Goal: Task Accomplishment & Management: Use online tool/utility

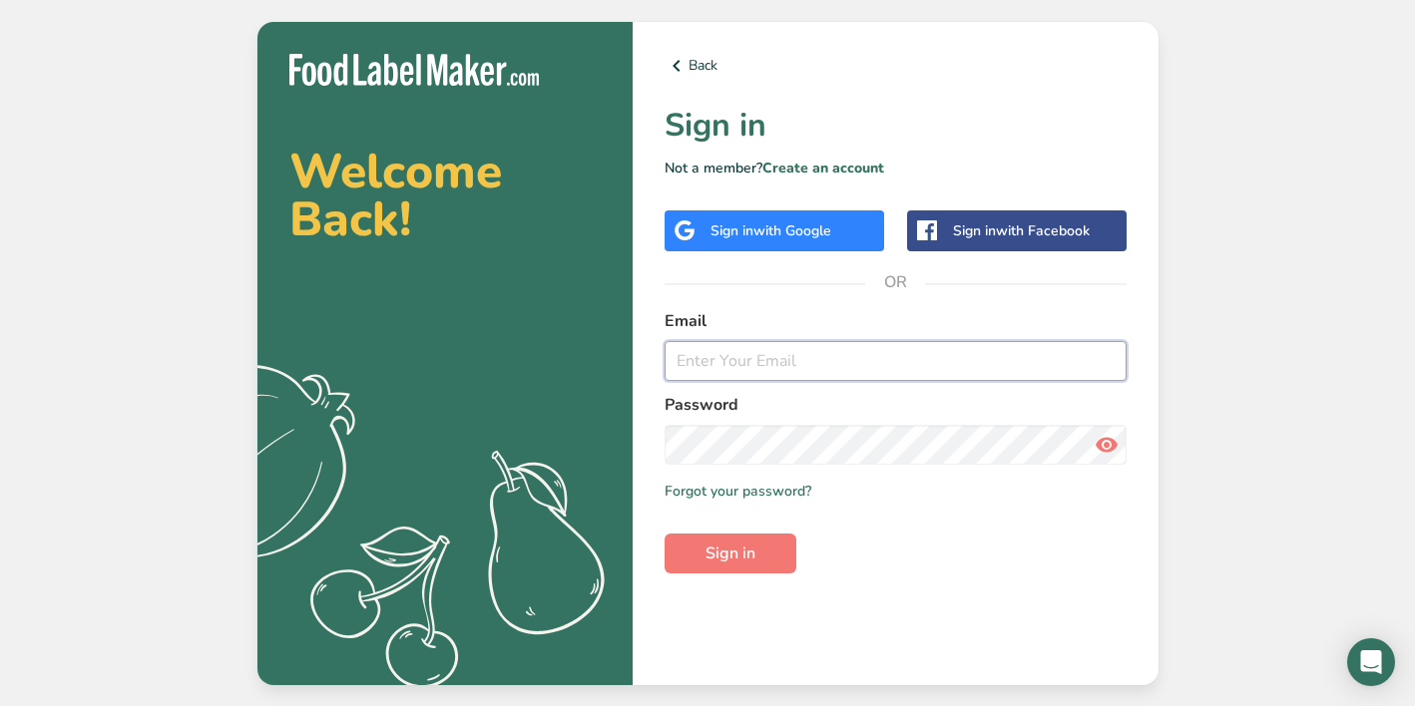
type input "[PERSON_NAME][EMAIL_ADDRESS][DOMAIN_NAME]"
click at [722, 551] on span "Sign in" at bounding box center [730, 554] width 50 height 24
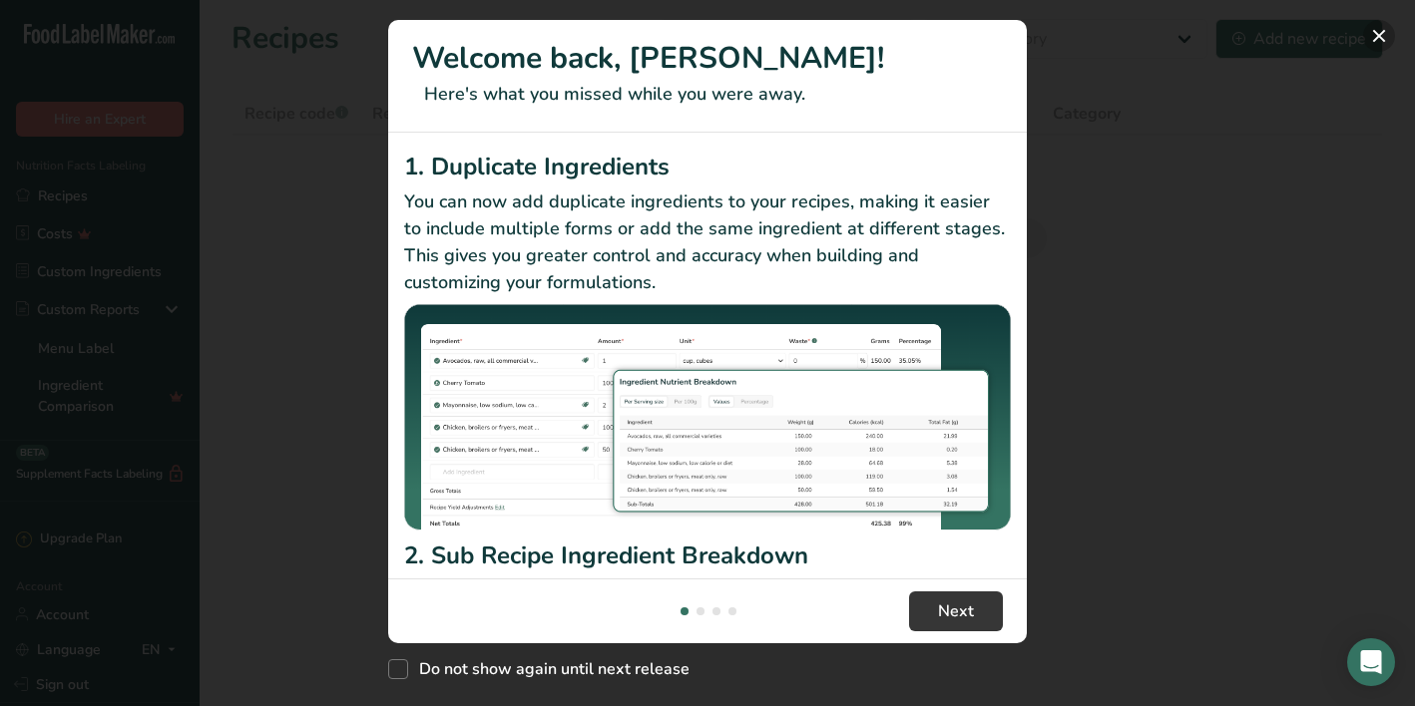
click at [1372, 36] on button "New Features" at bounding box center [1379, 36] width 32 height 32
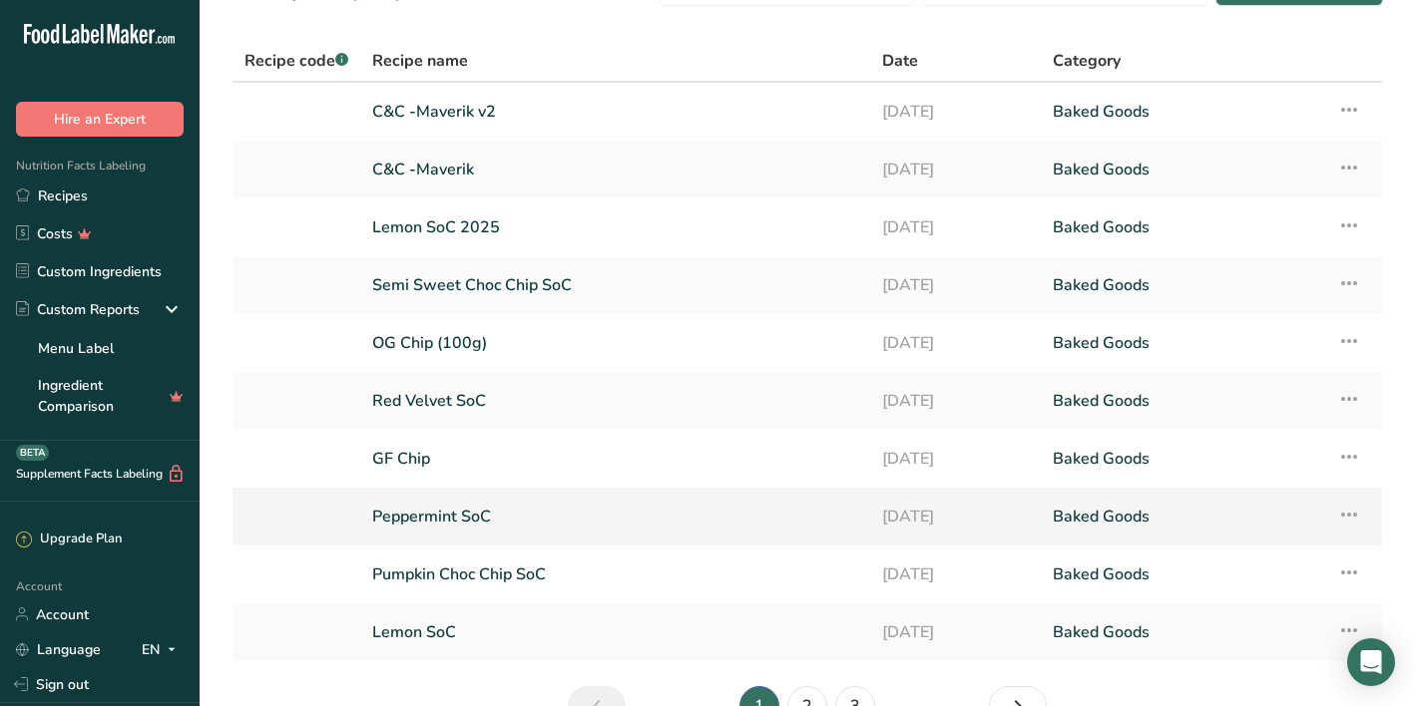
scroll to position [30, 0]
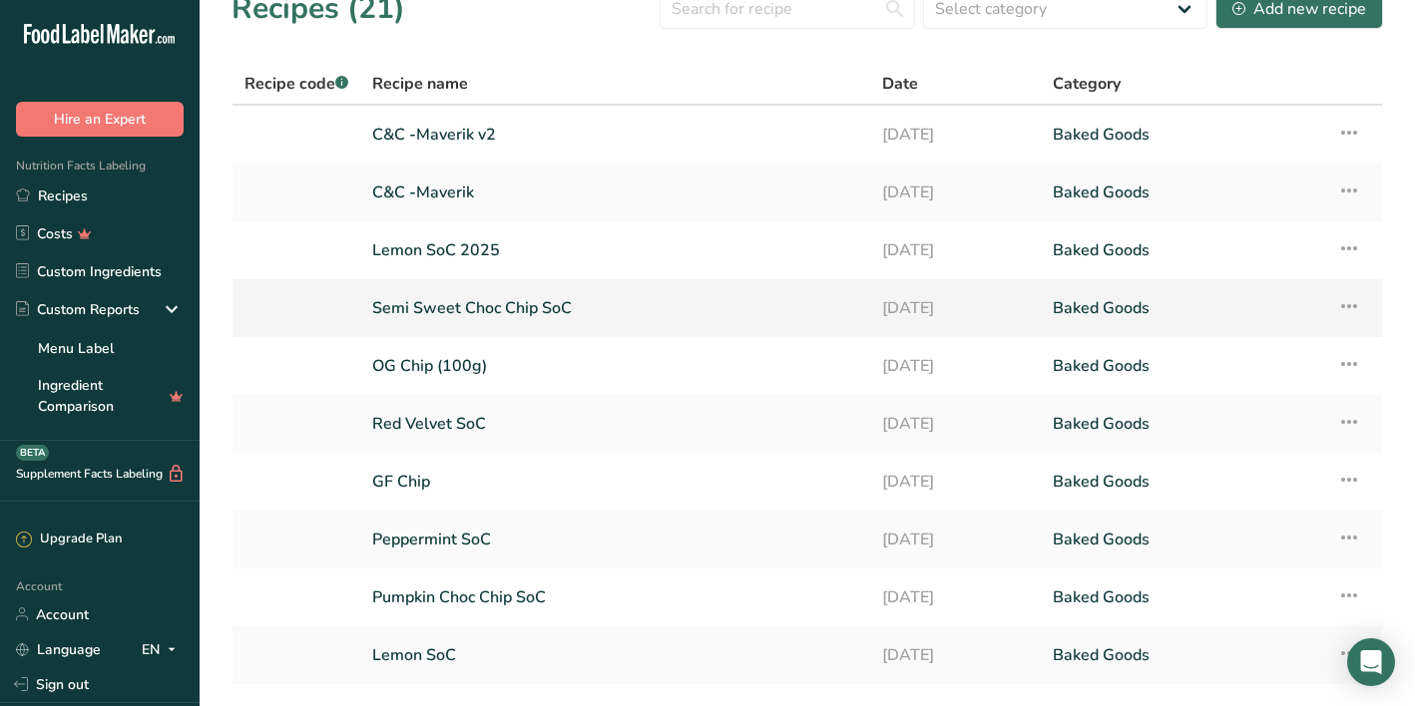
click at [1347, 307] on icon at bounding box center [1349, 306] width 24 height 36
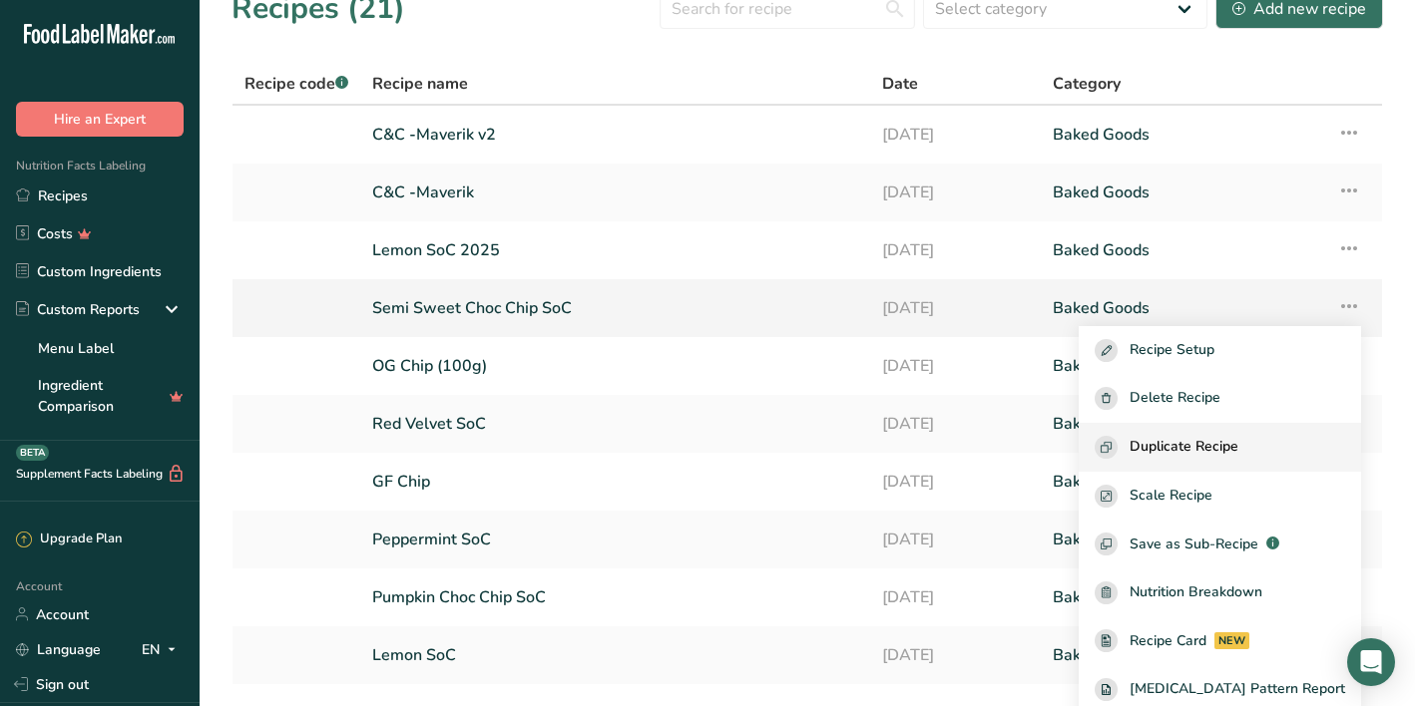
click at [1238, 444] on span "Duplicate Recipe" at bounding box center [1183, 447] width 109 height 23
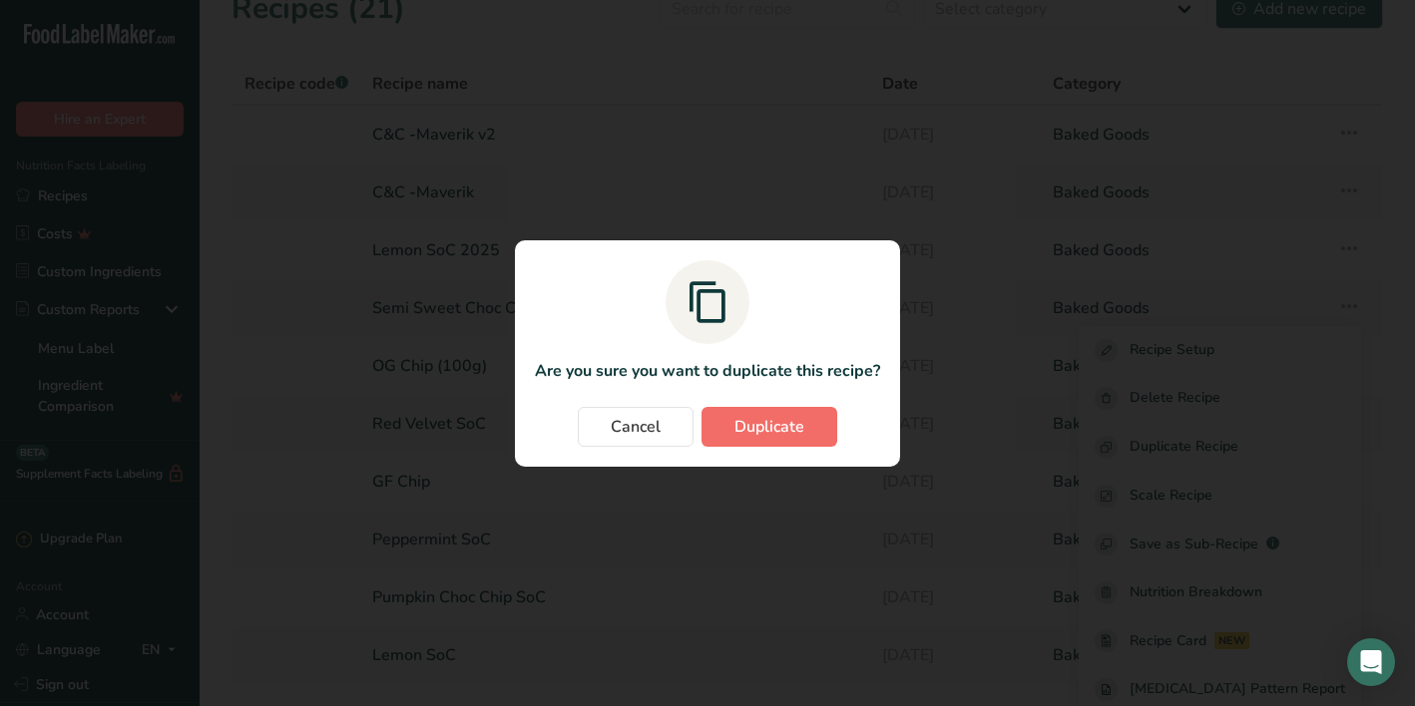
click at [799, 423] on span "Duplicate" at bounding box center [769, 427] width 70 height 24
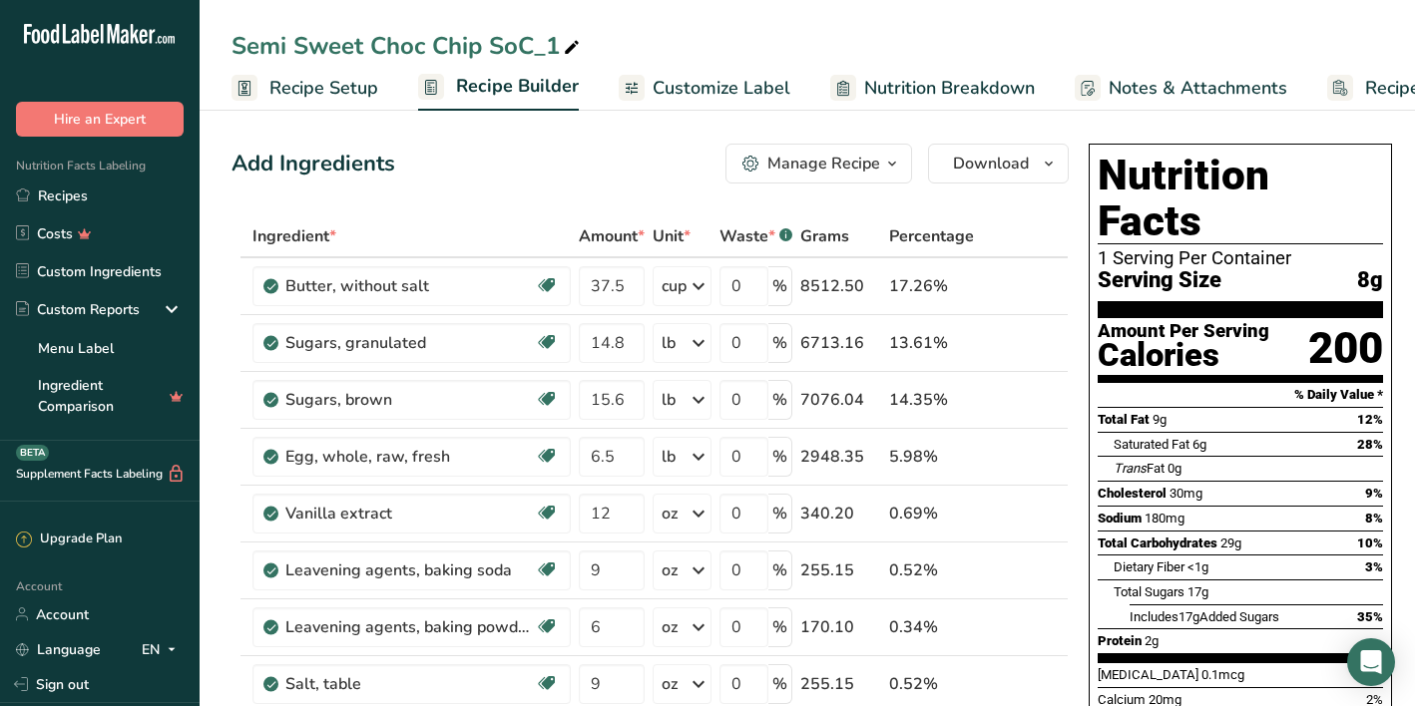
click at [704, 93] on span "Customize Label" at bounding box center [721, 88] width 138 height 27
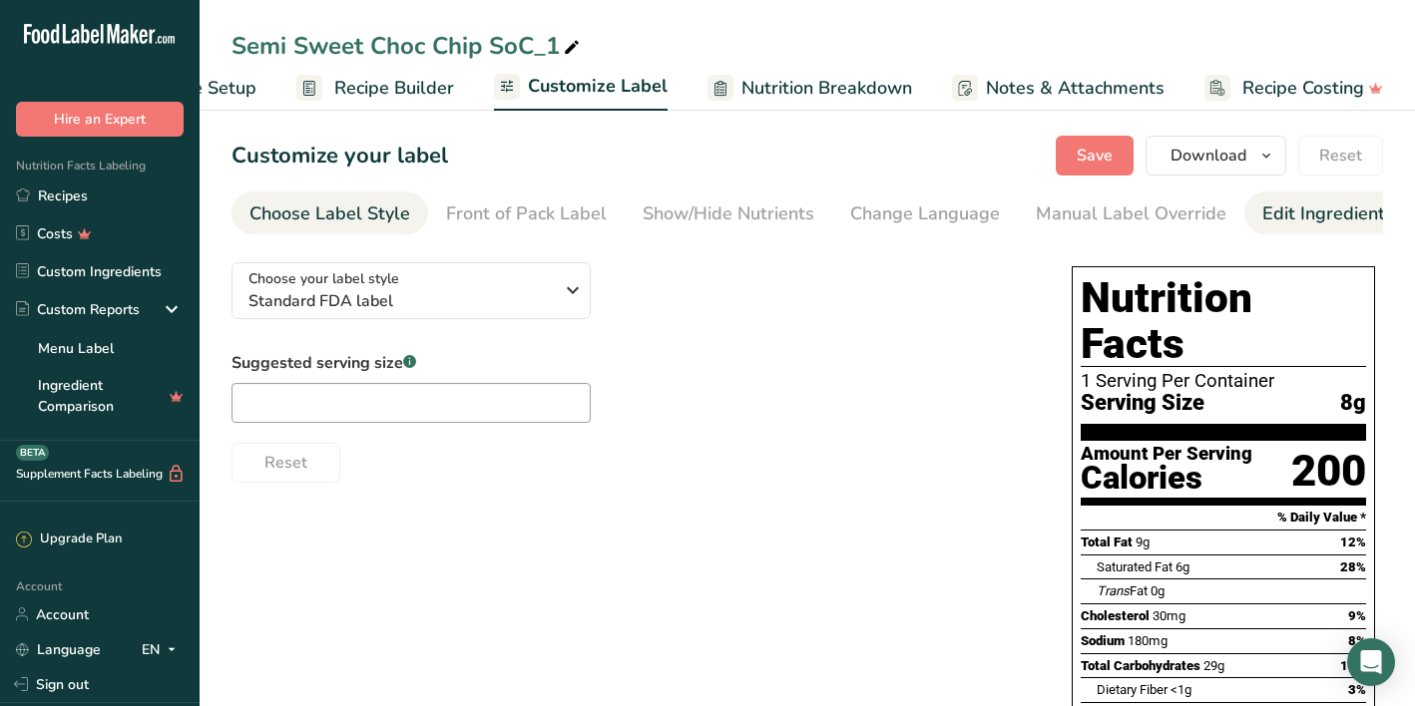
click at [1274, 208] on div "Edit Ingredients/Allergens List" at bounding box center [1388, 214] width 253 height 27
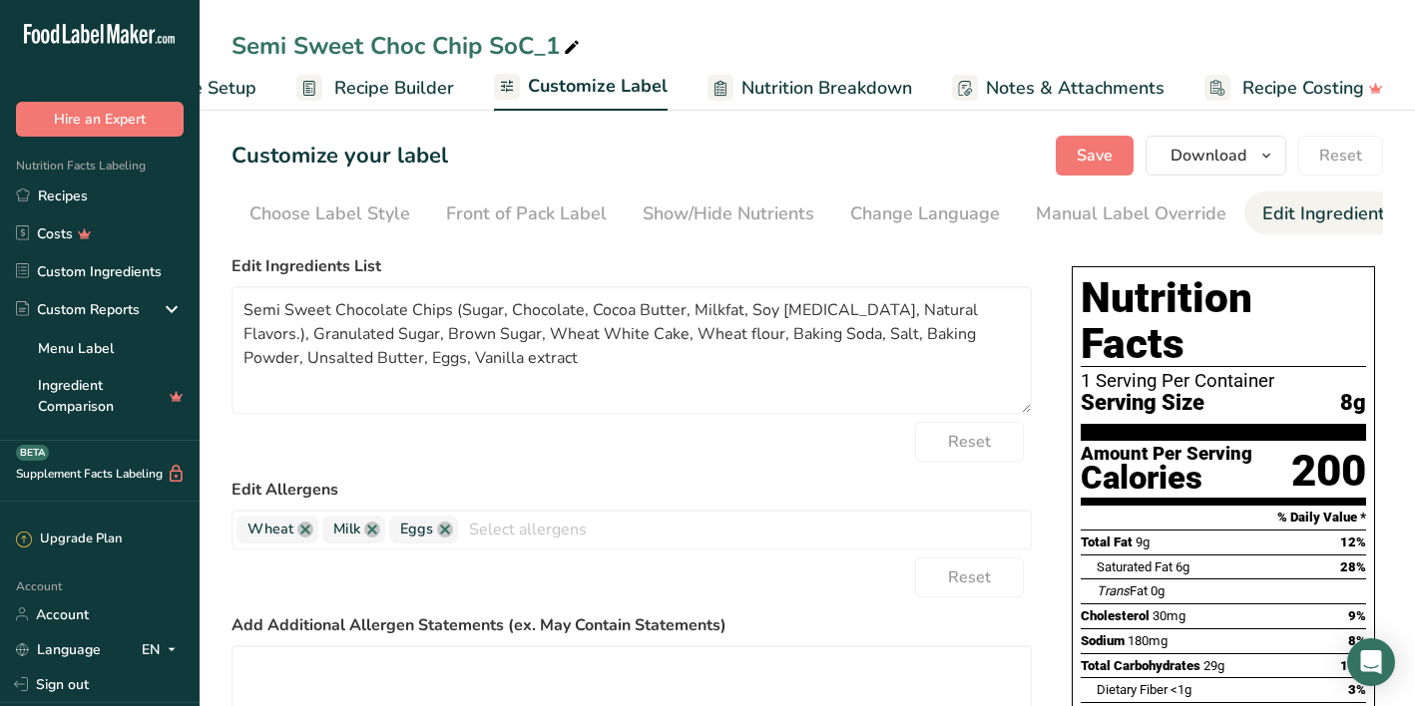
scroll to position [0, 298]
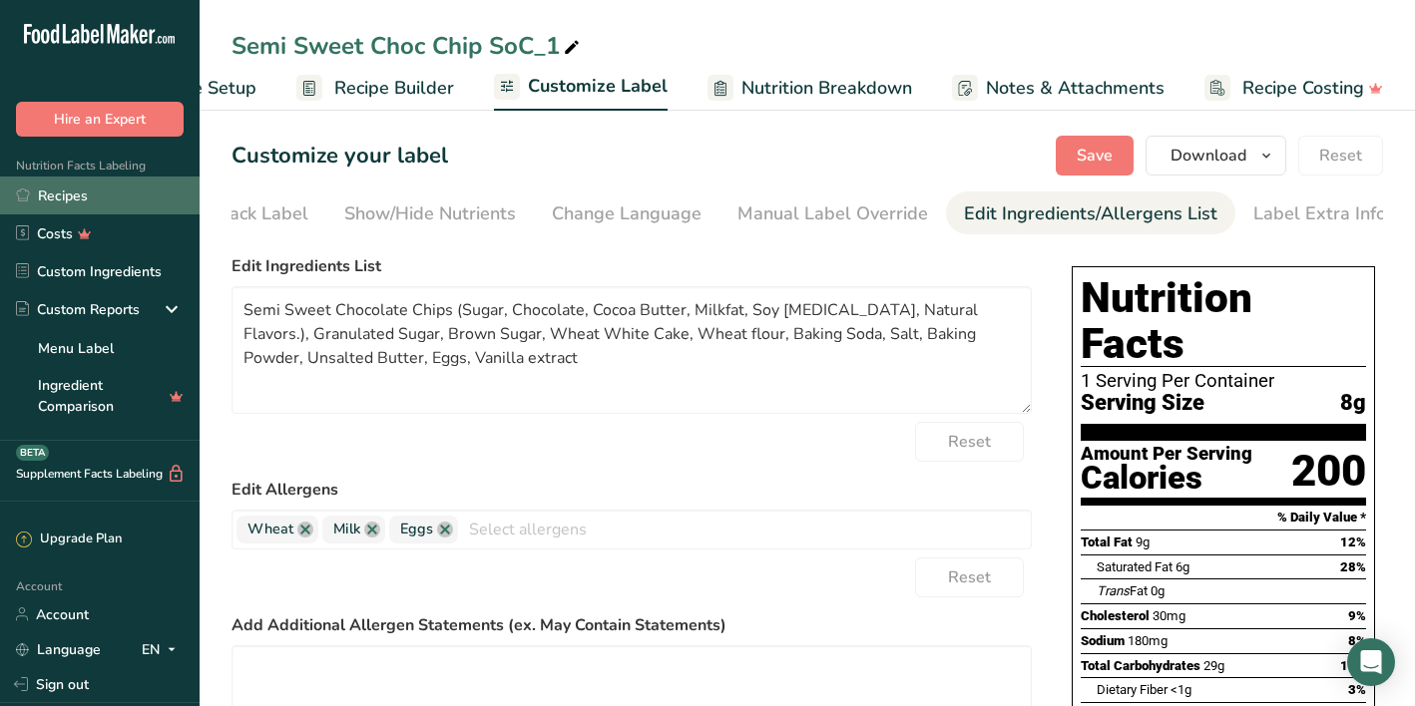
click at [77, 198] on link "Recipes" at bounding box center [100, 196] width 200 height 38
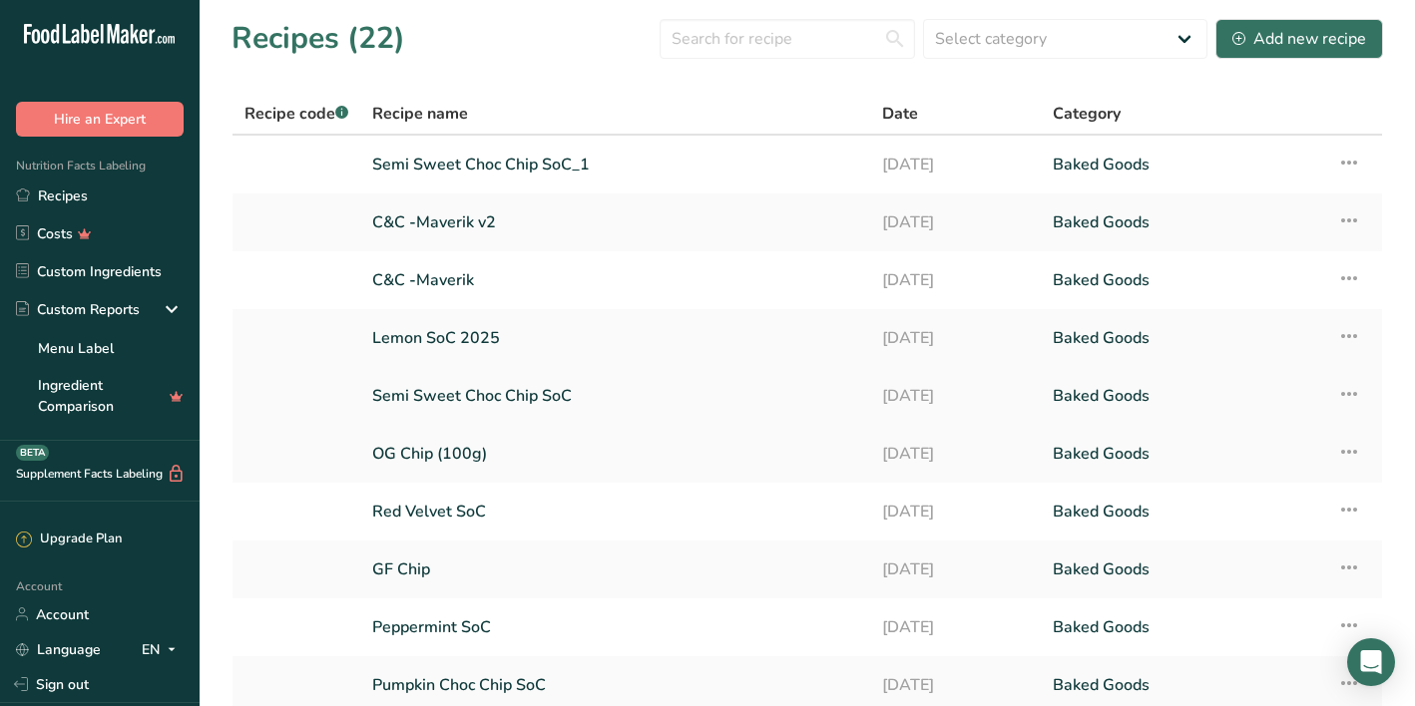
click at [617, 391] on link "Semi Sweet Choc Chip SoC" at bounding box center [615, 396] width 486 height 42
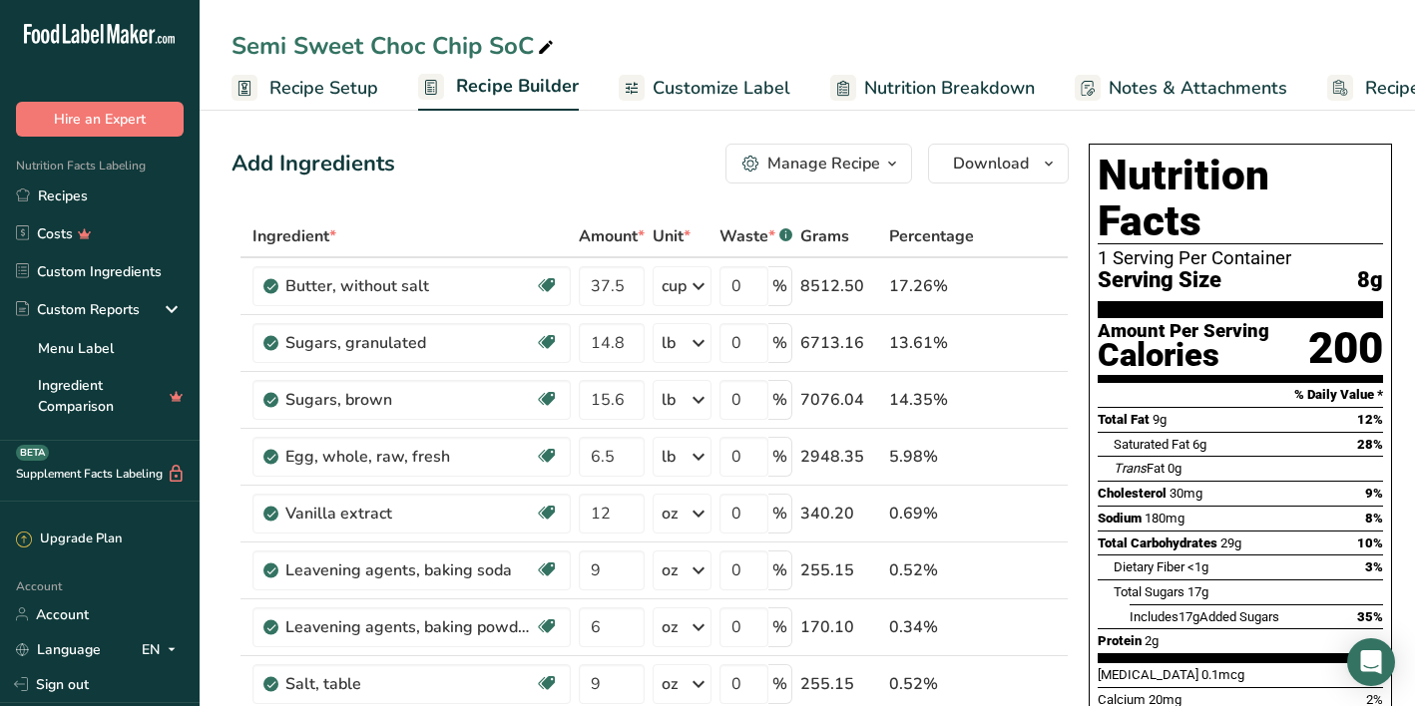
click at [692, 93] on span "Customize Label" at bounding box center [721, 88] width 138 height 27
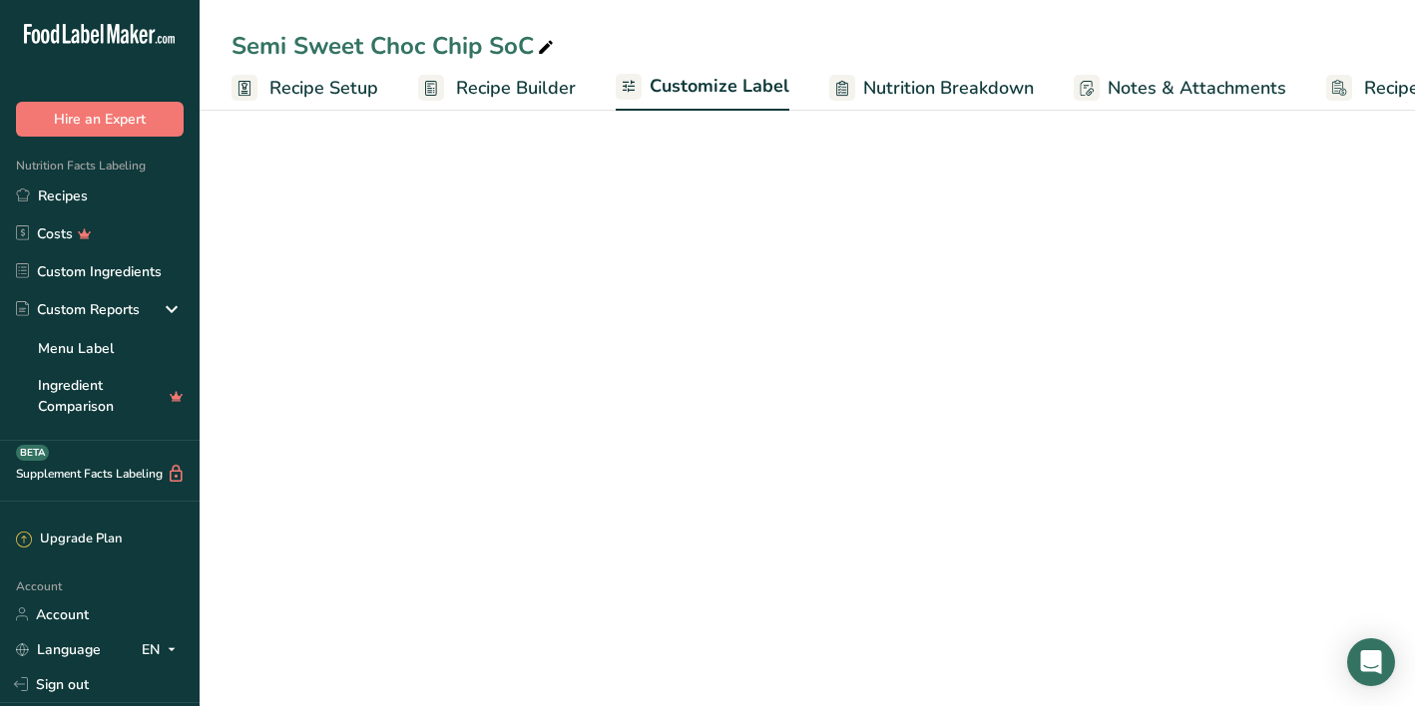
scroll to position [0, 122]
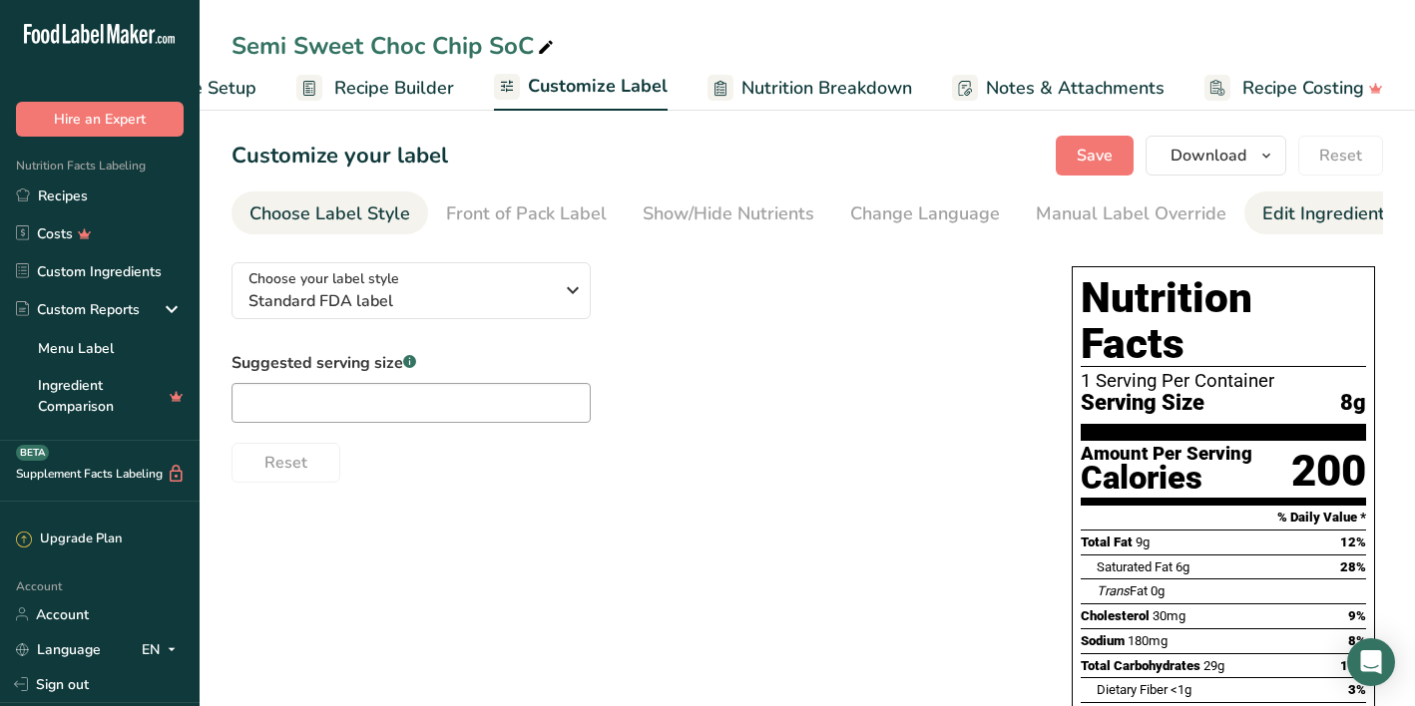
click at [1296, 233] on link "Edit Ingredients/Allergens List" at bounding box center [1388, 214] width 253 height 45
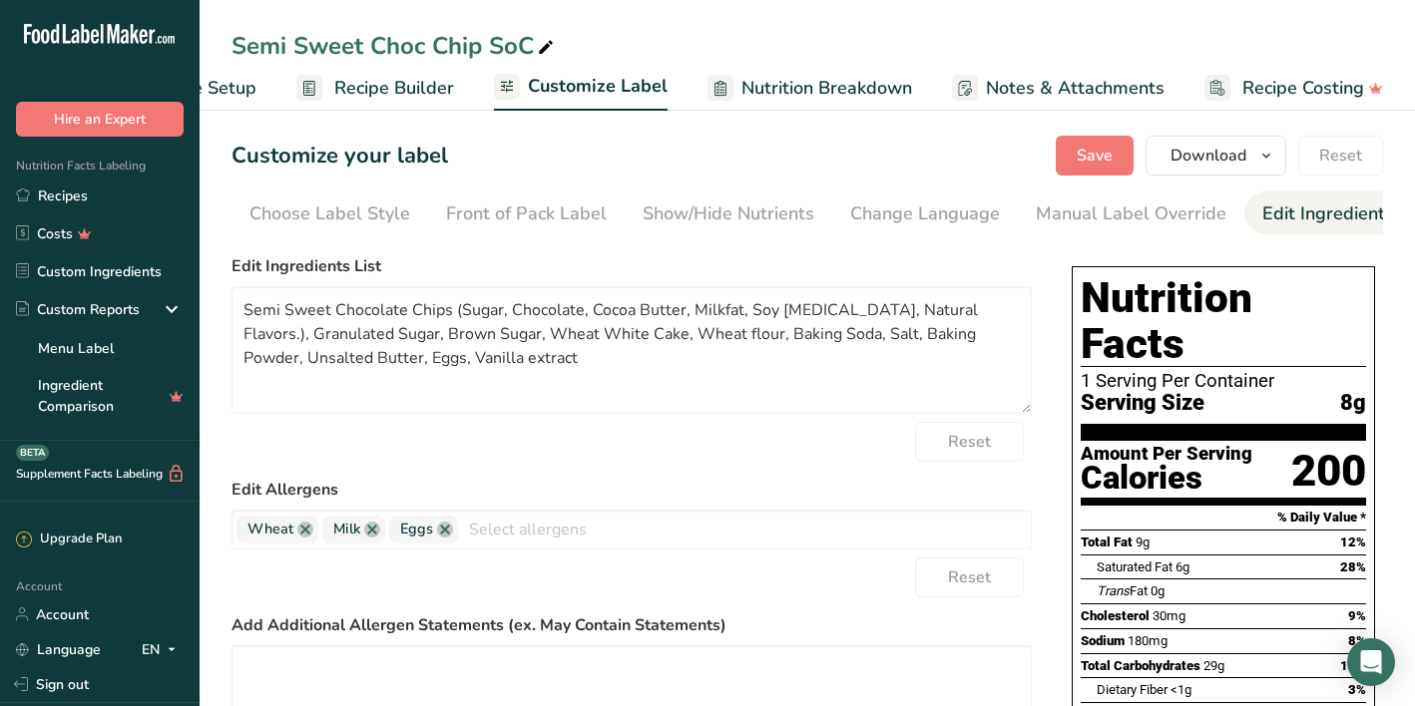
scroll to position [0, 298]
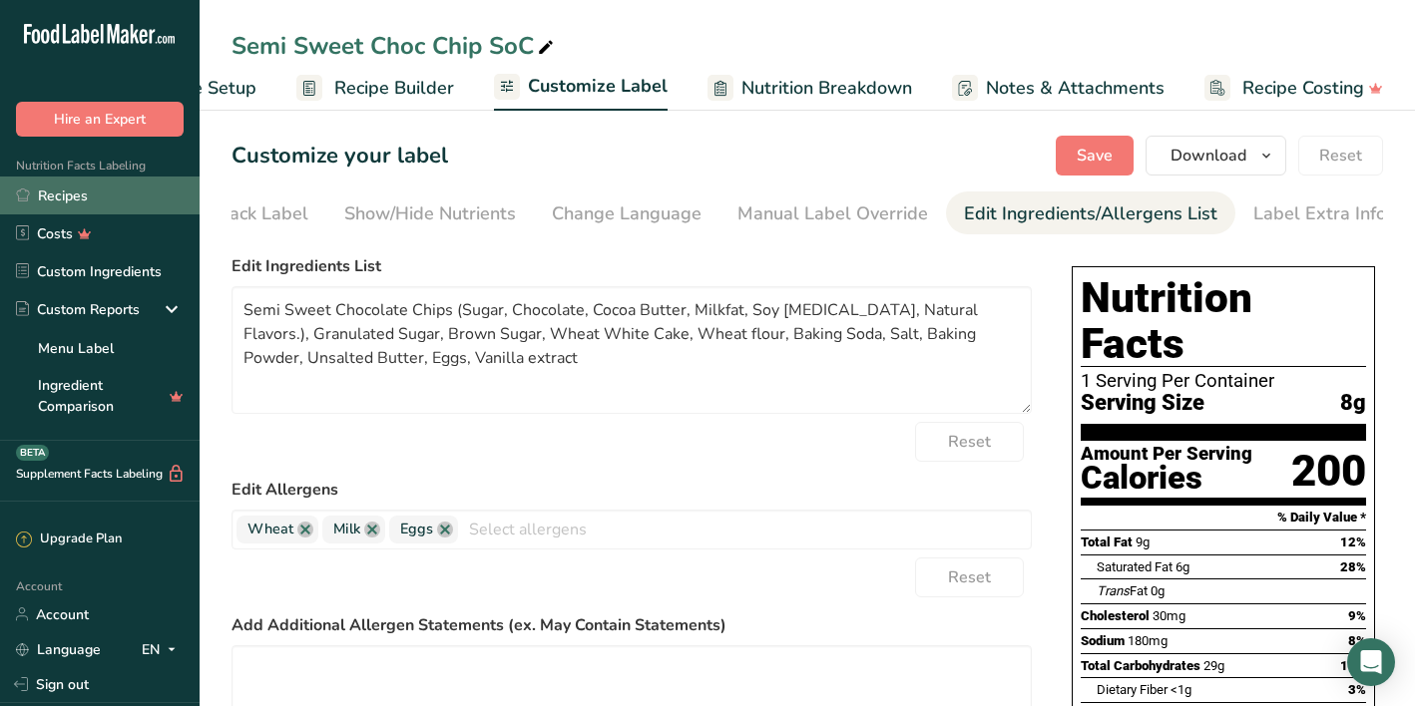
click at [93, 187] on link "Recipes" at bounding box center [100, 196] width 200 height 38
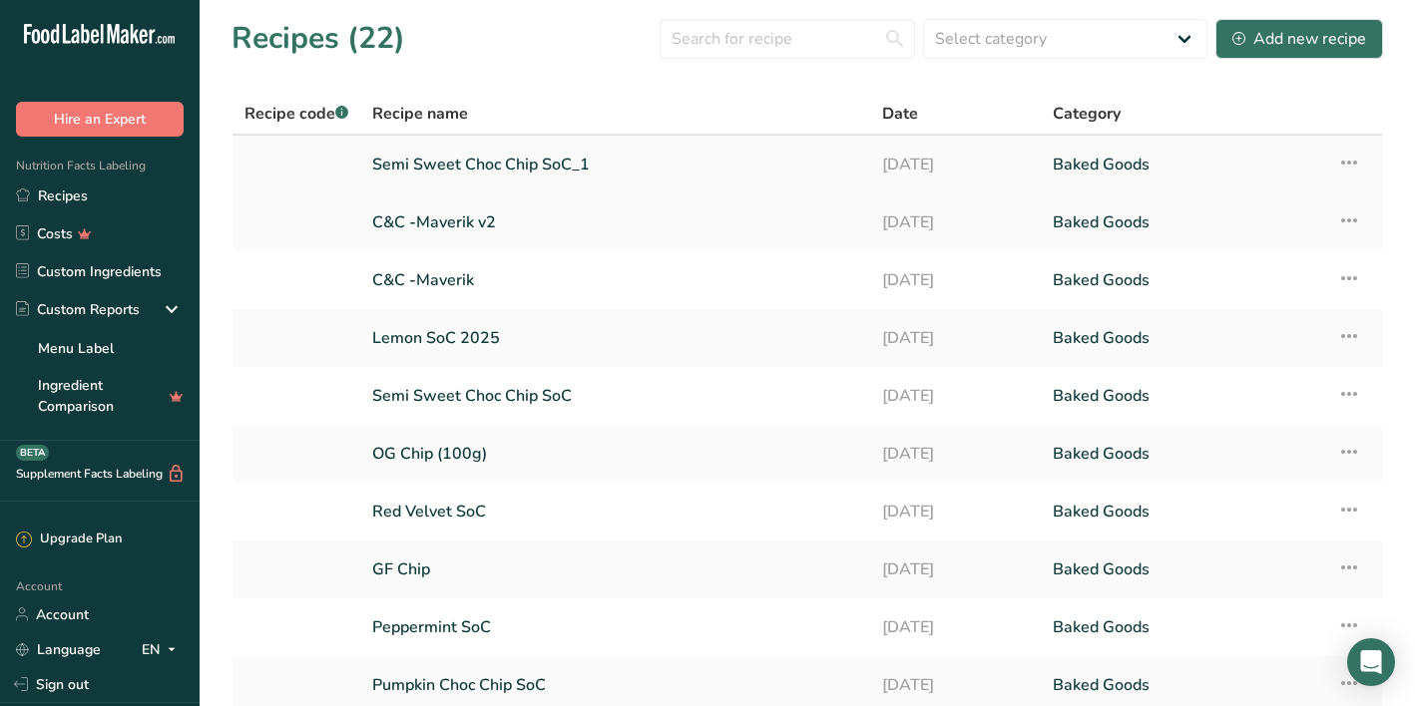
click at [699, 156] on link "Semi Sweet Choc Chip SoC_1" at bounding box center [615, 165] width 486 height 42
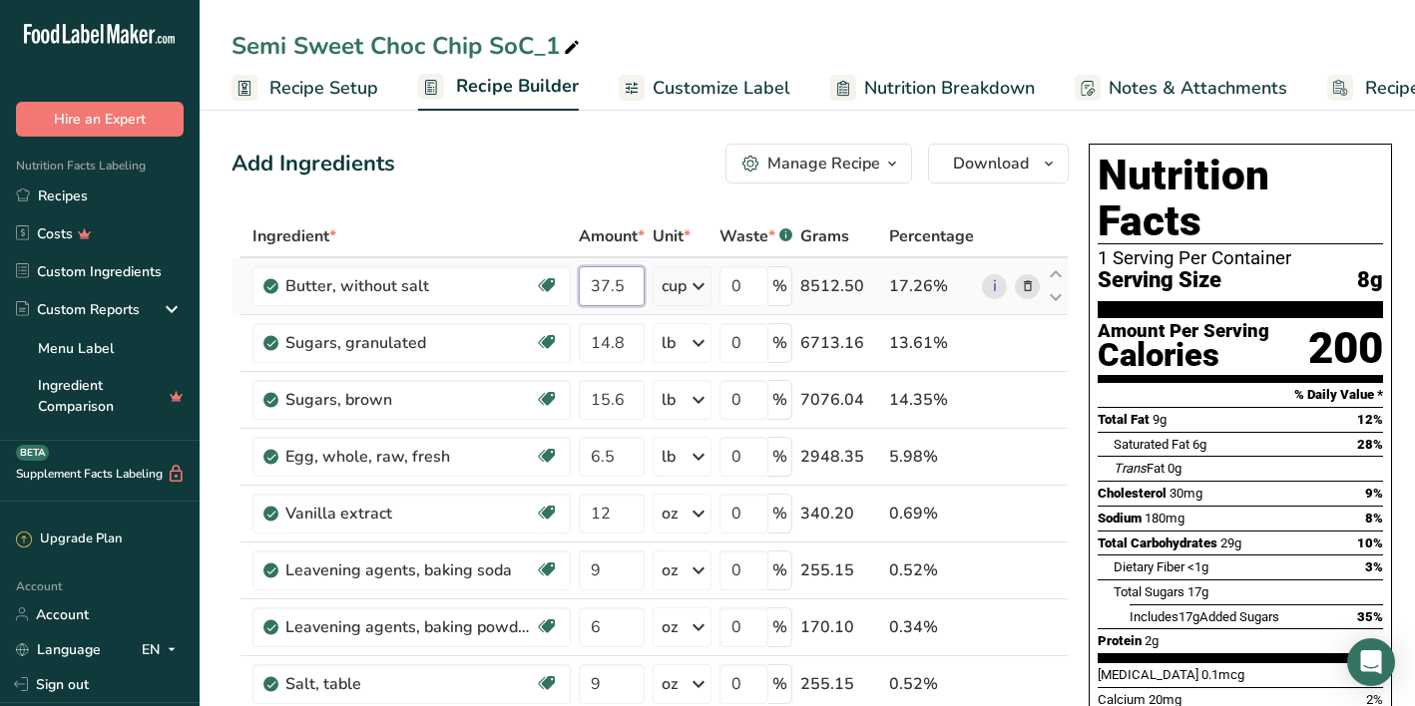
click at [620, 280] on input "37.5" at bounding box center [612, 286] width 66 height 40
type input "31.25"
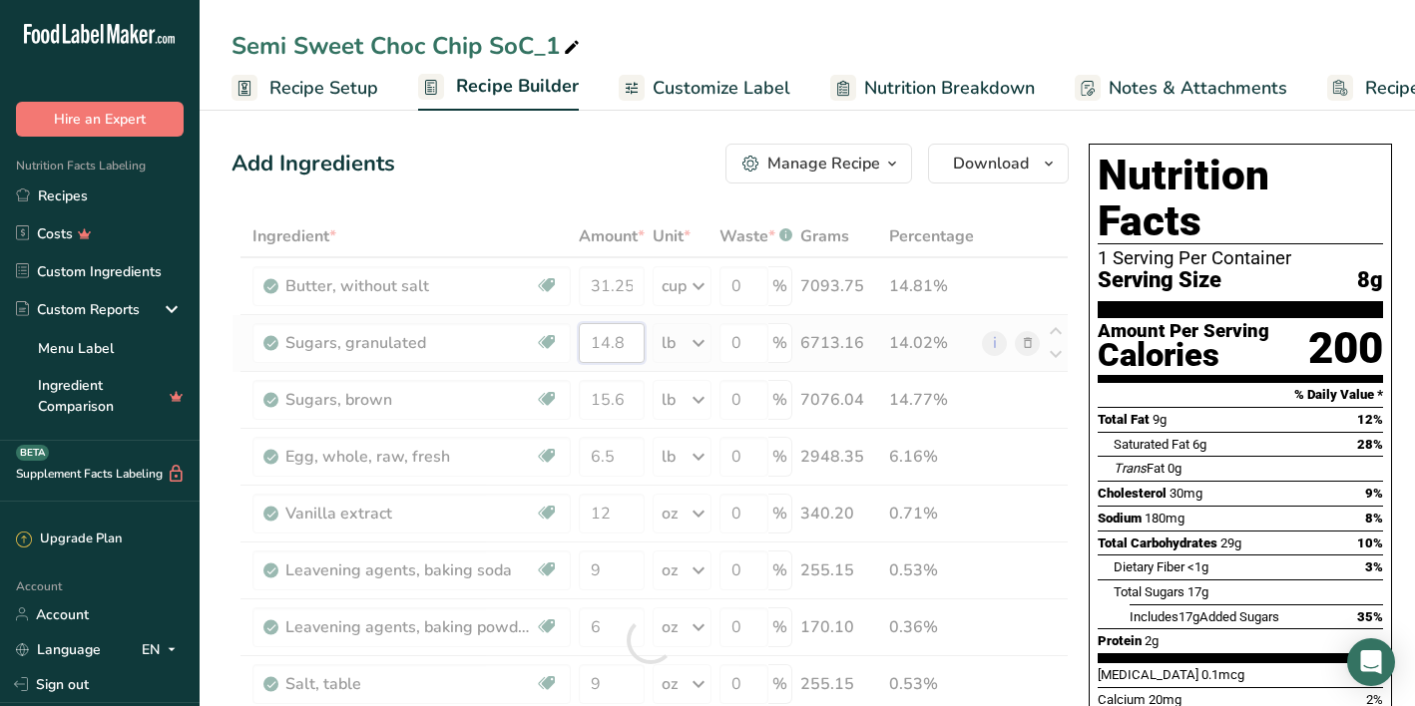
click at [627, 344] on div "Ingredient * Amount * Unit * Waste * .a-a{fill:#347362;}.b-a{fill:#fff;} Grams …" at bounding box center [649, 640] width 837 height 850
click at [627, 344] on div at bounding box center [649, 640] width 837 height 850
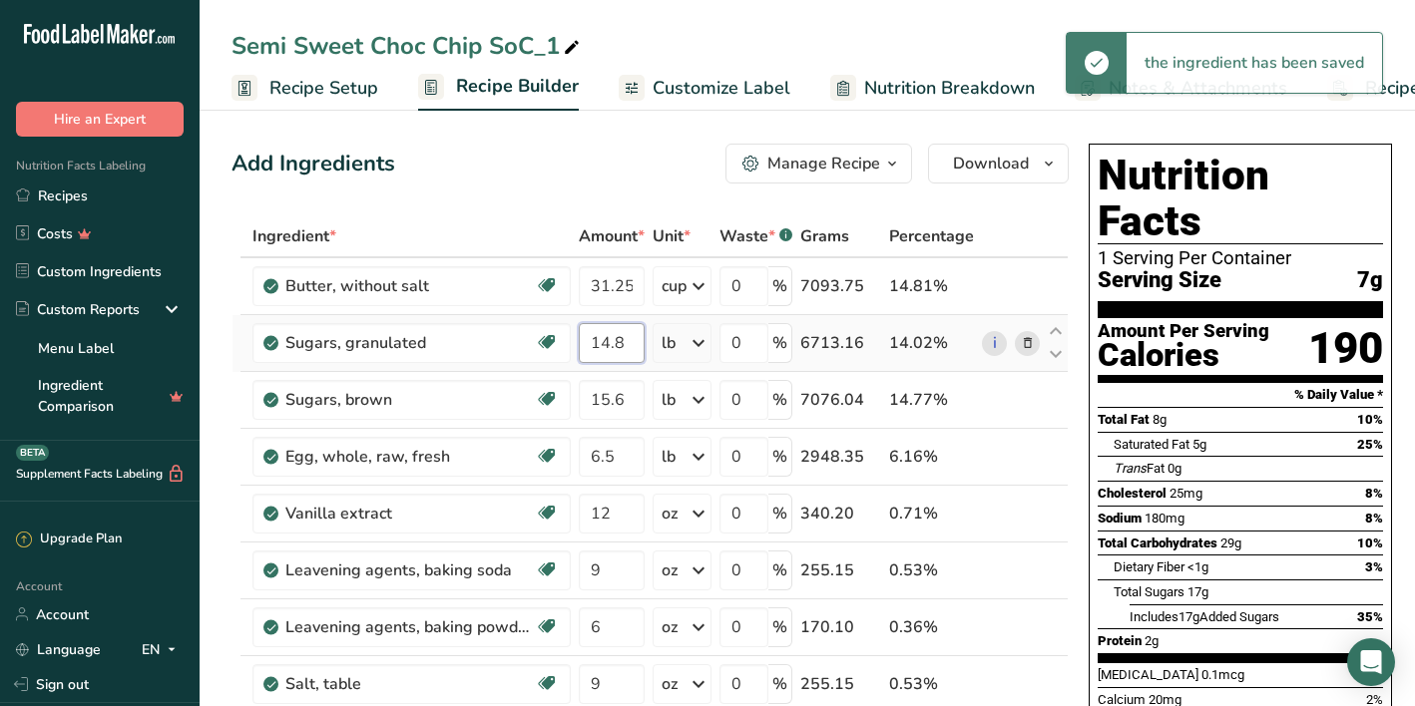
click at [627, 344] on input "14.8" at bounding box center [612, 343] width 66 height 40
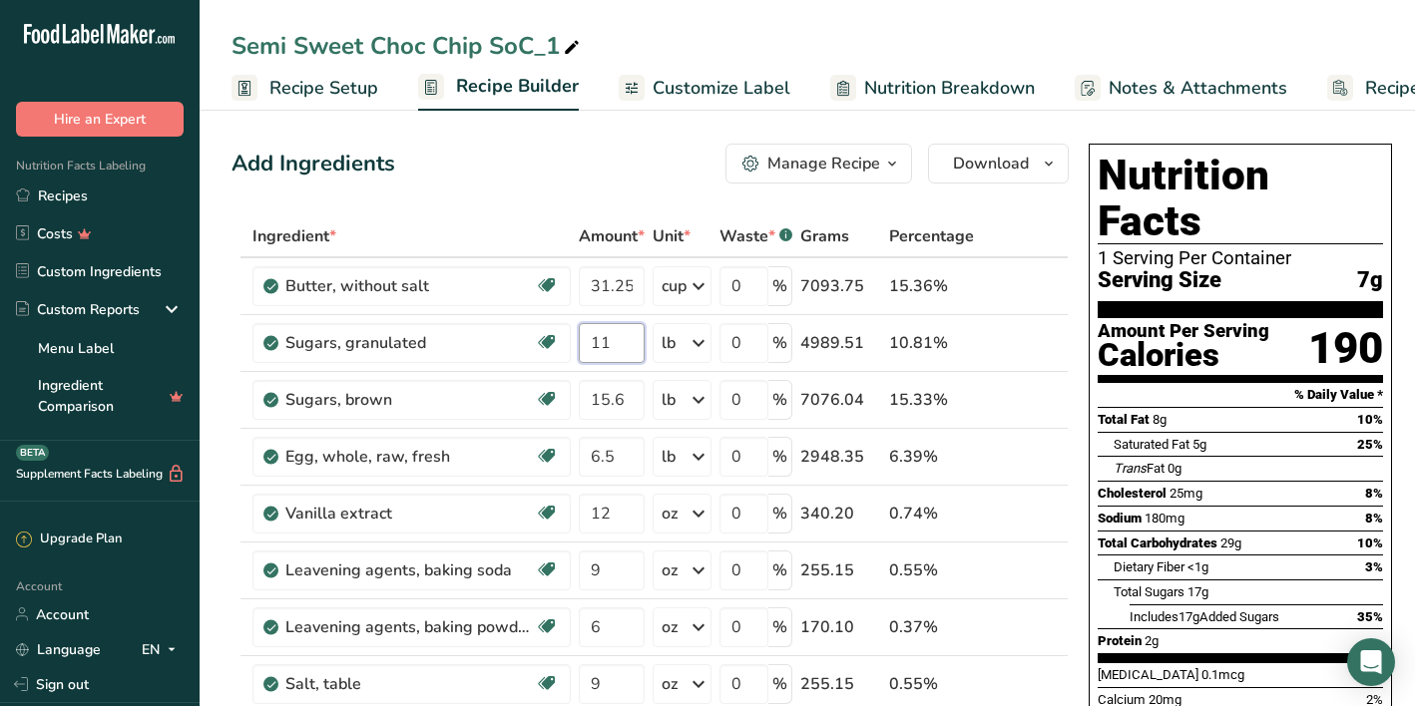
type input "11"
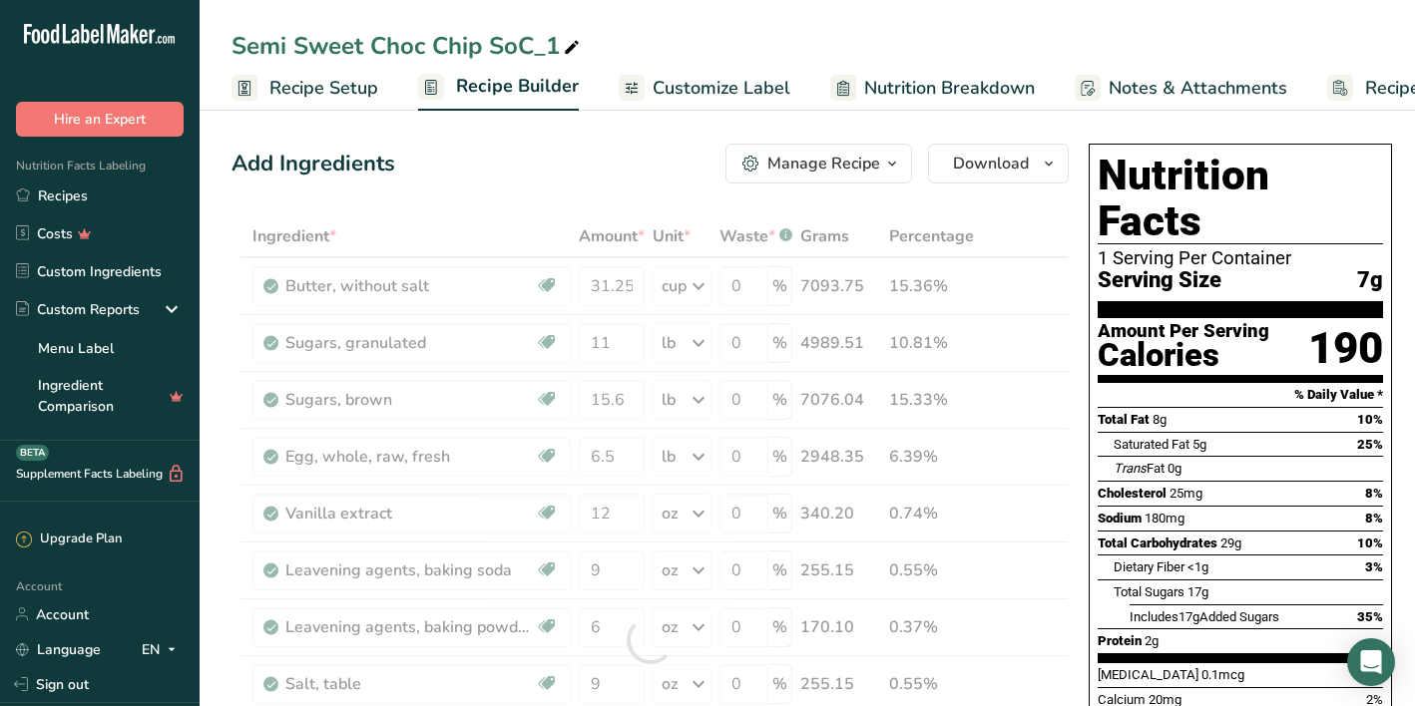
click at [641, 183] on div "Add Ingredients Manage Recipe Delete Recipe Duplicate Recipe Scale Recipe Save …" at bounding box center [649, 164] width 837 height 40
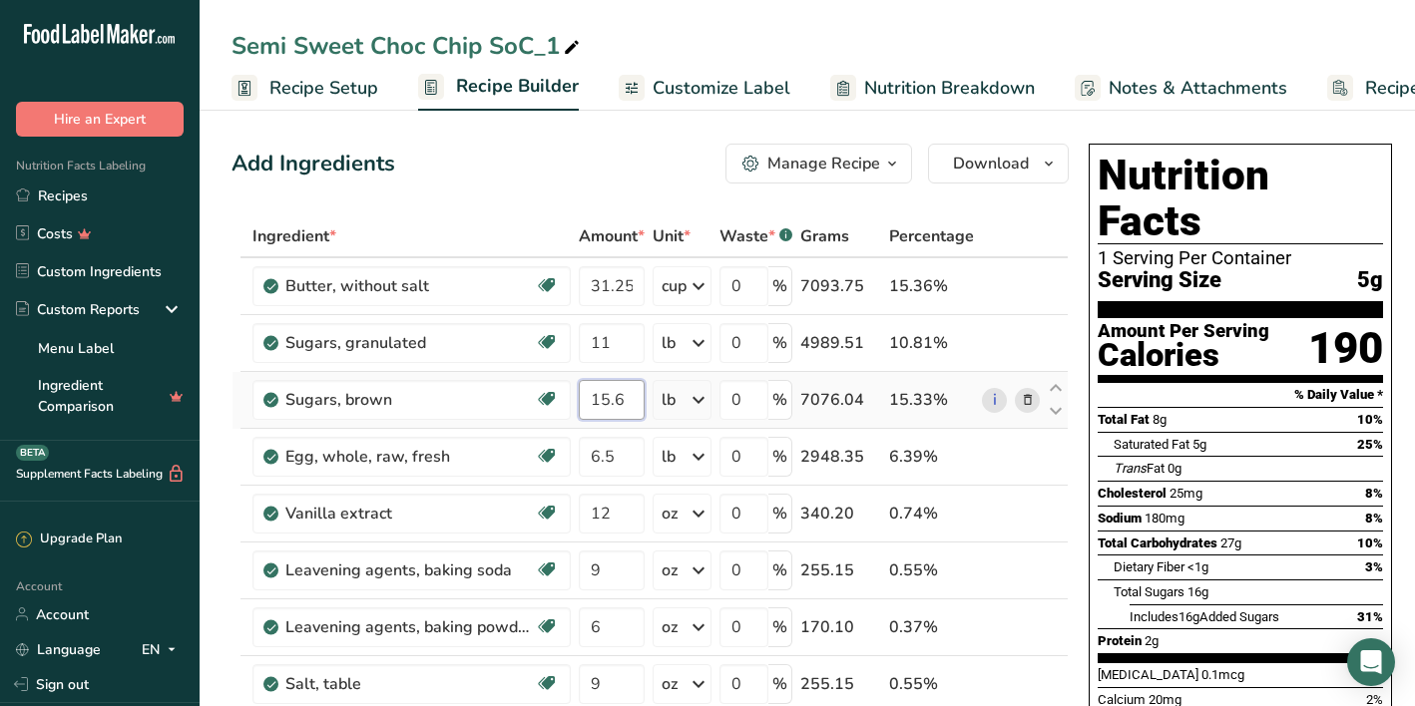
click at [617, 398] on input "15.6" at bounding box center [612, 400] width 66 height 40
type input "14.75"
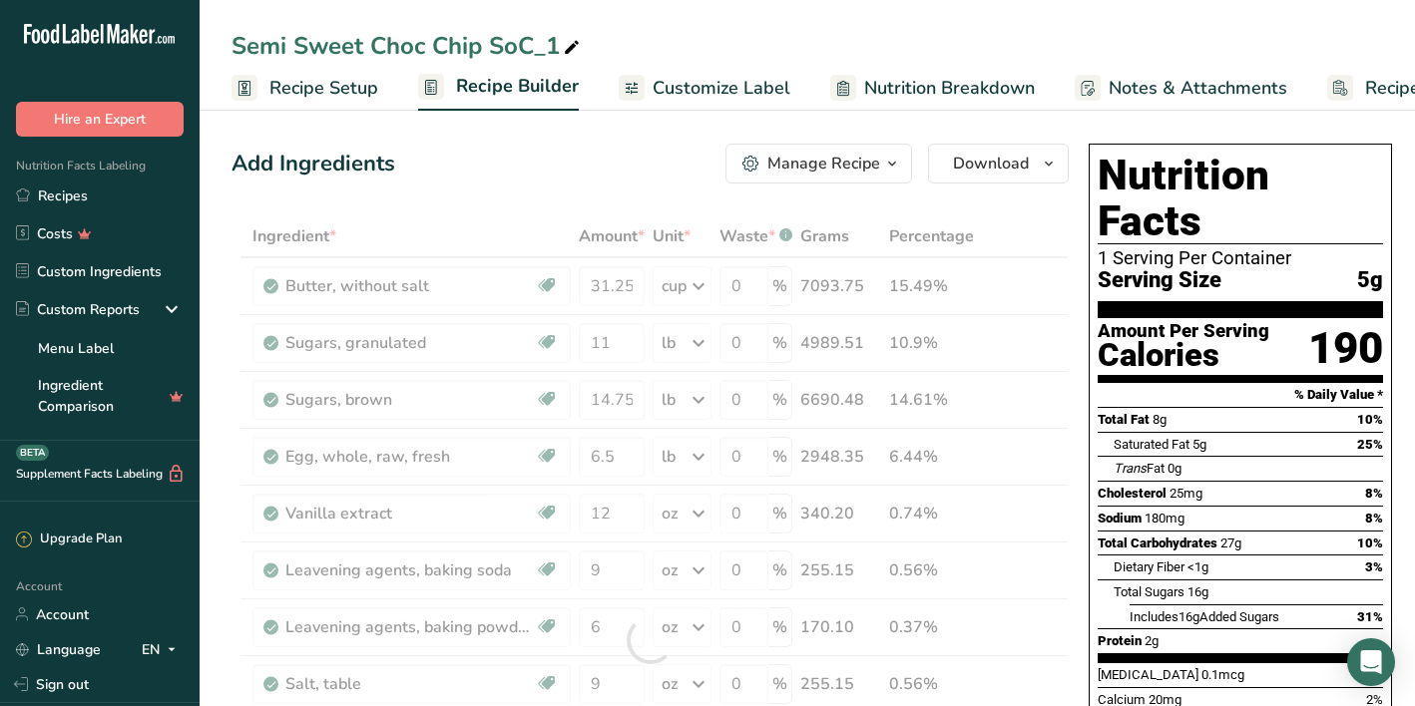
click at [541, 160] on div "Add Ingredients Manage Recipe Delete Recipe Duplicate Recipe Scale Recipe Save …" at bounding box center [649, 164] width 837 height 40
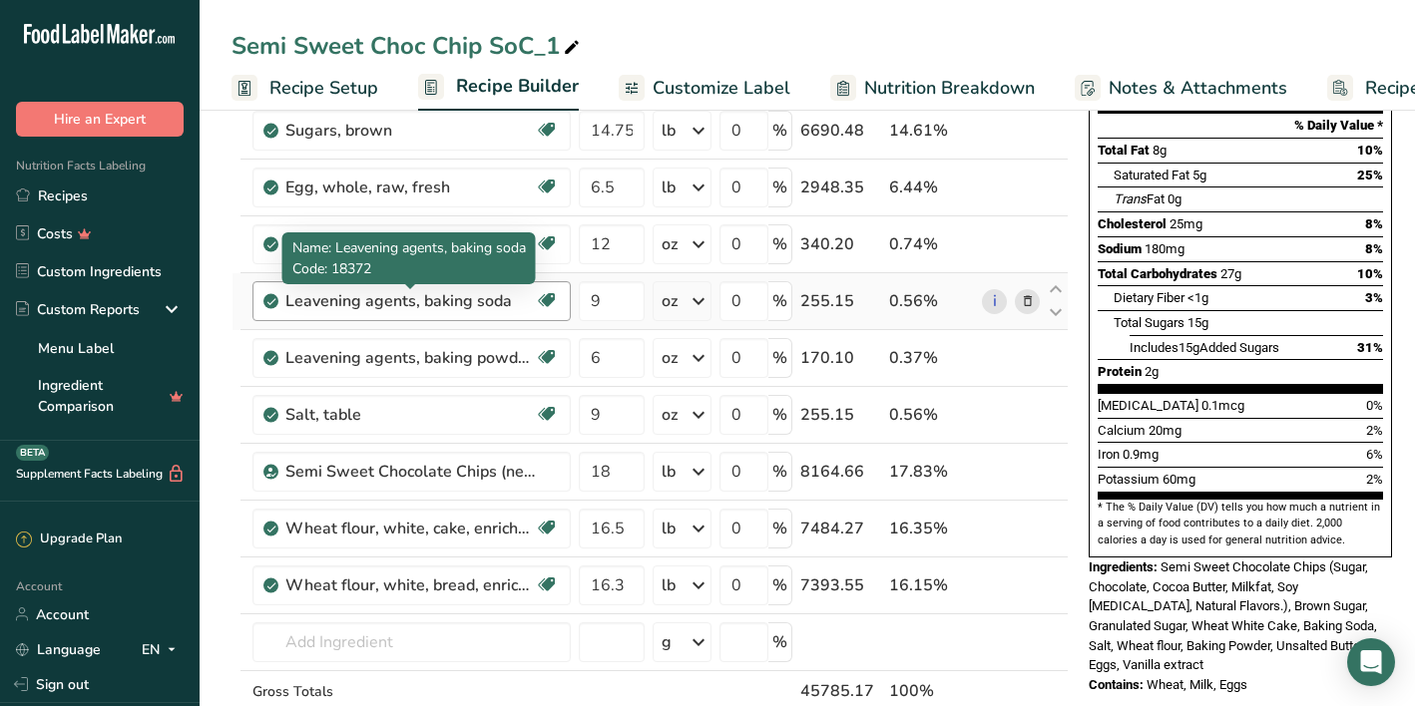
scroll to position [267, 0]
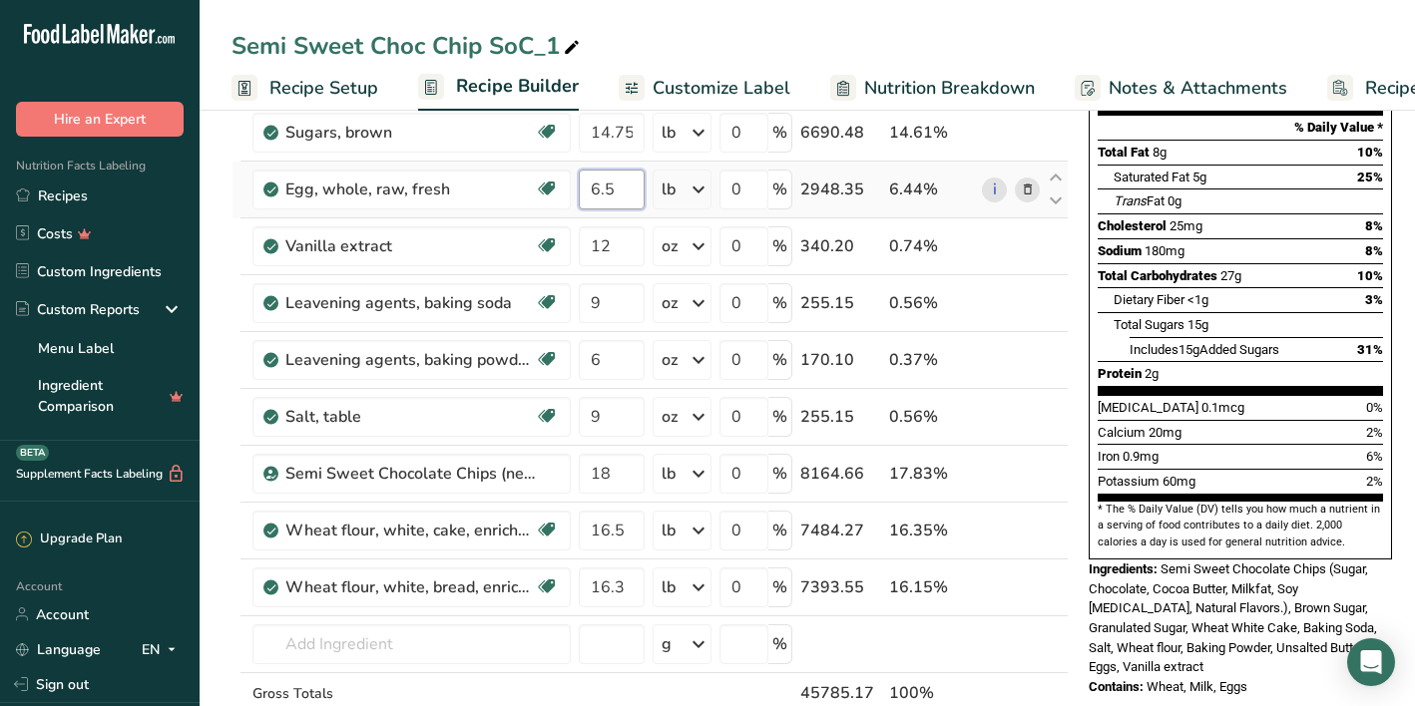
click at [620, 190] on input "6.5" at bounding box center [612, 190] width 66 height 40
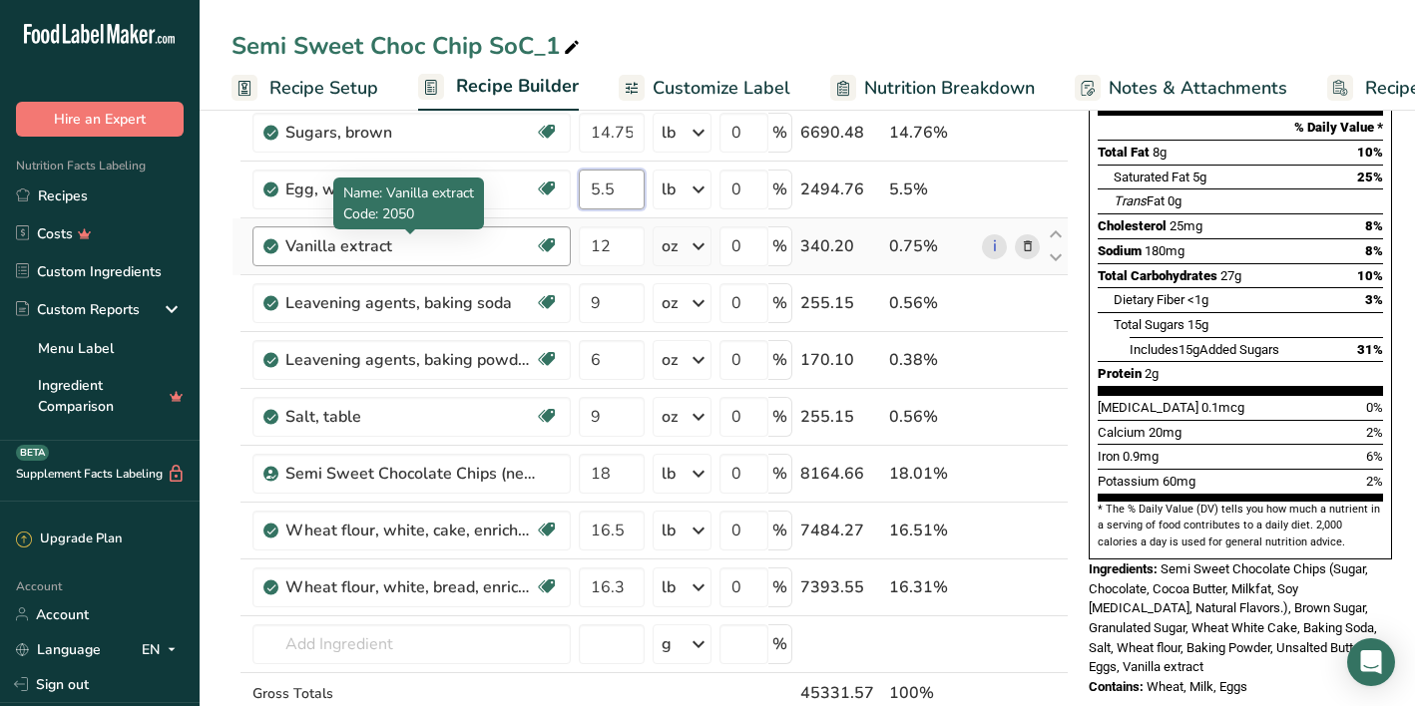
type input "5.5"
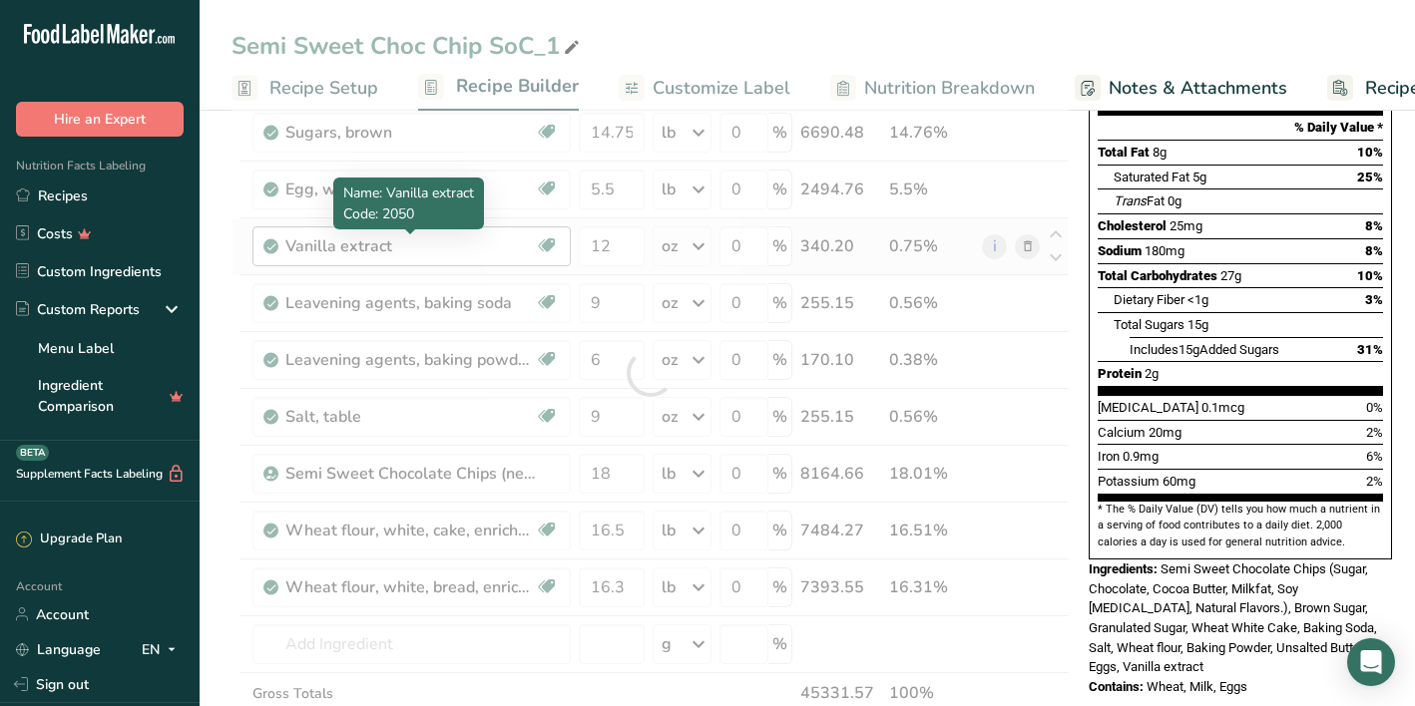
click at [453, 241] on div "Ingredient * Amount * Unit * Waste * .a-a{fill:#347362;}.b-a{fill:#fff;} Grams …" at bounding box center [649, 373] width 837 height 850
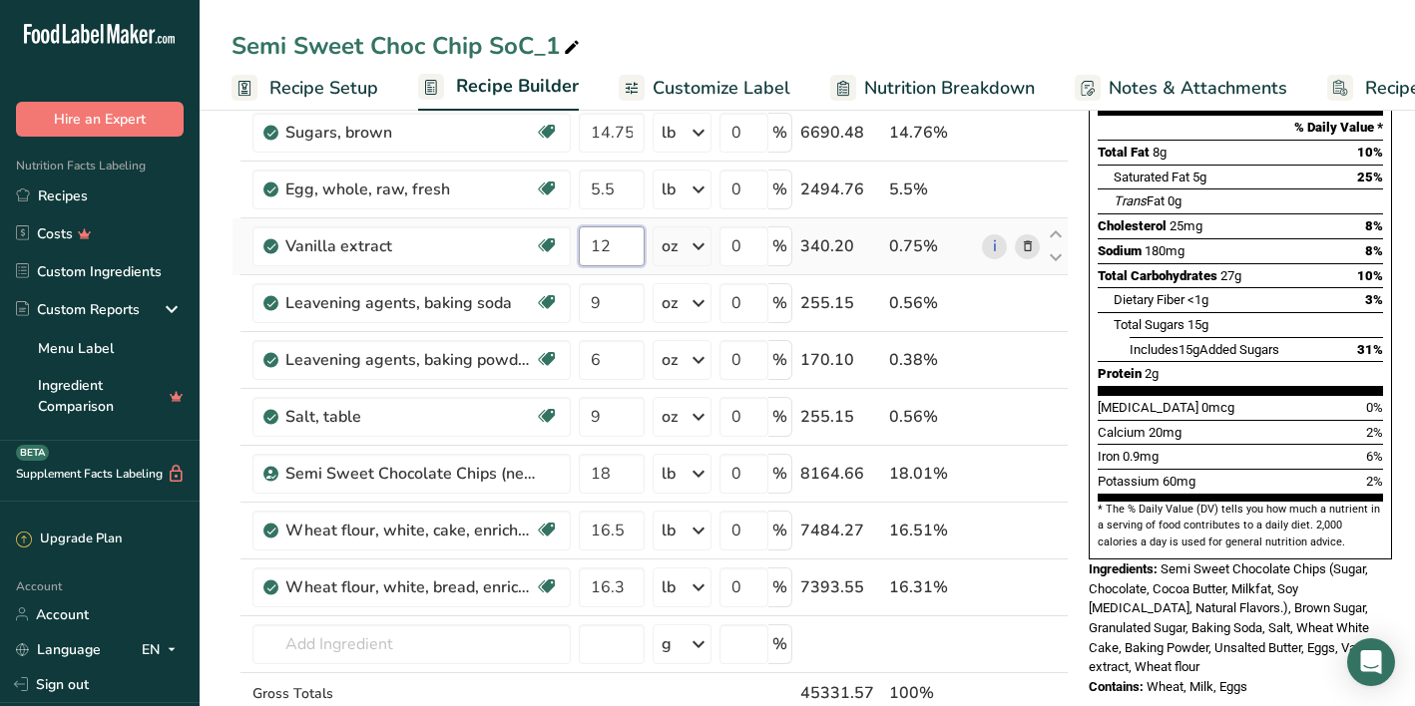
click at [629, 237] on input "12" at bounding box center [612, 246] width 66 height 40
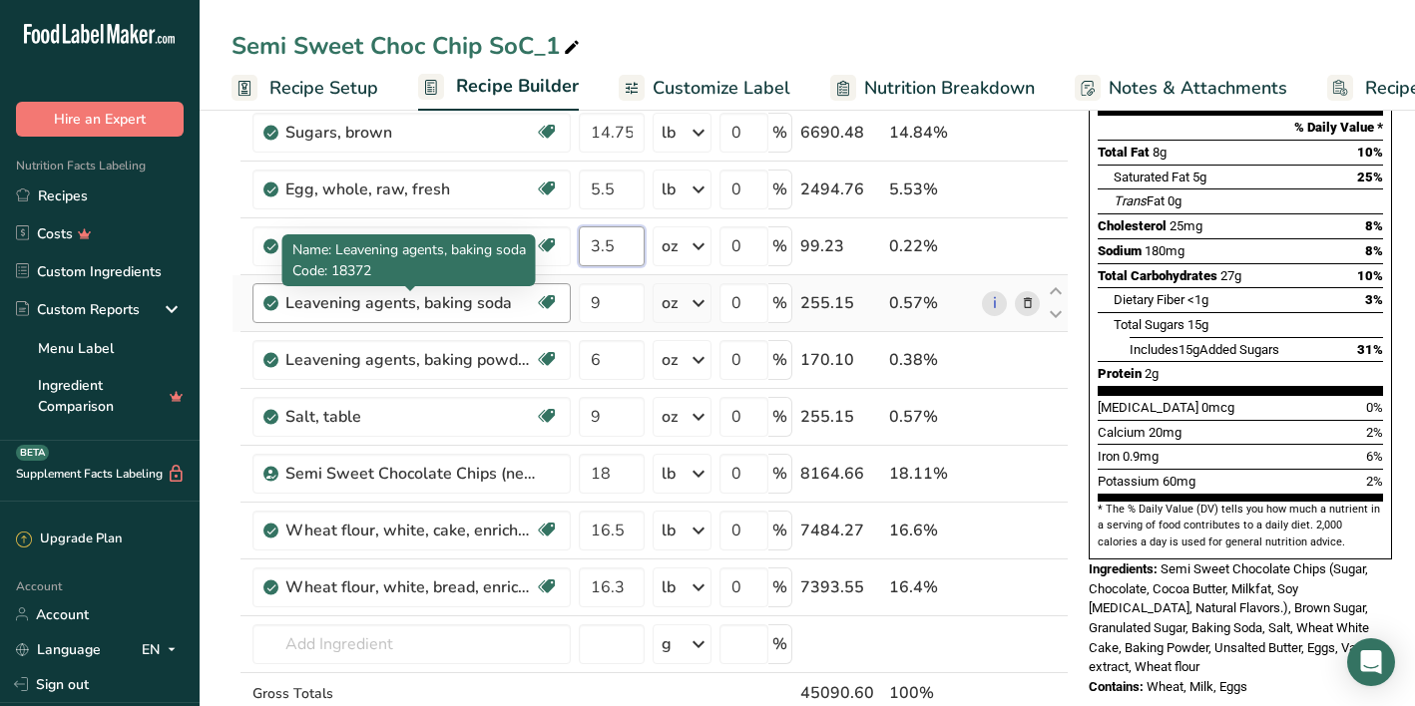
type input "3.5"
click at [427, 298] on div "Ingredient * Amount * Unit * Waste * .a-a{fill:#347362;}.b-a{fill:#fff;} Grams …" at bounding box center [649, 373] width 837 height 850
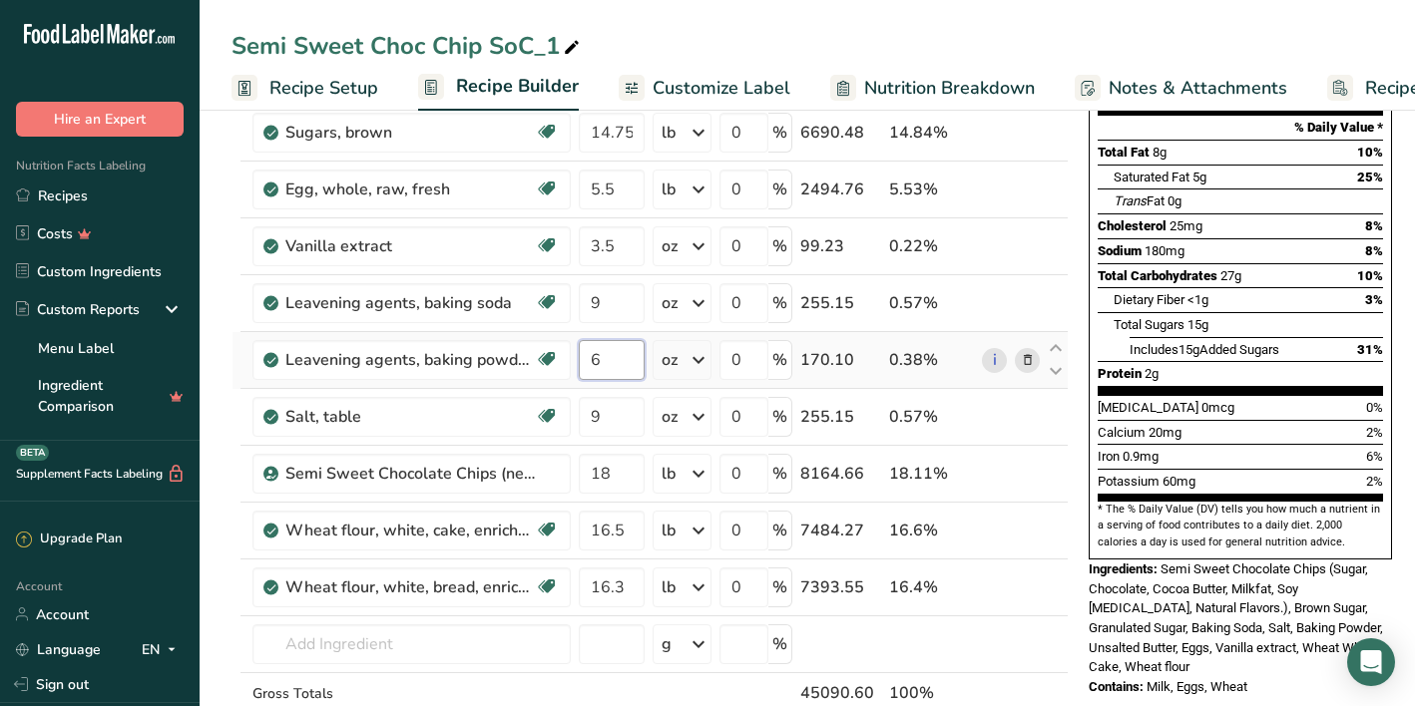
click at [599, 359] on input "6" at bounding box center [612, 360] width 66 height 40
type input "7"
click at [604, 310] on div "Ingredient * Amount * Unit * Waste * .a-a{fill:#347362;}.b-a{fill:#fff;} Grams …" at bounding box center [649, 373] width 837 height 850
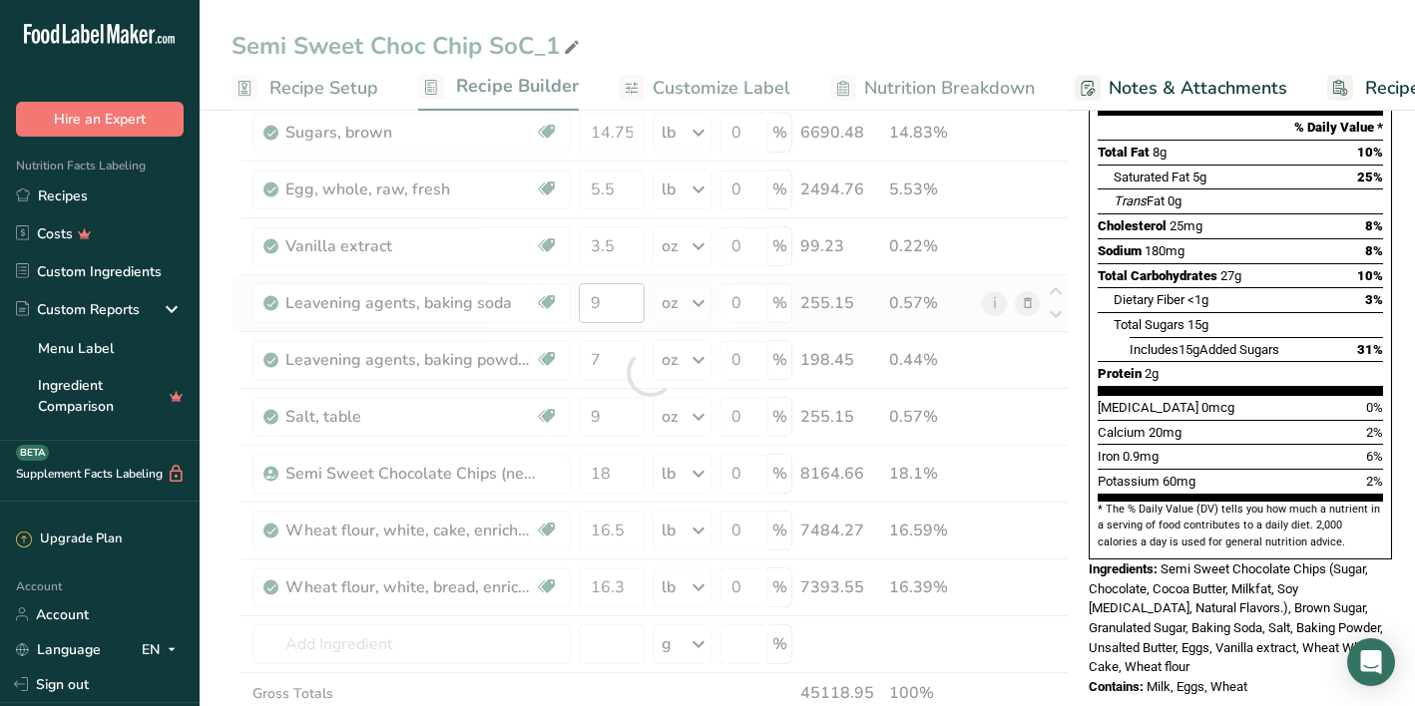
click at [604, 310] on div at bounding box center [649, 373] width 837 height 850
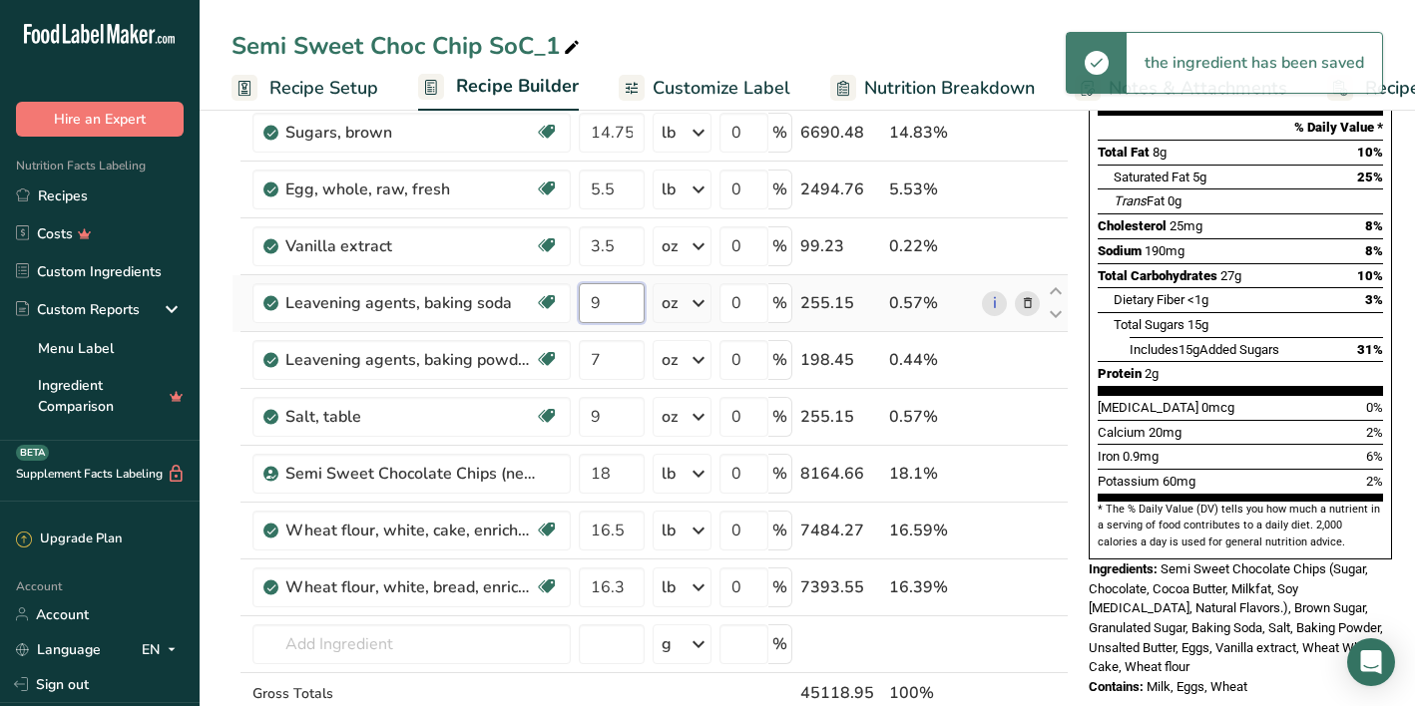
click at [604, 310] on input "9" at bounding box center [612, 303] width 66 height 40
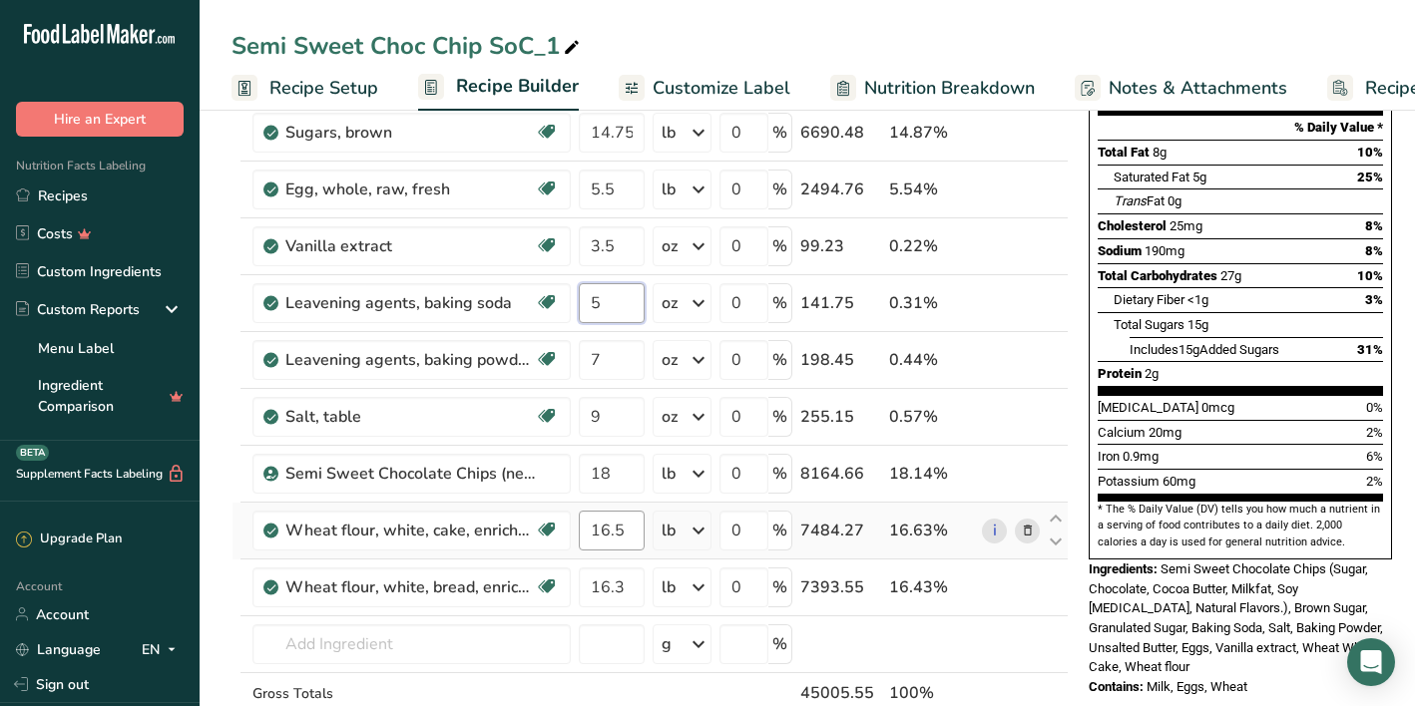
type input "5"
click at [611, 528] on div "Ingredient * Amount * Unit * Waste * .a-a{fill:#347362;}.b-a{fill:#fff;} Grams …" at bounding box center [649, 373] width 837 height 850
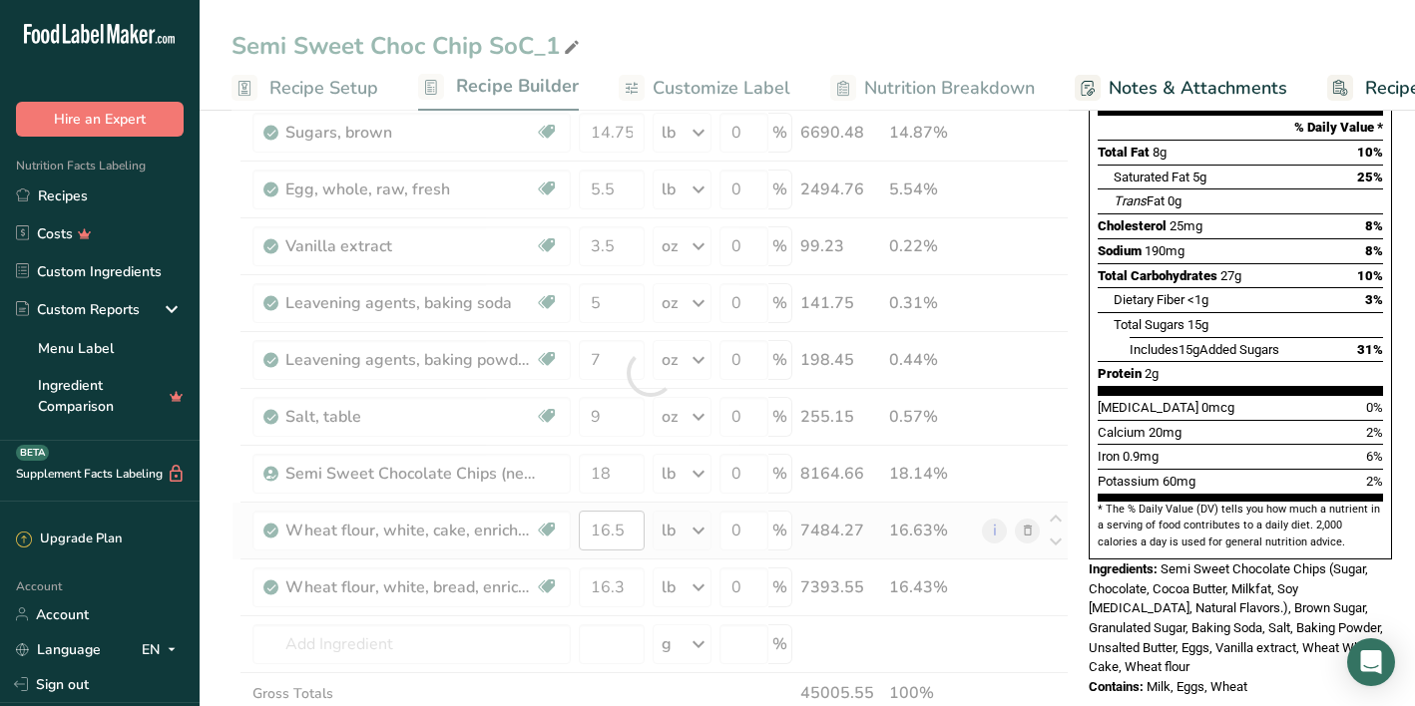
click at [611, 528] on div at bounding box center [649, 373] width 837 height 850
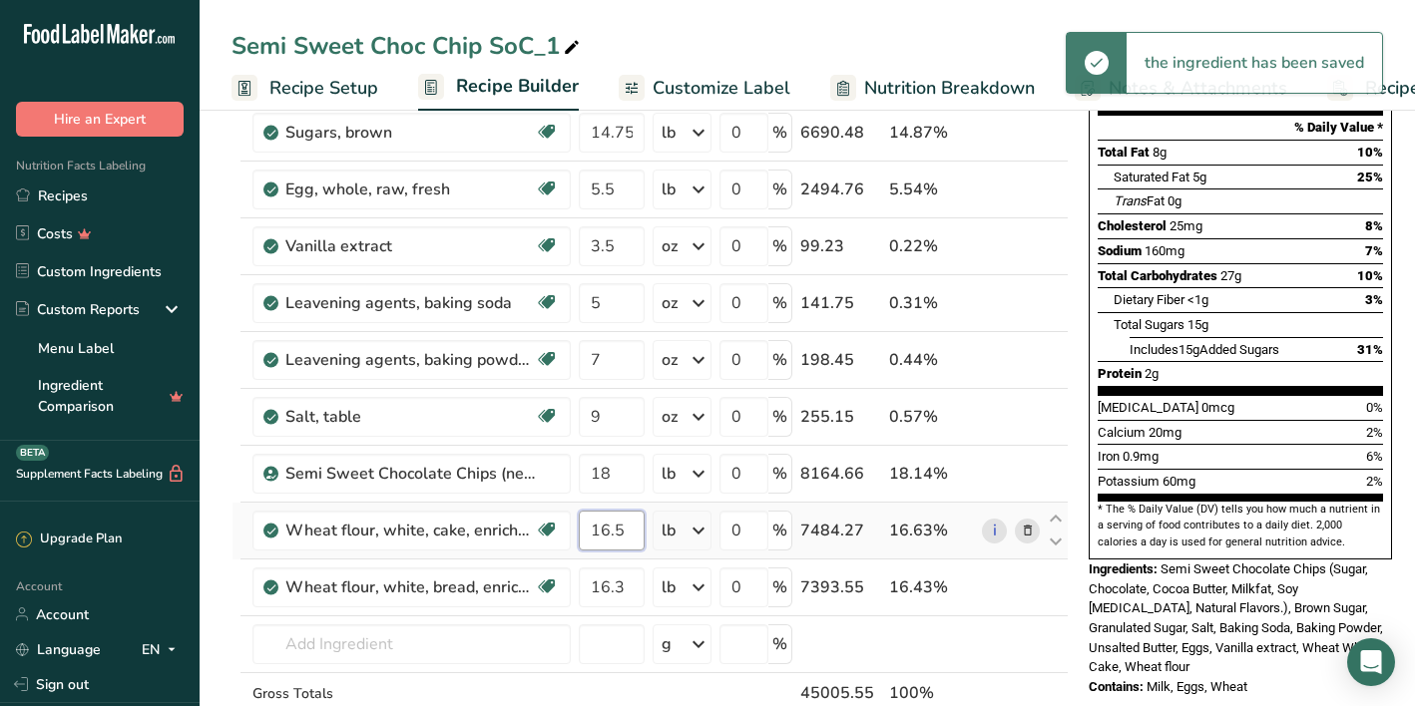
click at [611, 528] on input "16.5" at bounding box center [612, 531] width 66 height 40
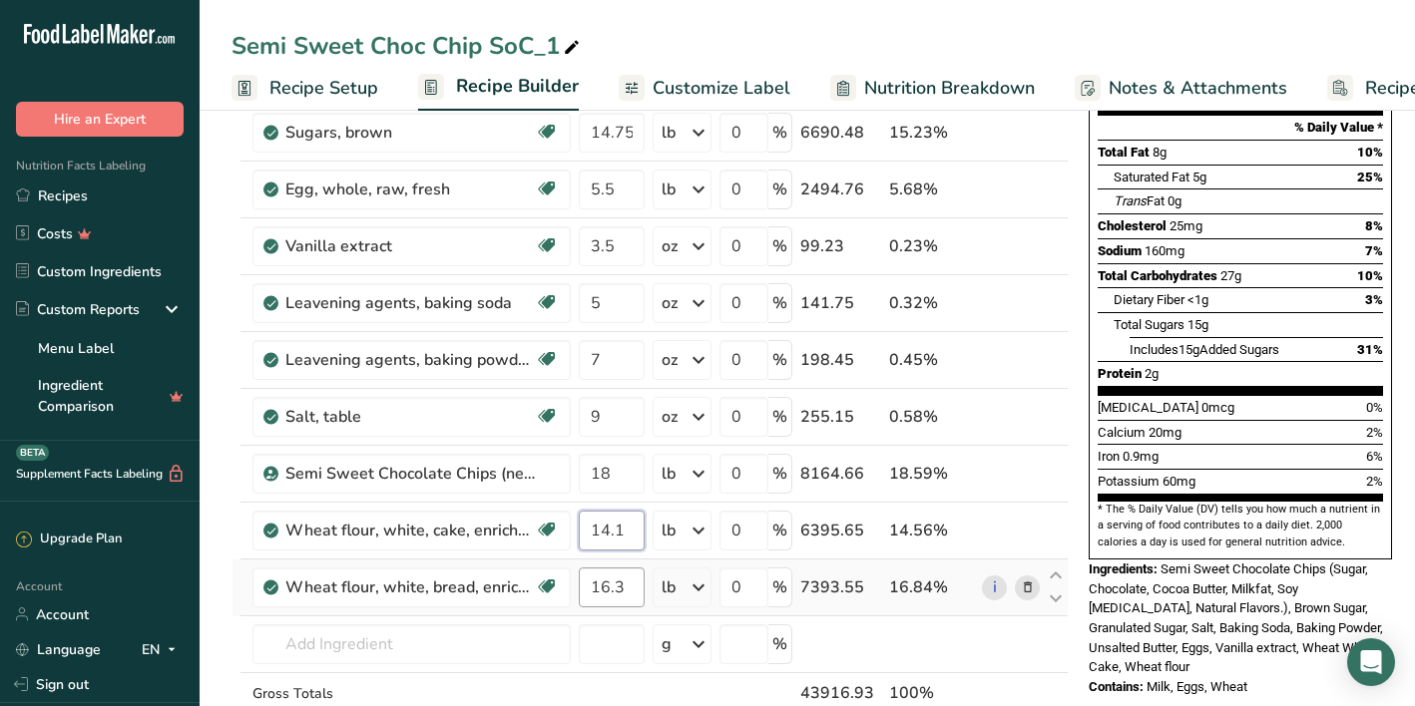
type input "14.1"
click at [611, 577] on div "Ingredient * Amount * Unit * Waste * .a-a{fill:#347362;}.b-a{fill:#fff;} Grams …" at bounding box center [649, 373] width 837 height 850
click at [621, 581] on input "16.3" at bounding box center [612, 588] width 66 height 40
type input "18.75"
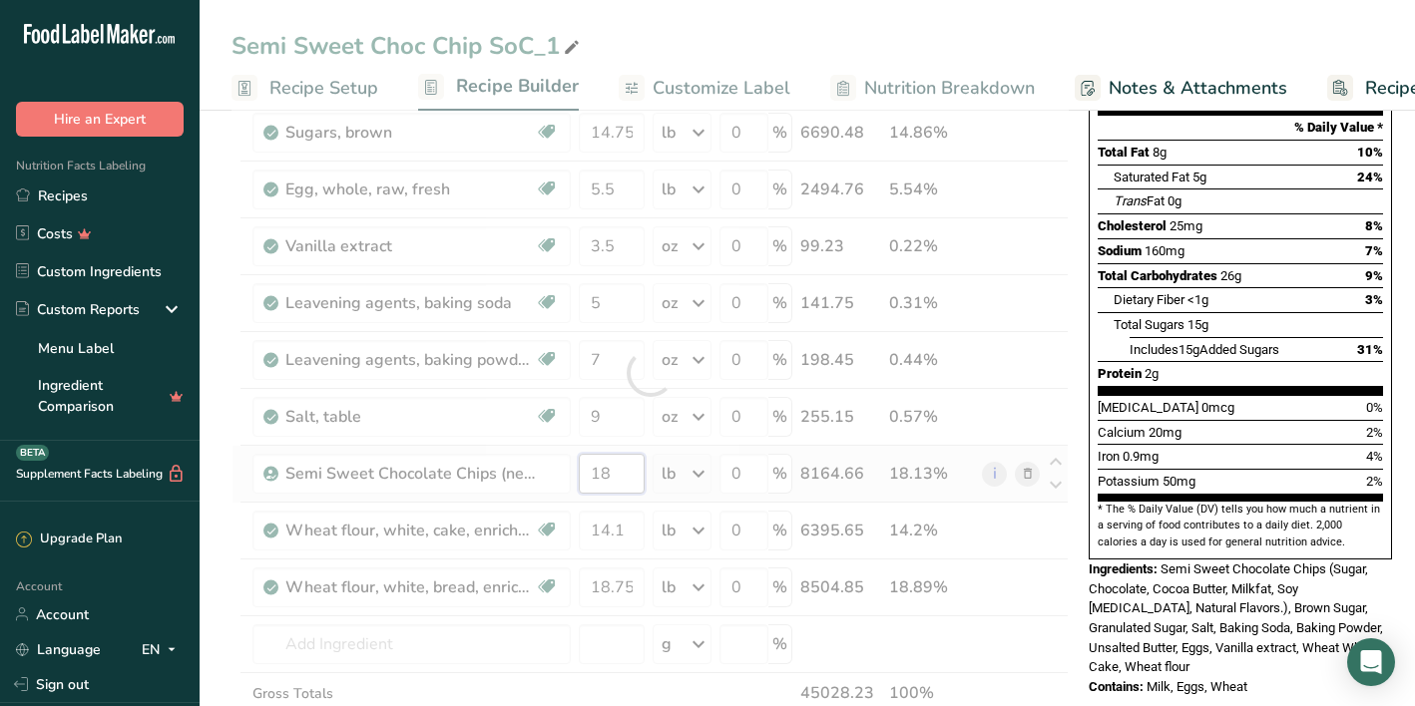
click at [619, 478] on div "Ingredient * Amount * Unit * Waste * .a-a{fill:#347362;}.b-a{fill:#fff;} Grams …" at bounding box center [649, 373] width 837 height 850
click at [619, 478] on div at bounding box center [649, 373] width 837 height 850
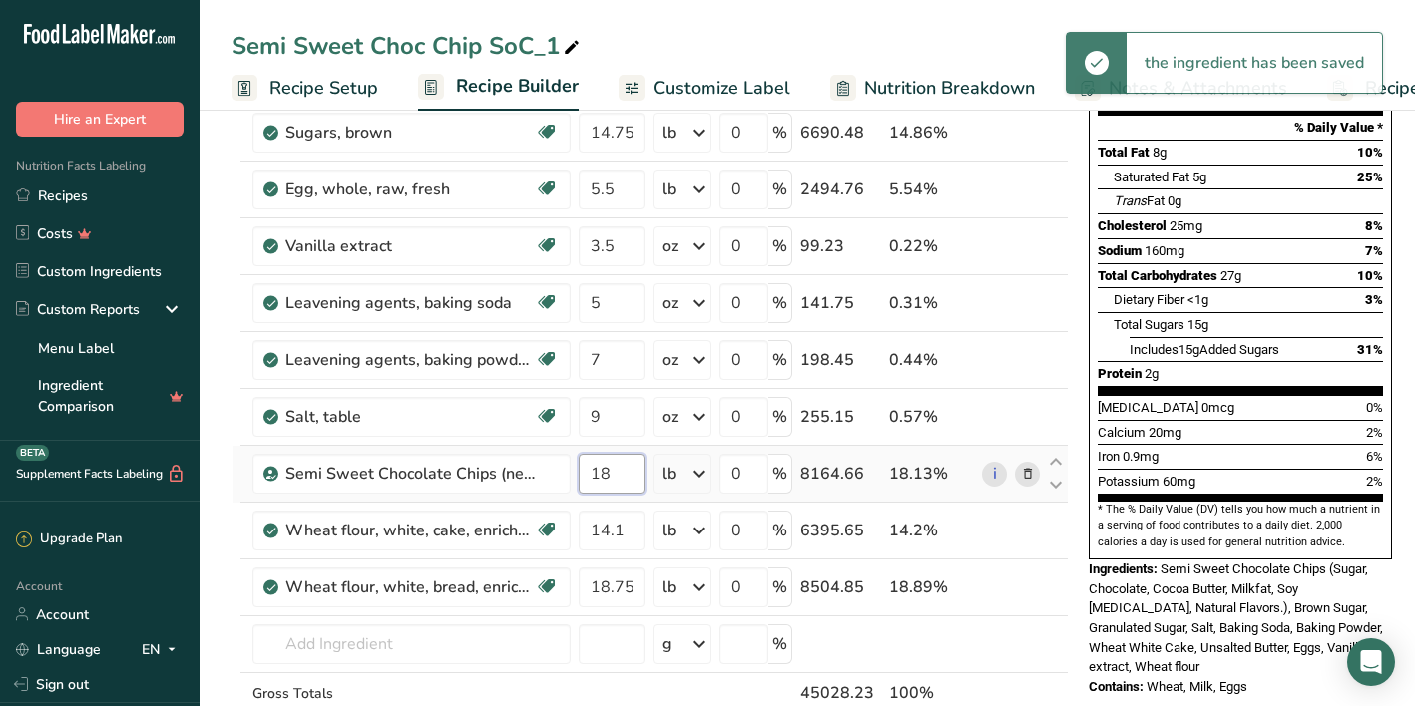
click at [619, 478] on input "18" at bounding box center [612, 474] width 66 height 40
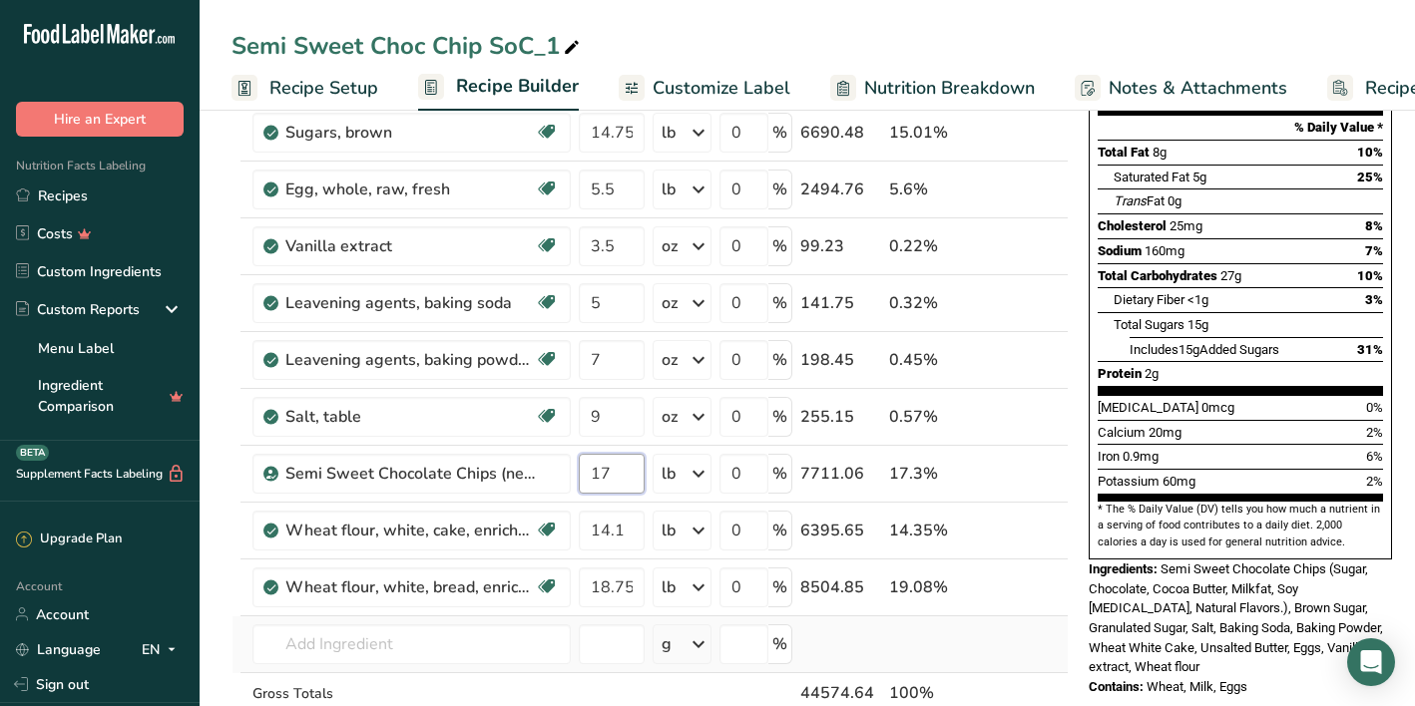
type input "17"
click at [1013, 644] on div "Ingredient * Amount * Unit * Waste * .a-a{fill:#347362;}.b-a{fill:#fff;} Grams …" at bounding box center [649, 373] width 837 height 850
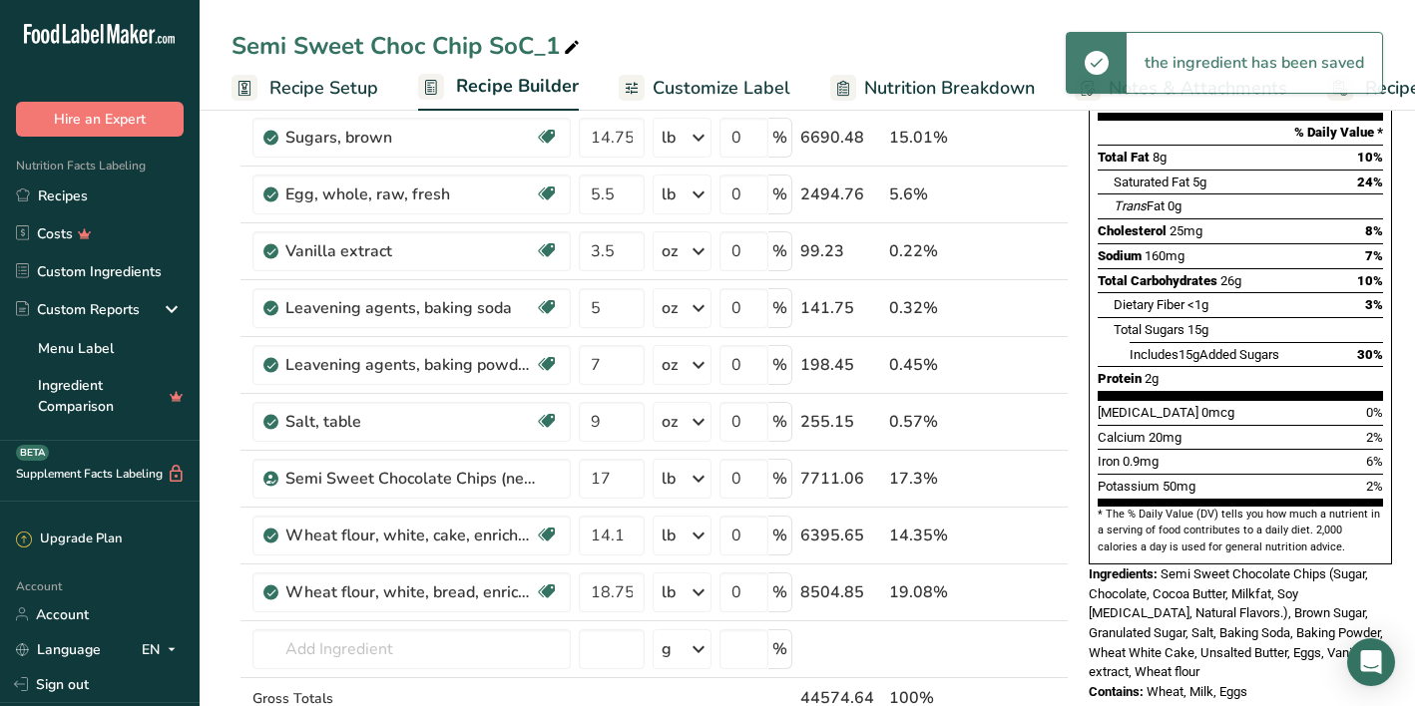
scroll to position [261, 0]
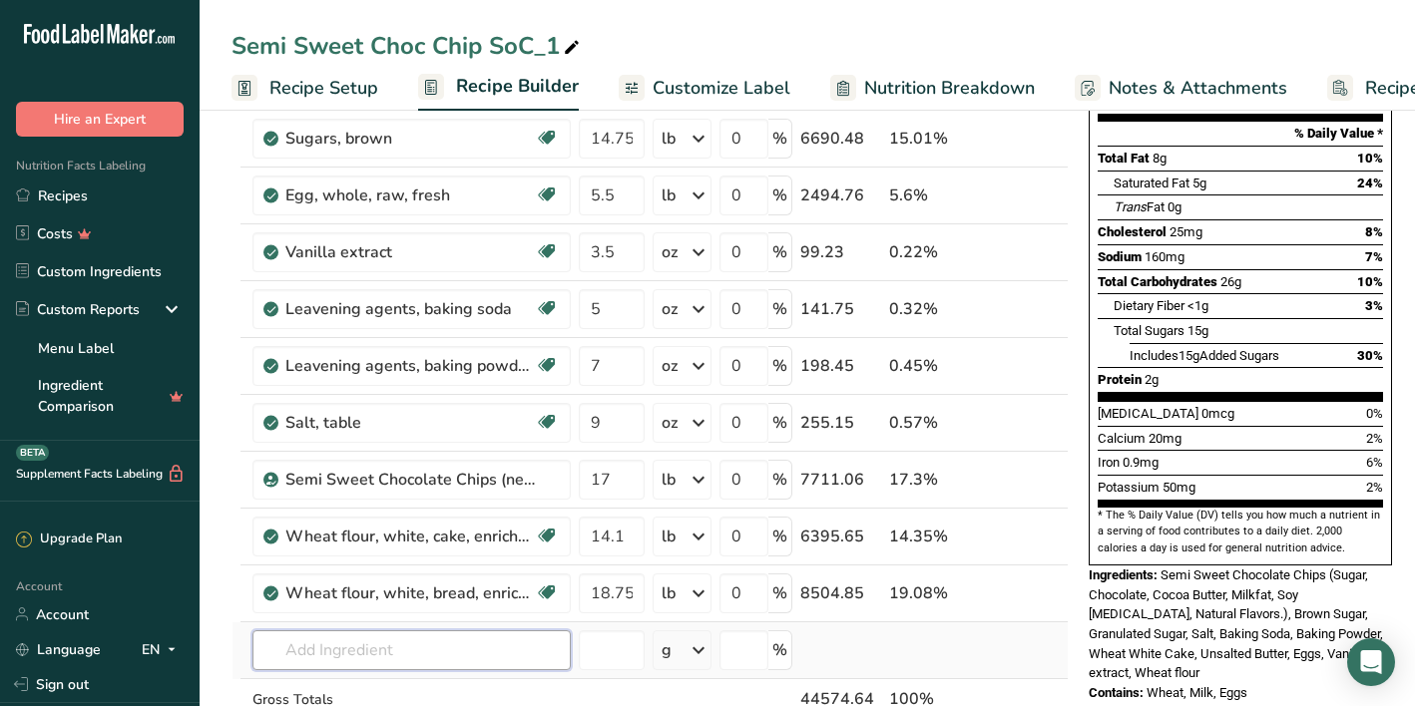
click at [353, 640] on input "text" at bounding box center [411, 651] width 318 height 40
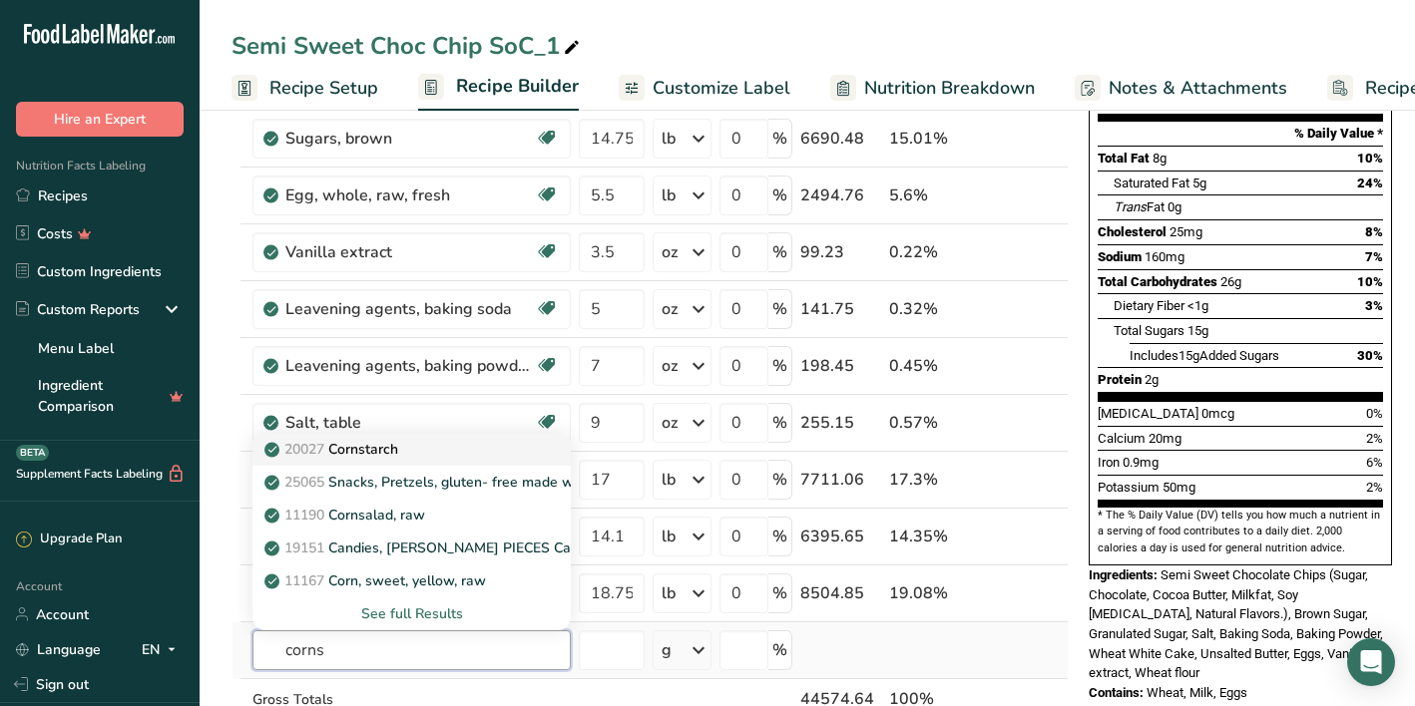
type input "corns"
click at [385, 453] on p "20027 [GEOGRAPHIC_DATA]" at bounding box center [333, 449] width 130 height 21
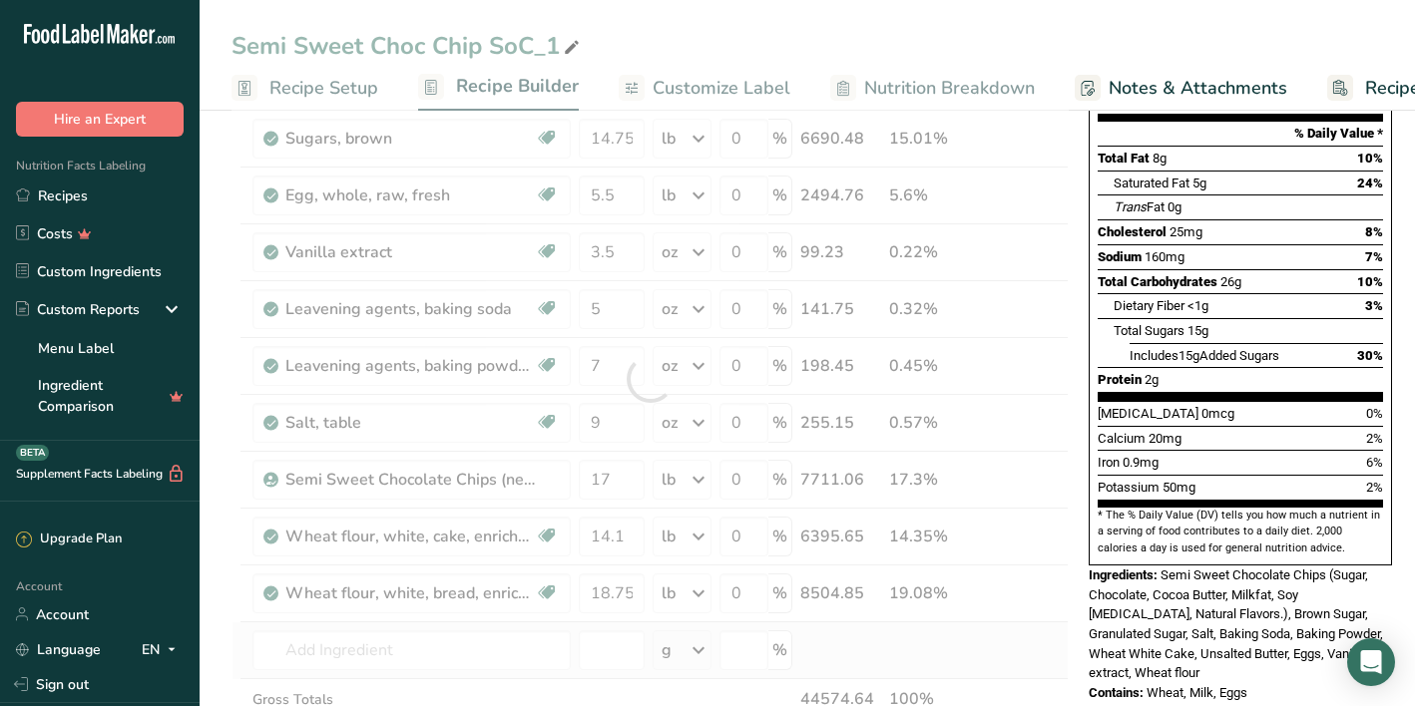
type input "Cornstarch"
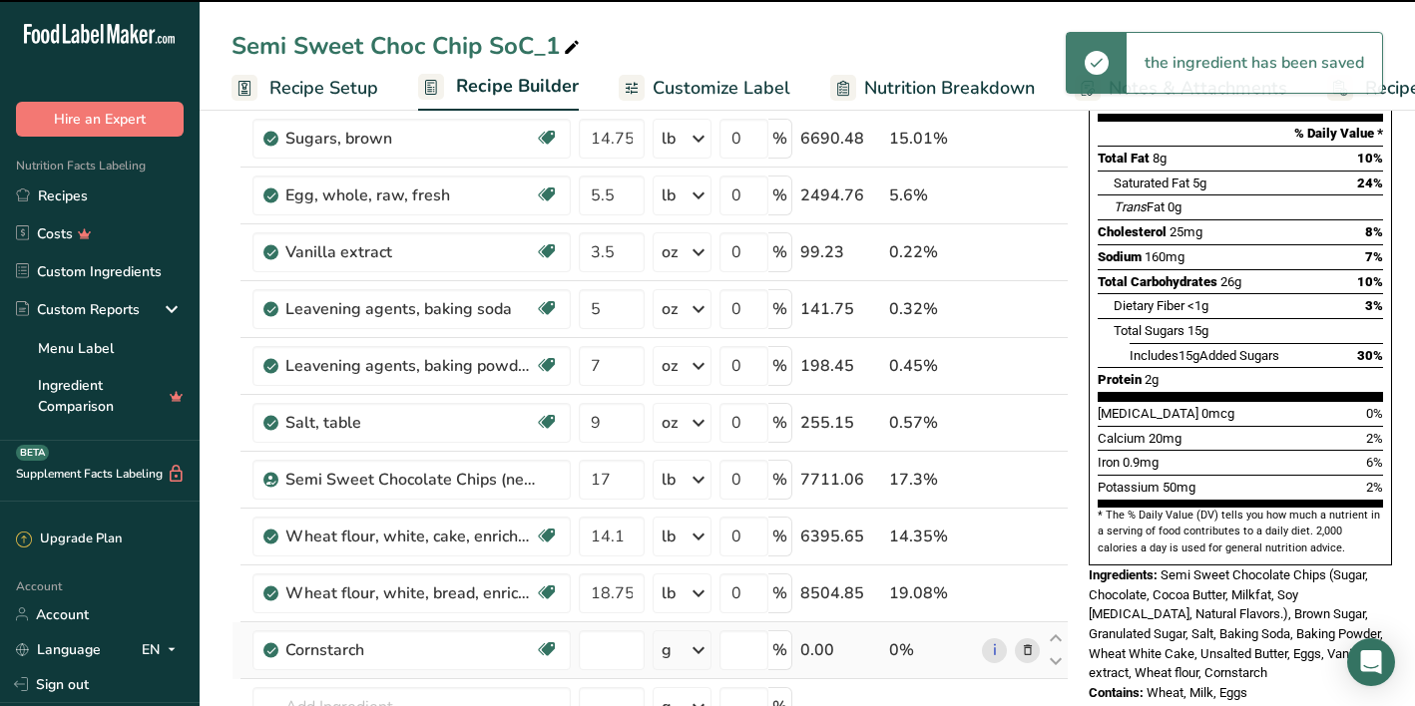
type input "0"
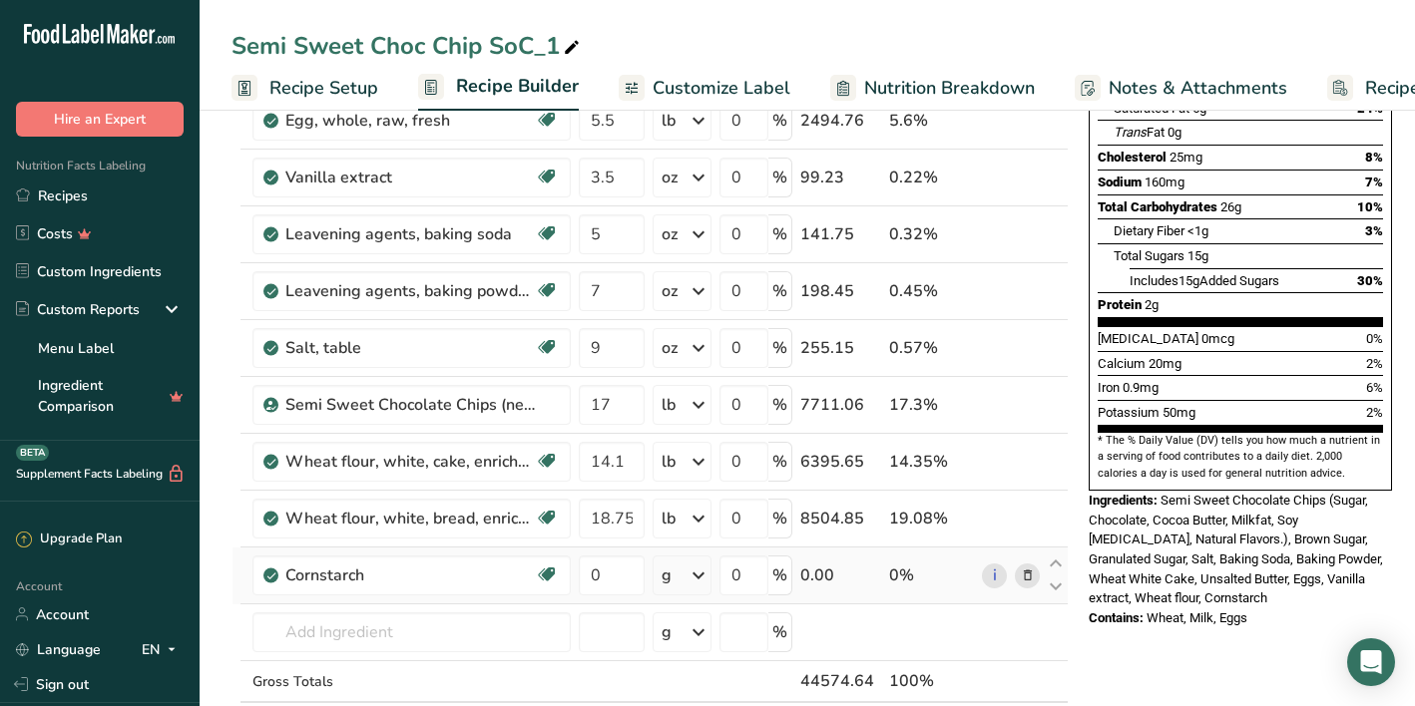
scroll to position [343, 0]
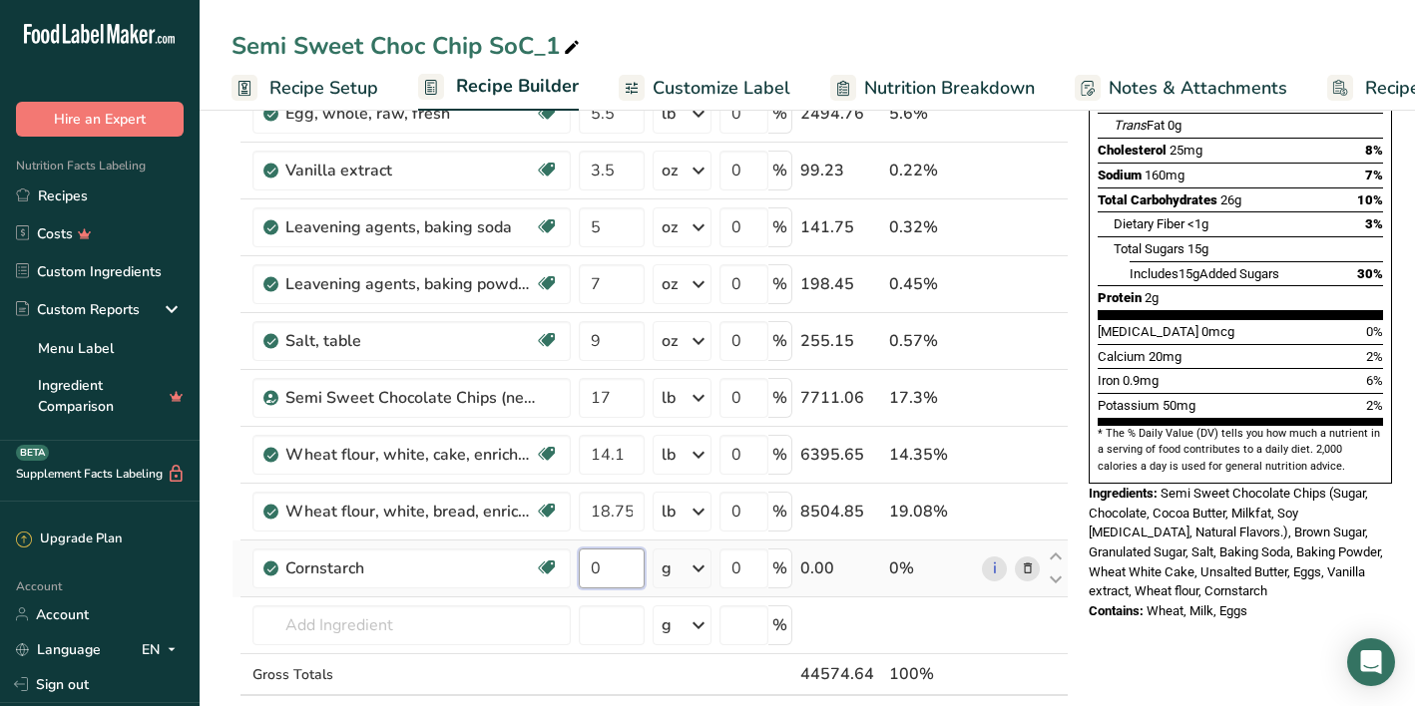
click at [602, 581] on input "0" at bounding box center [612, 569] width 66 height 40
type input "6.2"
click at [707, 577] on div "Ingredient * Amount * Unit * Waste * .a-a{fill:#347362;}.b-a{fill:#fff;} Grams …" at bounding box center [649, 325] width 837 height 907
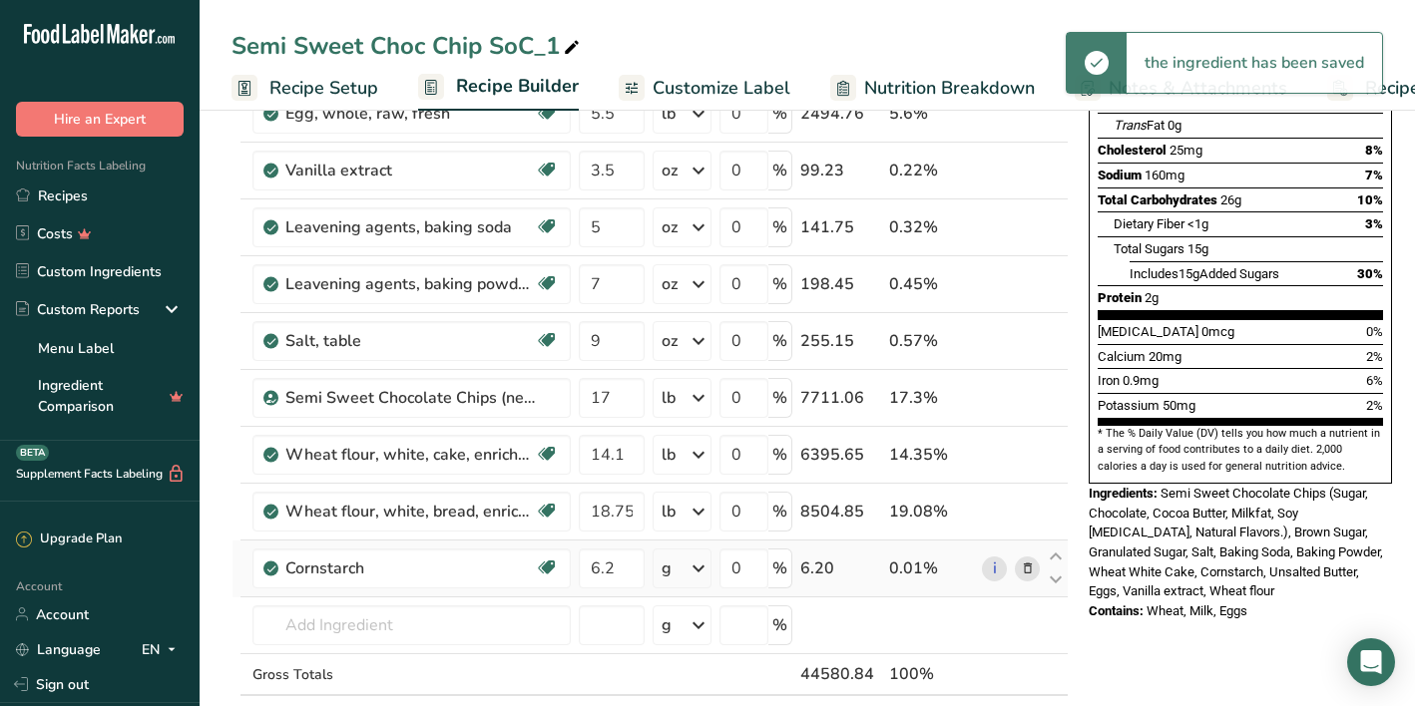
click at [707, 577] on icon at bounding box center [698, 569] width 24 height 36
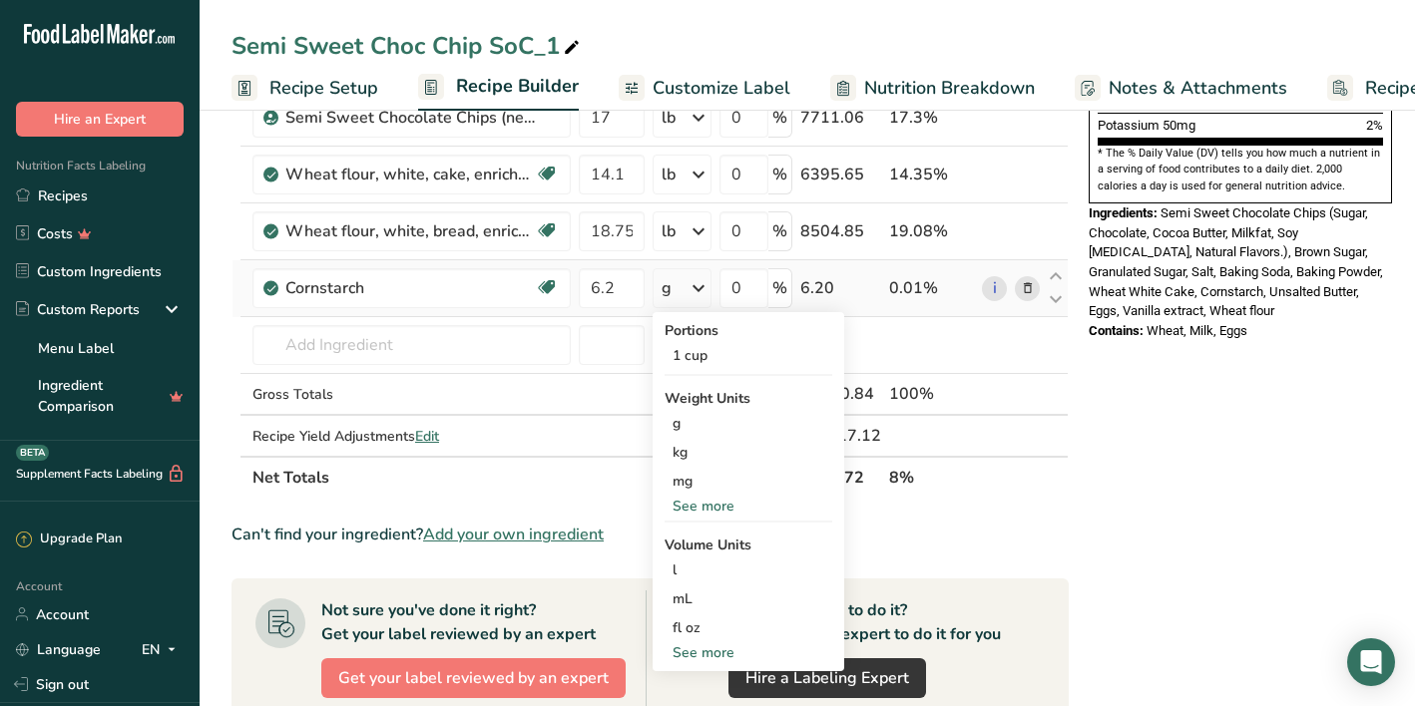
scroll to position [630, 0]
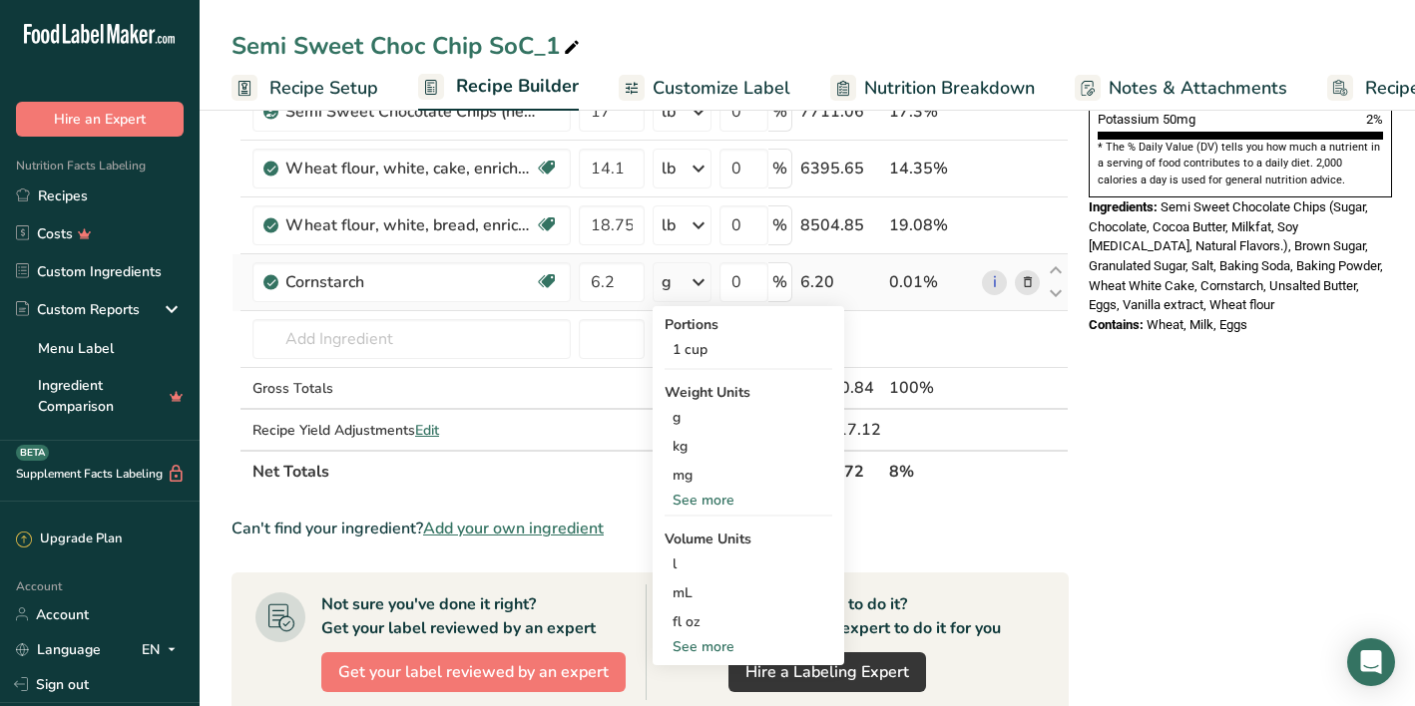
click at [724, 495] on div "See more" at bounding box center [748, 500] width 168 height 21
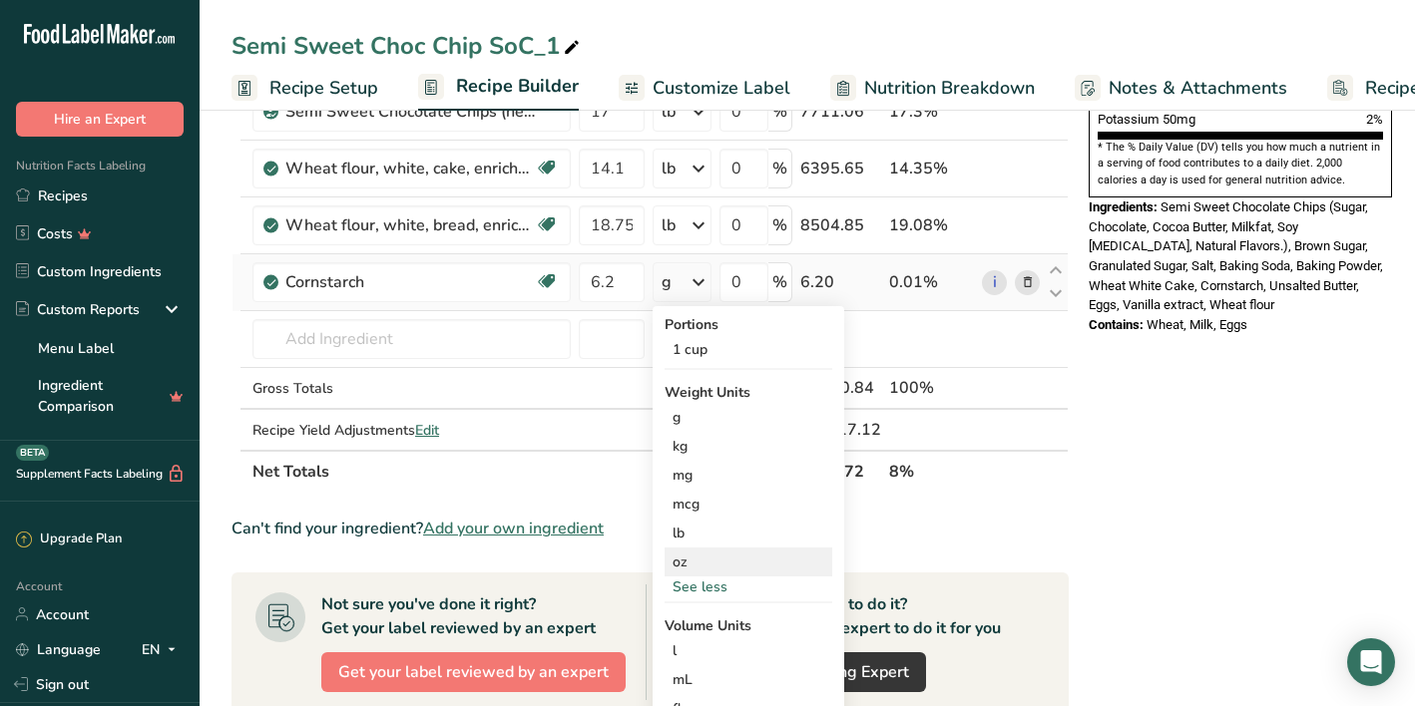
click at [700, 557] on div "oz" at bounding box center [748, 562] width 168 height 29
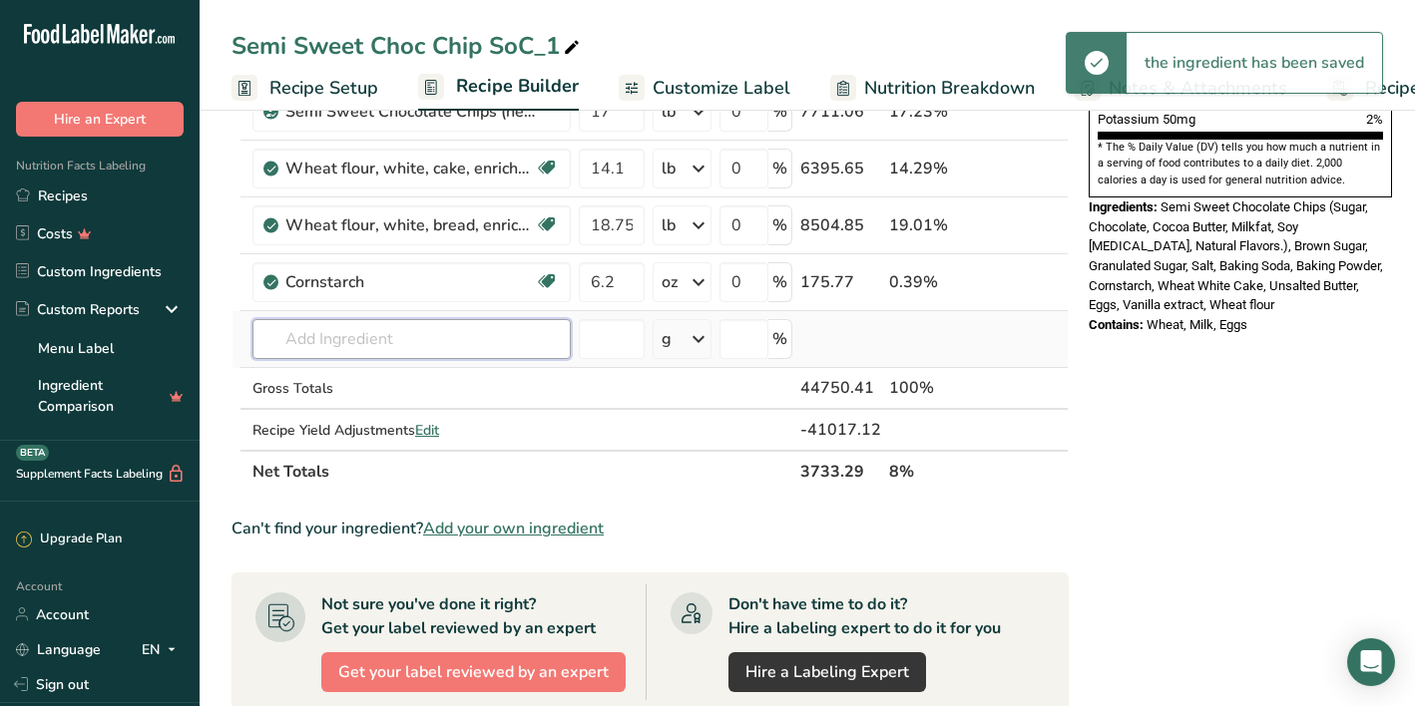
click at [393, 346] on input "text" at bounding box center [411, 339] width 318 height 40
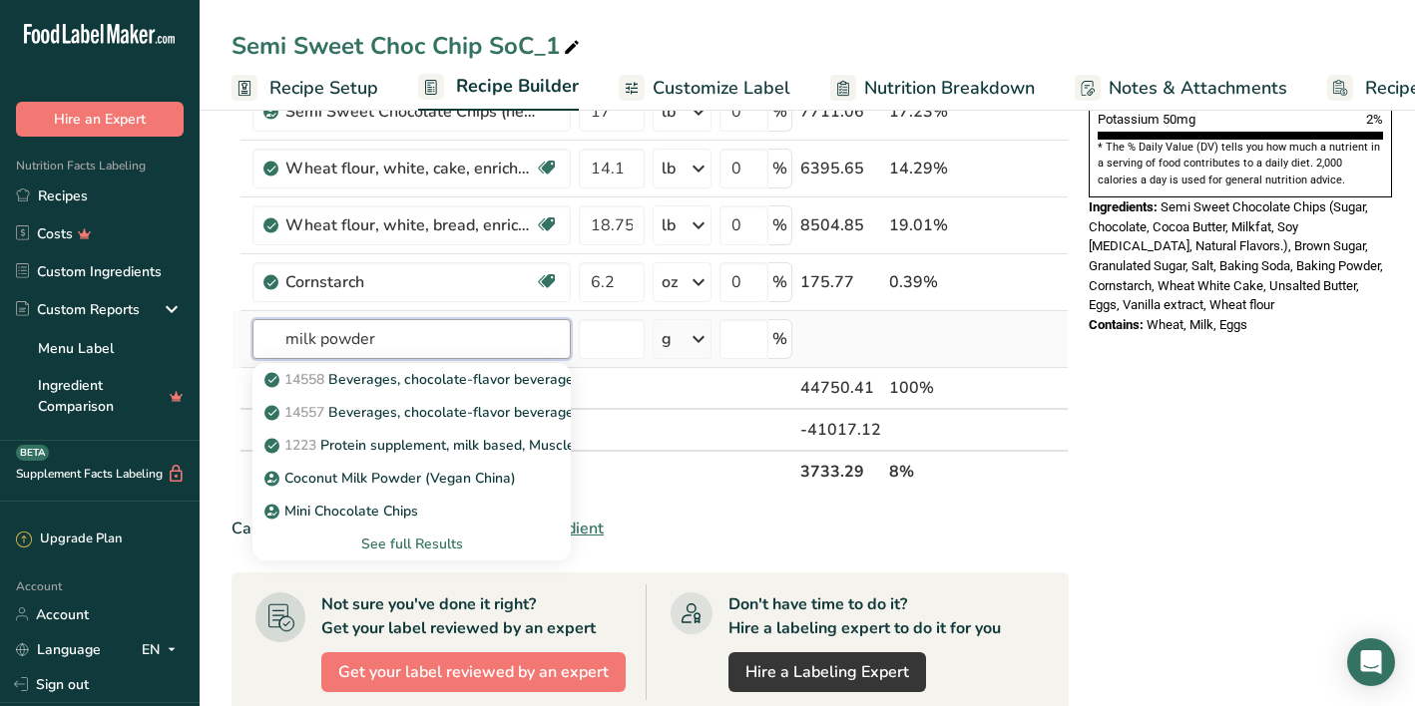
type input "milk powder"
click at [401, 541] on div "See full Results" at bounding box center [411, 544] width 286 height 21
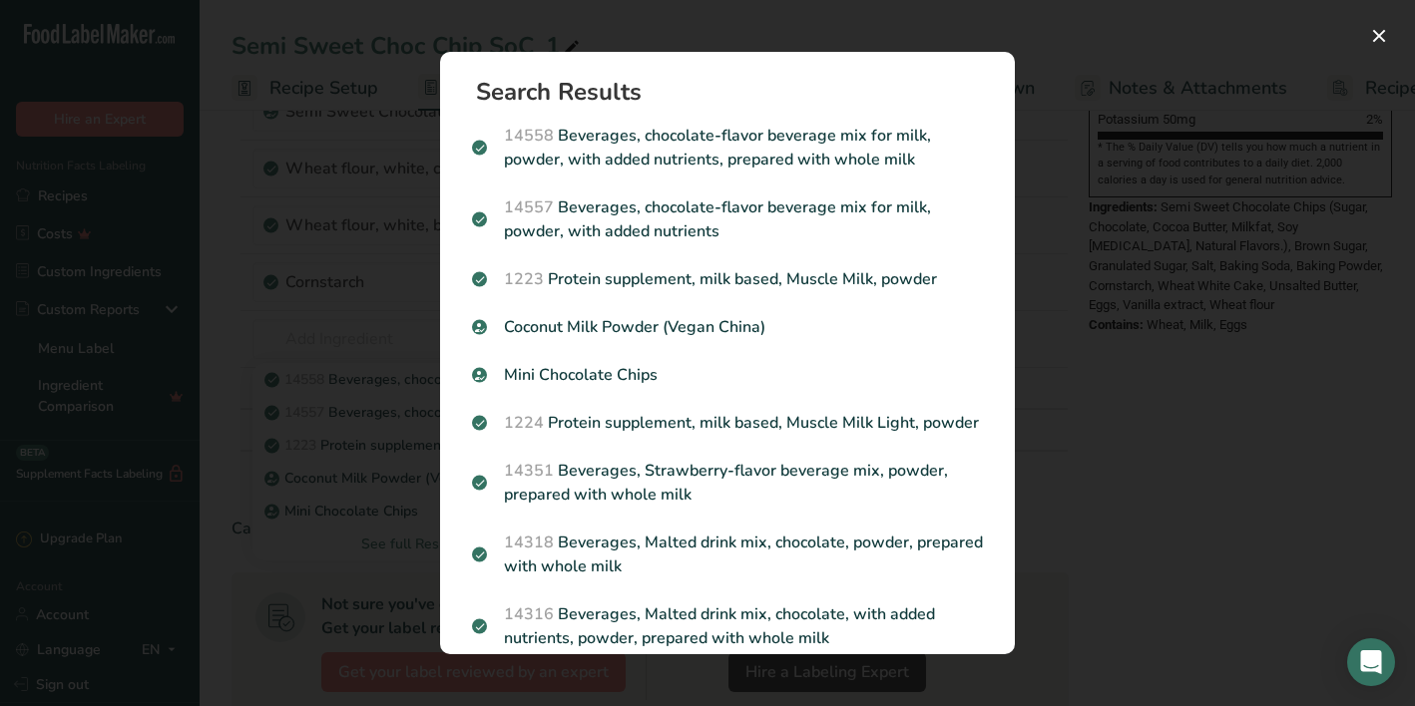
scroll to position [0, 0]
click at [624, 37] on div "Search Results 14558 Beverages, chocolate-flavor beverage mix for milk, powder,…" at bounding box center [727, 353] width 638 height 666
click at [1386, 44] on button "Search results modal" at bounding box center [1379, 36] width 32 height 32
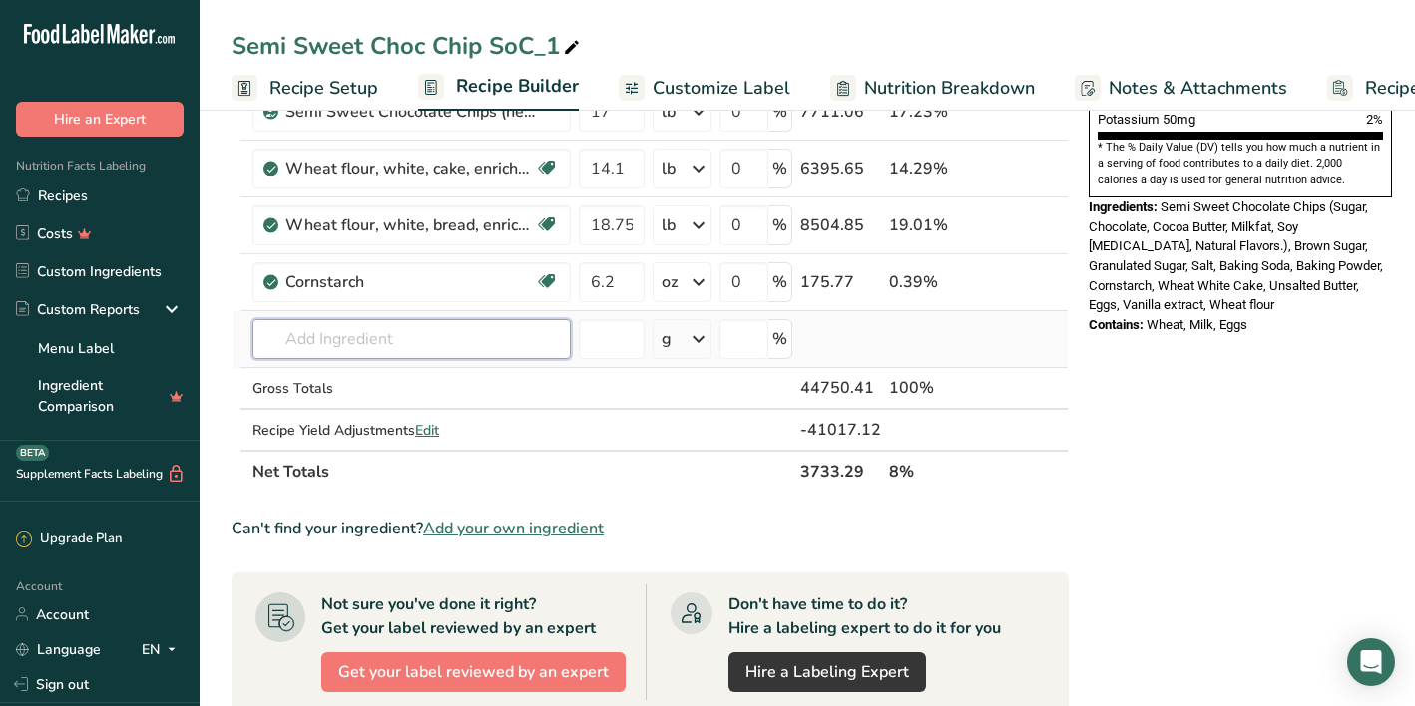
click at [407, 341] on input "text" at bounding box center [411, 339] width 318 height 40
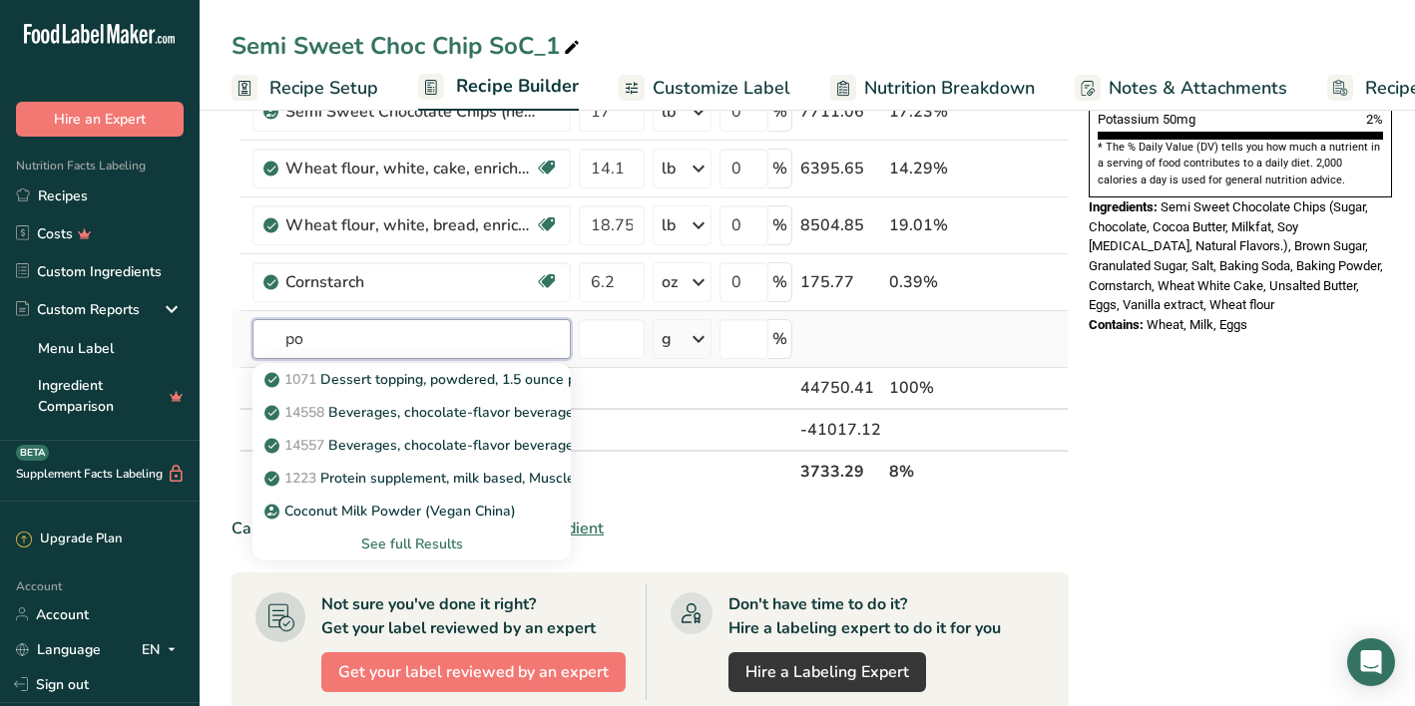
type input "p"
type input "milk"
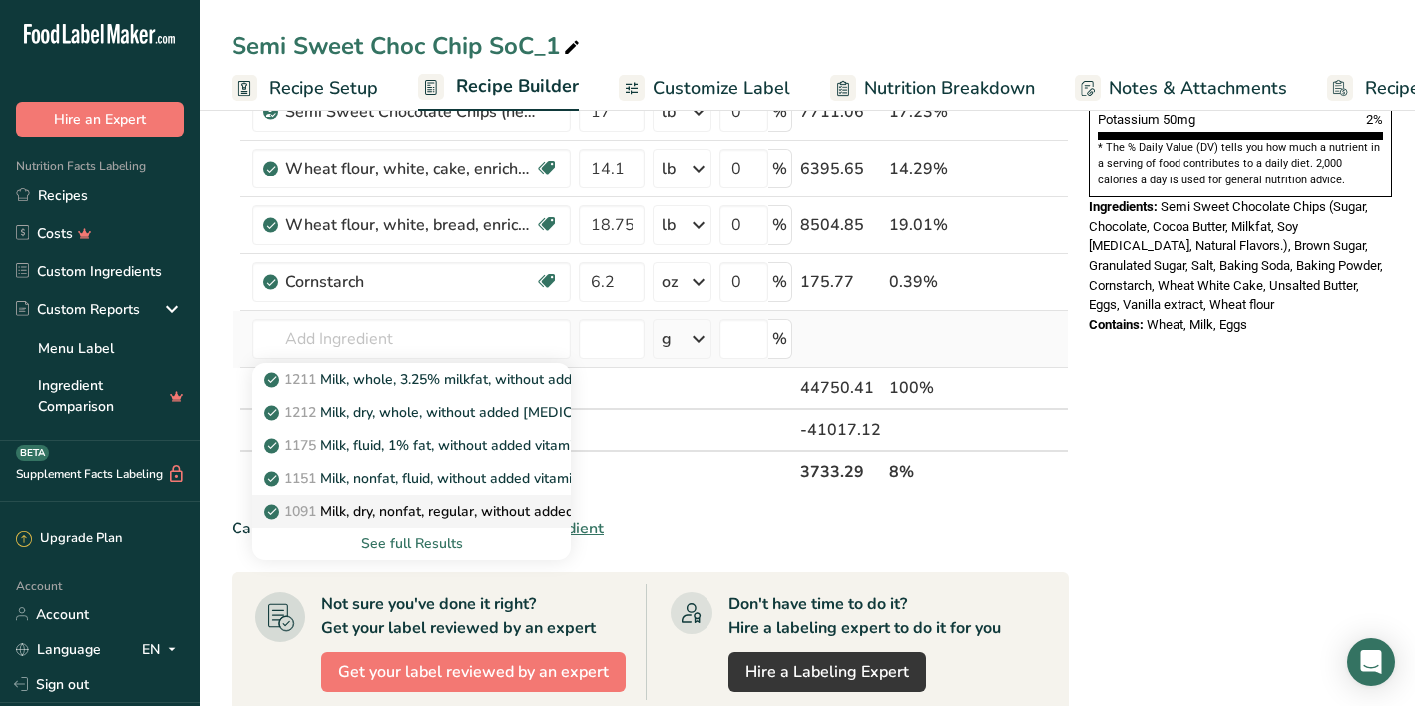
click at [484, 508] on p "1091 Milk, dry, nonfat, regular, without added vitamin A and [MEDICAL_DATA]" at bounding box center [527, 511] width 518 height 21
type input "Milk, dry, nonfat, regular, without added vitamin A and [MEDICAL_DATA]"
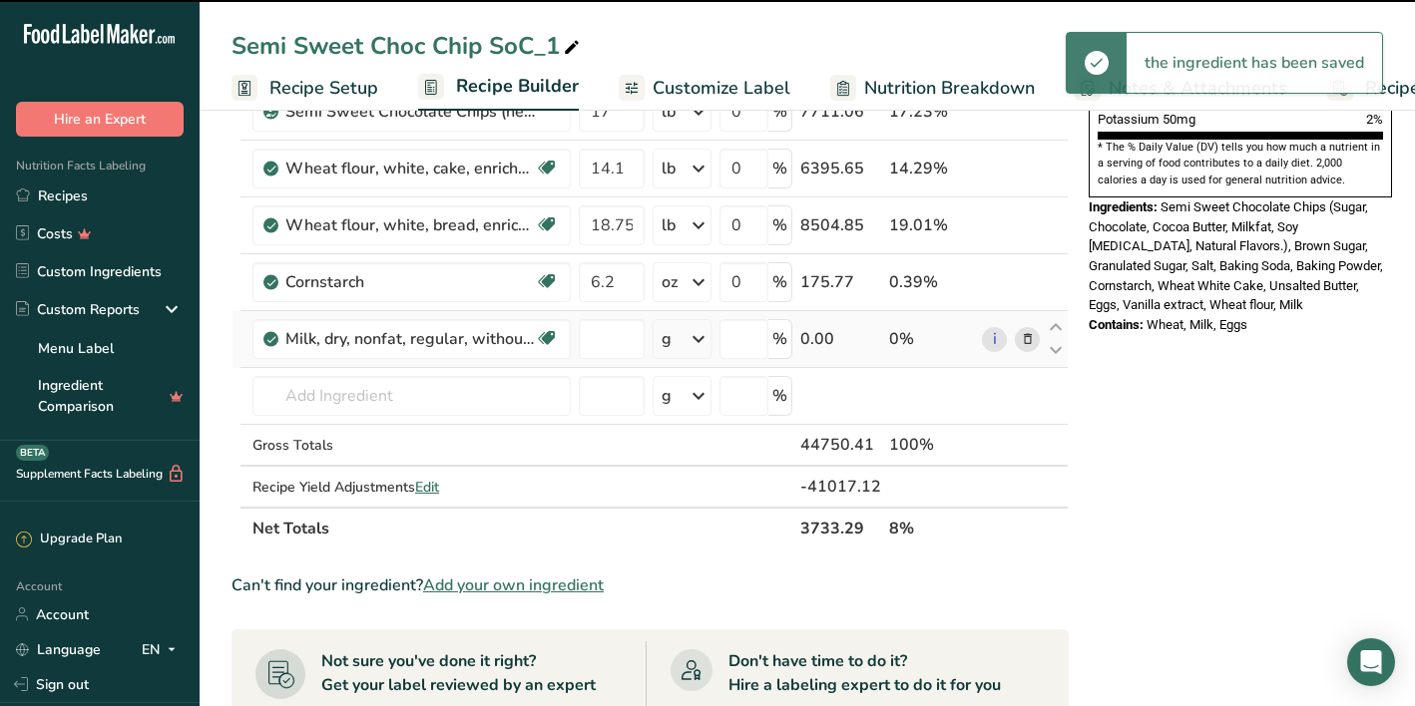
type input "0"
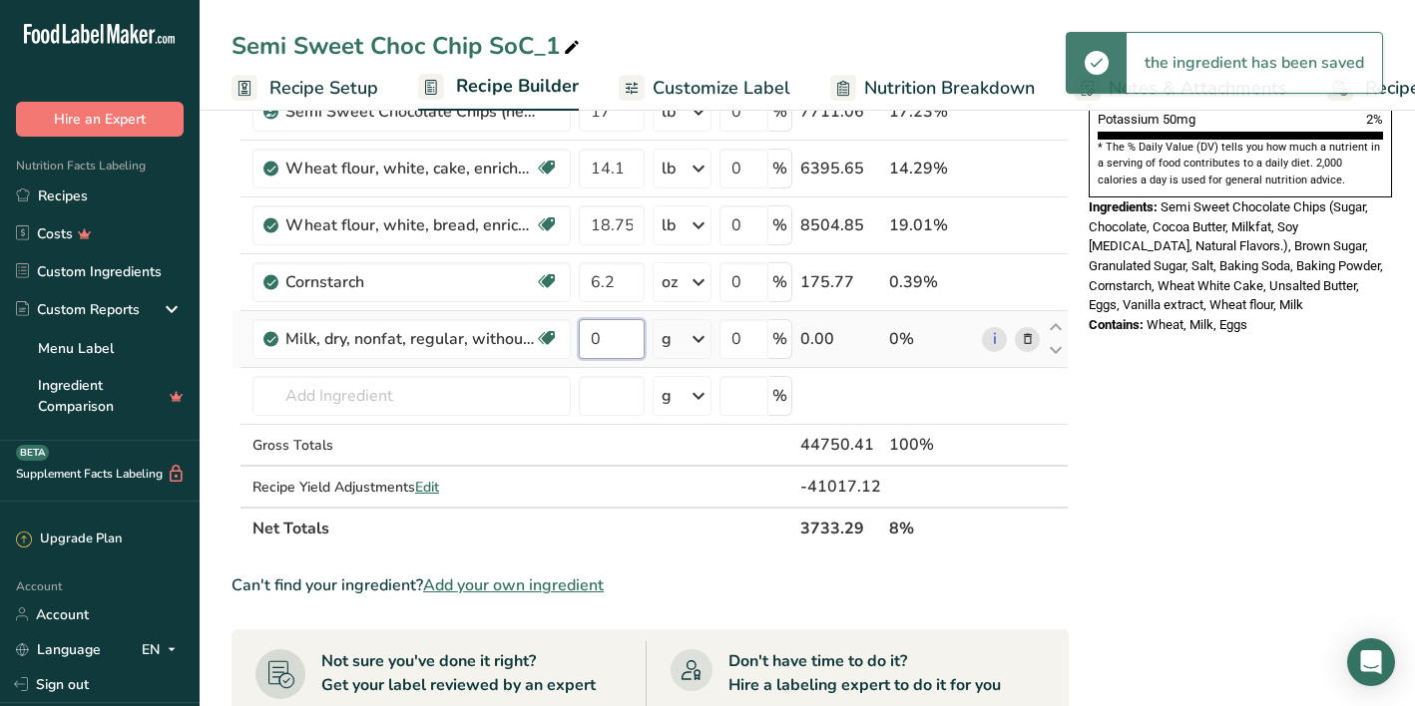
click at [608, 348] on input "0" at bounding box center [612, 339] width 66 height 40
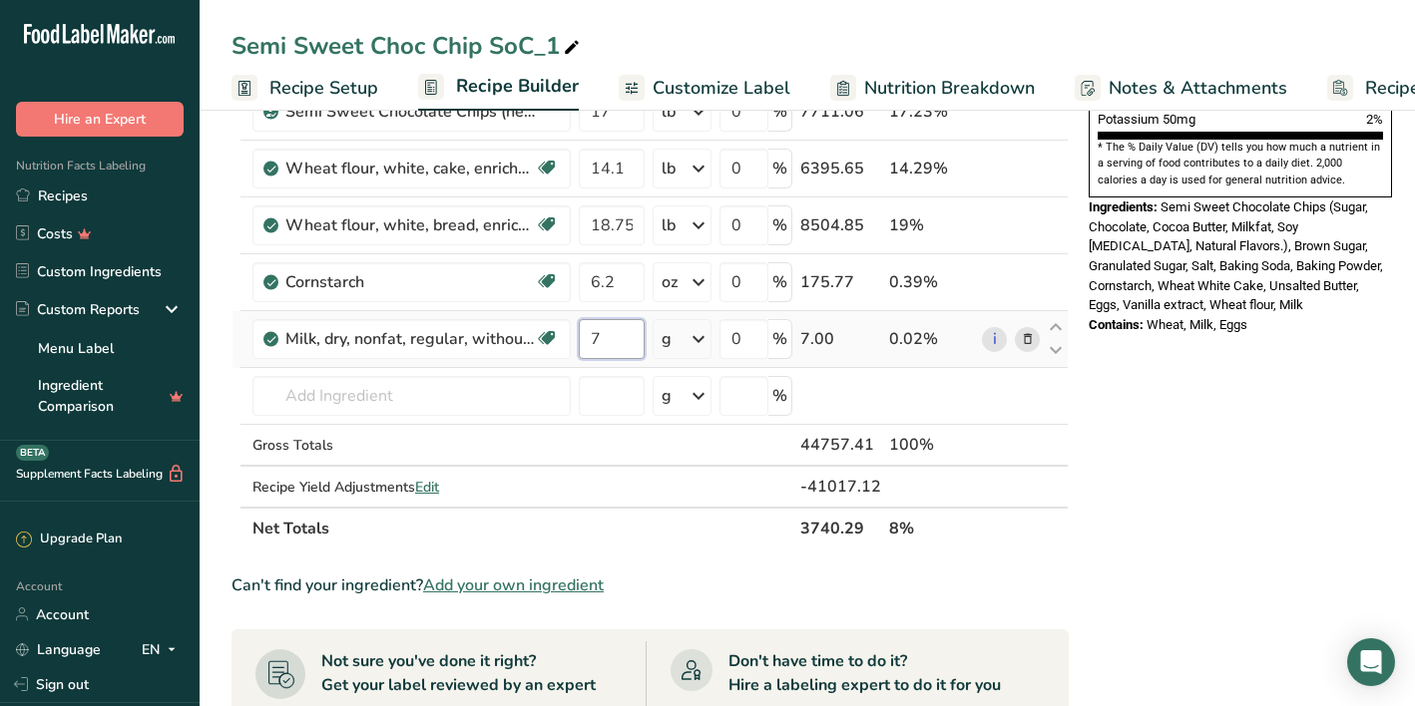
type input "7"
click at [687, 330] on div "Ingredient * Amount * Unit * Waste * .a-a{fill:#347362;}.b-a{fill:#fff;} Grams …" at bounding box center [649, 68] width 837 height 964
click at [678, 339] on div "g" at bounding box center [681, 339] width 59 height 40
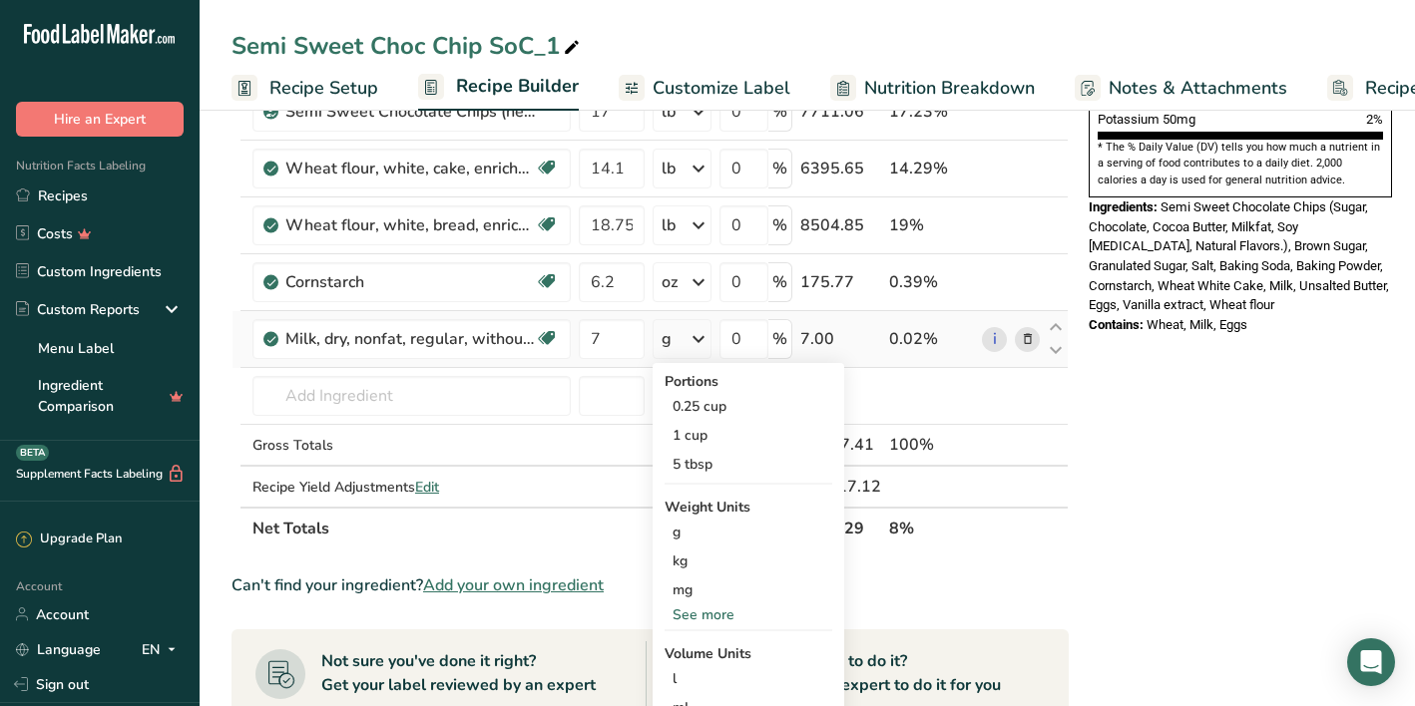
click at [695, 619] on div "See more" at bounding box center [748, 615] width 168 height 21
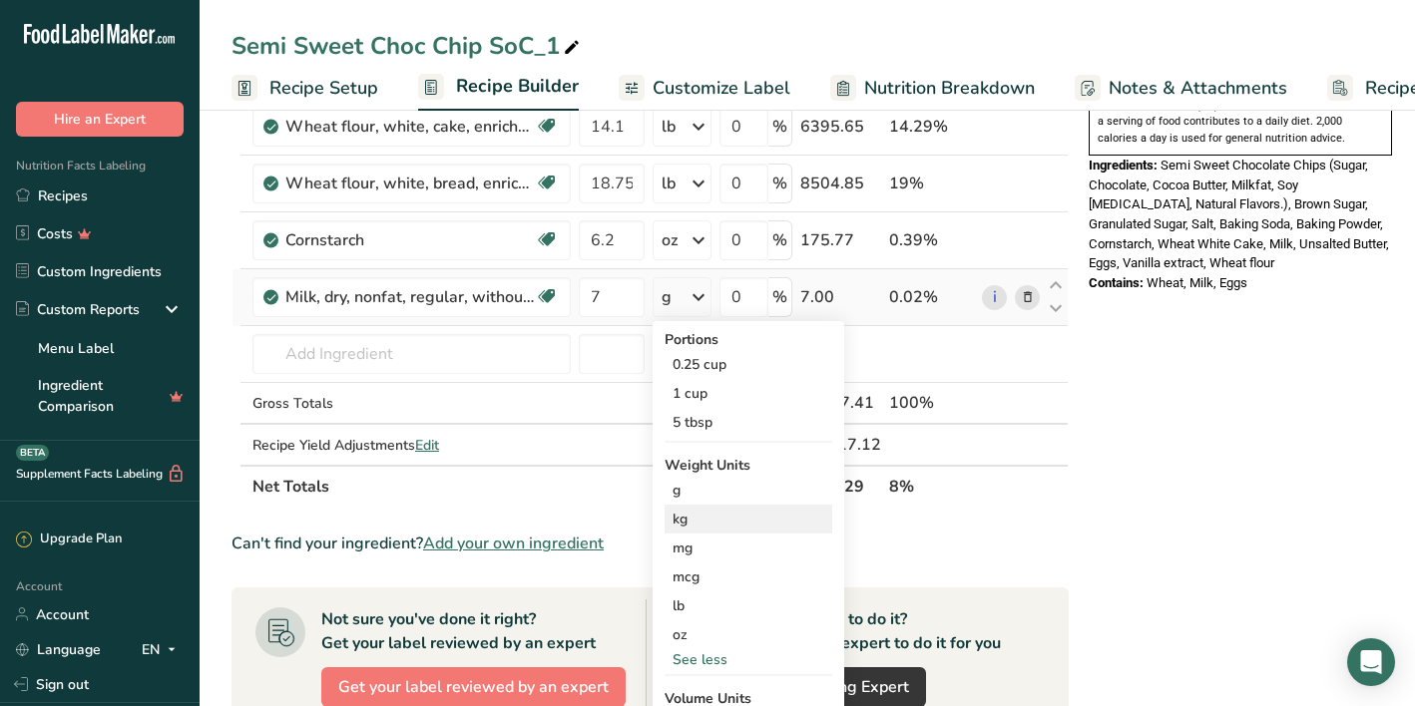
scroll to position [698, 0]
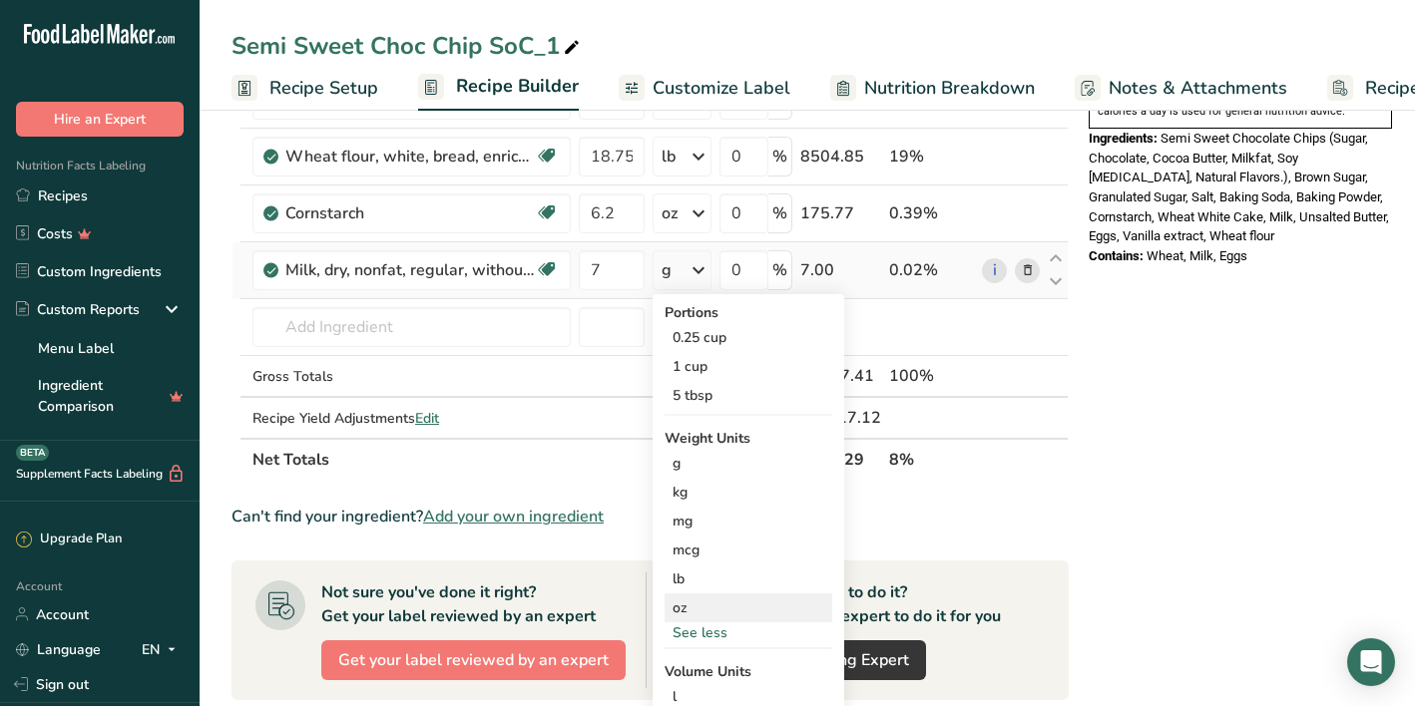
click at [697, 615] on div "oz" at bounding box center [748, 608] width 168 height 29
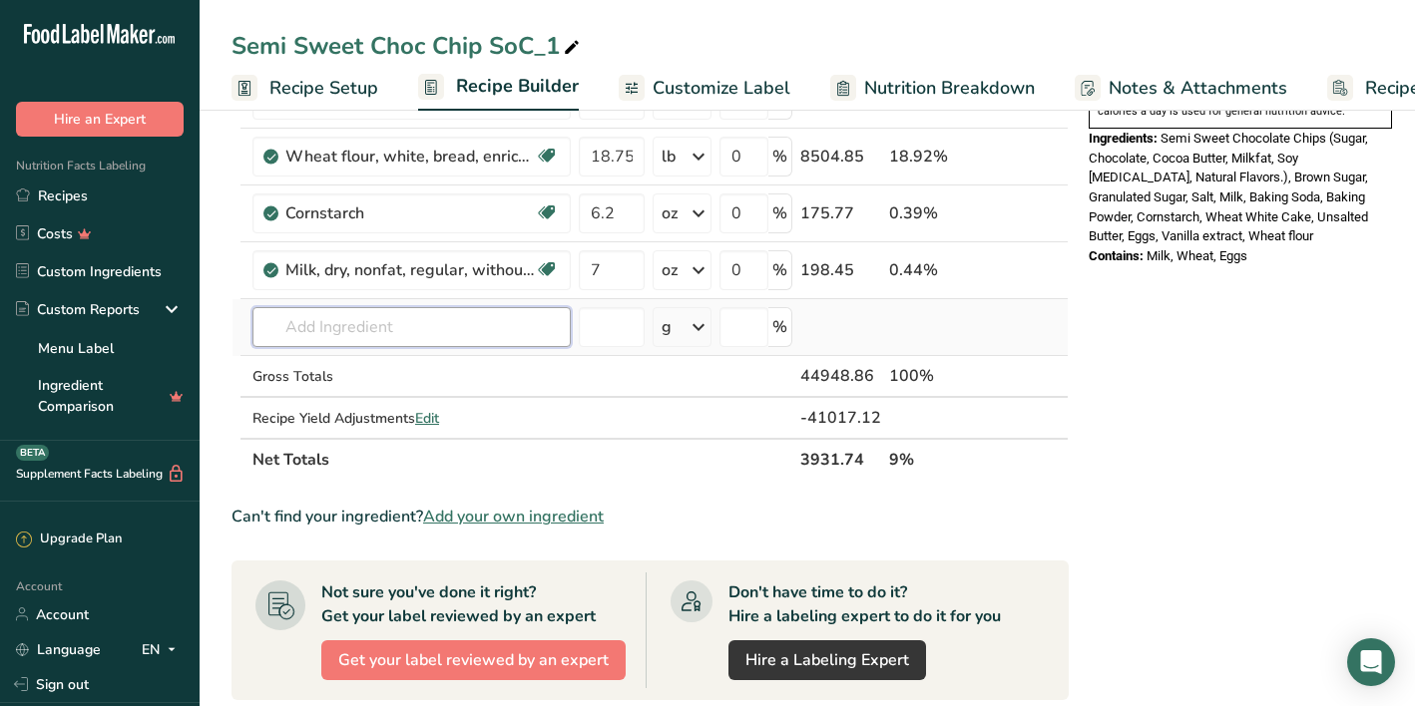
click at [432, 329] on input "text" at bounding box center [411, 327] width 318 height 40
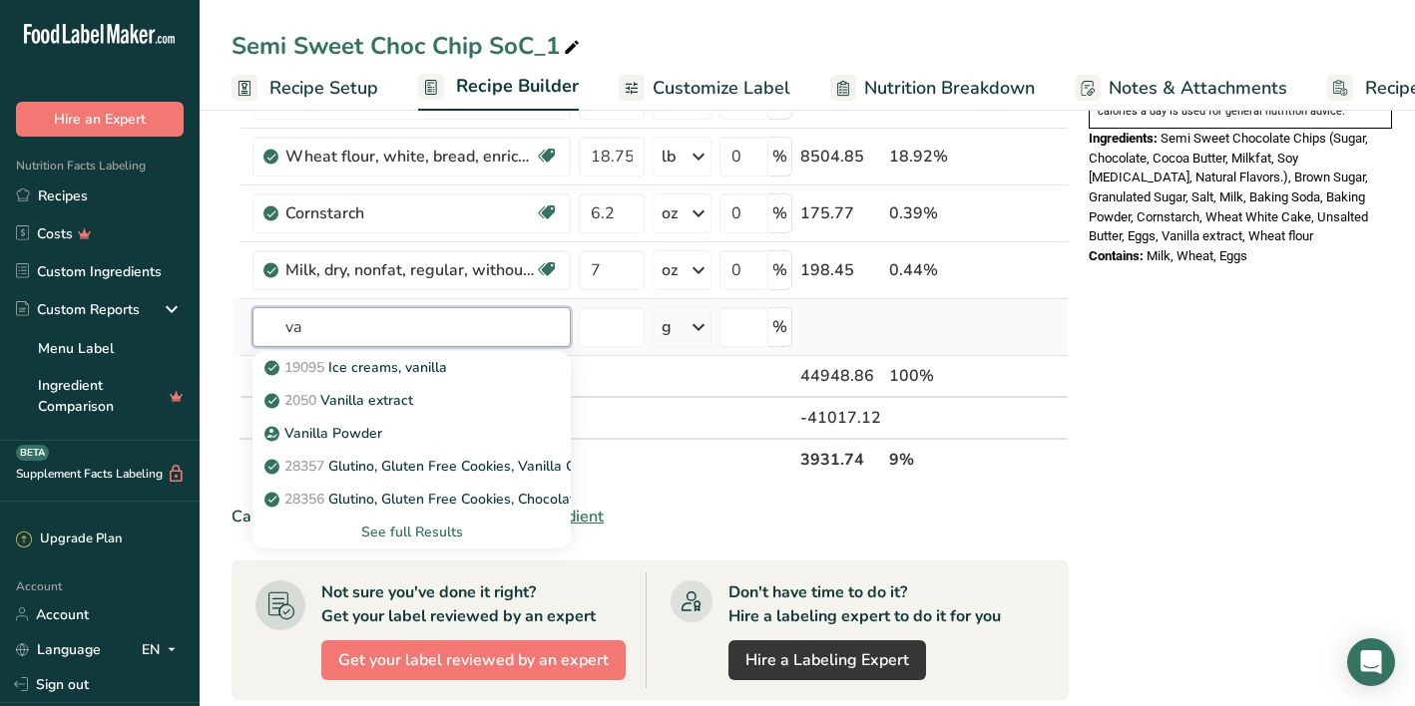
type input "v"
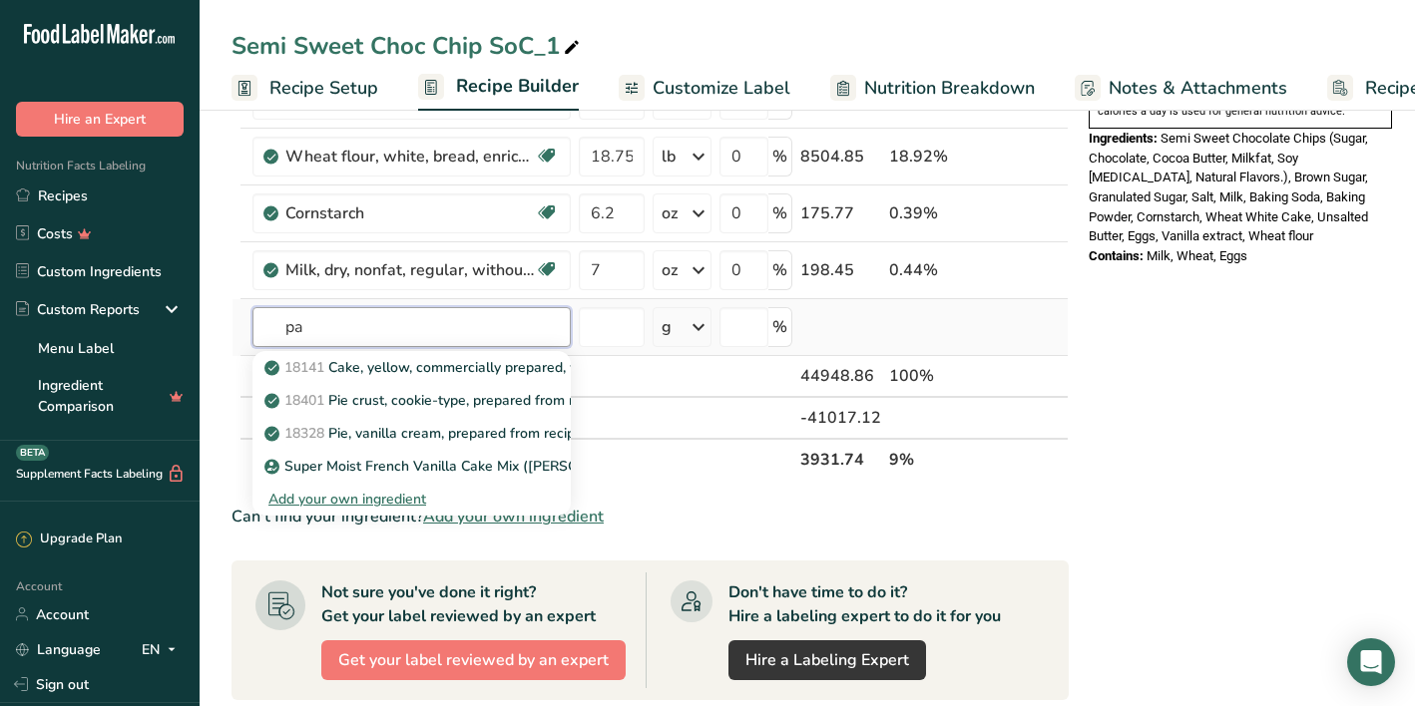
type input "p"
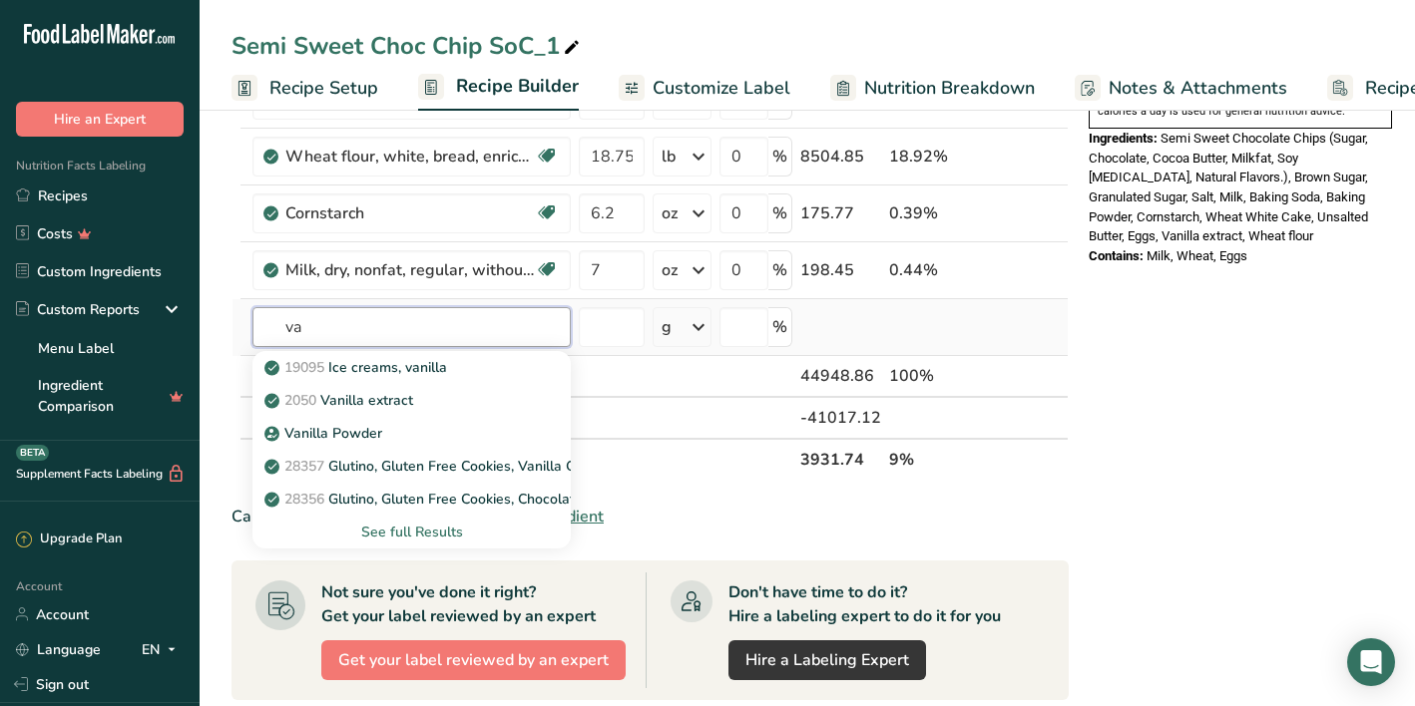
type input "v"
type input "paste"
type input "v"
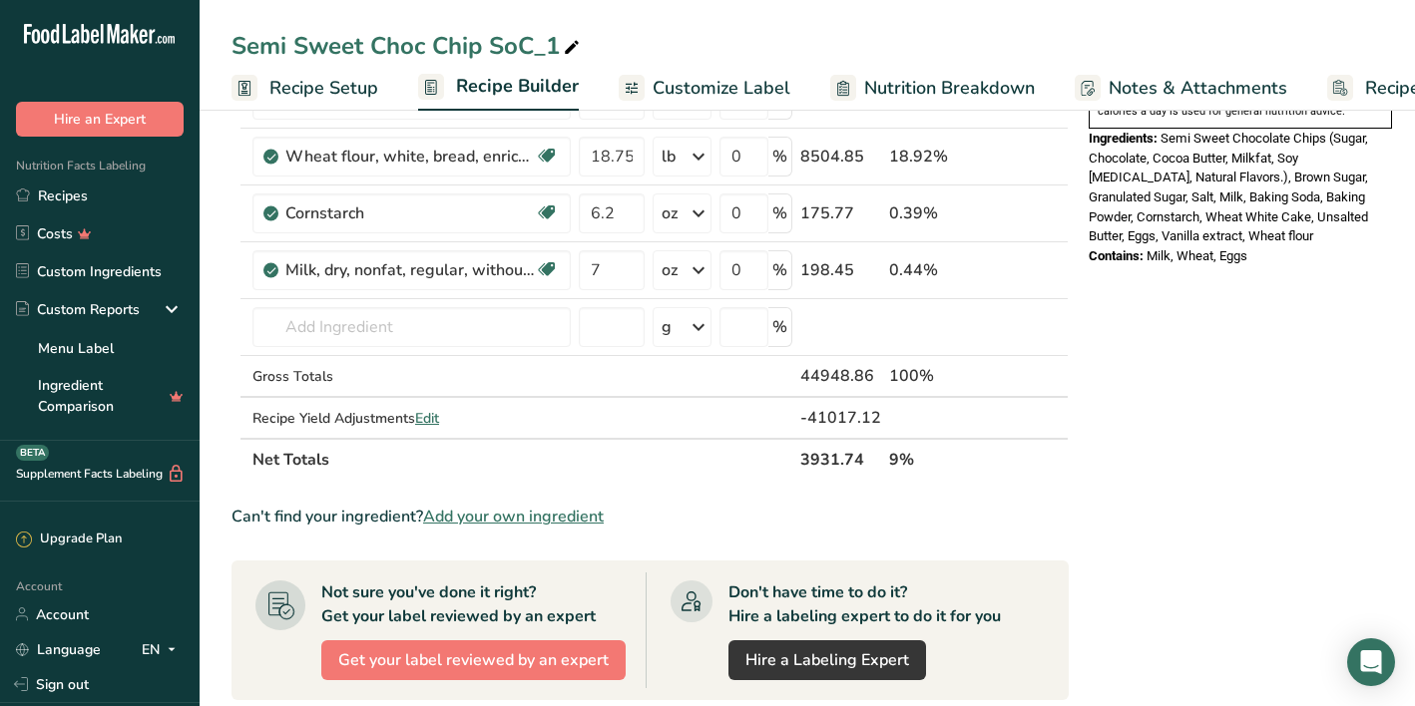
click at [525, 523] on span "Add your own ingredient" at bounding box center [513, 517] width 181 height 24
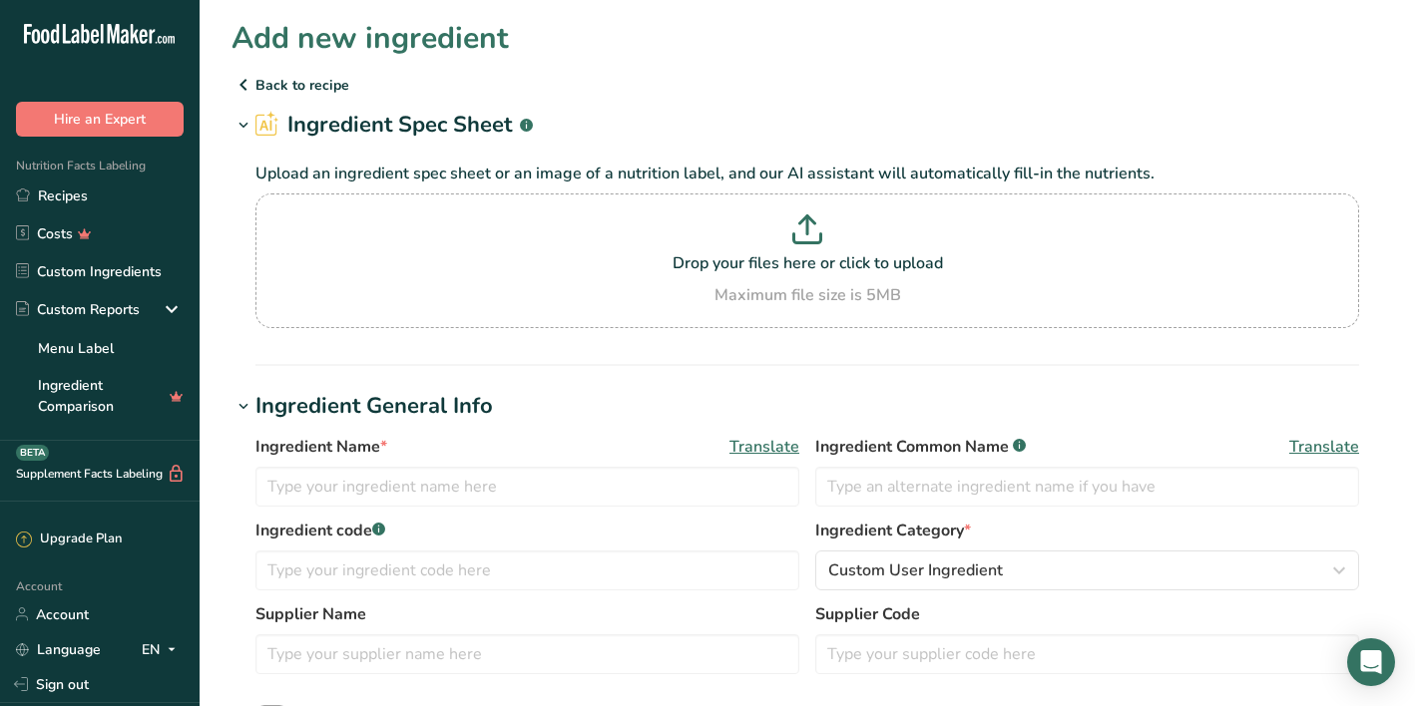
click at [245, 90] on icon at bounding box center [243, 85] width 24 height 36
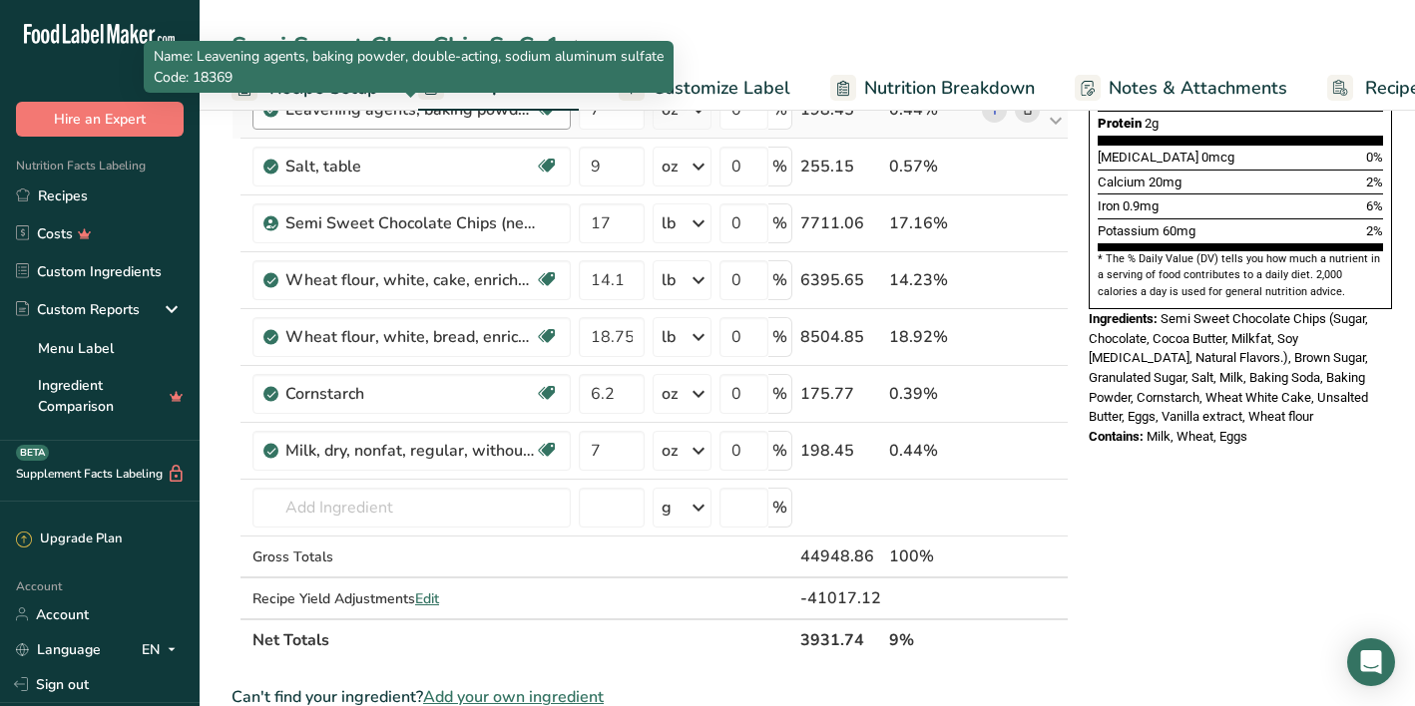
scroll to position [522, 0]
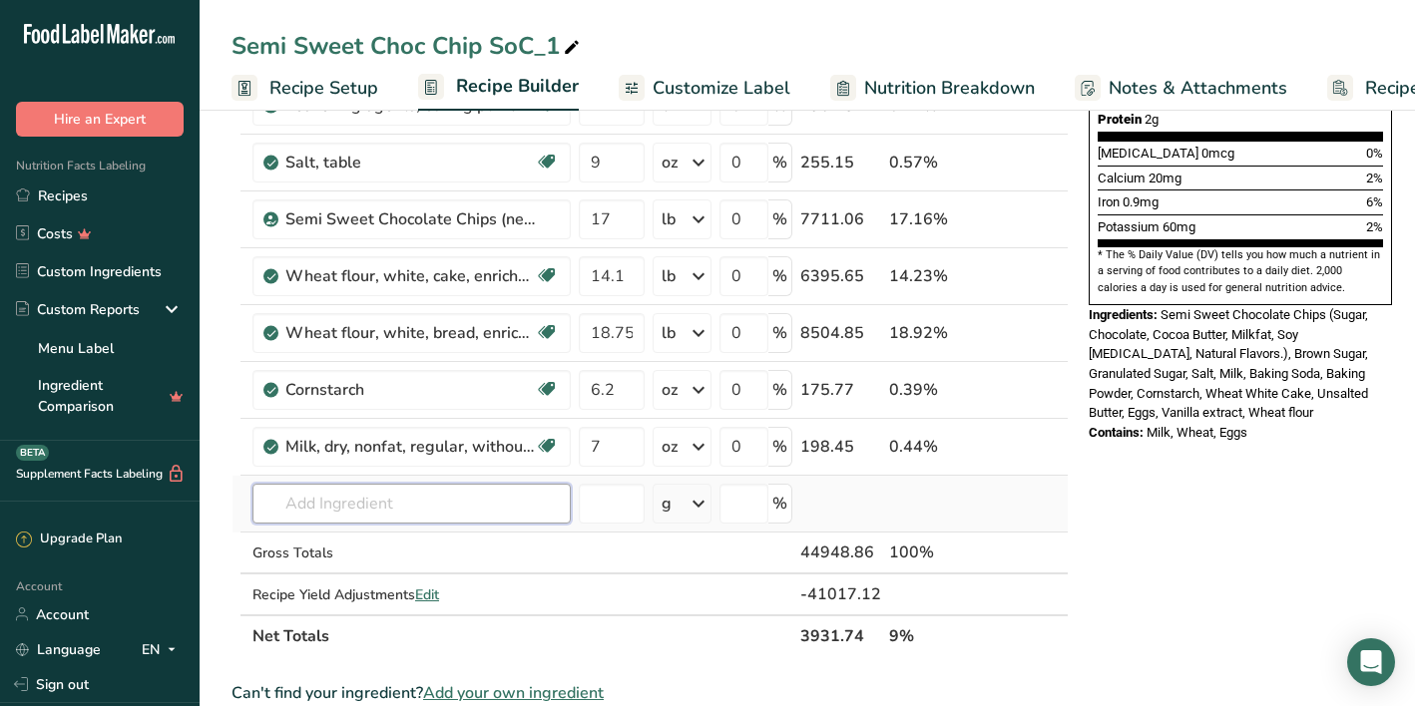
click at [400, 492] on input "text" at bounding box center [411, 504] width 318 height 40
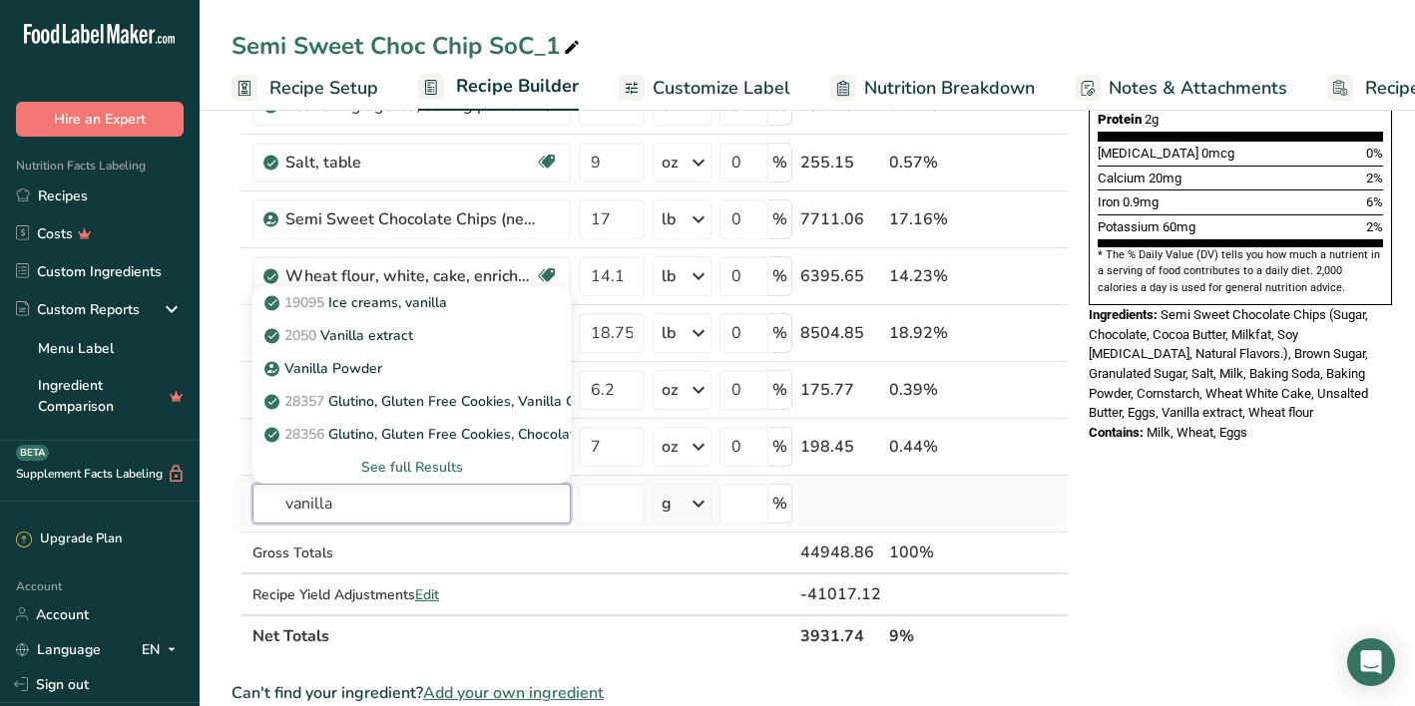
type input "vanilla"
click at [437, 472] on div "See full Results" at bounding box center [411, 467] width 286 height 21
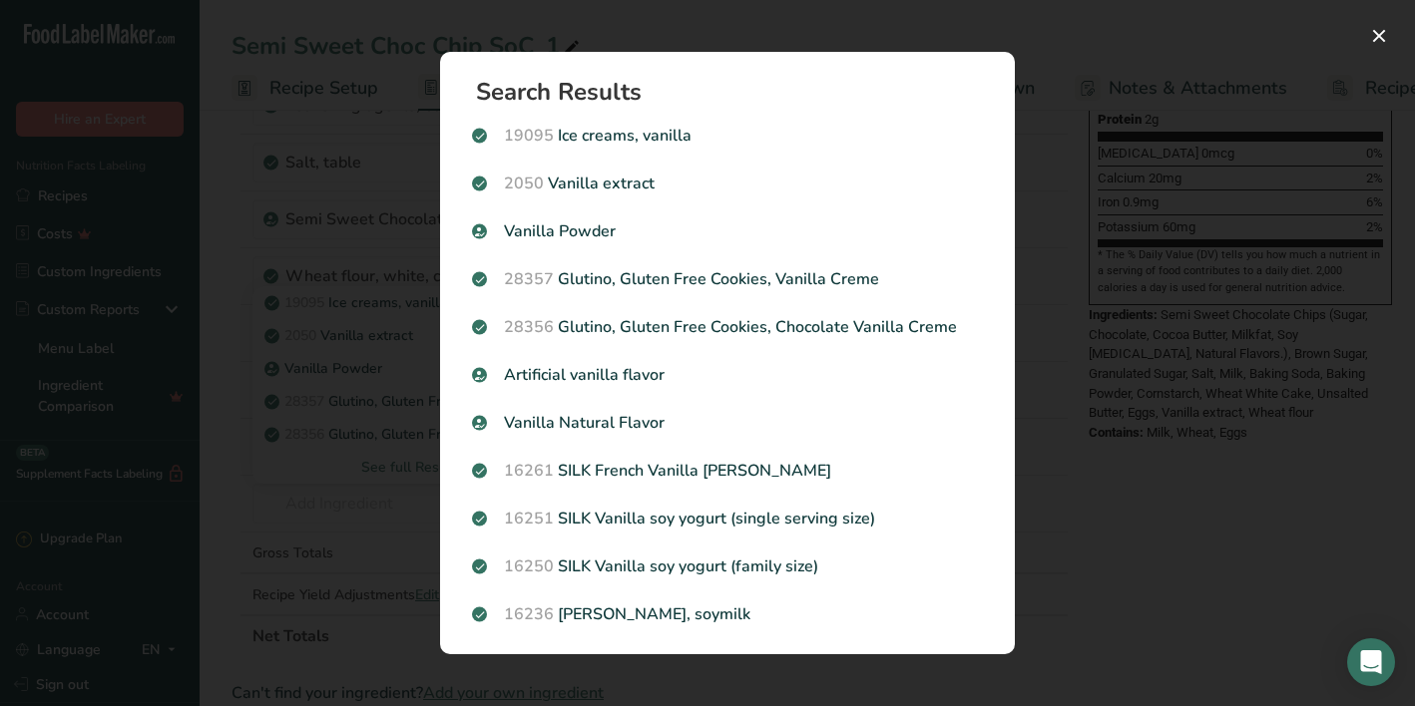
scroll to position [0, 0]
click at [1381, 38] on button "Search results modal" at bounding box center [1379, 36] width 32 height 32
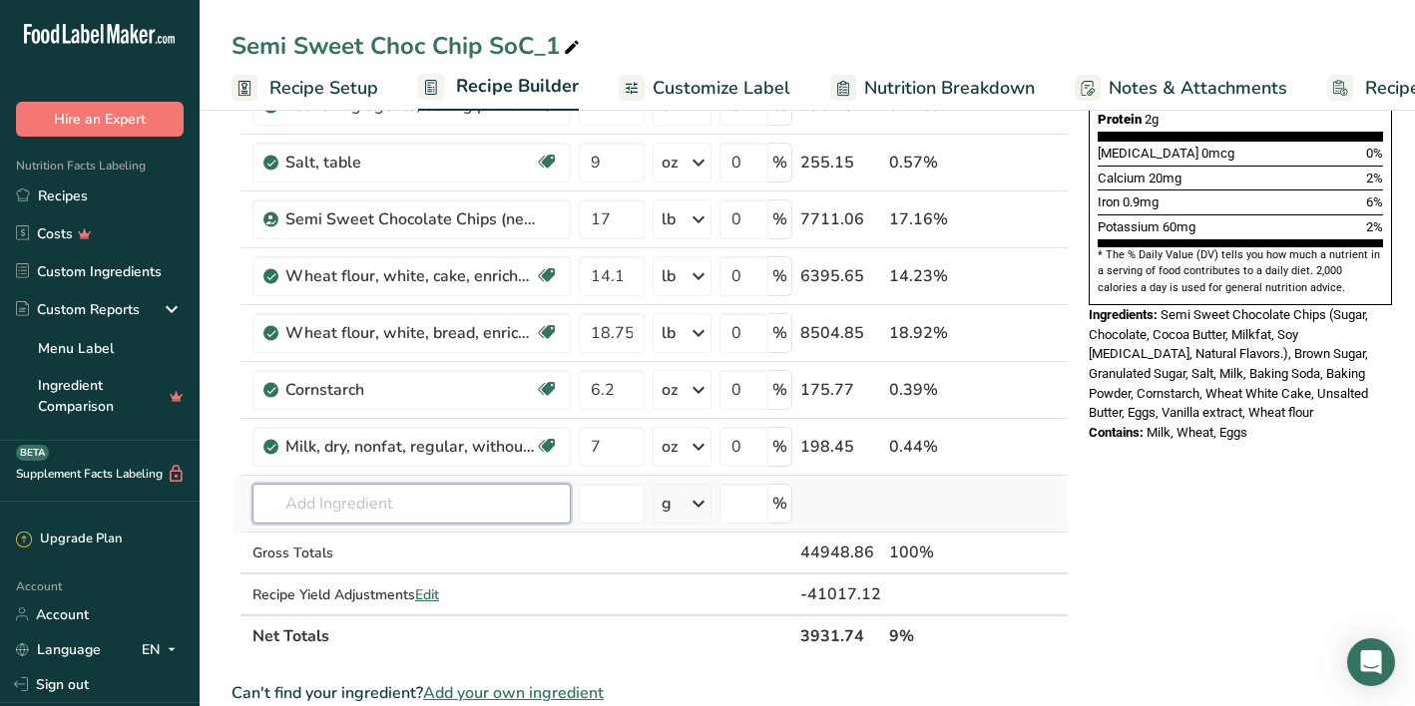
click at [321, 510] on input "text" at bounding box center [411, 504] width 318 height 40
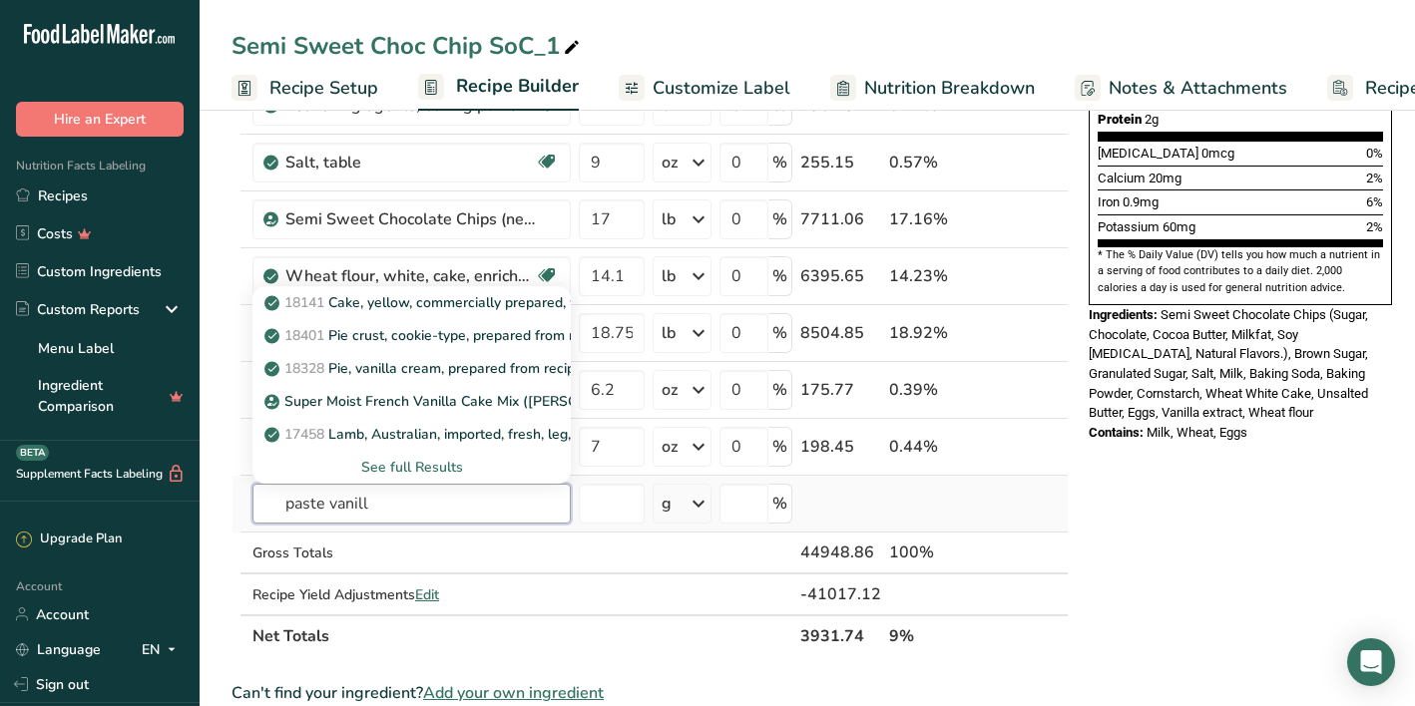
type input "paste vanilla"
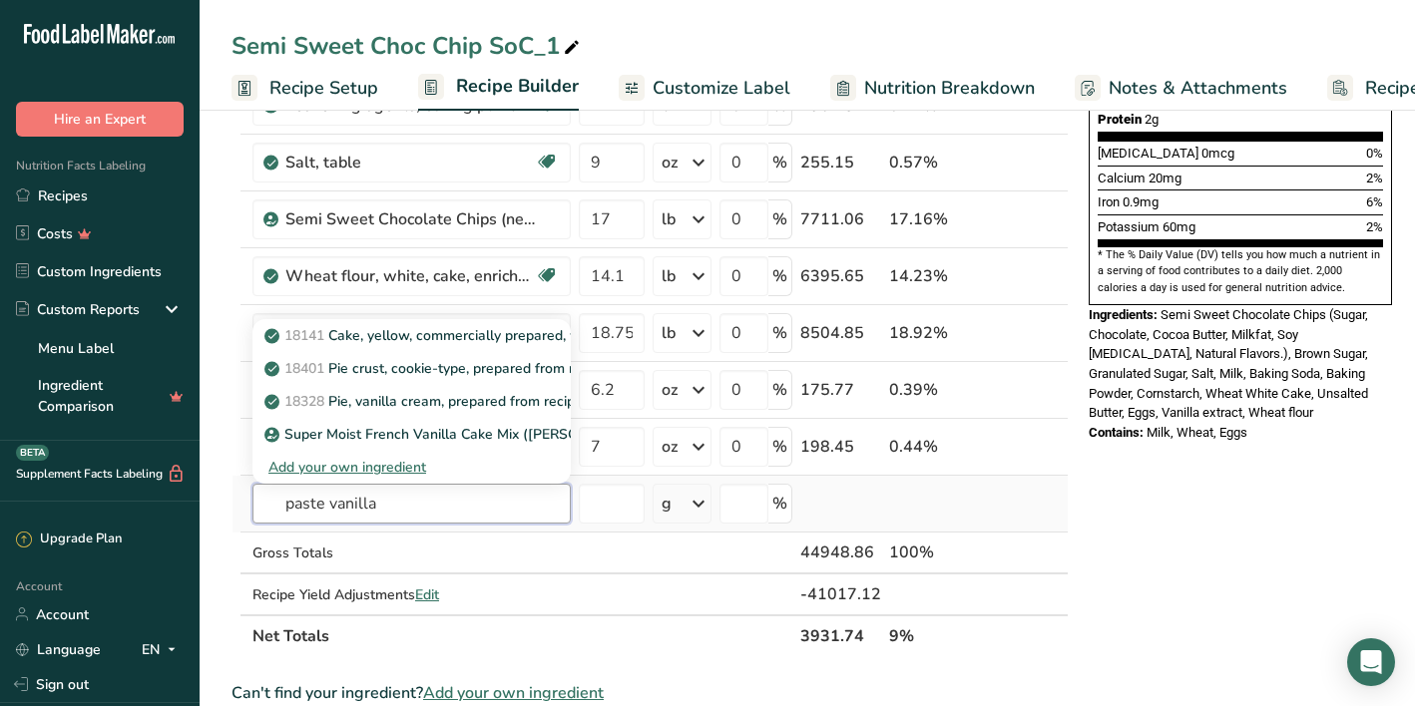
click at [408, 501] on input "paste vanilla" at bounding box center [411, 504] width 318 height 40
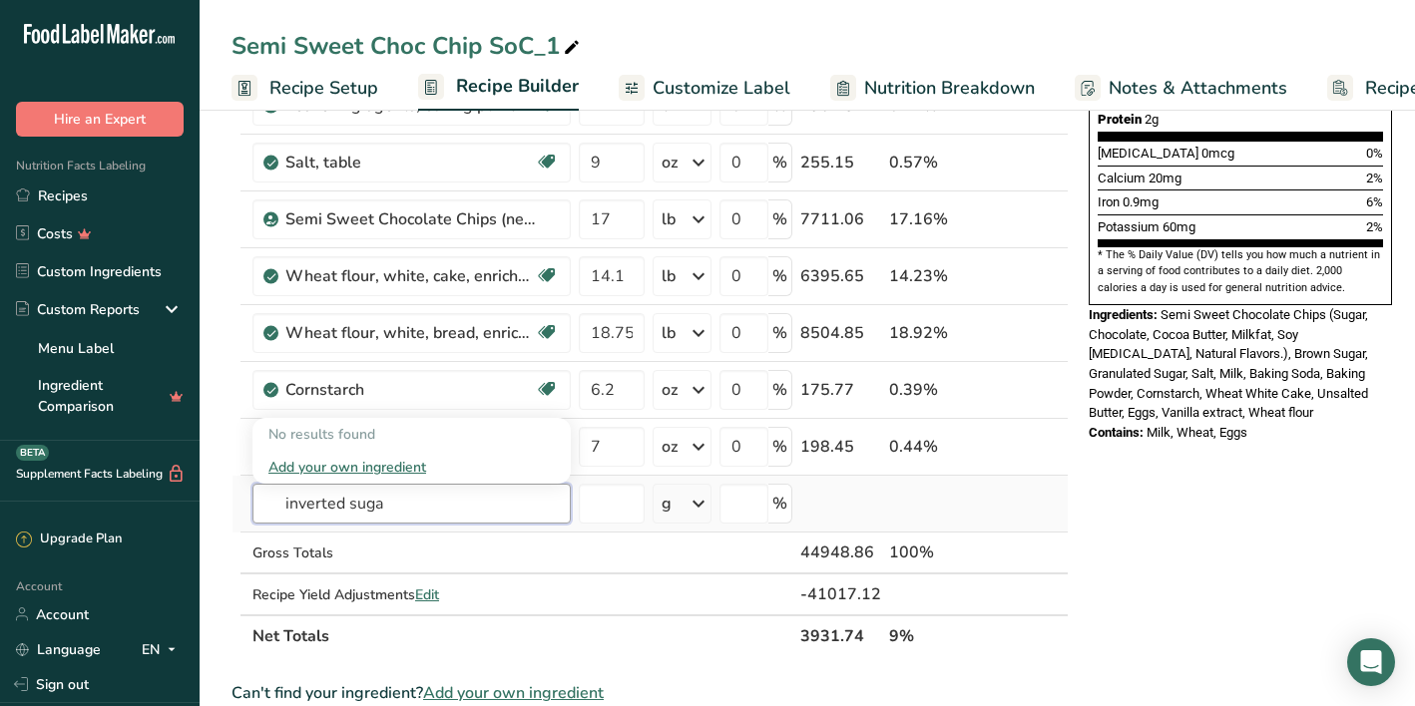
type input "inverted sugar"
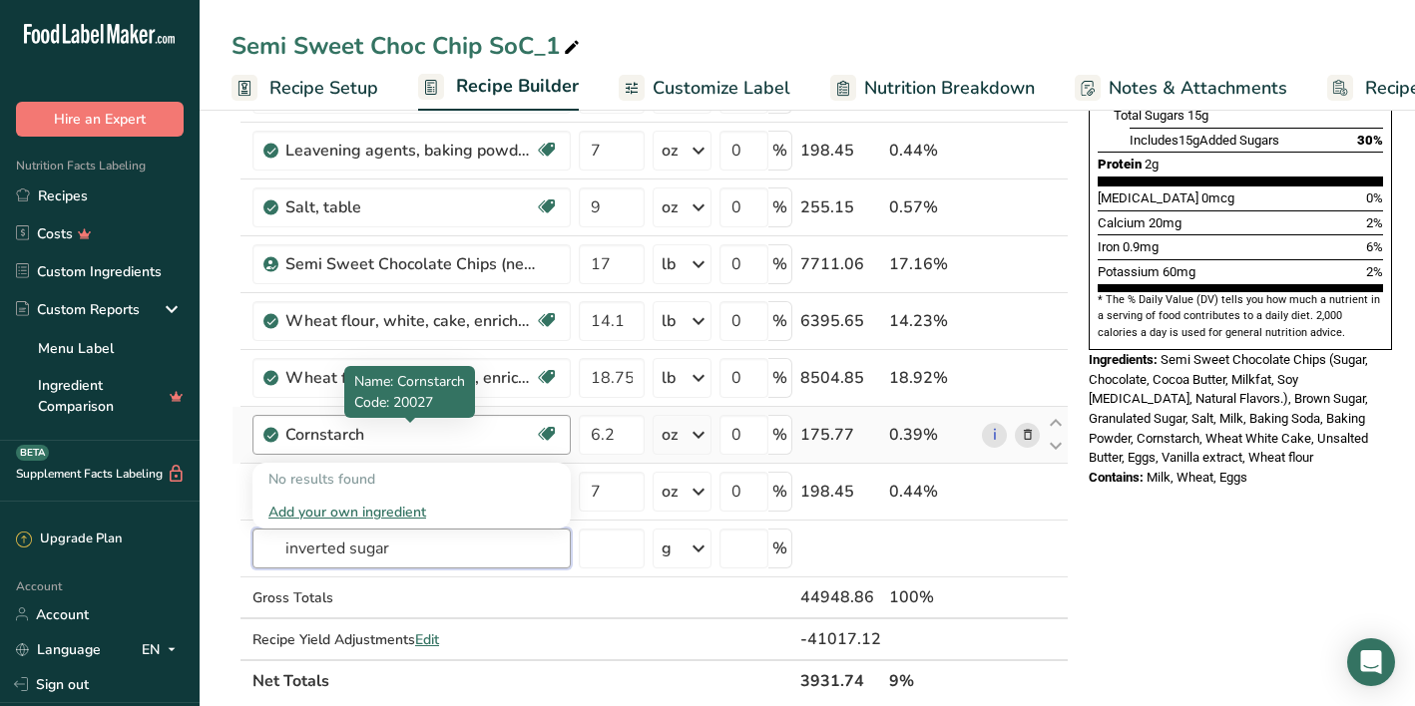
scroll to position [473, 0]
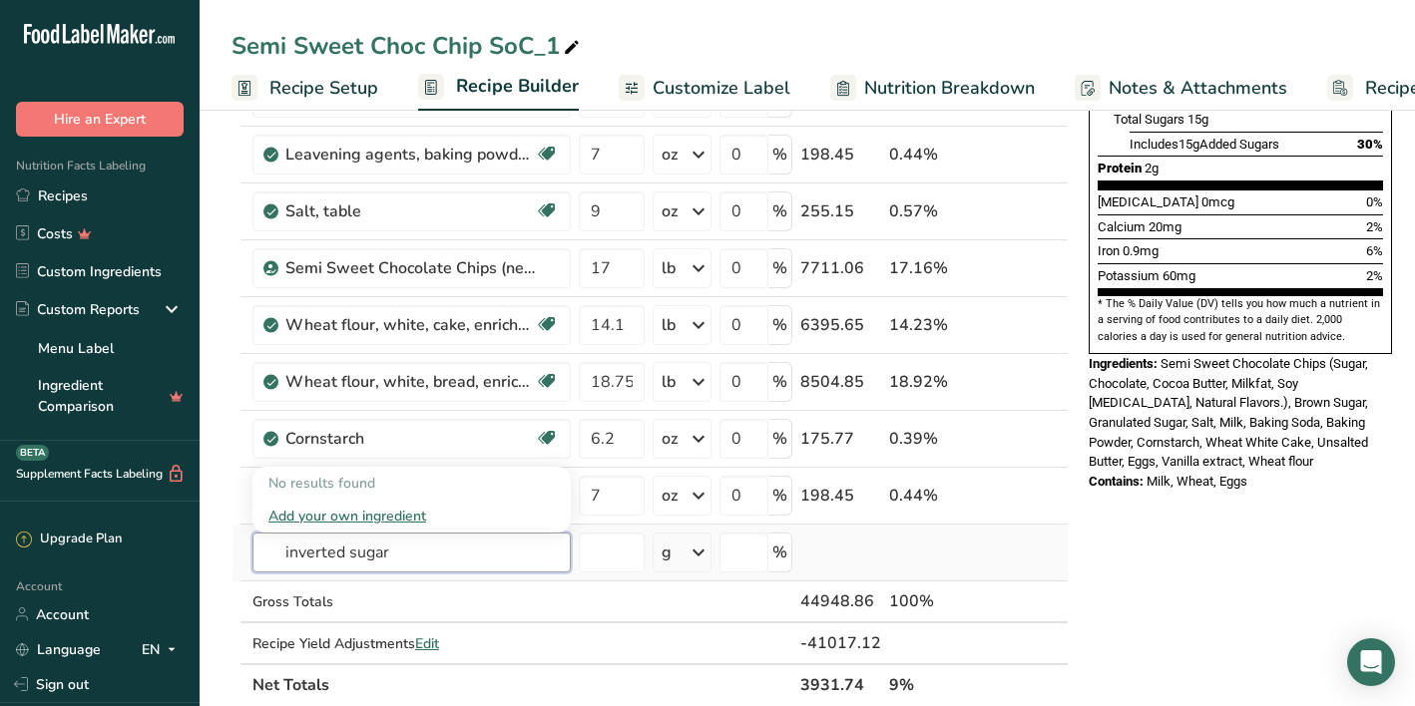
click at [399, 543] on input "inverted sugar" at bounding box center [411, 553] width 318 height 40
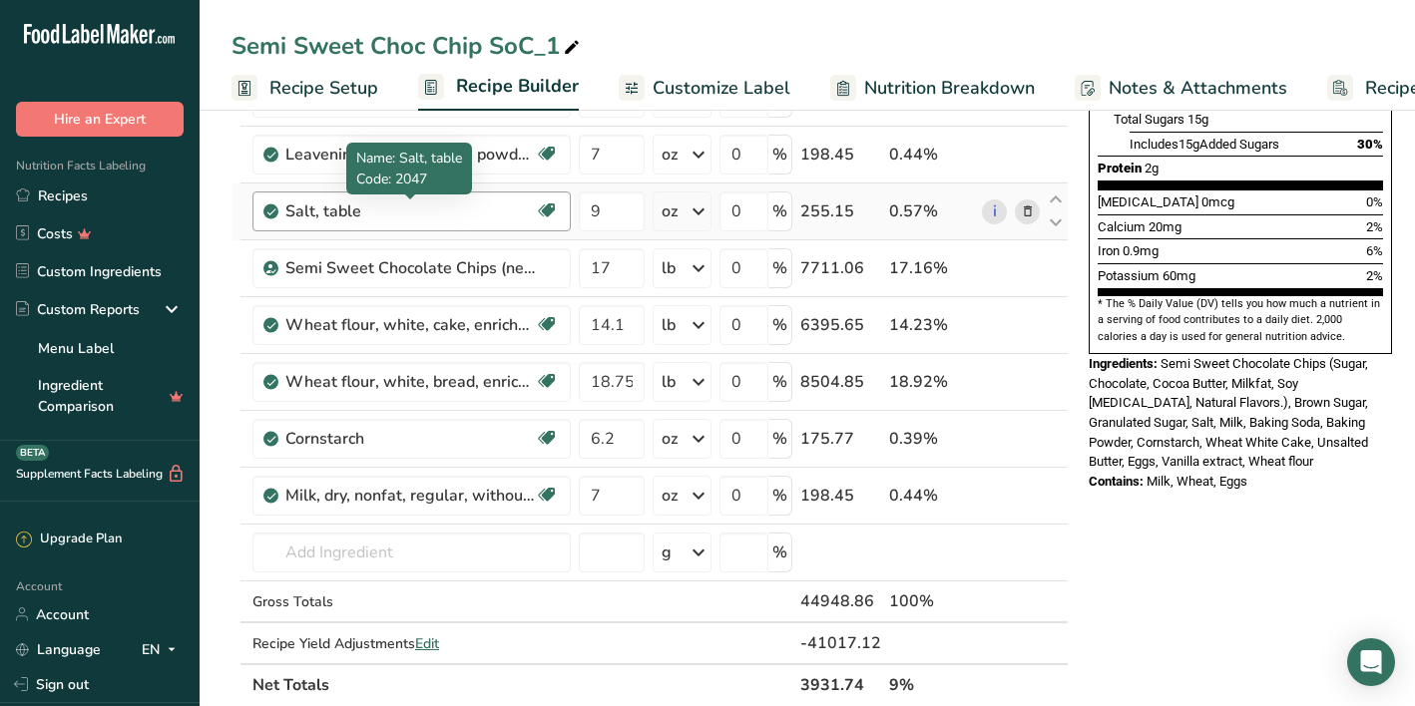
click at [471, 209] on div "Salt, table" at bounding box center [409, 212] width 249 height 24
click at [337, 212] on div "Salt, table" at bounding box center [409, 212] width 249 height 24
click at [370, 216] on div "Salt, table" at bounding box center [409, 212] width 249 height 24
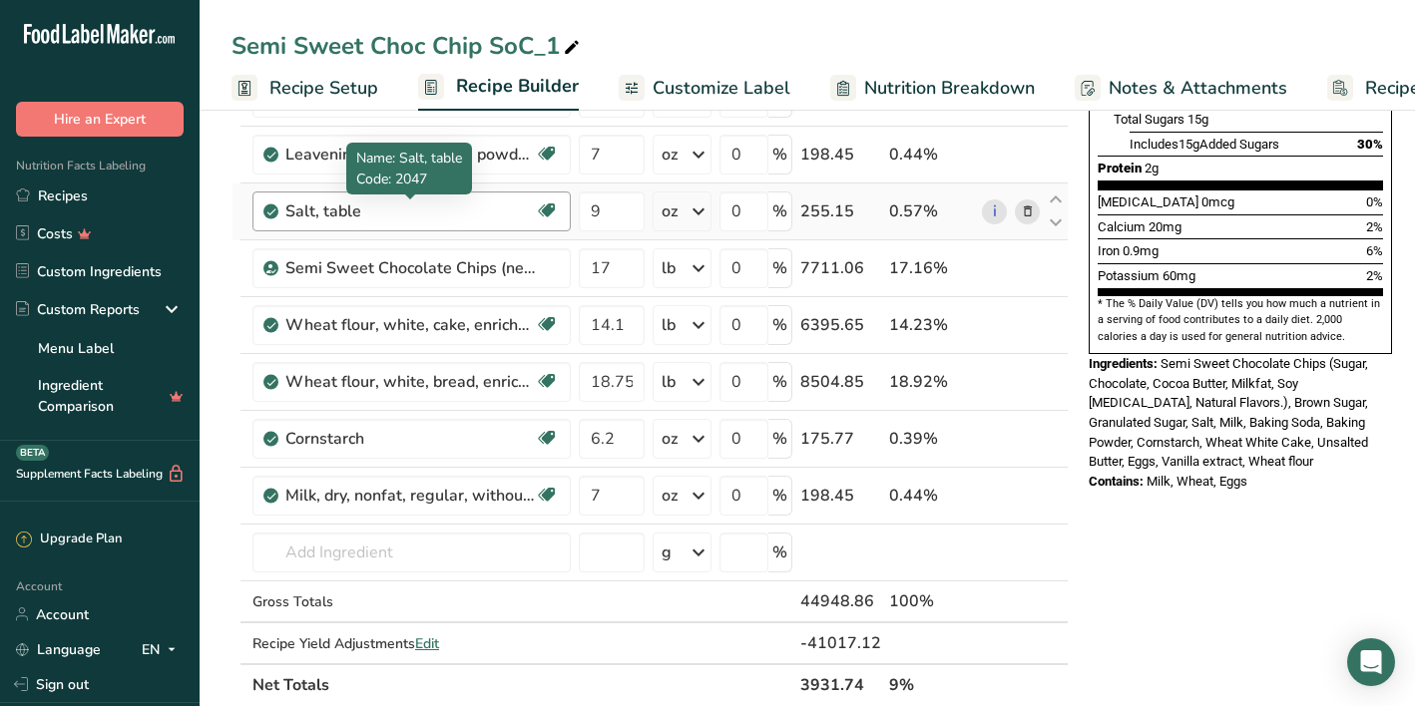
click at [370, 216] on div "Salt, table" at bounding box center [409, 212] width 249 height 24
click at [1029, 211] on icon at bounding box center [1028, 212] width 14 height 21
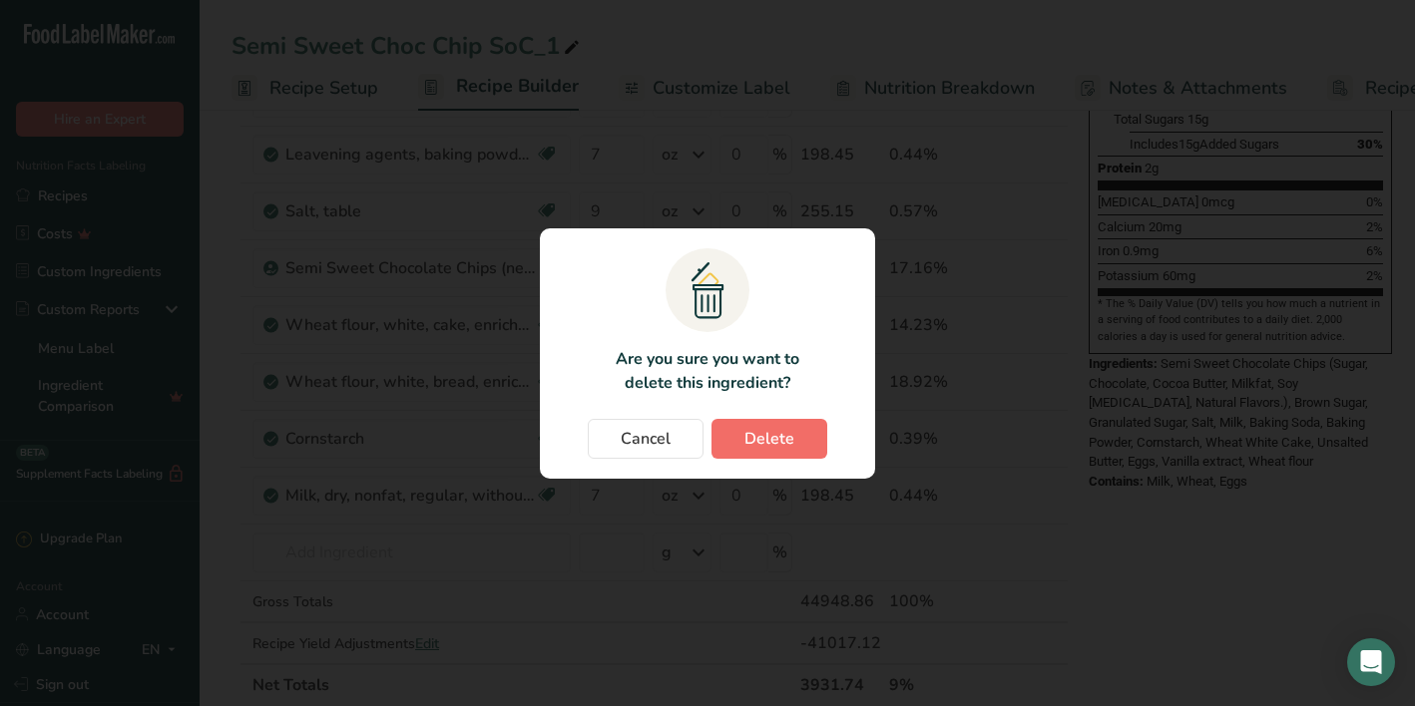
click at [745, 444] on span "Delete" at bounding box center [769, 439] width 50 height 24
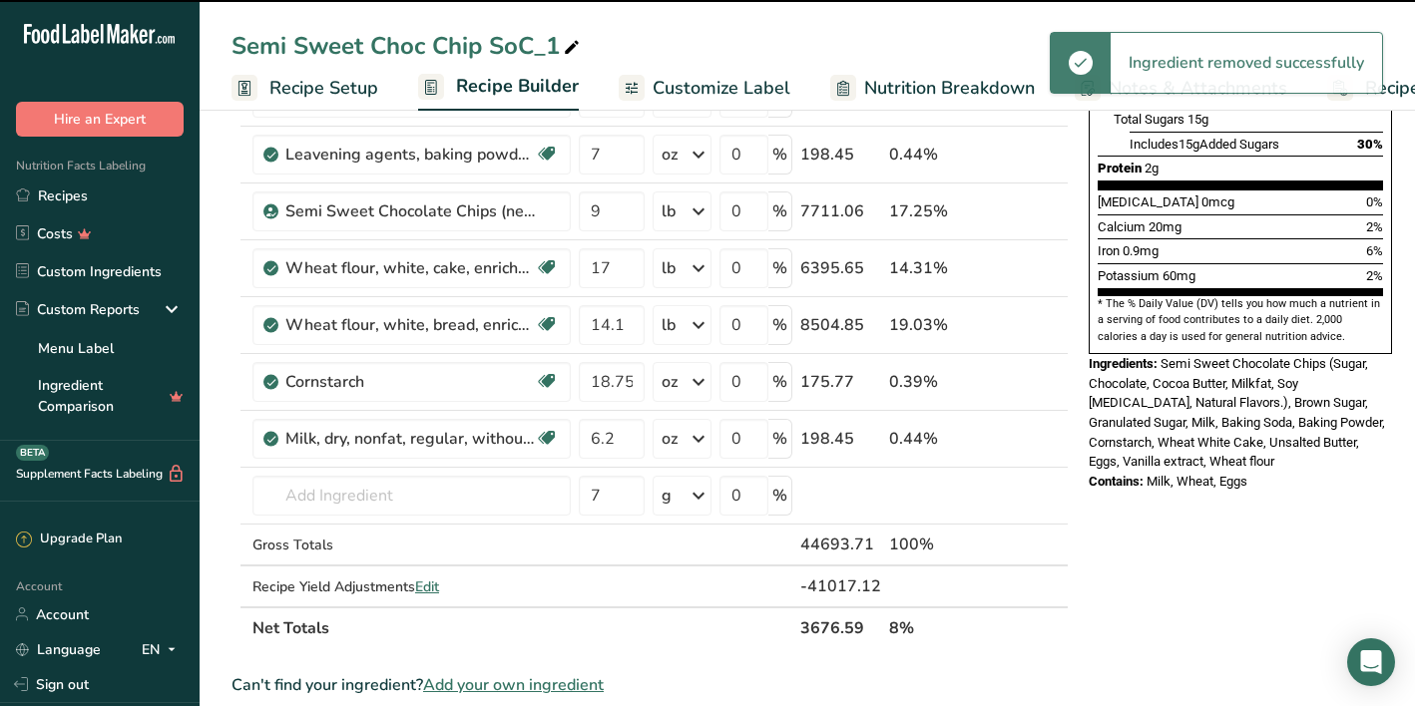
type input "17"
type input "14.1"
type input "18.75"
type input "6.2"
type input "7"
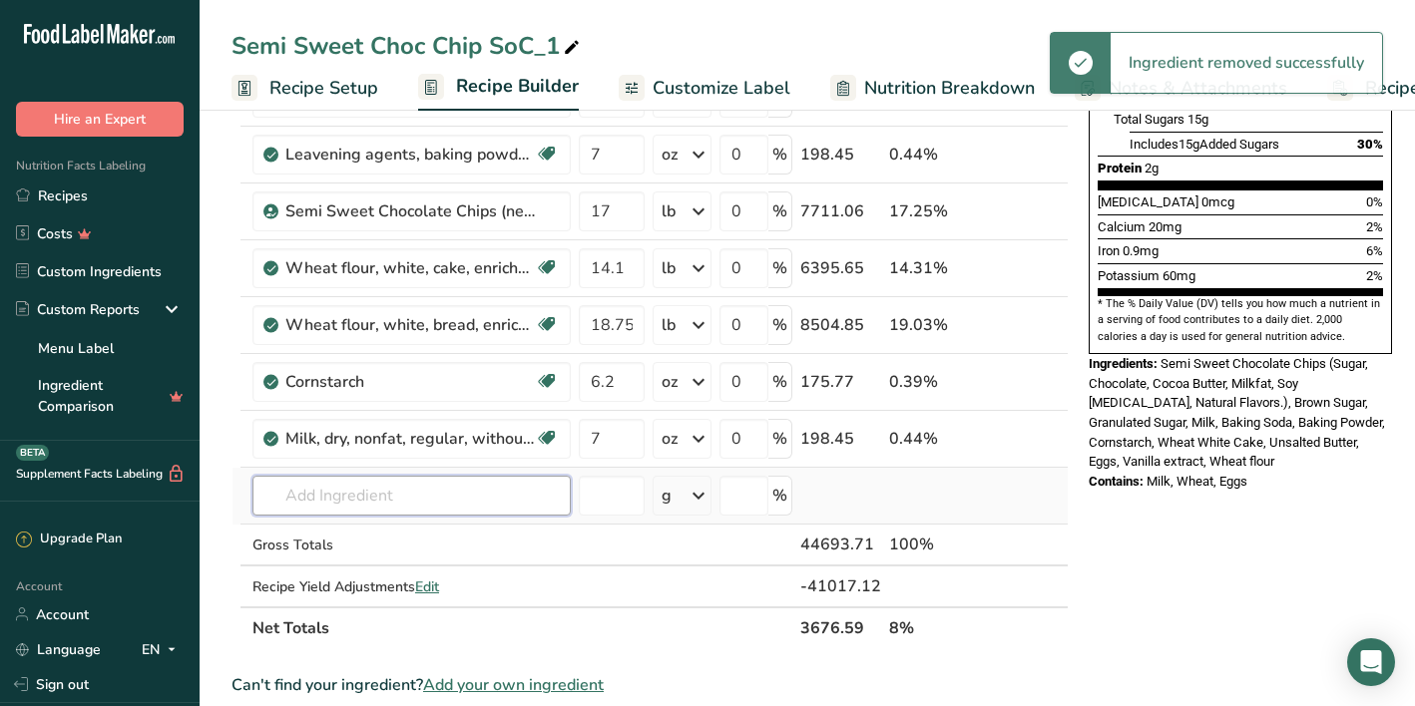
click at [448, 500] on input "text" at bounding box center [411, 496] width 318 height 40
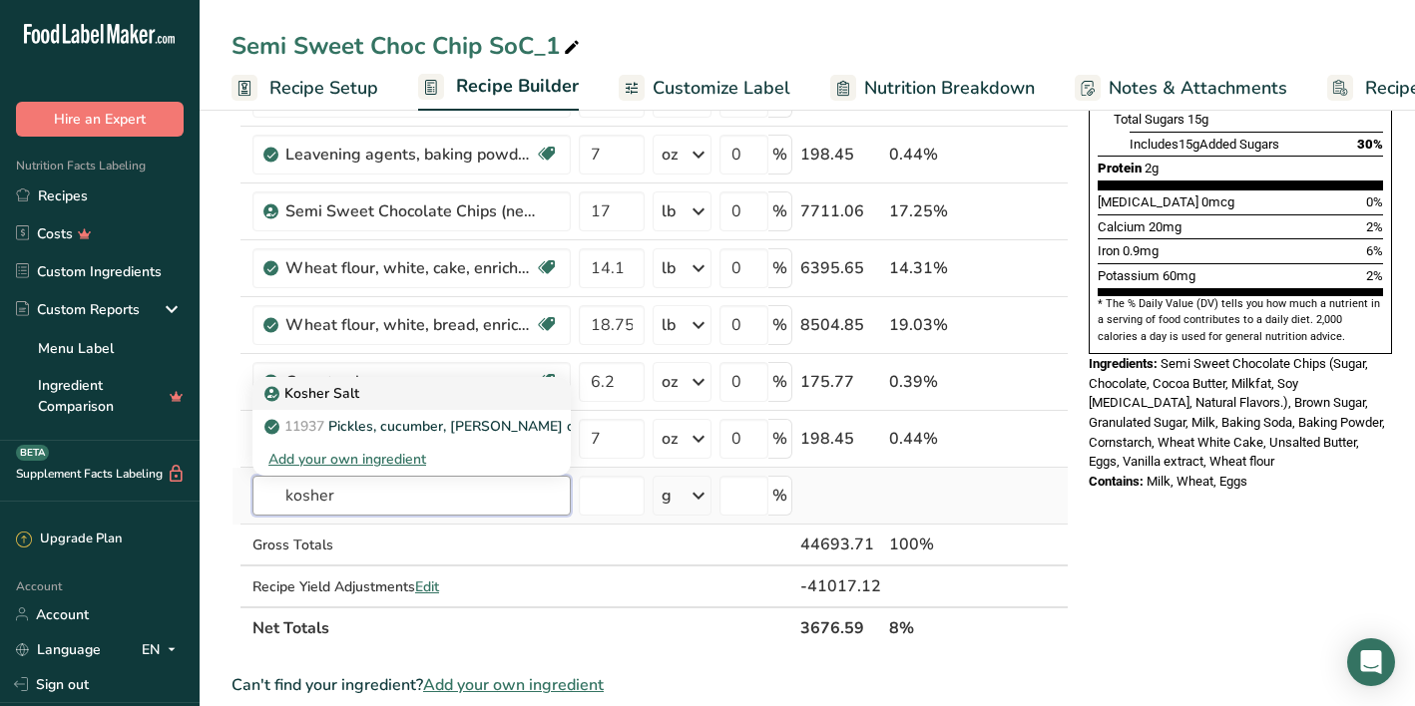
type input "kosher"
click at [341, 396] on p "Kosher Salt" at bounding box center [313, 393] width 91 height 21
type input "Kosher Salt"
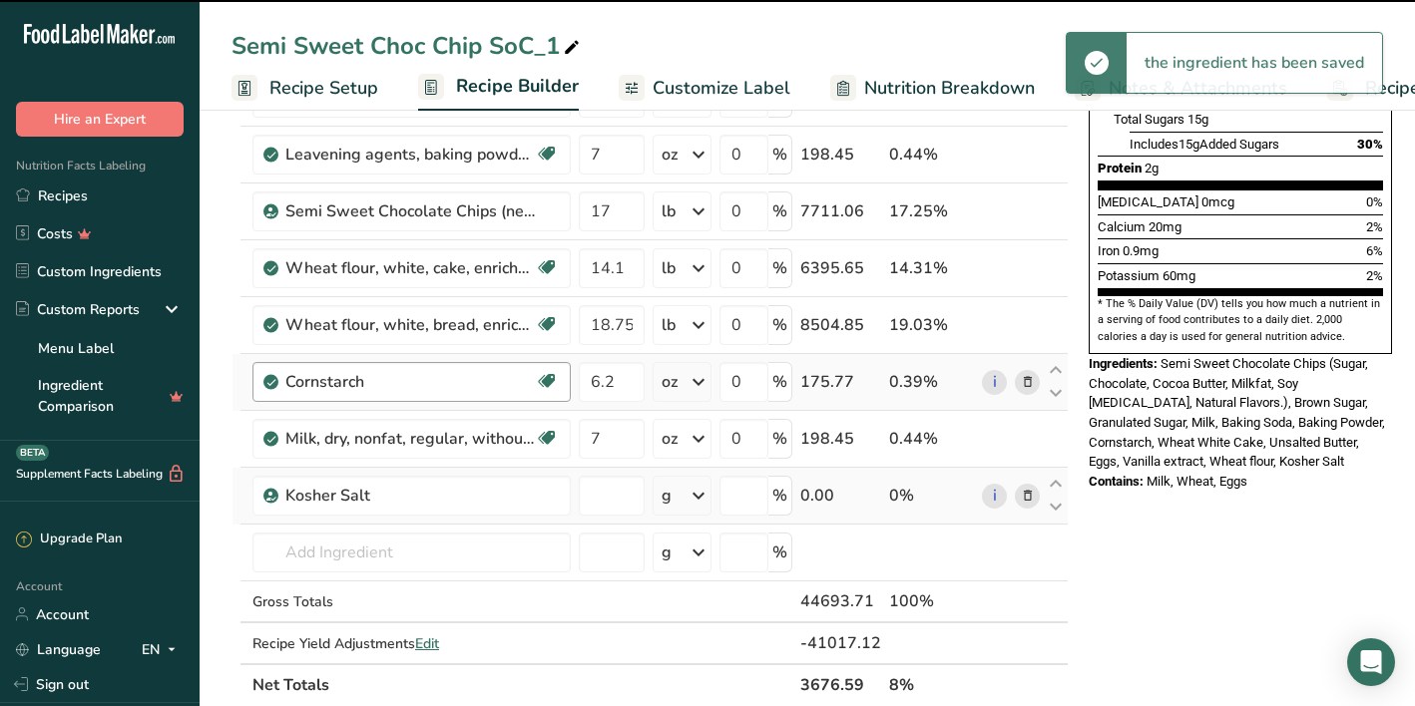
type input "0"
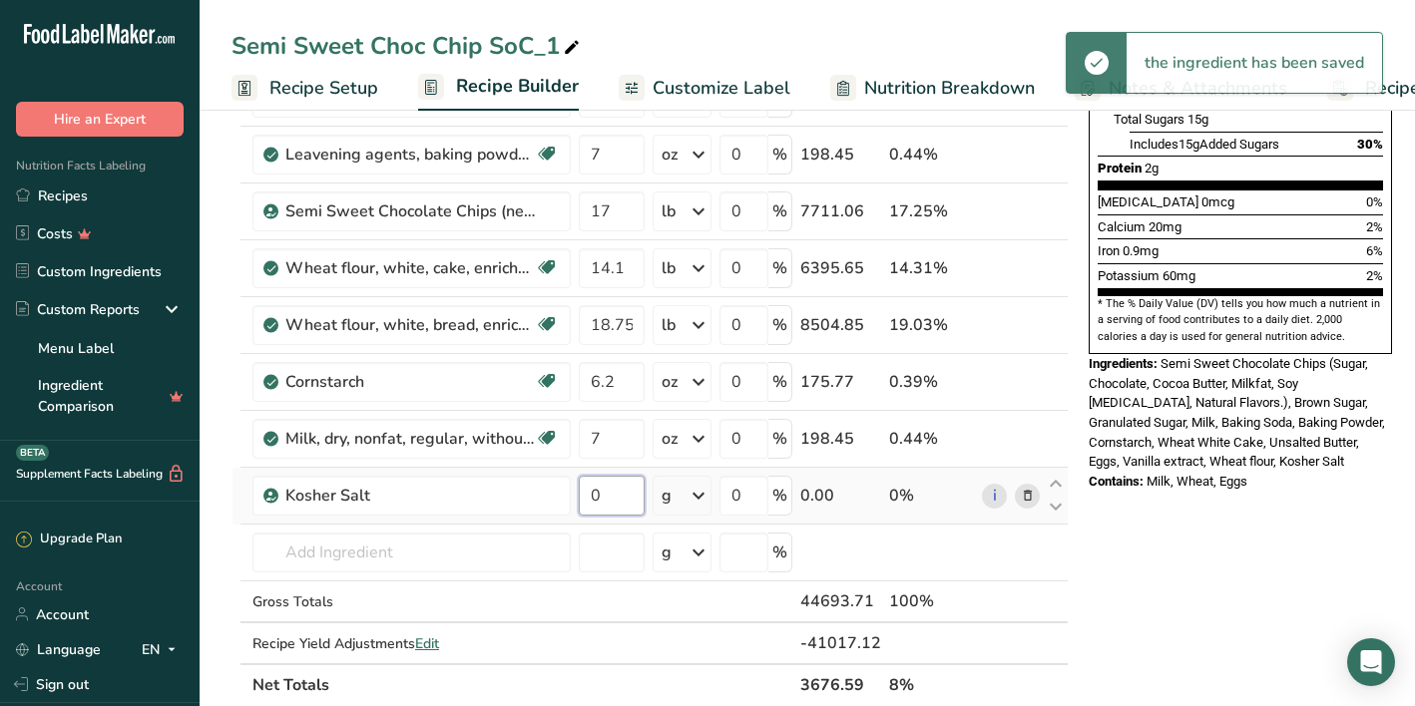
click at [627, 502] on input "0" at bounding box center [612, 496] width 66 height 40
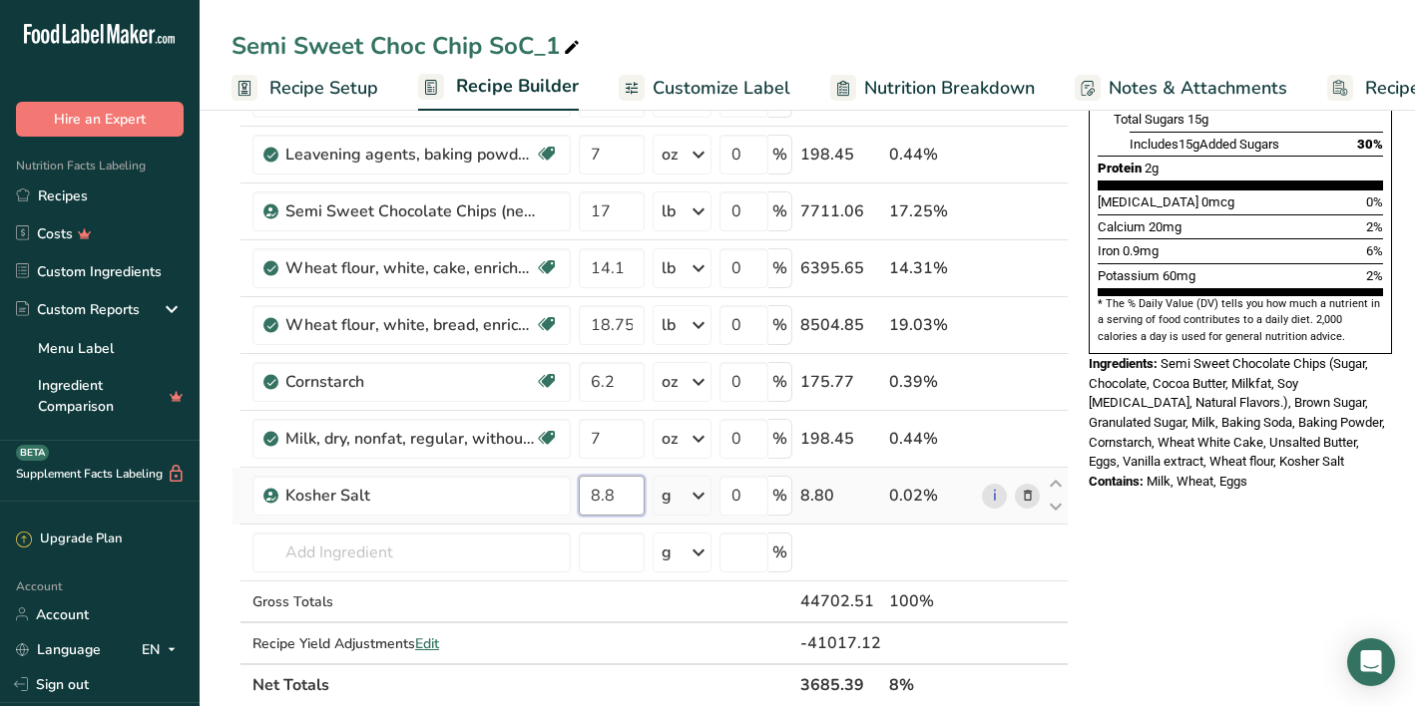
type input "8.8"
click at [690, 504] on div "Ingredient * Amount * Unit * Waste * .a-a{fill:#347362;}.b-a{fill:#fff;} Grams …" at bounding box center [649, 225] width 837 height 964
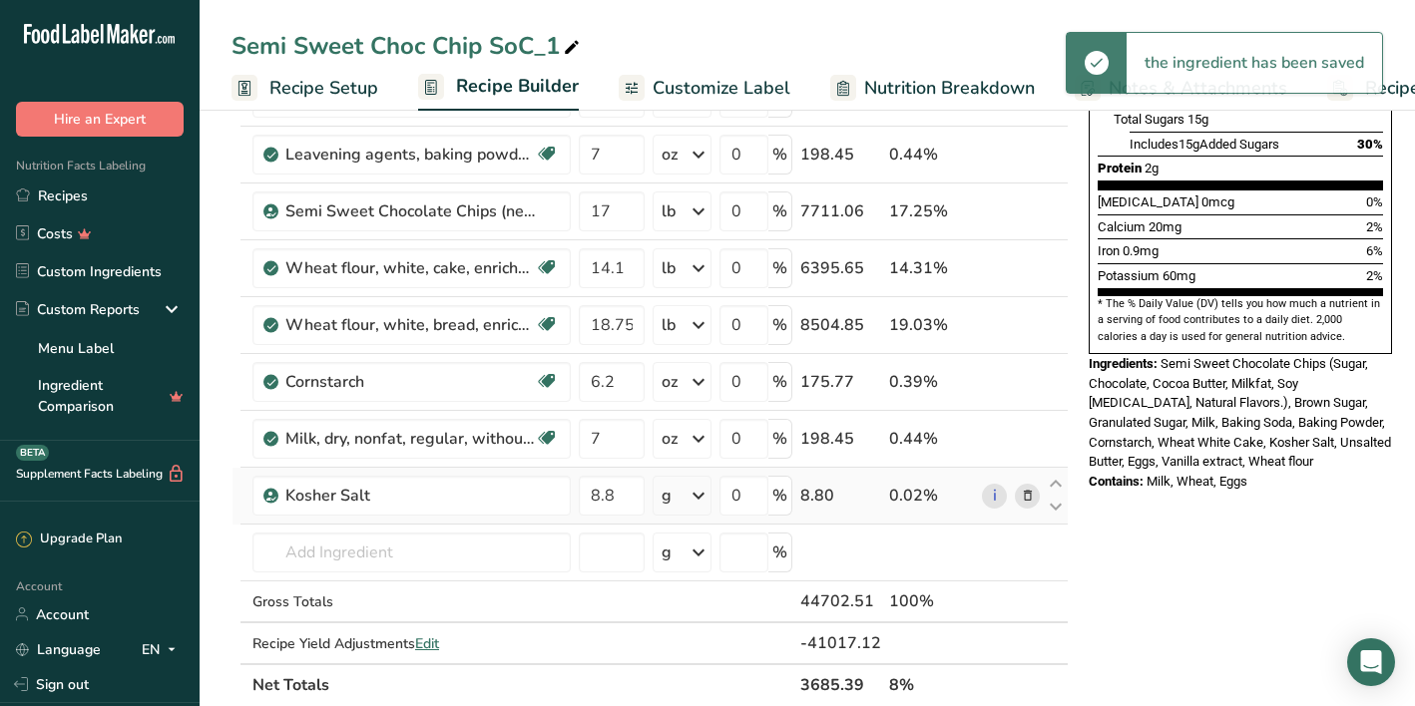
click at [690, 504] on icon at bounding box center [698, 496] width 24 height 36
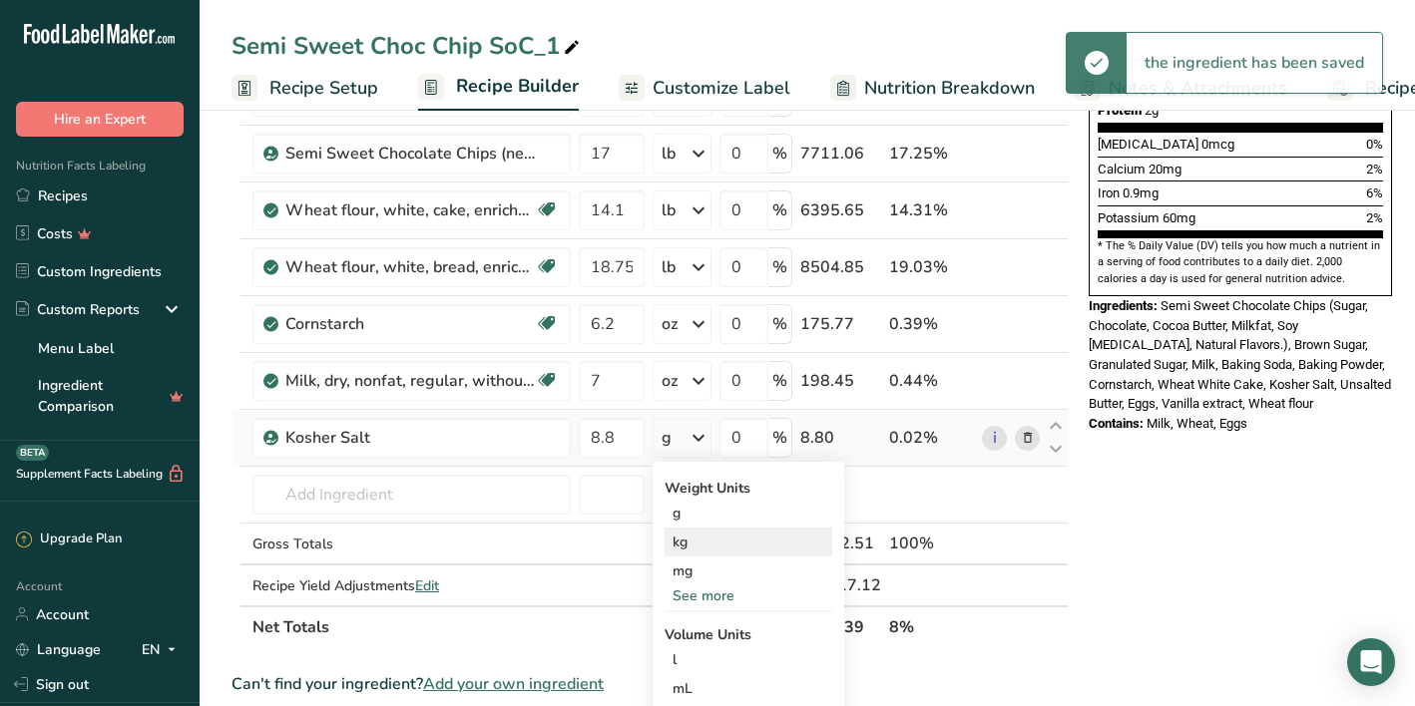
scroll to position [541, 0]
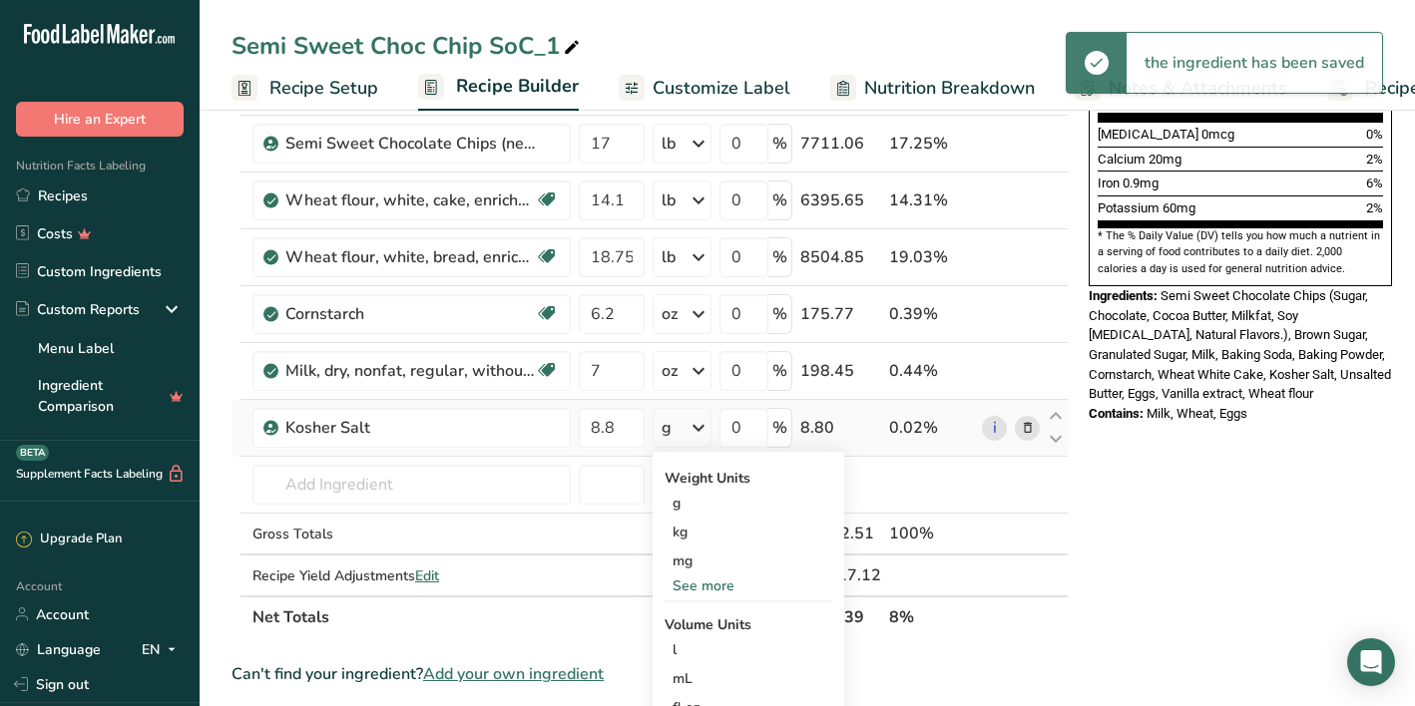
click at [698, 589] on div "See more" at bounding box center [748, 586] width 168 height 21
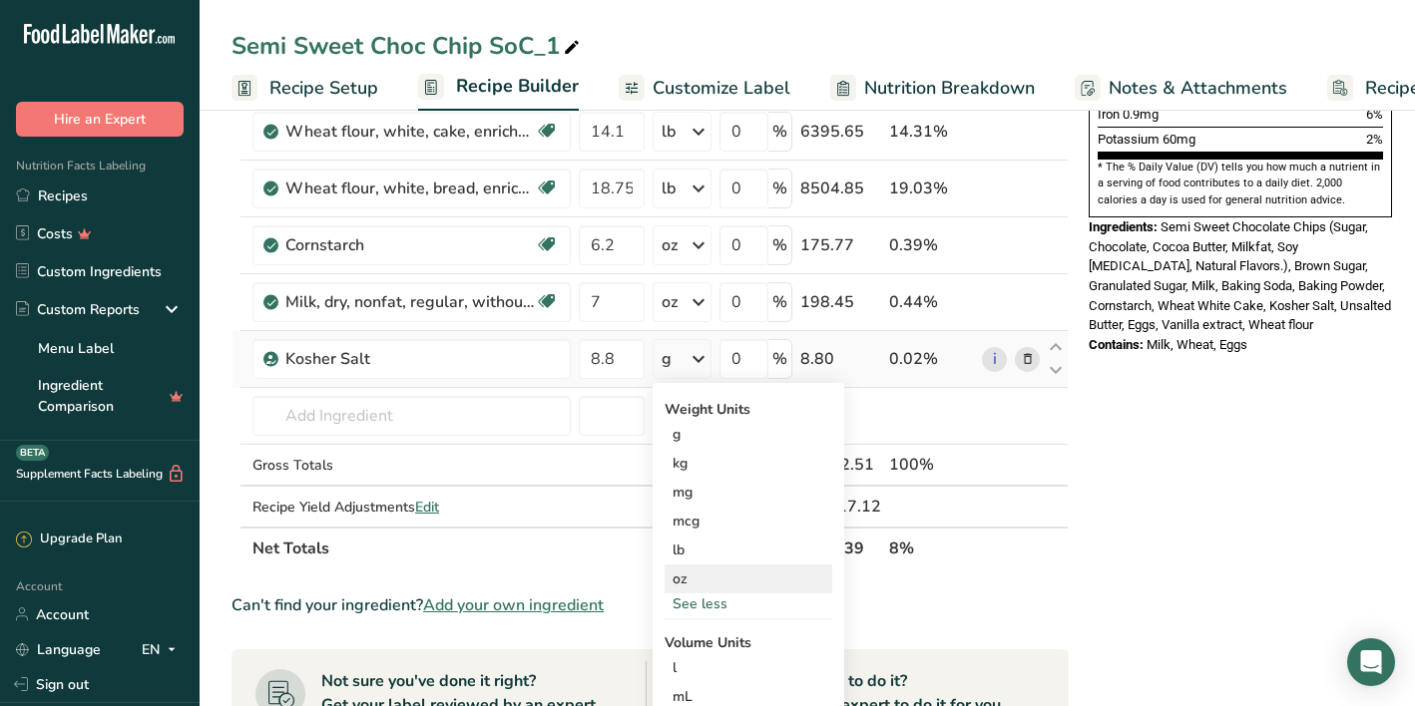
scroll to position [623, 0]
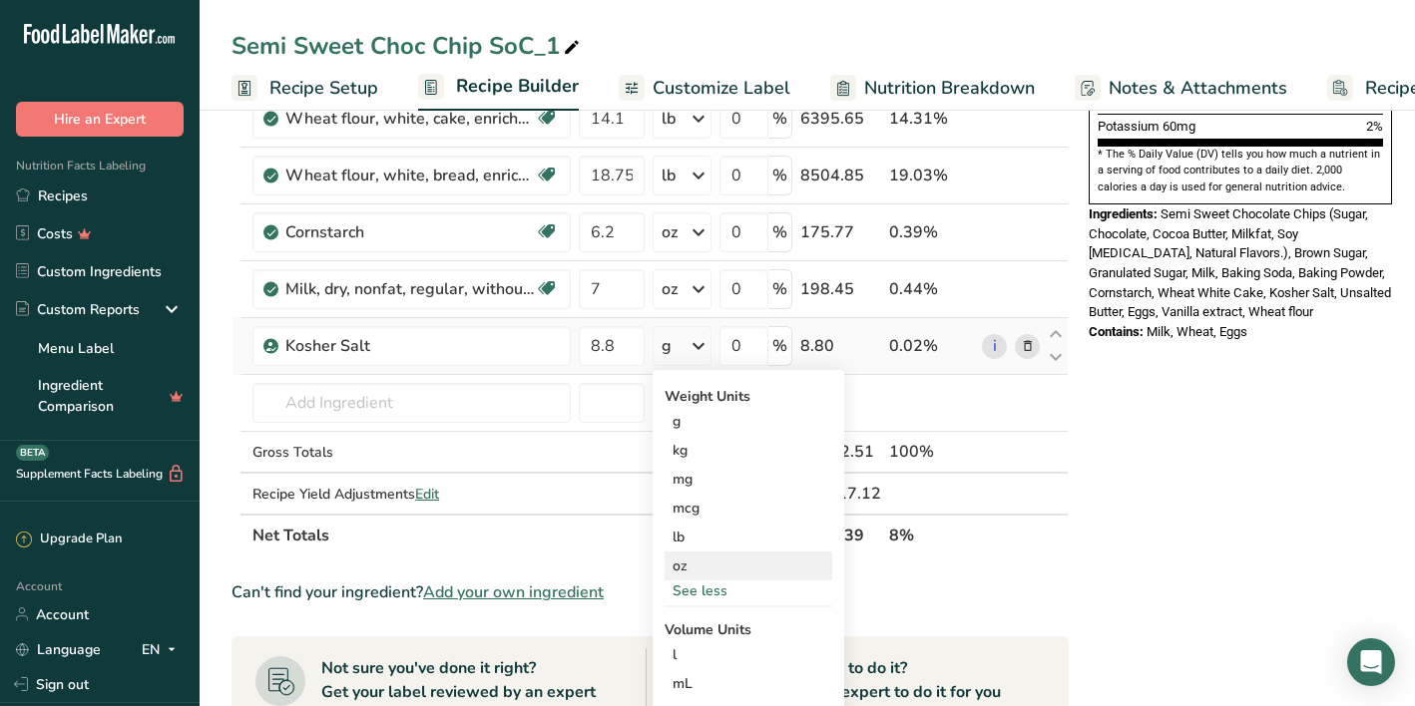
click at [693, 568] on div "oz" at bounding box center [748, 566] width 168 height 29
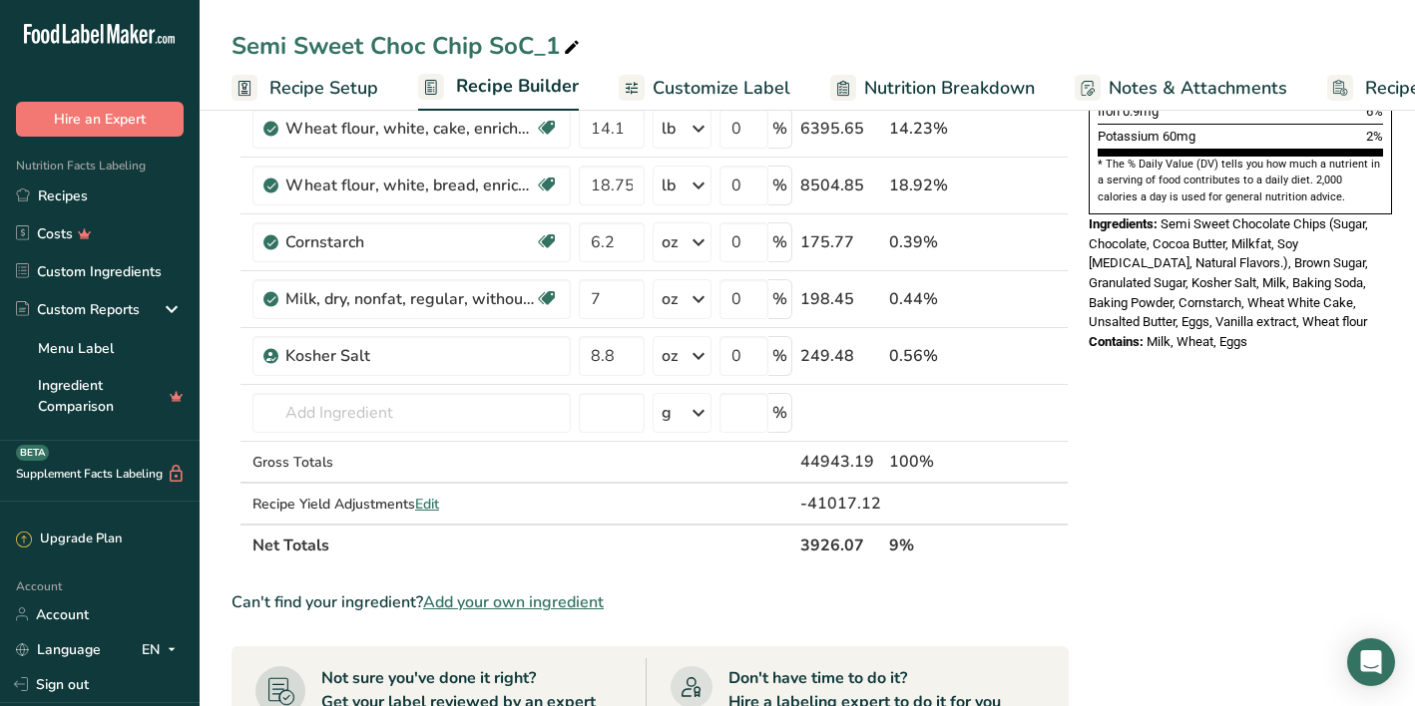
scroll to position [629, 0]
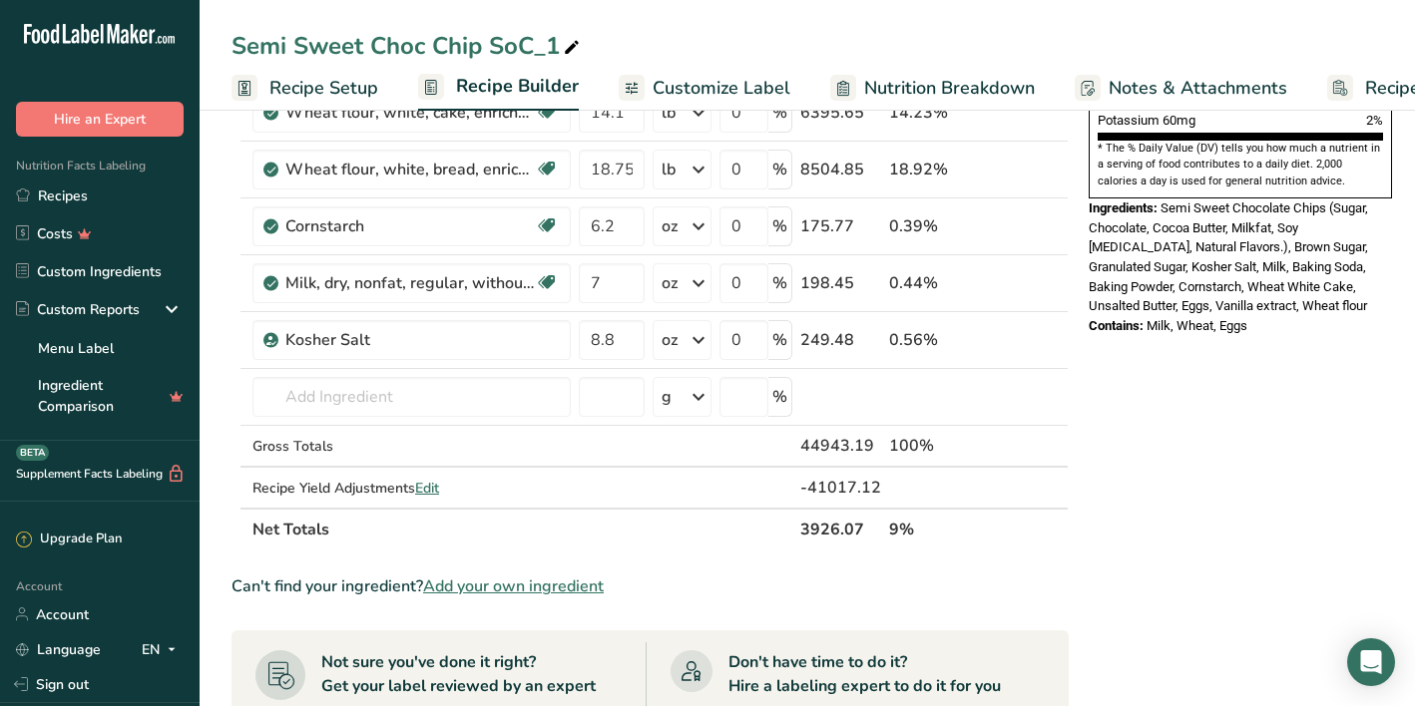
click at [527, 585] on span "Add your own ingredient" at bounding box center [513, 587] width 181 height 24
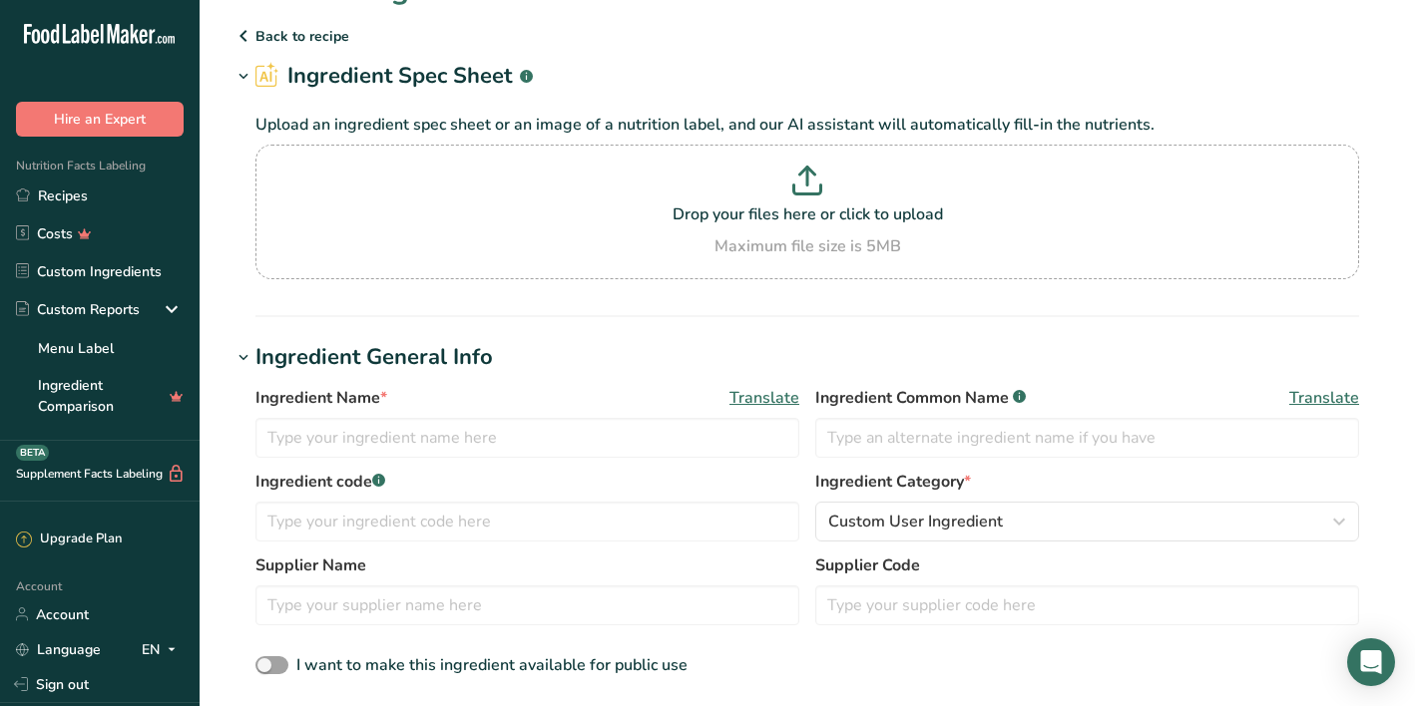
scroll to position [87, 0]
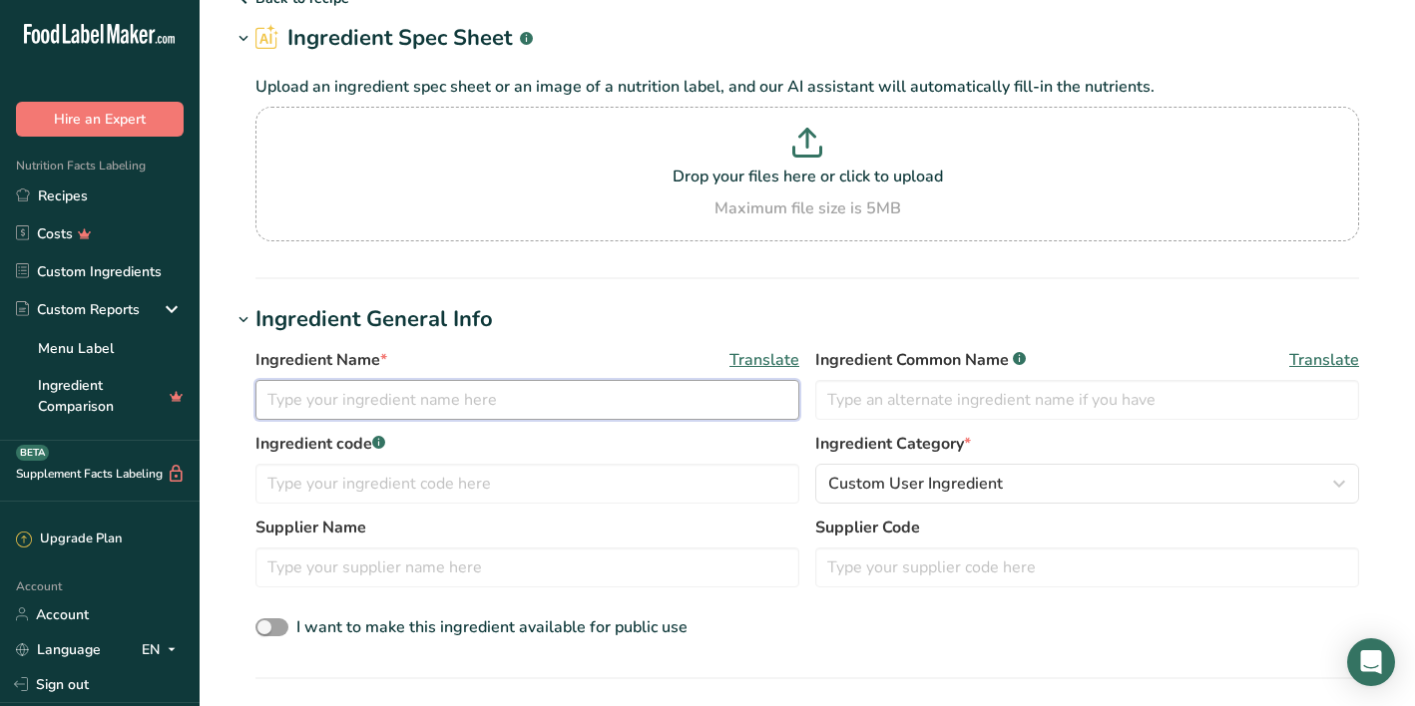
click at [450, 403] on input "text" at bounding box center [527, 400] width 544 height 40
type input "Vanilla Paste"
click at [920, 483] on span "Custom User Ingredient" at bounding box center [915, 484] width 175 height 24
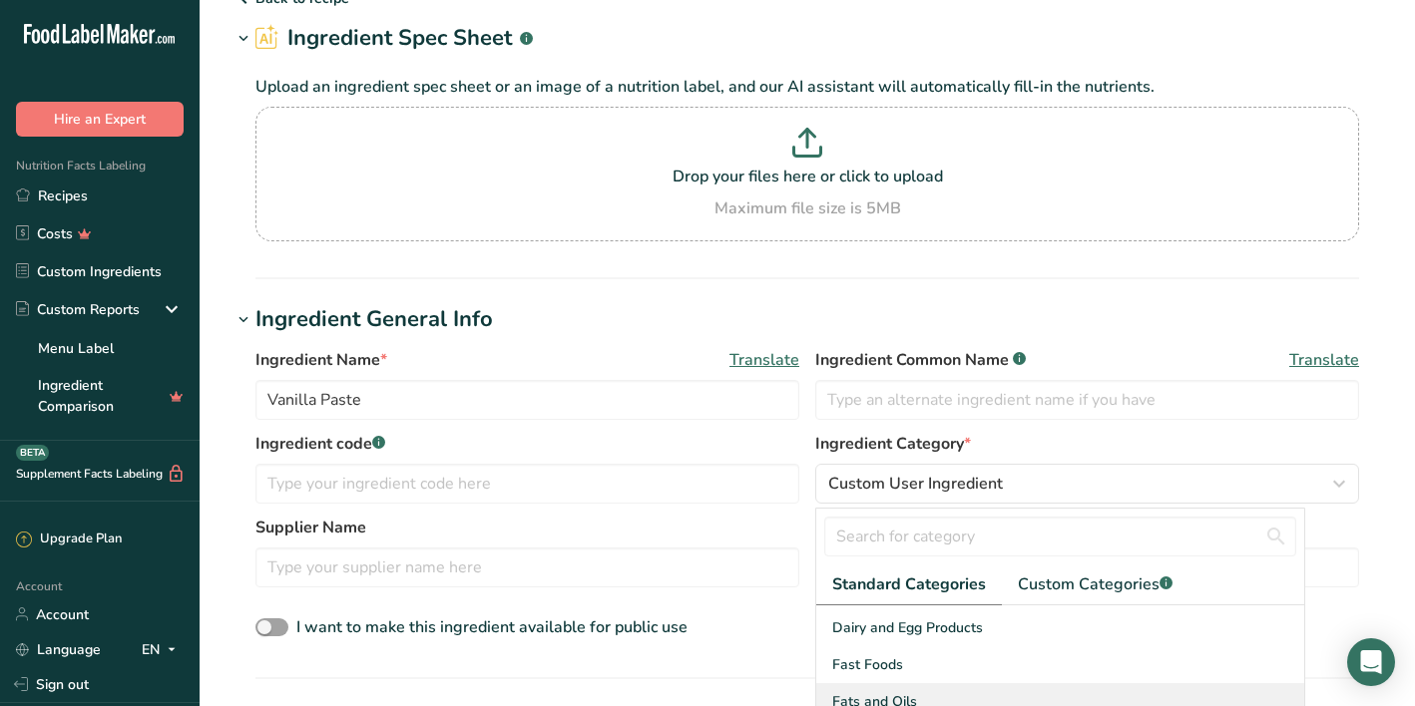
scroll to position [320, 0]
click at [1088, 264] on section "Ingredient Spec Sheet .a-a{fill:#347362;}.b-a{fill:#fff;} Upload an ingredient …" at bounding box center [806, 150] width 1151 height 257
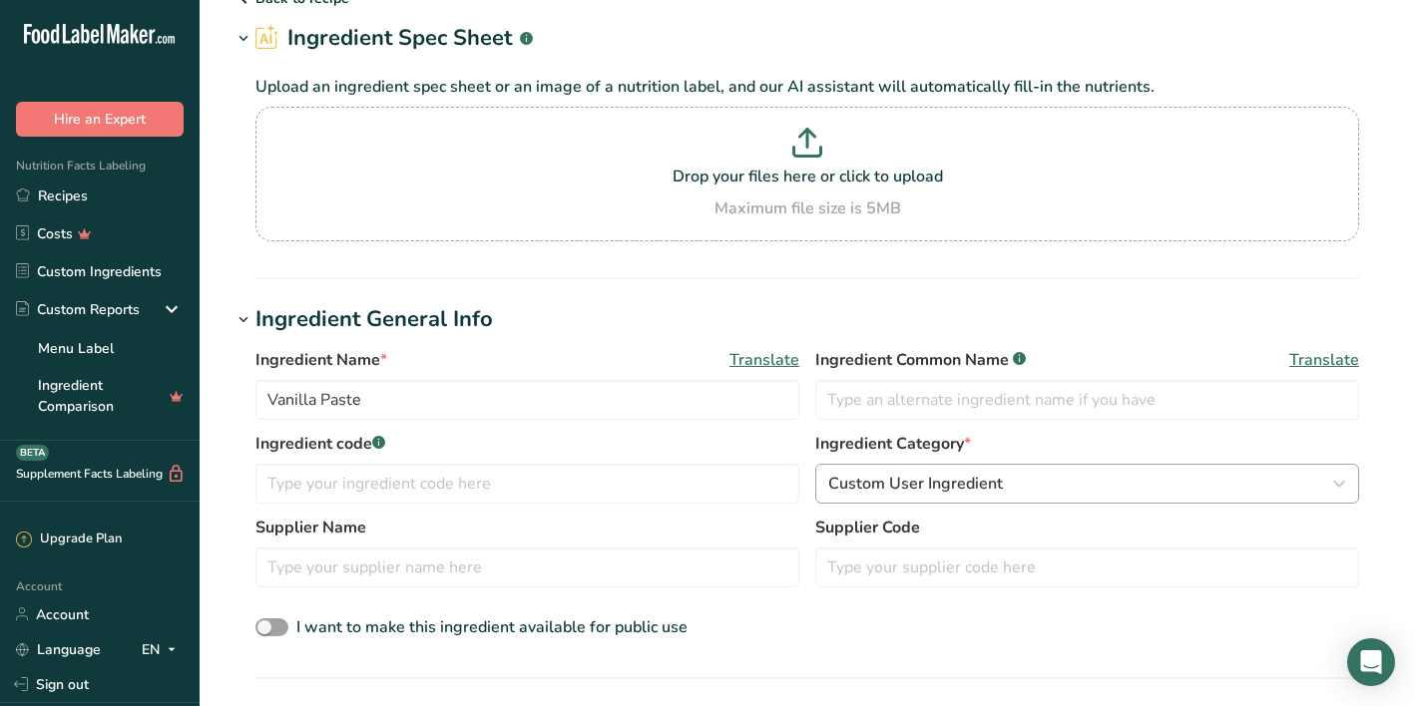
click at [1122, 477] on div "Custom User Ingredient" at bounding box center [1081, 484] width 506 height 24
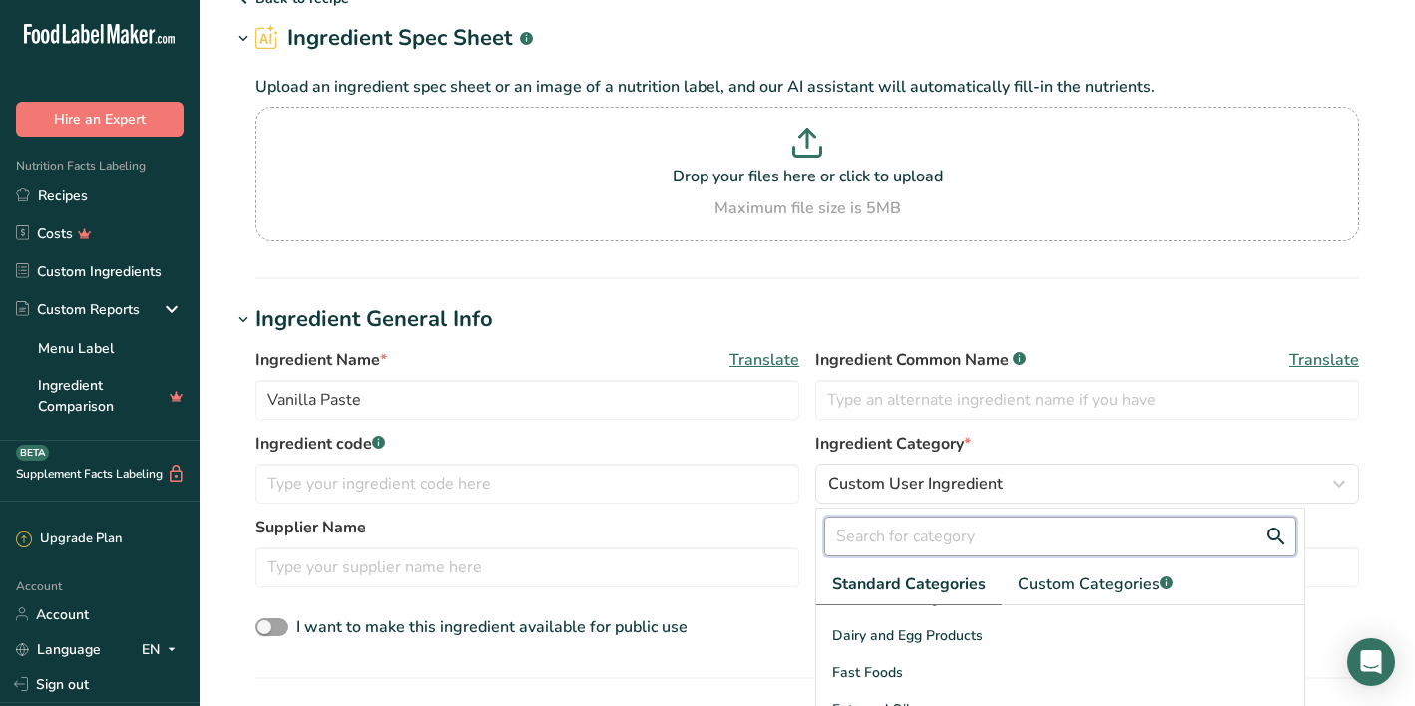
click at [1048, 541] on input "text" at bounding box center [1060, 537] width 472 height 40
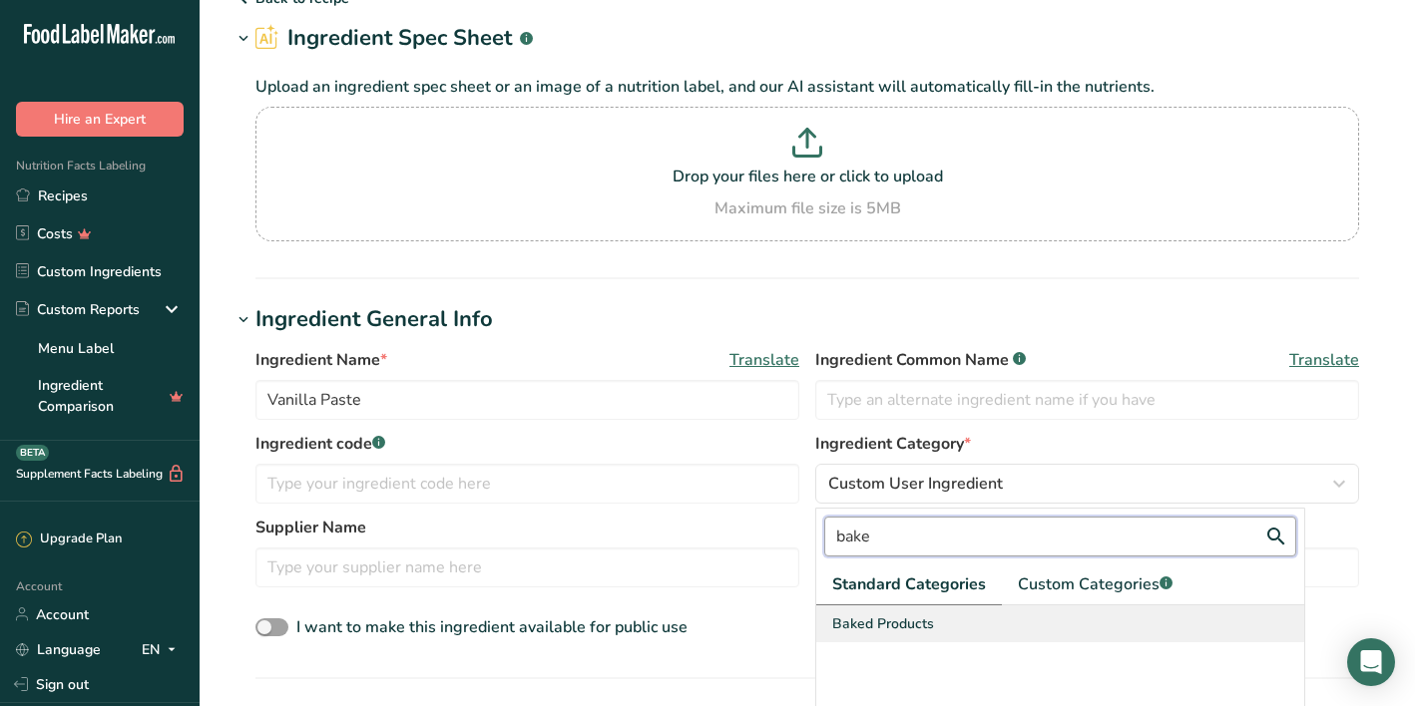
type input "bake"
click at [927, 629] on span "Baked Products" at bounding box center [883, 624] width 102 height 21
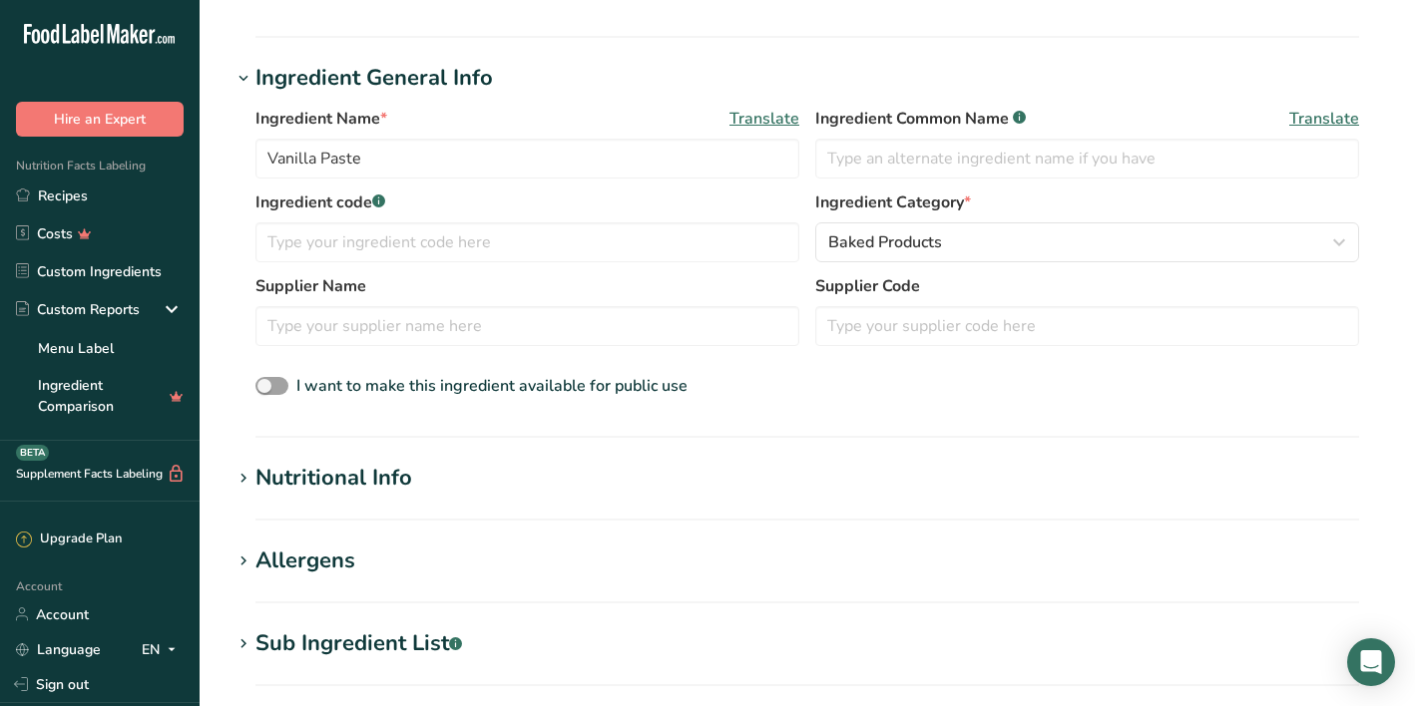
scroll to position [371, 0]
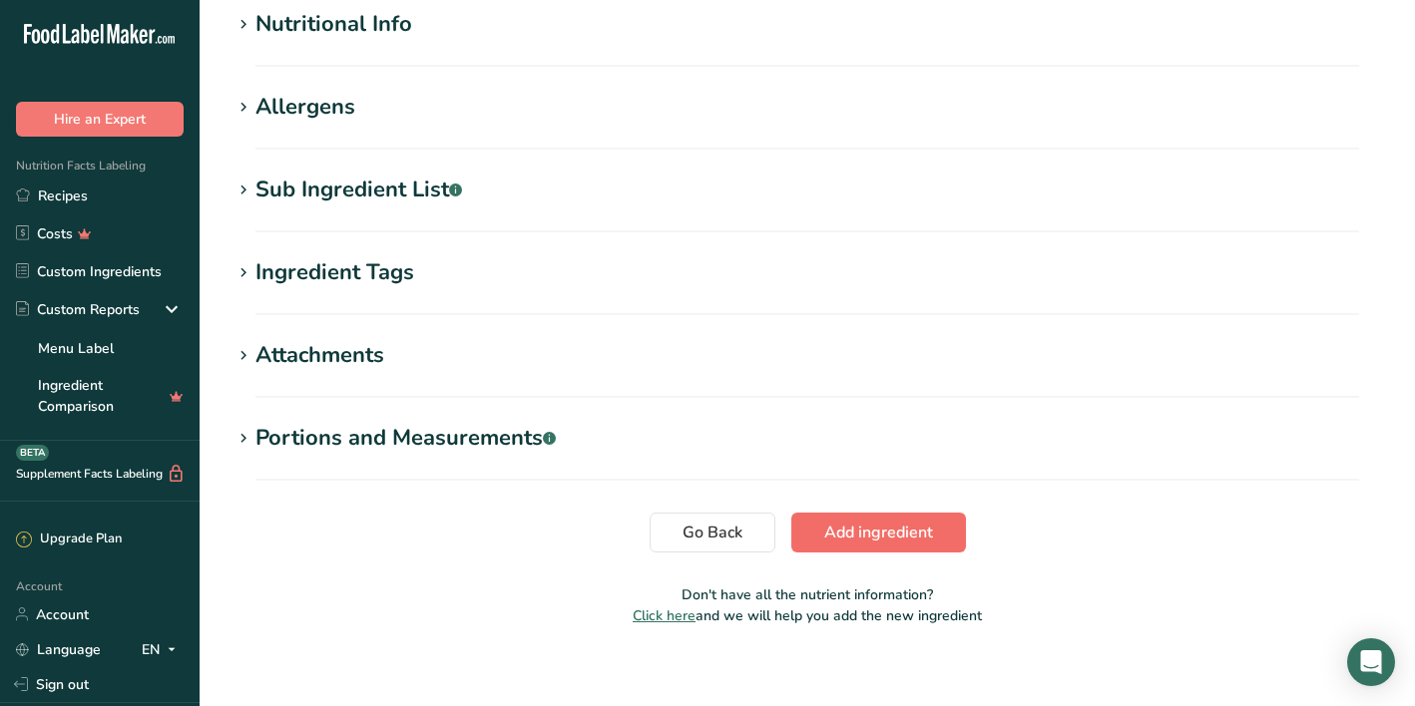
click at [881, 514] on button "Add ingredient" at bounding box center [878, 533] width 175 height 40
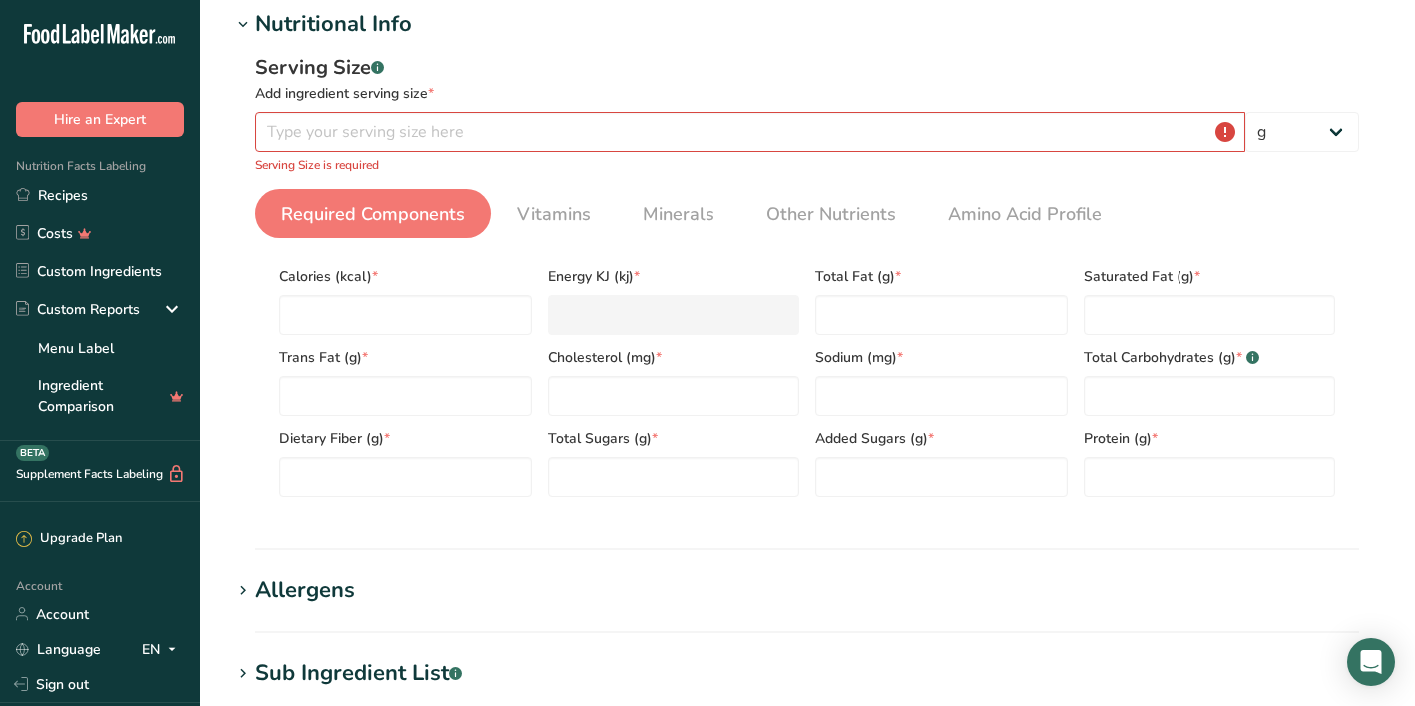
scroll to position [766, 0]
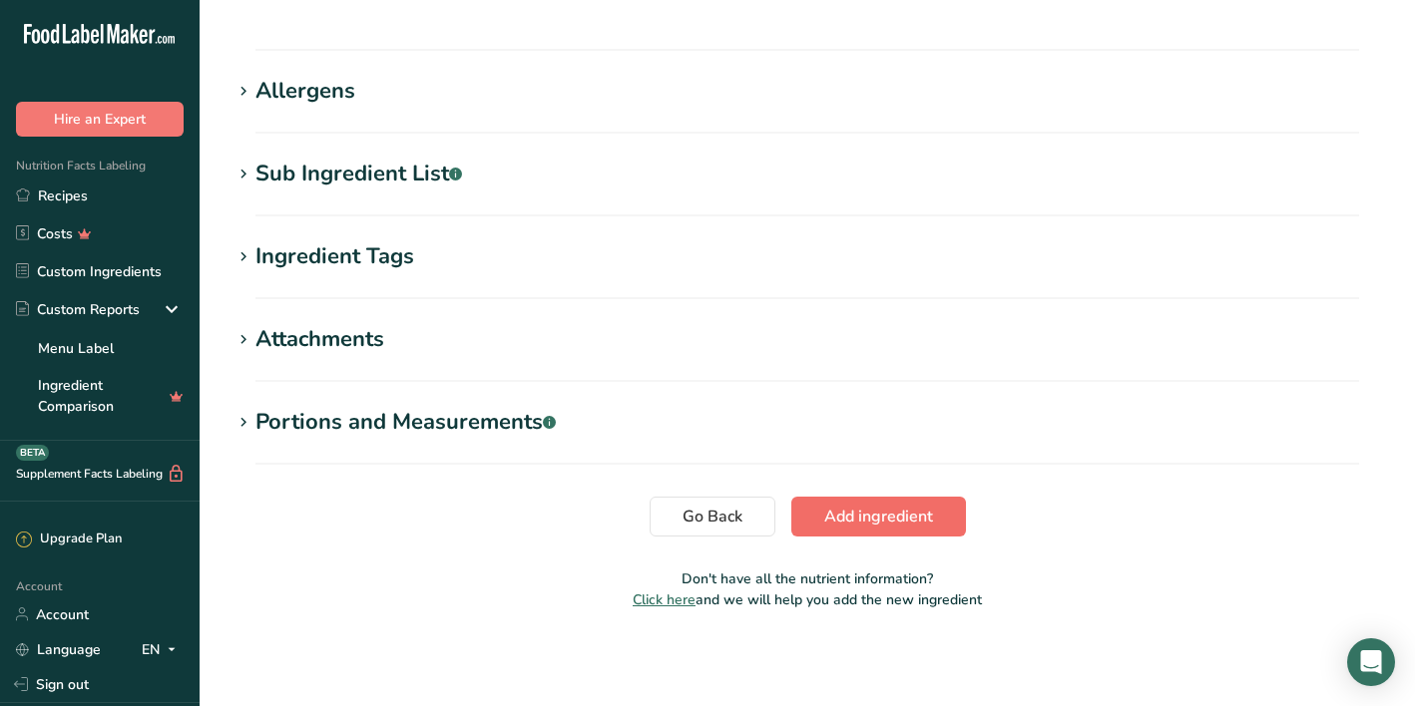
click at [856, 533] on button "Add ingredient" at bounding box center [878, 517] width 175 height 40
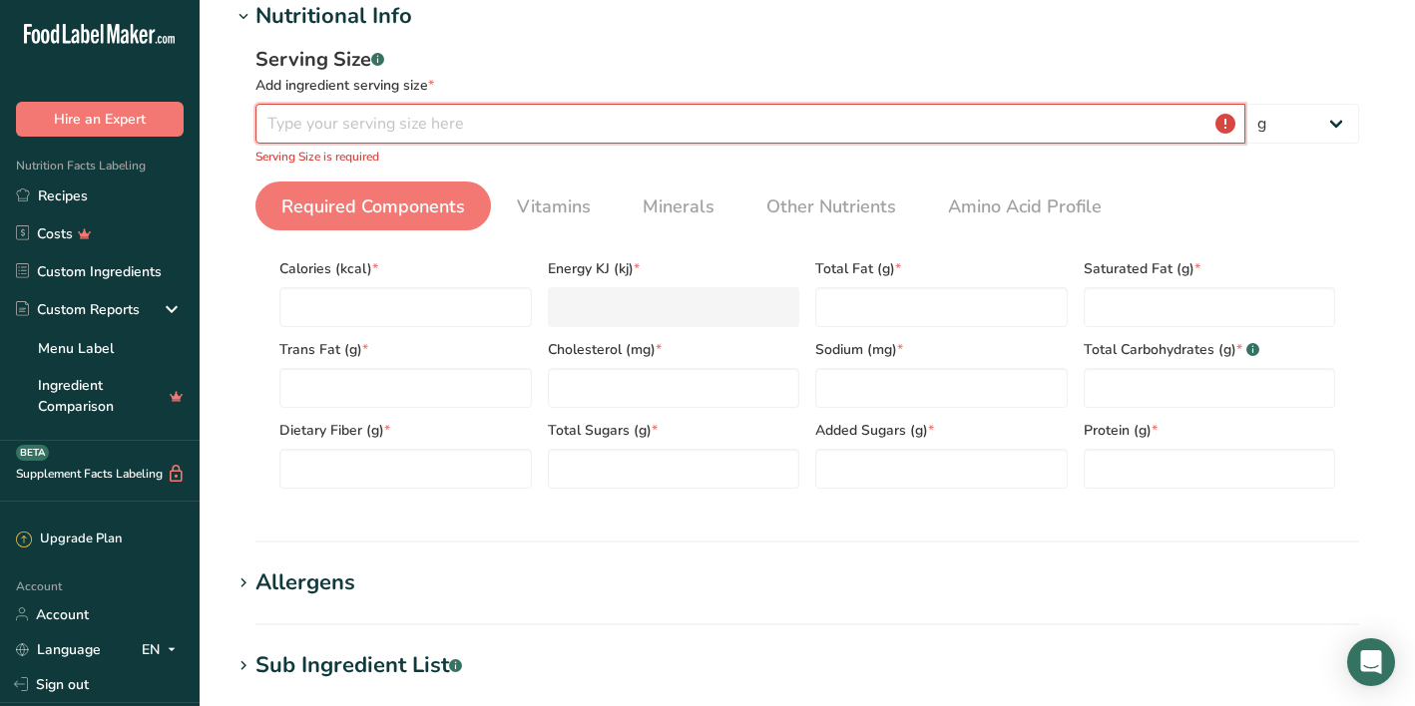
click at [441, 117] on input "number" at bounding box center [750, 124] width 990 height 40
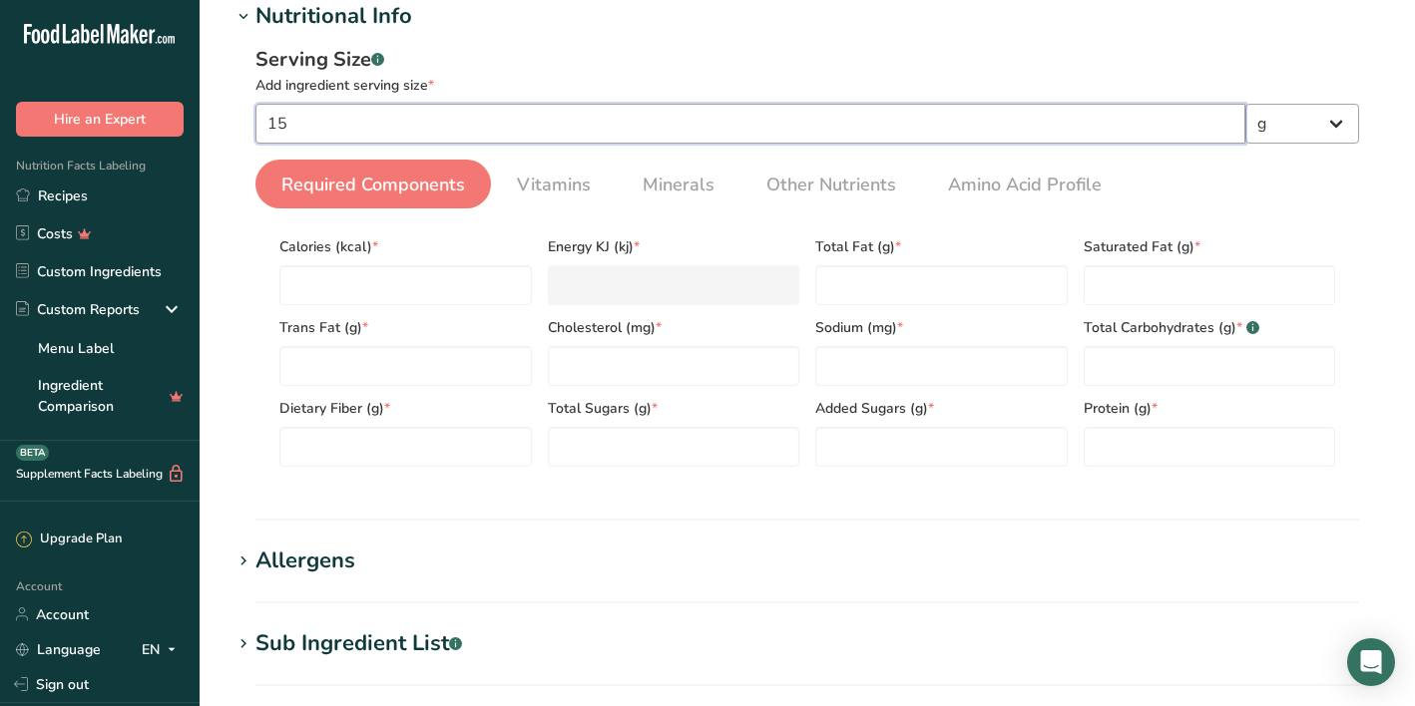
type input "15"
select select "5"
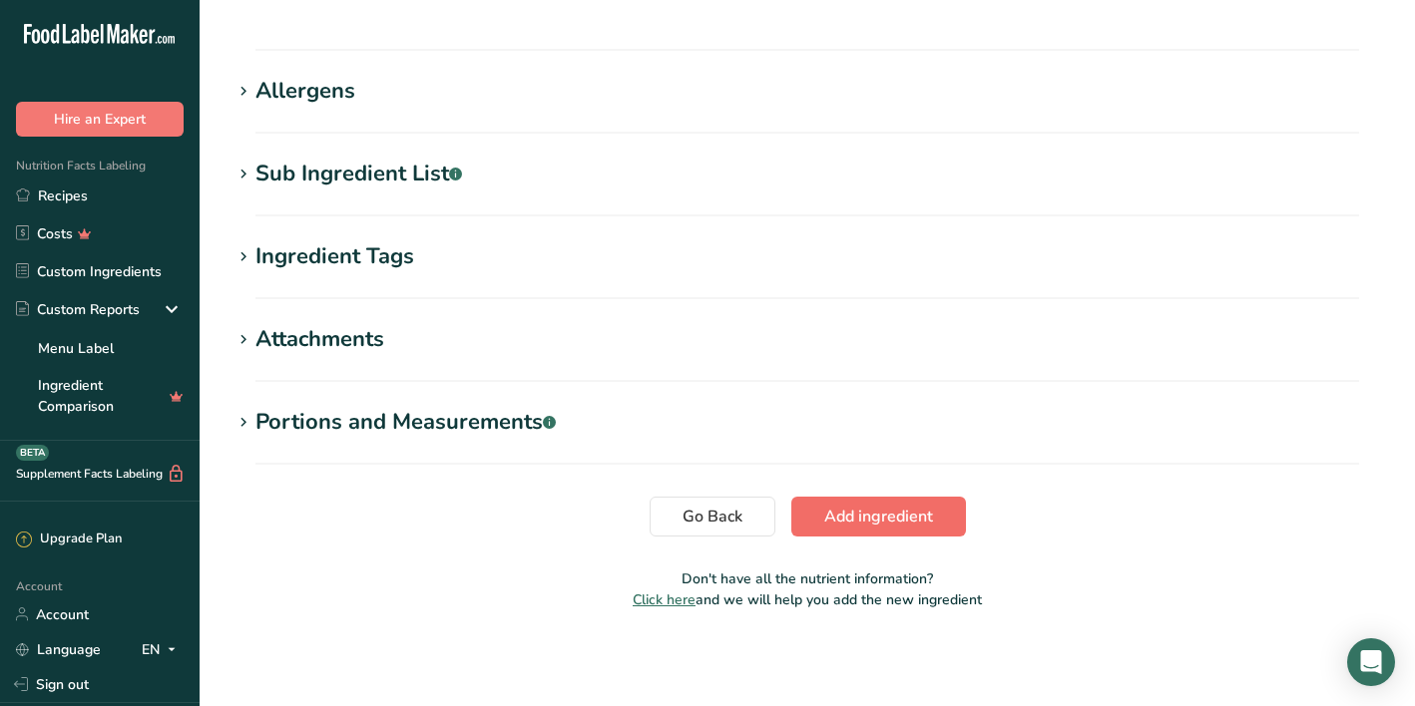
click at [850, 503] on button "Add ingredient" at bounding box center [878, 517] width 175 height 40
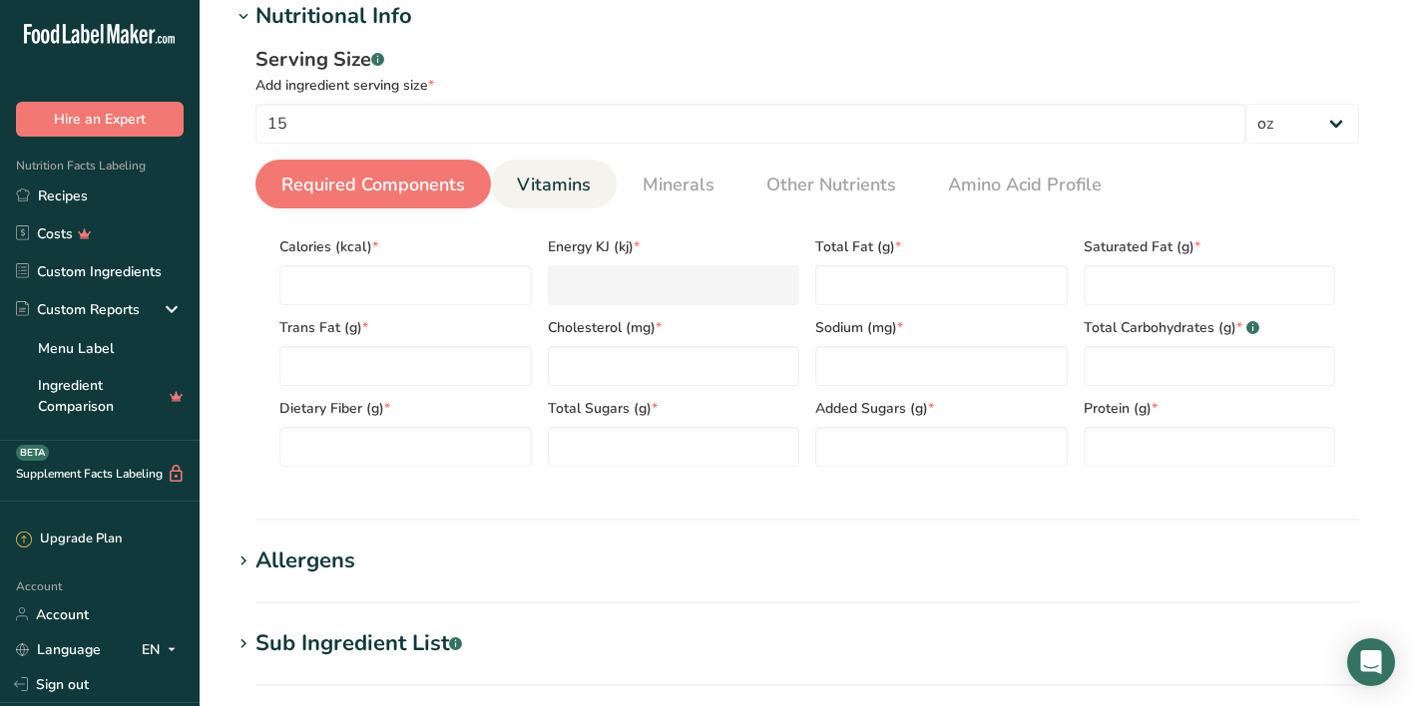
click at [568, 190] on span "Vitamins" at bounding box center [554, 185] width 74 height 27
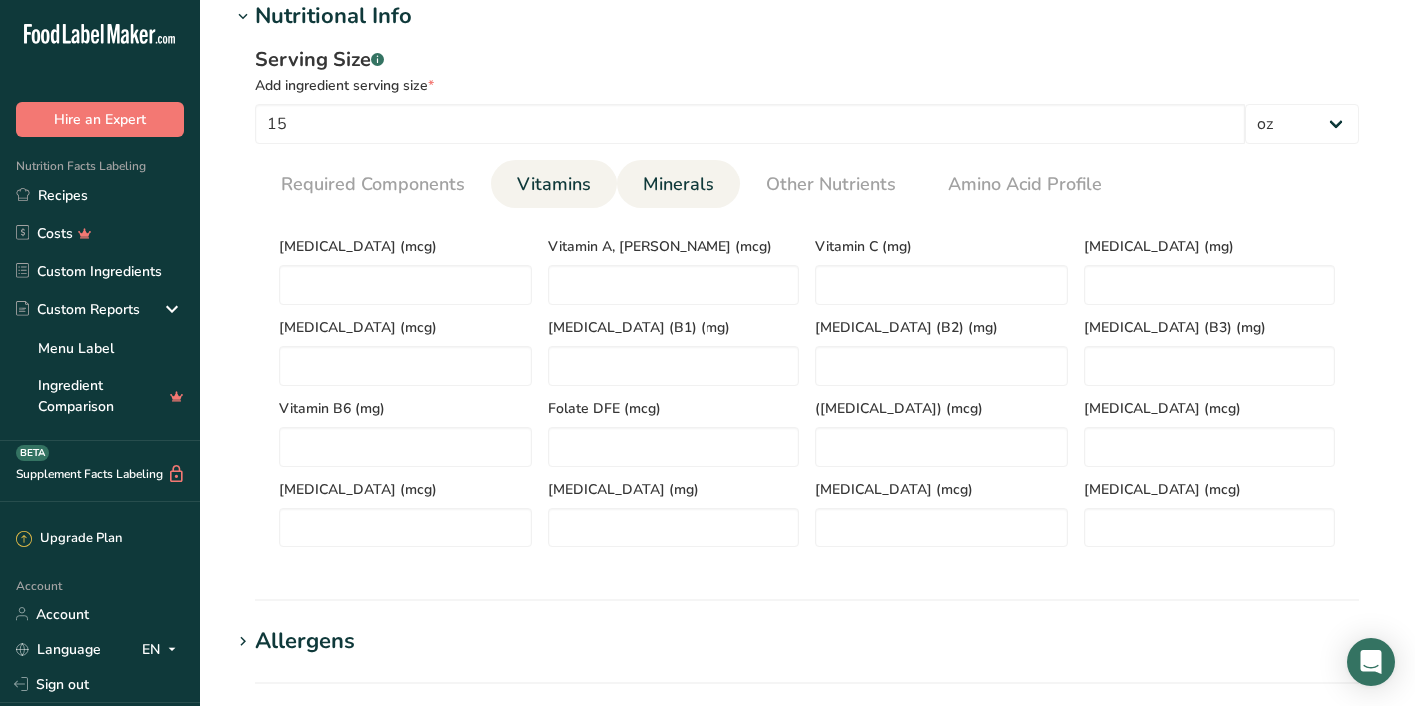
click at [662, 188] on span "Minerals" at bounding box center [678, 185] width 72 height 27
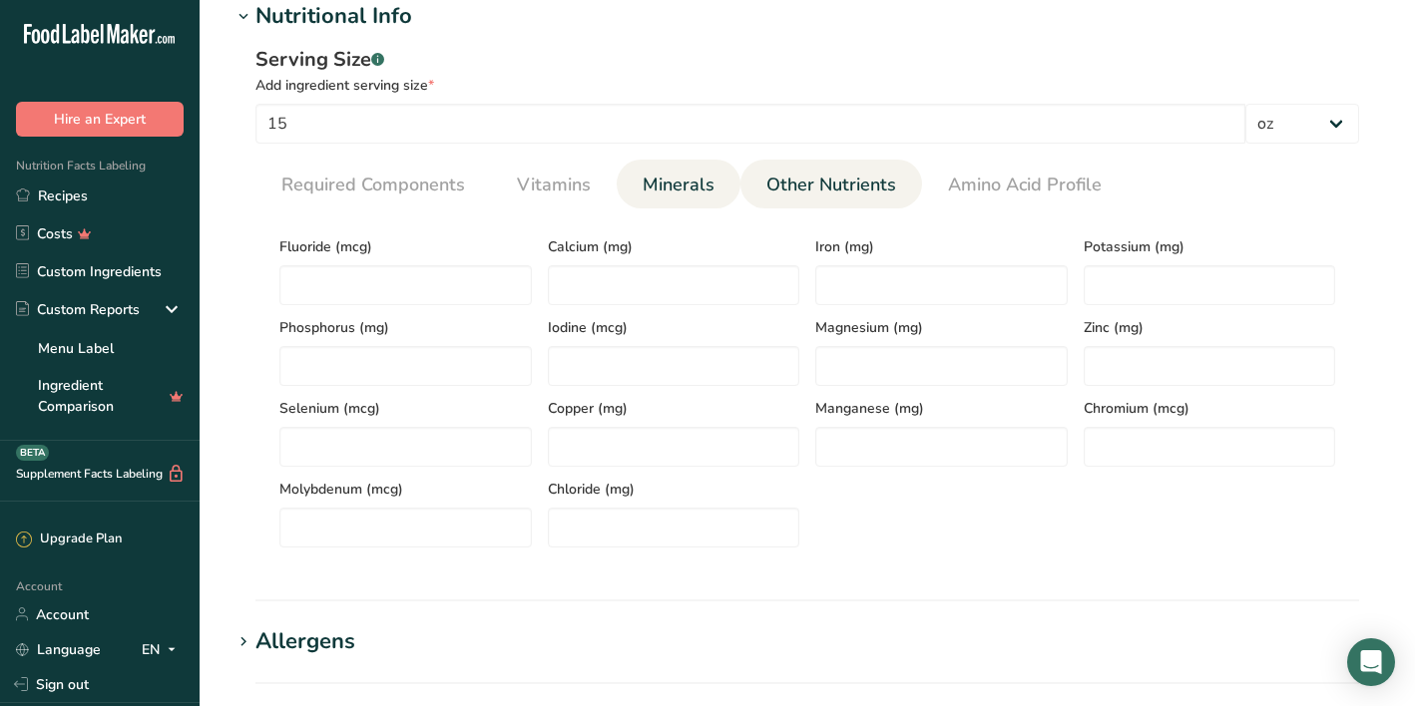
click at [792, 197] on span "Other Nutrients" at bounding box center [831, 185] width 130 height 27
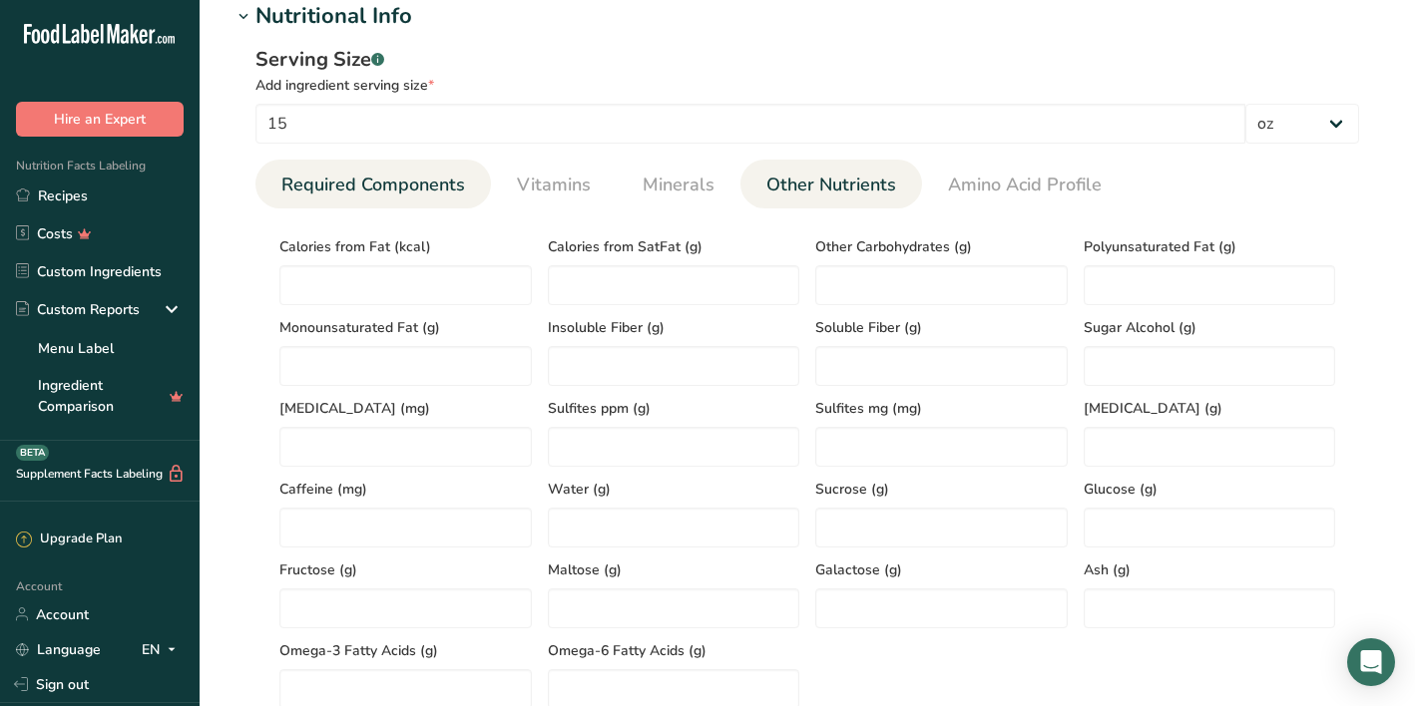
click at [377, 169] on link "Required Components" at bounding box center [373, 185] width 200 height 51
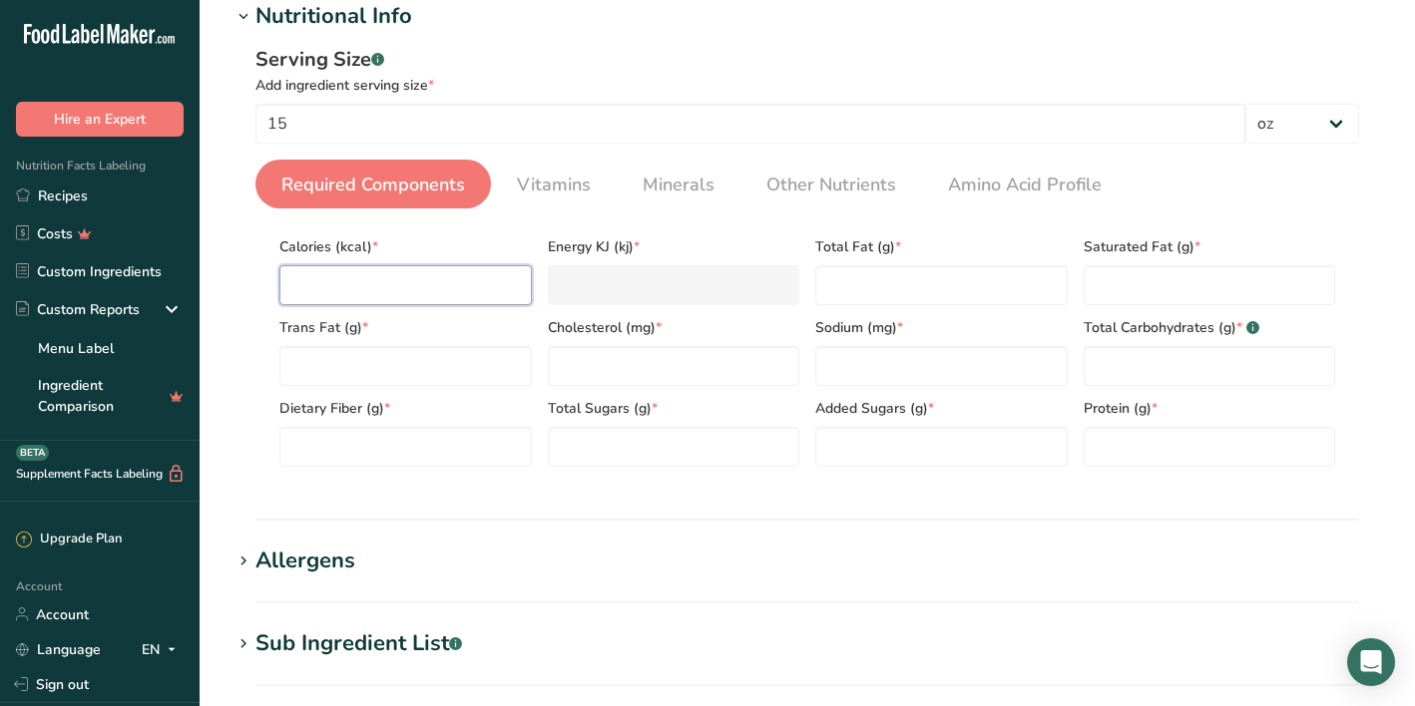
click at [389, 287] on input "number" at bounding box center [405, 285] width 252 height 40
type input "0"
type KJ "0"
type input "0"
click at [875, 284] on Fat "number" at bounding box center [941, 285] width 252 height 40
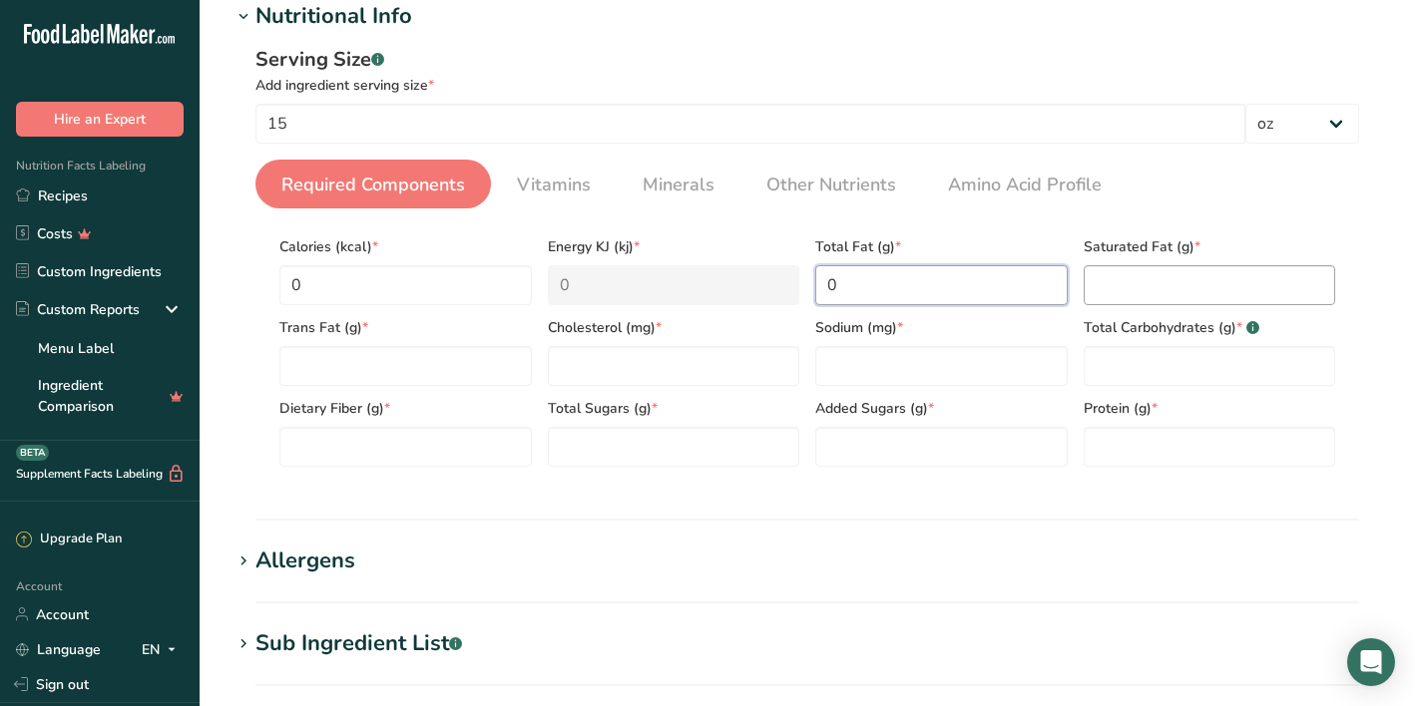
type Fat "0"
click at [1154, 299] on Fat "number" at bounding box center [1209, 285] width 252 height 40
type Fat "0"
click at [964, 357] on input "number" at bounding box center [941, 366] width 252 height 40
type input "0"
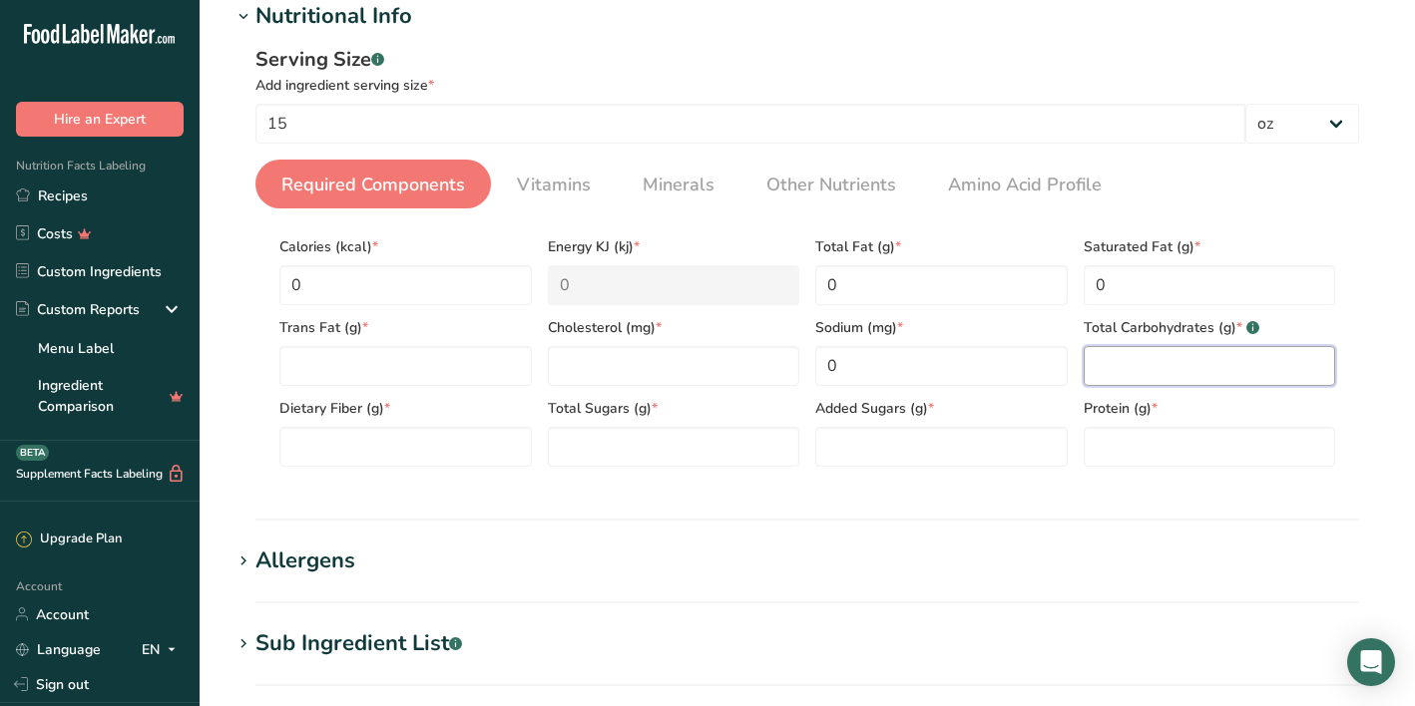
click at [1142, 380] on Carbohydrates "number" at bounding box center [1209, 366] width 252 height 40
type Carbohydrates "0"
click at [1137, 435] on input "number" at bounding box center [1209, 447] width 252 height 40
type input "0"
click at [1024, 458] on Sugars "number" at bounding box center [941, 447] width 252 height 40
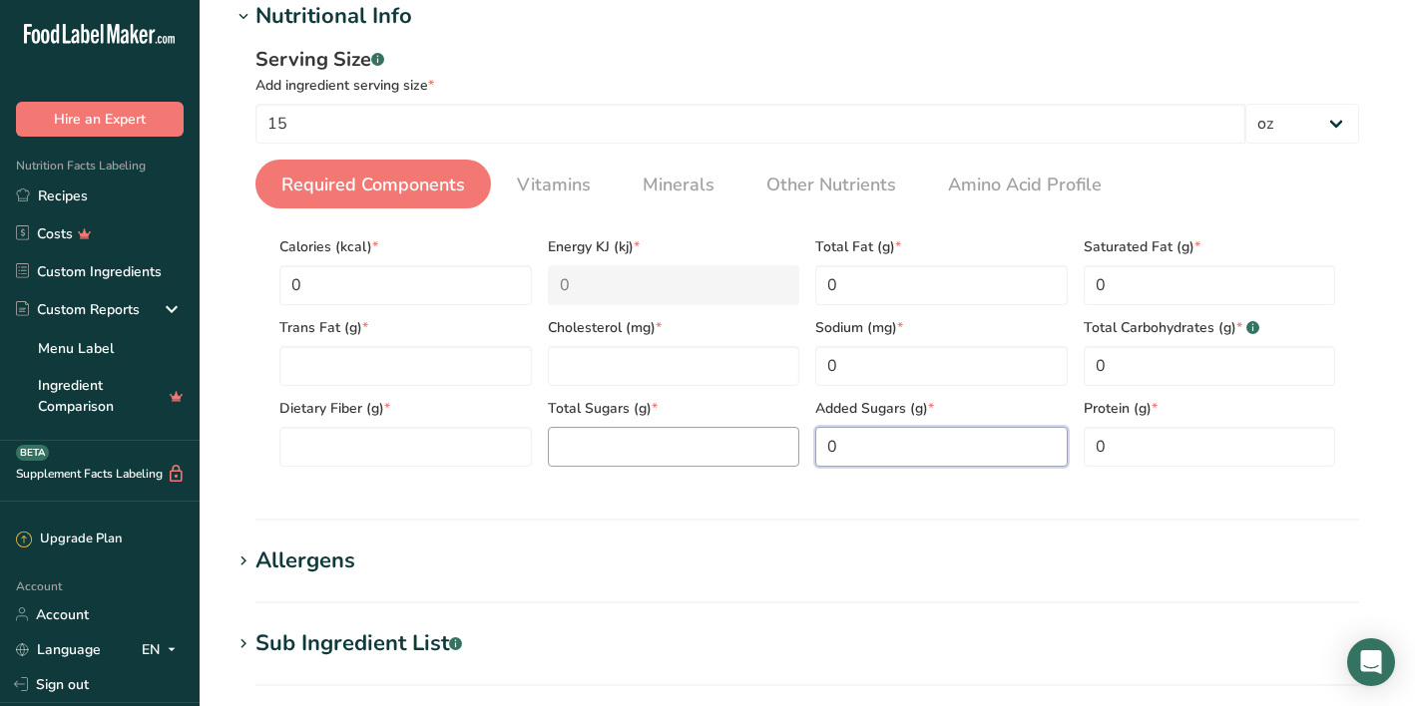
type Sugars "0"
click at [698, 447] on Sugars "number" at bounding box center [674, 447] width 252 height 40
type Sugars "0"
click at [606, 353] on input "number" at bounding box center [674, 366] width 252 height 40
type input "0"
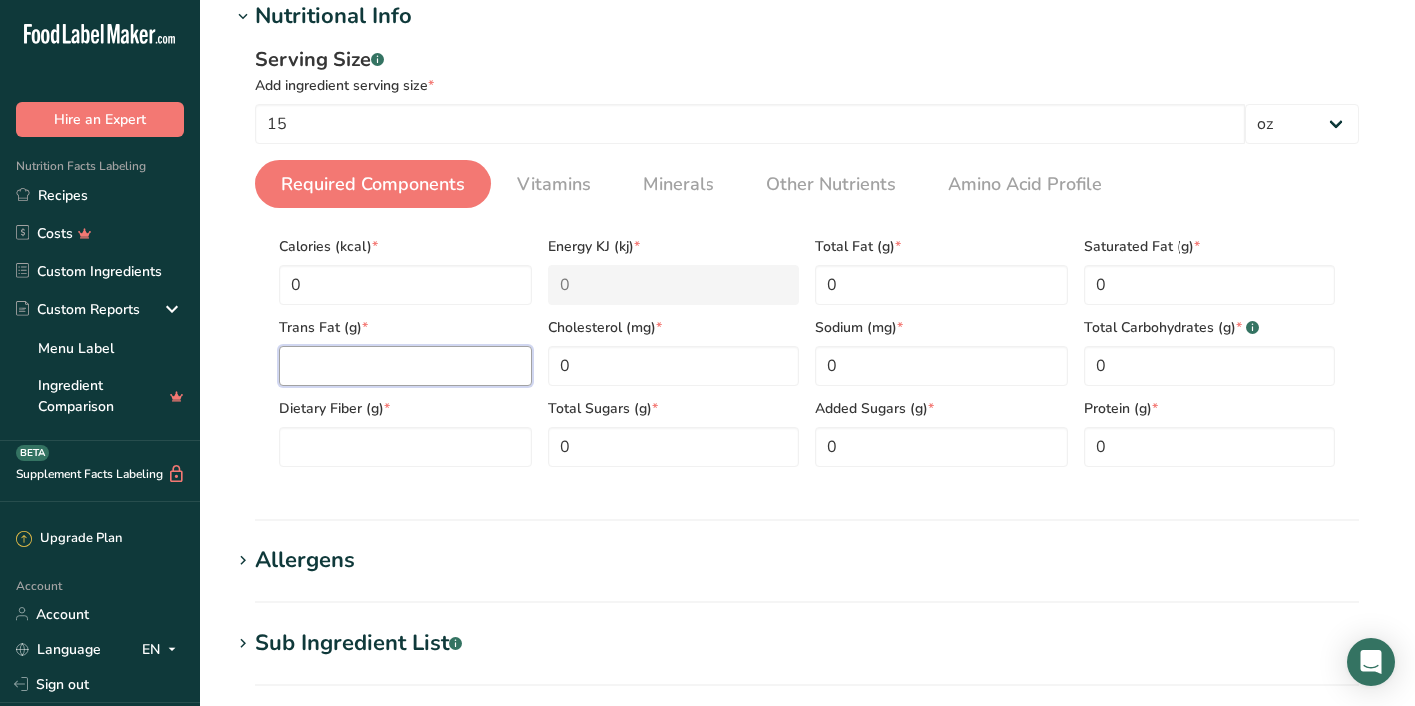
click at [395, 349] on Fat "number" at bounding box center [405, 366] width 252 height 40
type Fat "0"
click at [373, 455] on Fiber "number" at bounding box center [405, 447] width 252 height 40
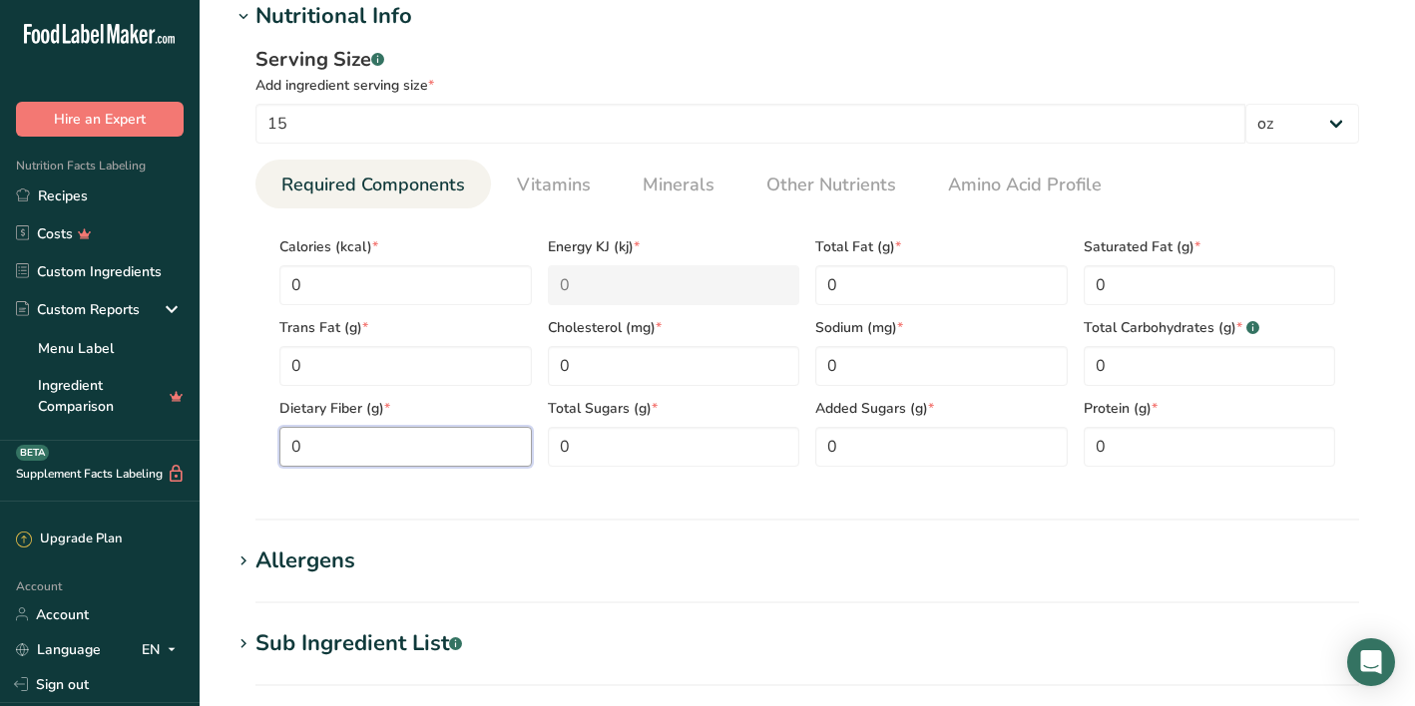
type Fiber "0"
click at [683, 513] on section "Nutritional Info Serving Size .a-a{fill:#347362;}.b-a{fill:#fff;} Add ingredien…" at bounding box center [806, 260] width 1151 height 521
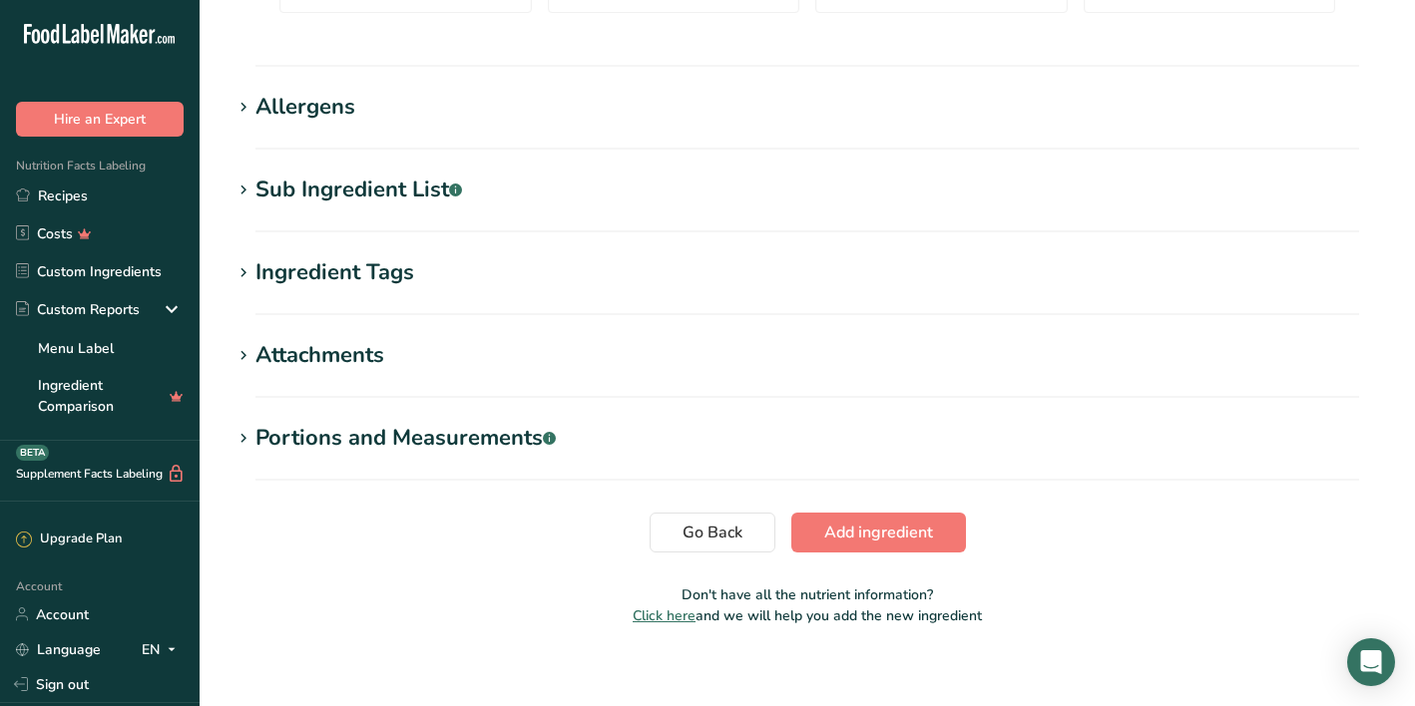
scroll to position [744, 0]
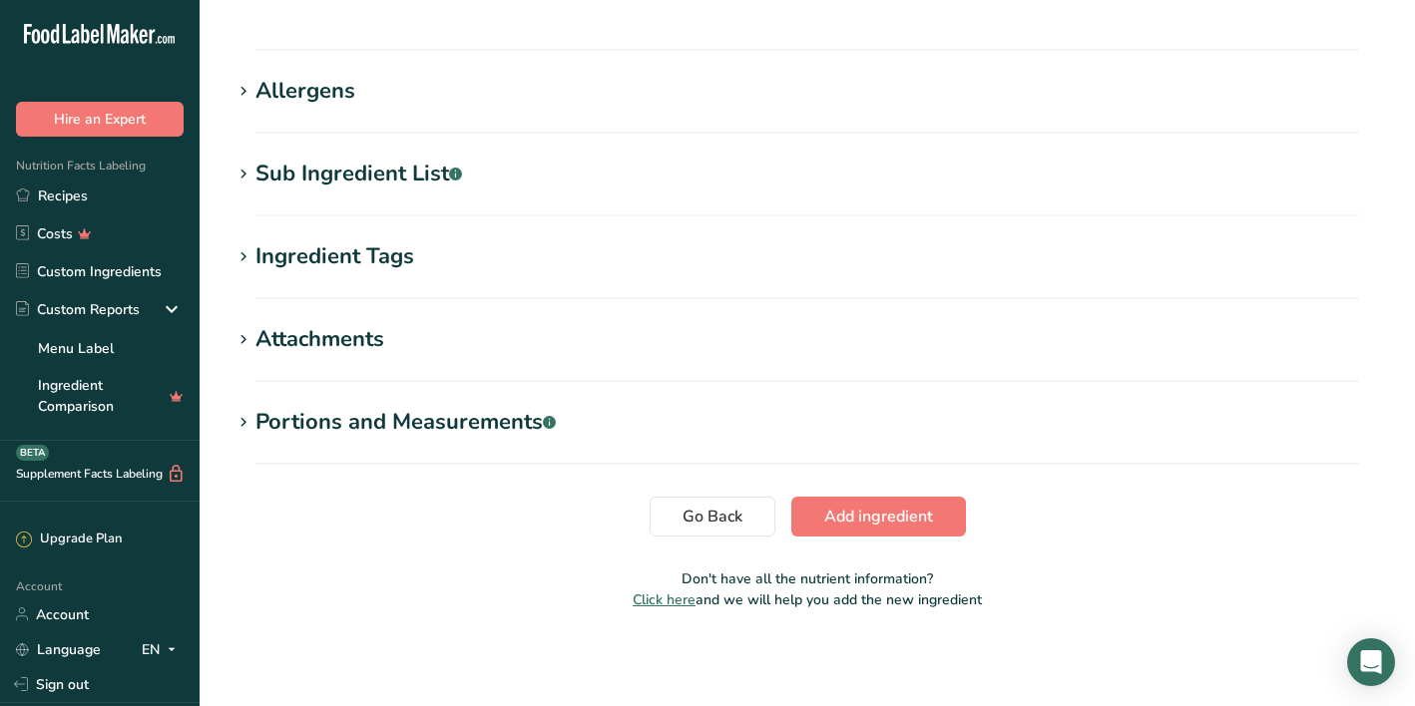
click at [879, 528] on span "Add ingredient" at bounding box center [878, 517] width 109 height 24
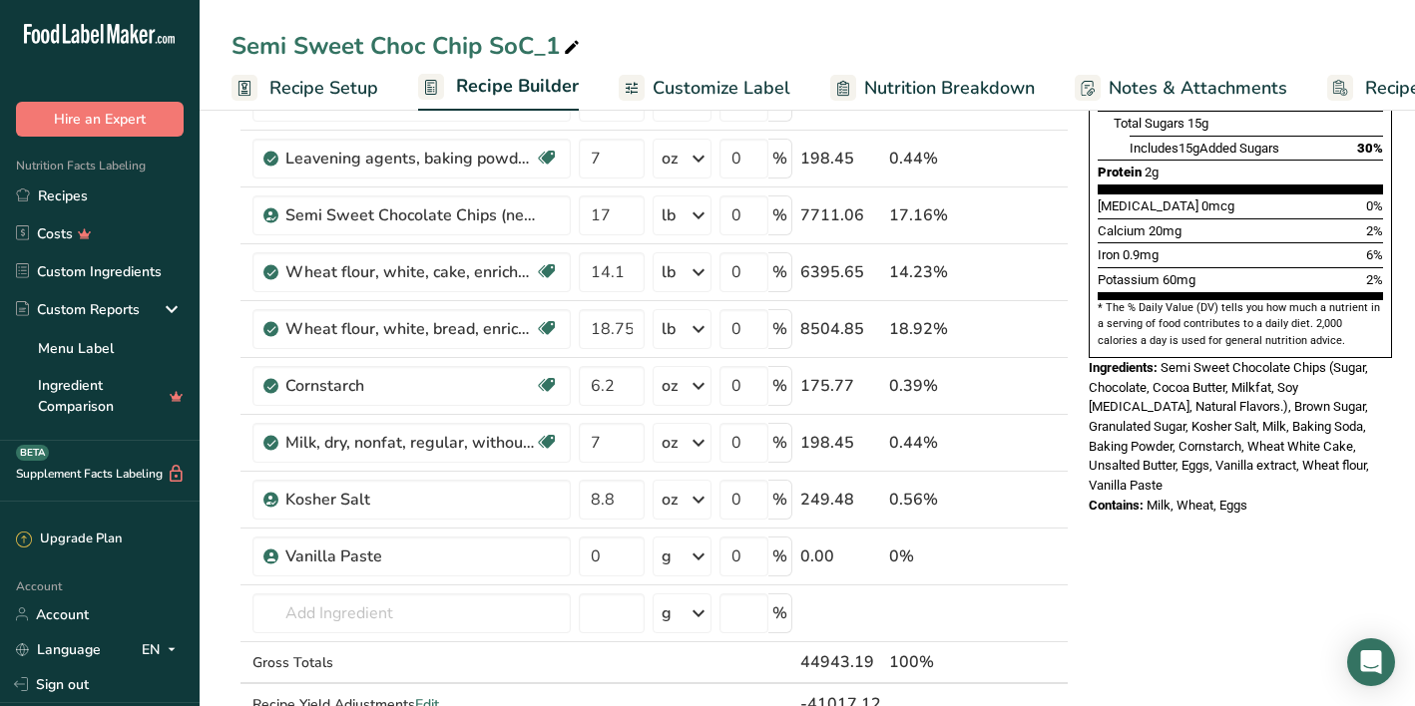
scroll to position [470, 0]
click at [625, 561] on input "0" at bounding box center [612, 556] width 66 height 40
type input "15"
click at [701, 556] on div "Ingredient * Amount * Unit * Waste * .a-a{fill:#347362;}.b-a{fill:#fff;} Grams …" at bounding box center [649, 256] width 837 height 1021
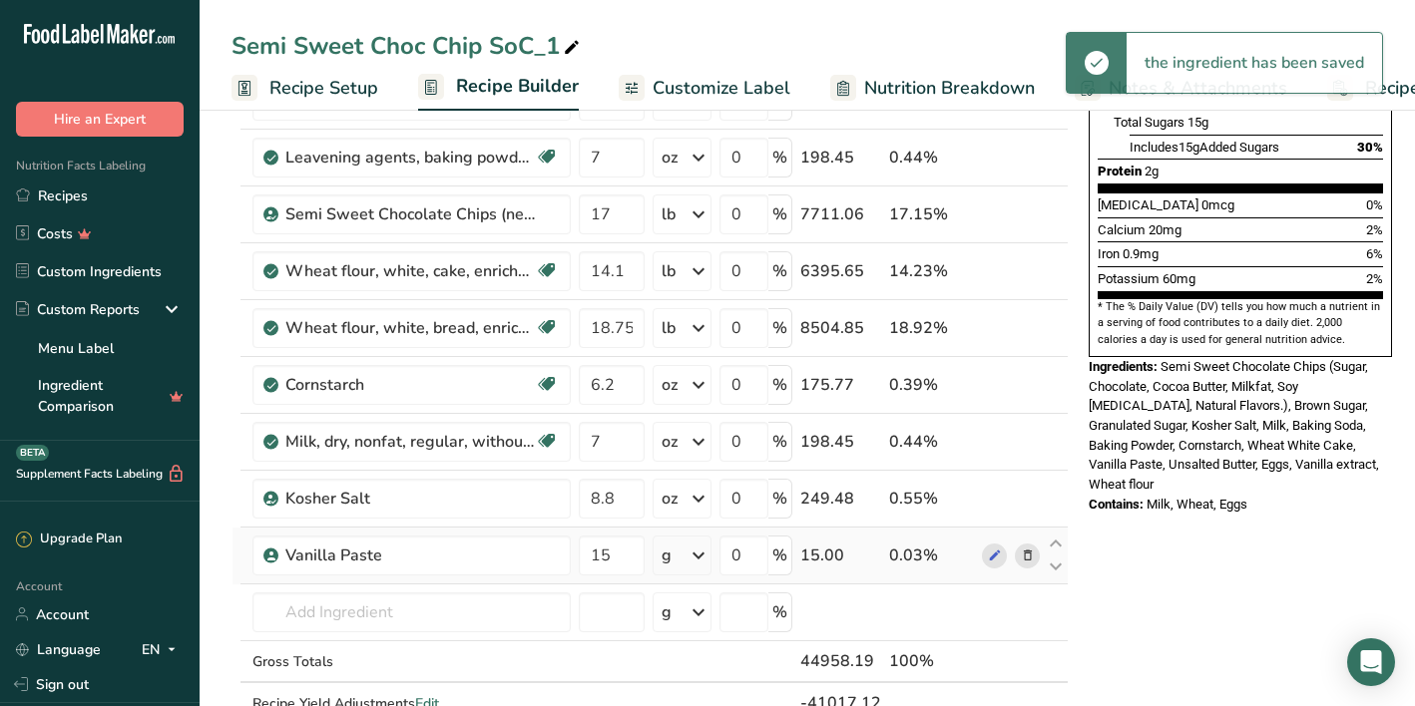
click at [701, 556] on icon at bounding box center [698, 556] width 24 height 36
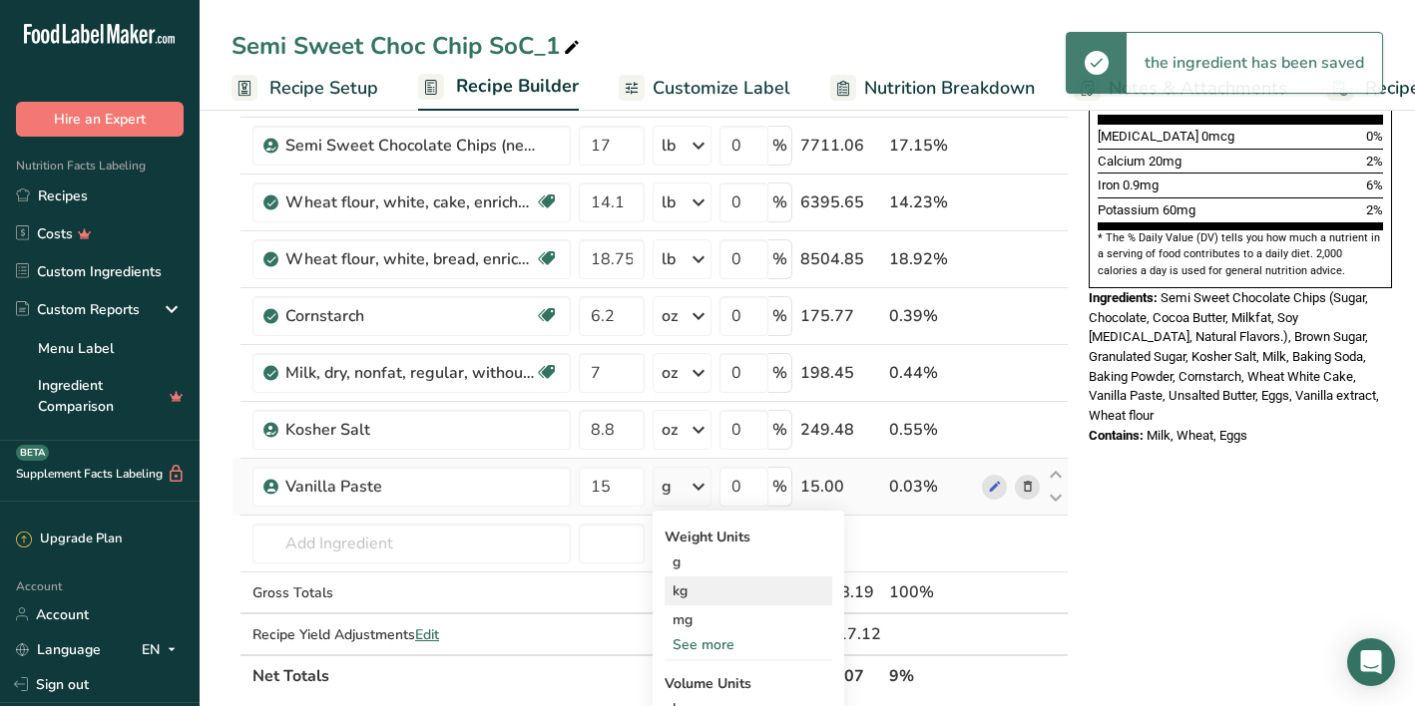
scroll to position [542, 0]
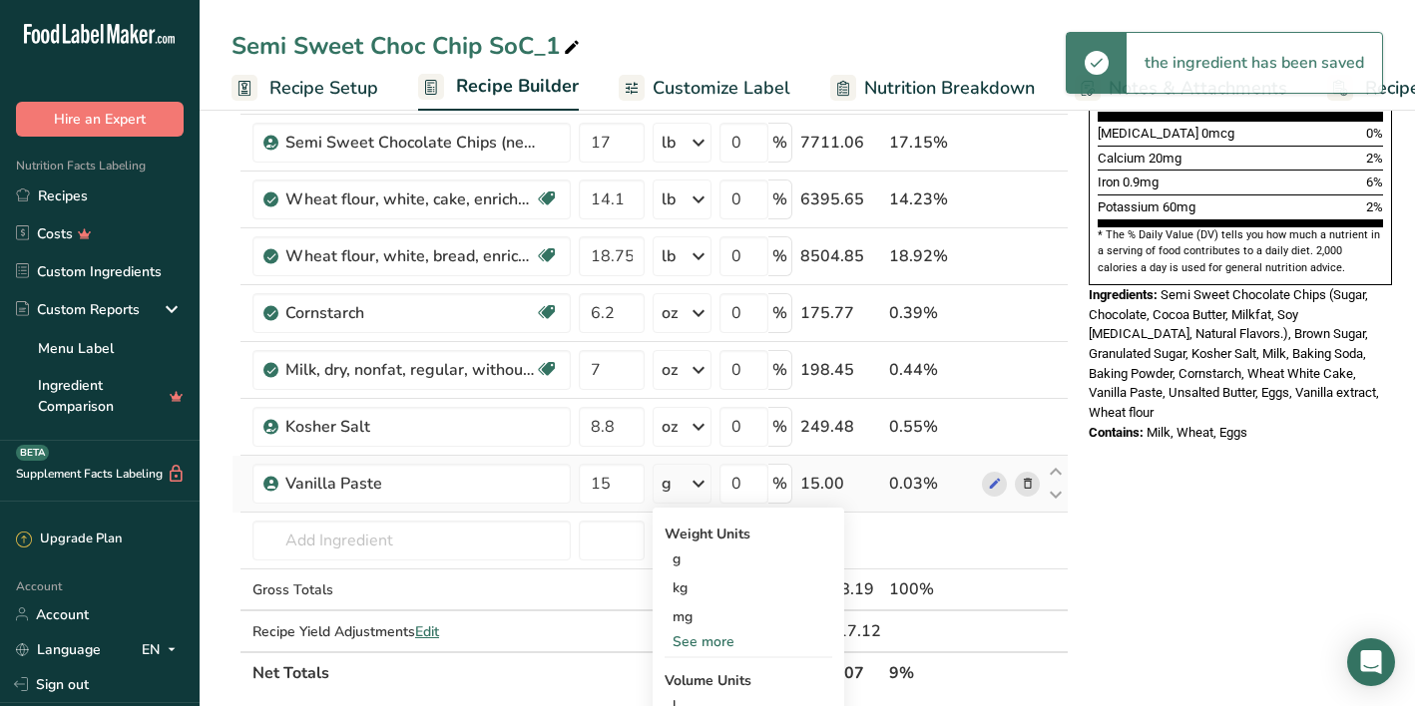
click at [700, 656] on hr at bounding box center [748, 657] width 168 height 2
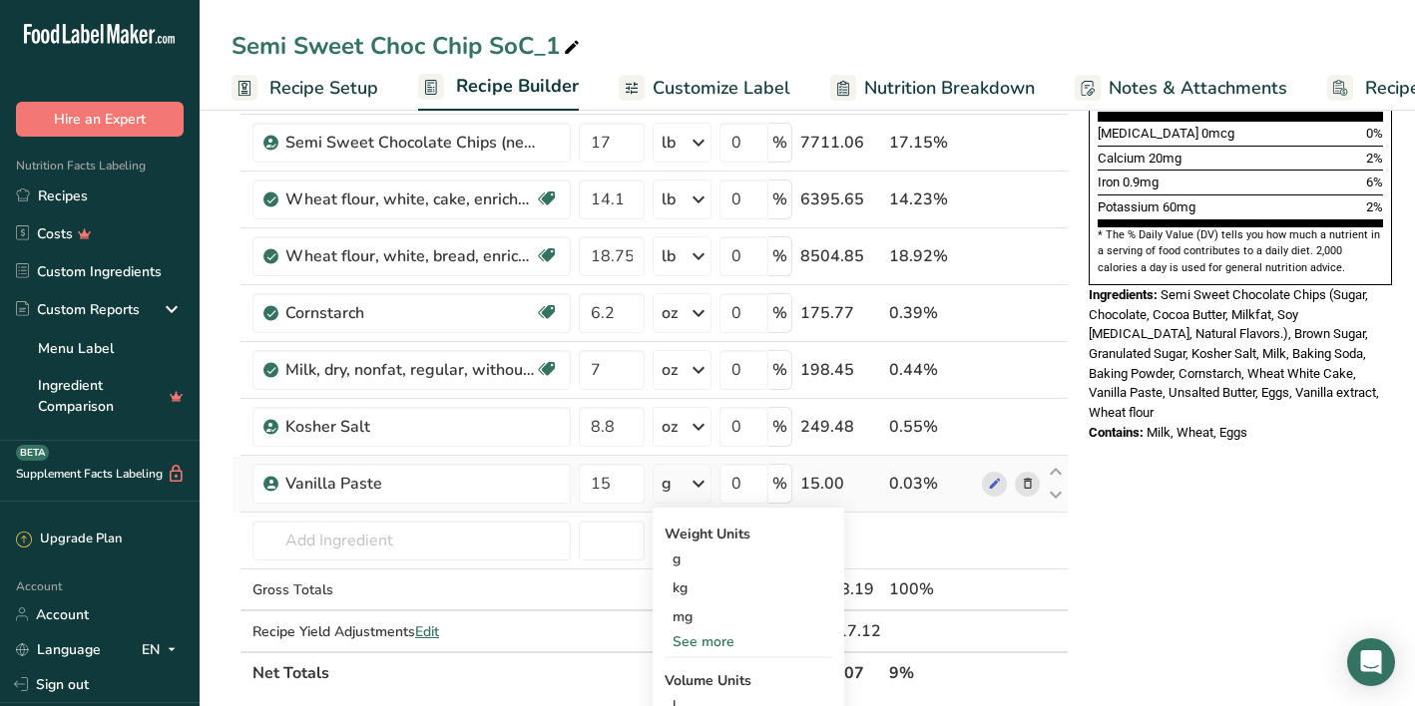
click at [723, 638] on div "See more" at bounding box center [748, 642] width 168 height 21
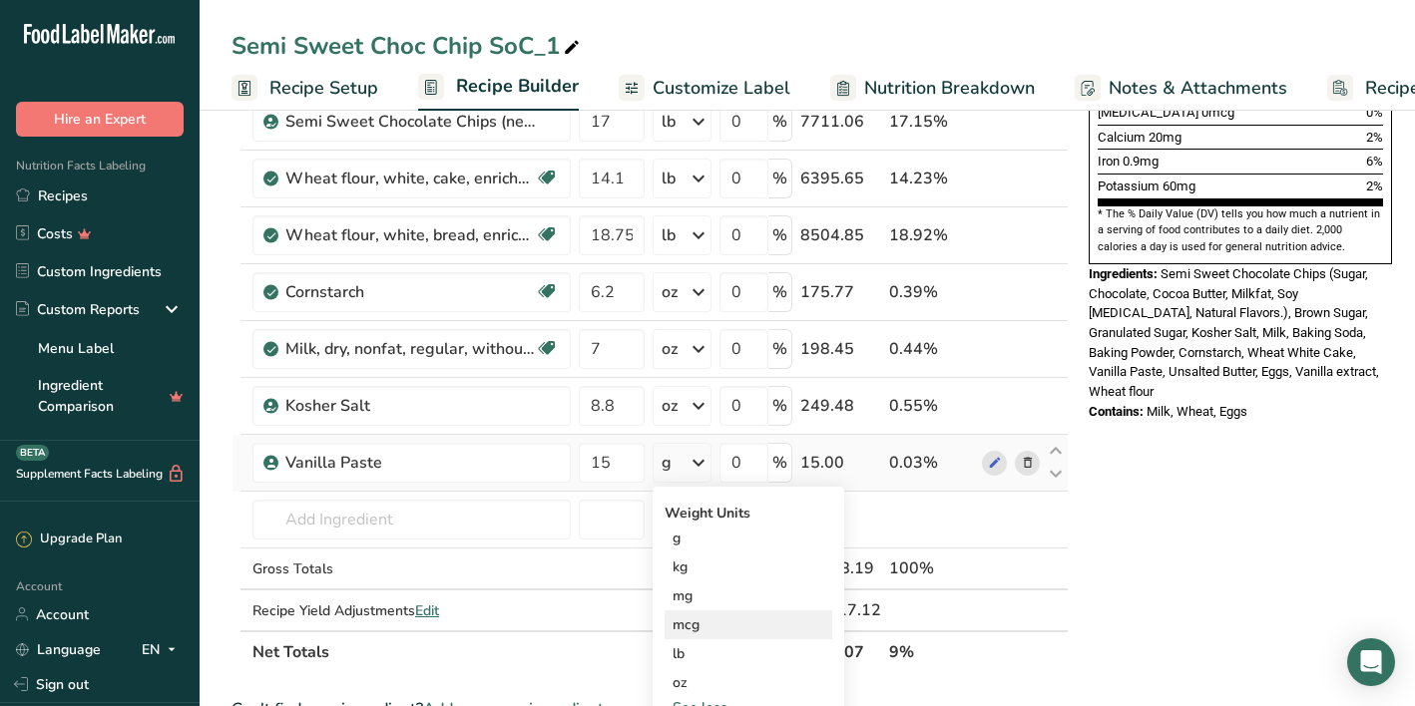
scroll to position [625, 0]
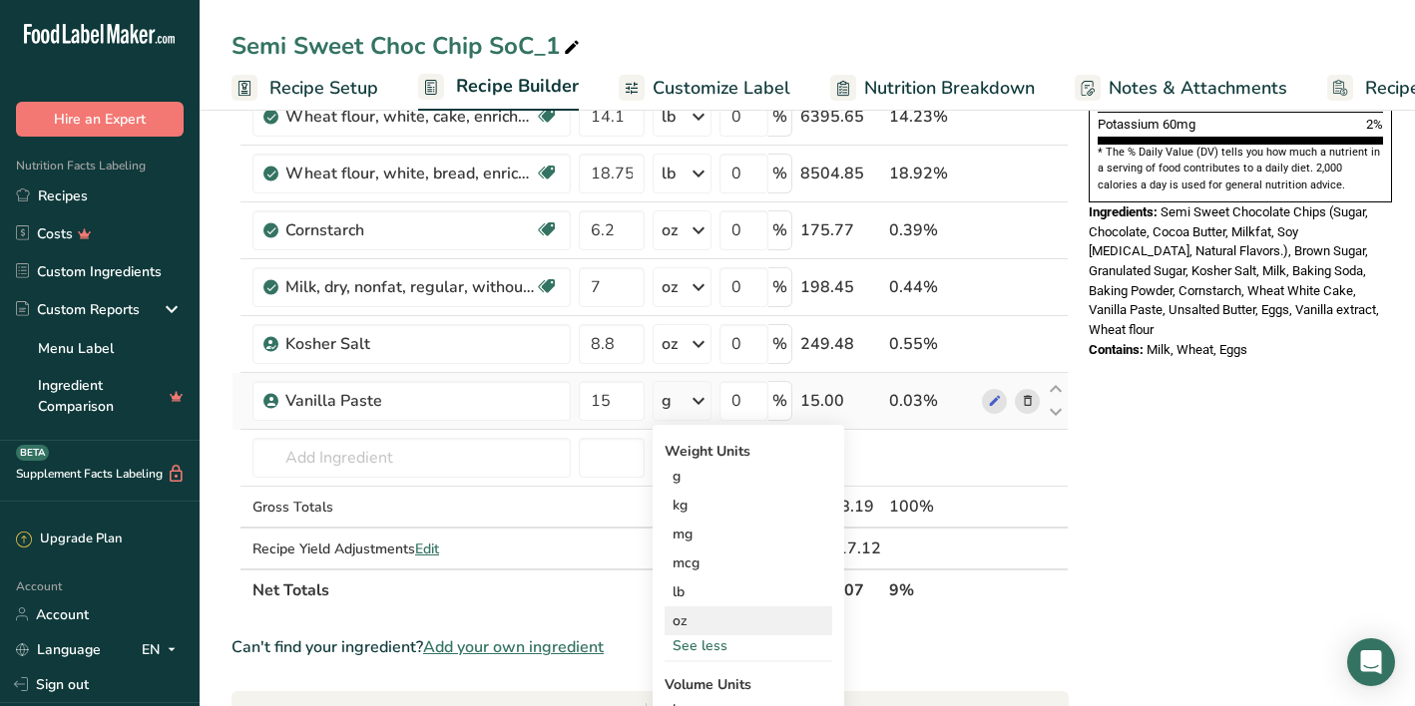
click at [703, 628] on div "oz" at bounding box center [748, 621] width 168 height 29
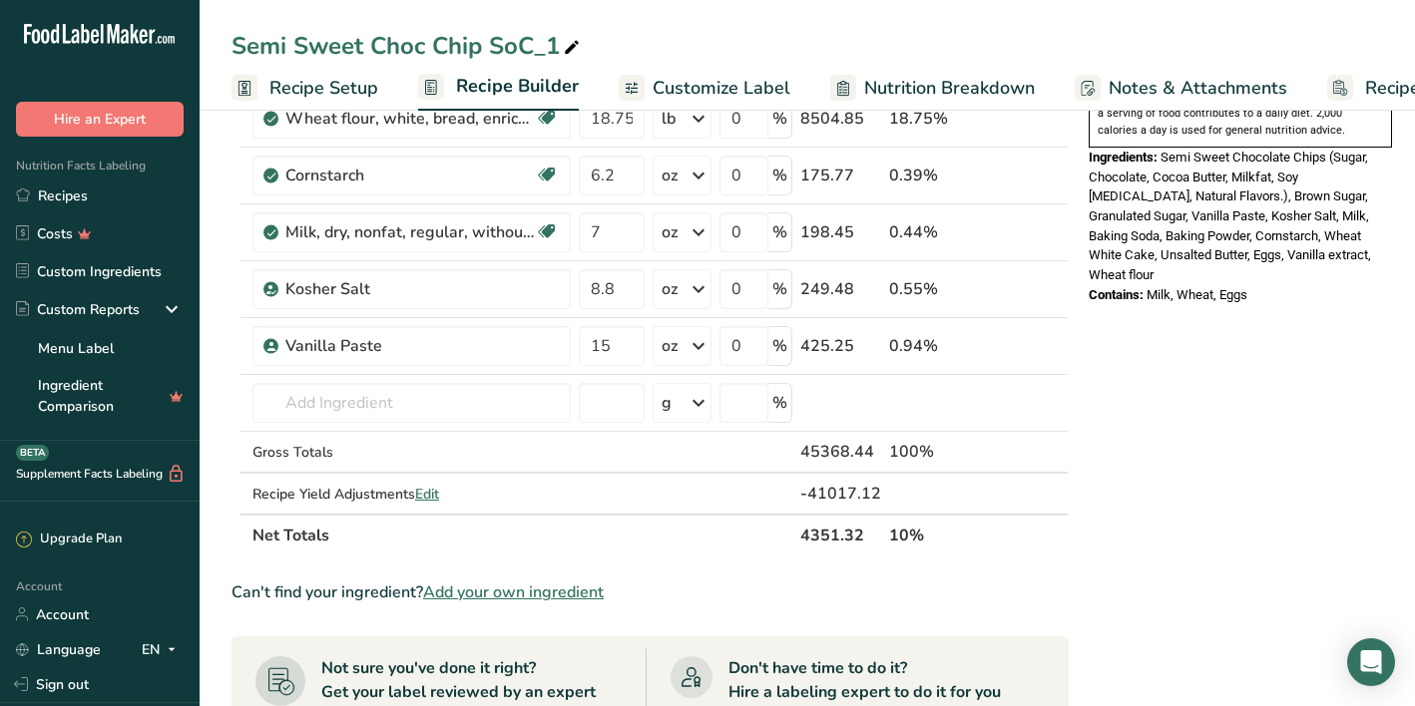
scroll to position [684, 0]
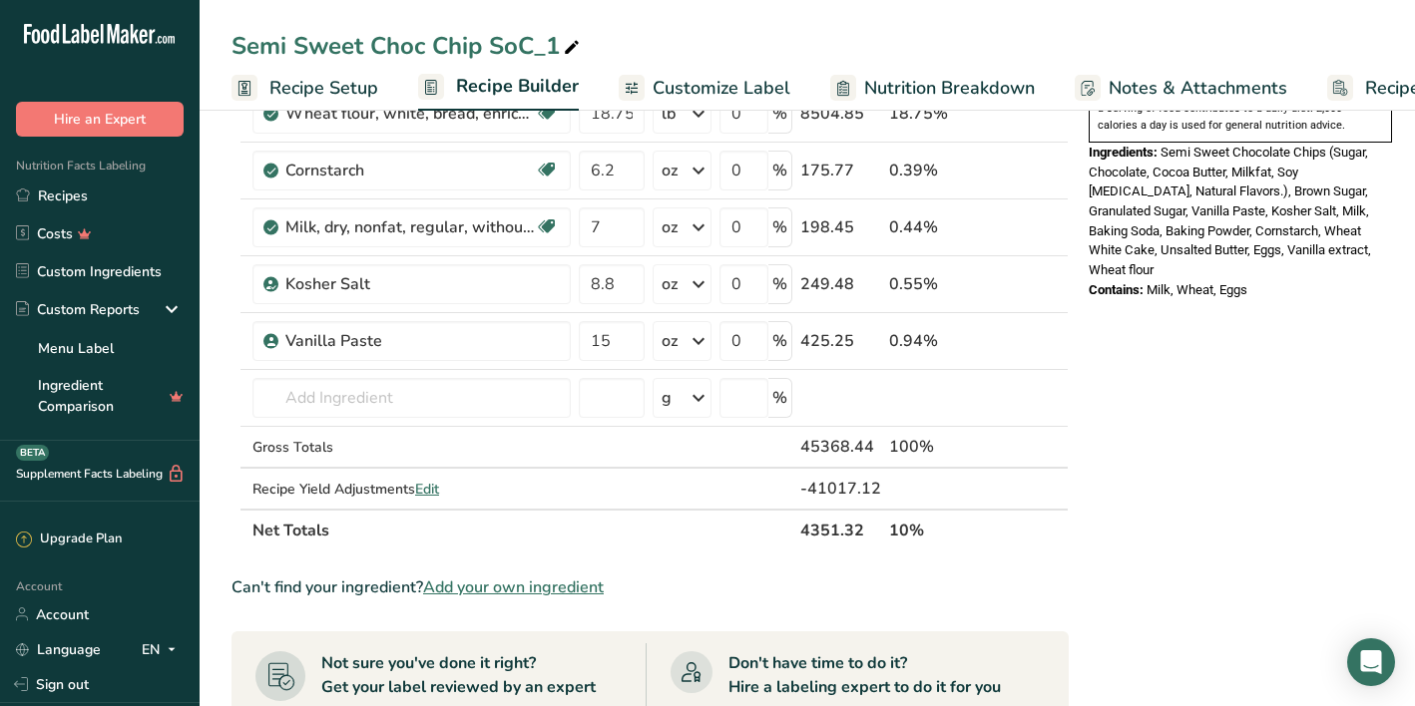
click at [497, 585] on span "Add your own ingredient" at bounding box center [513, 588] width 181 height 24
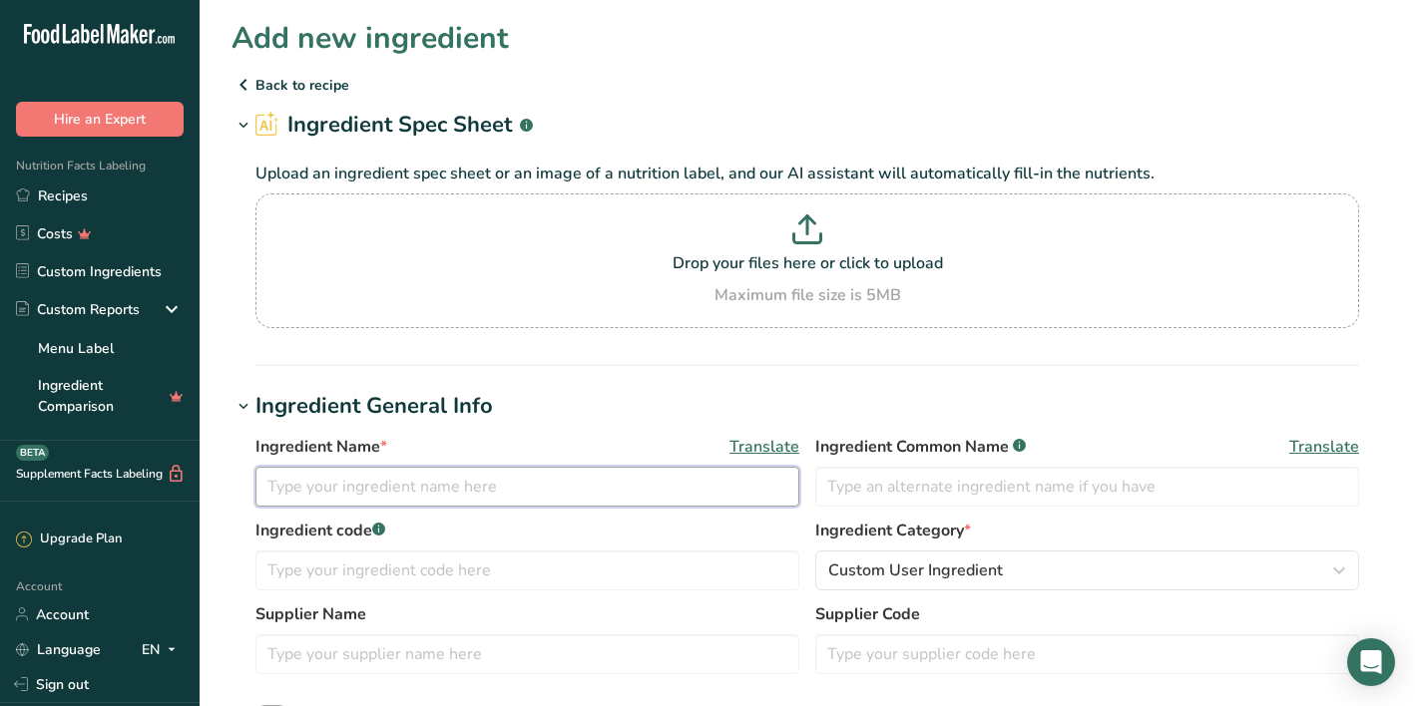
click at [407, 497] on input "text" at bounding box center [527, 487] width 544 height 40
type input "Inverted Sugar"
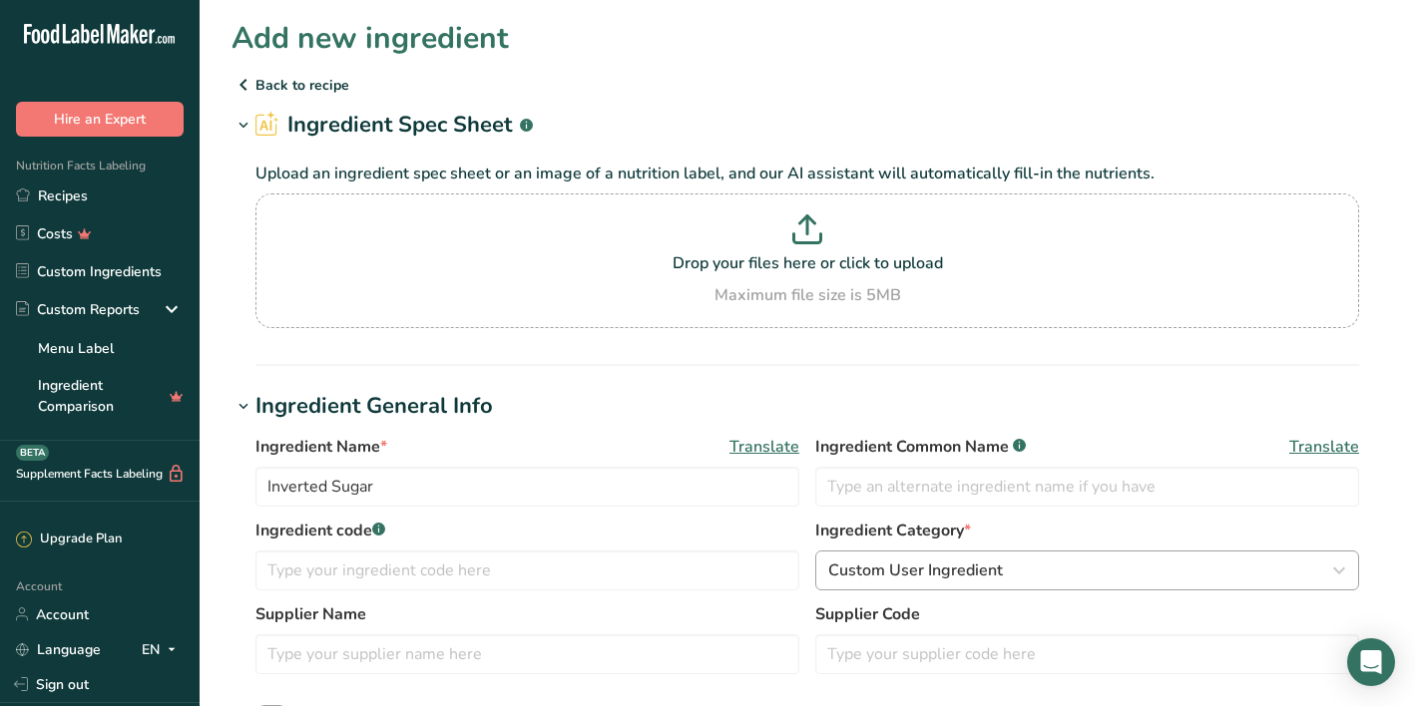
click at [918, 569] on span "Custom User Ingredient" at bounding box center [915, 571] width 175 height 24
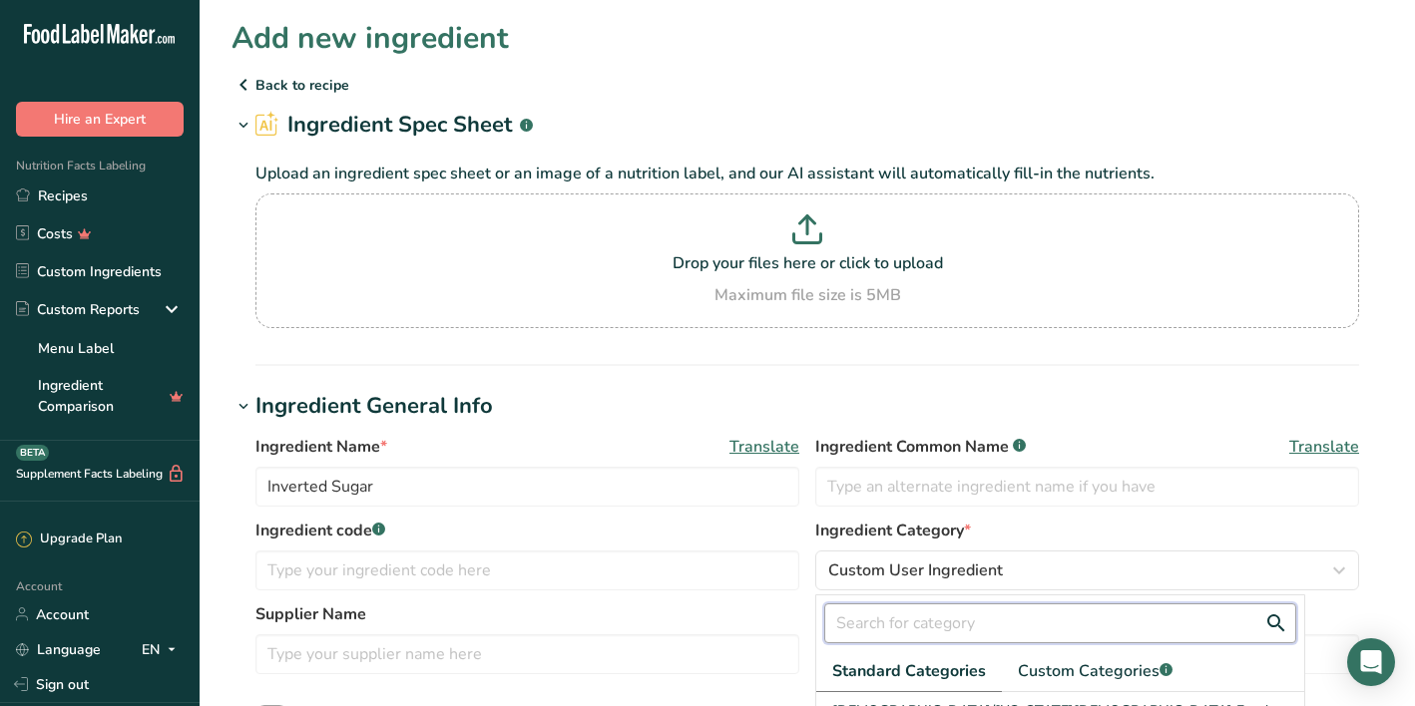
click at [914, 627] on input "text" at bounding box center [1060, 624] width 472 height 40
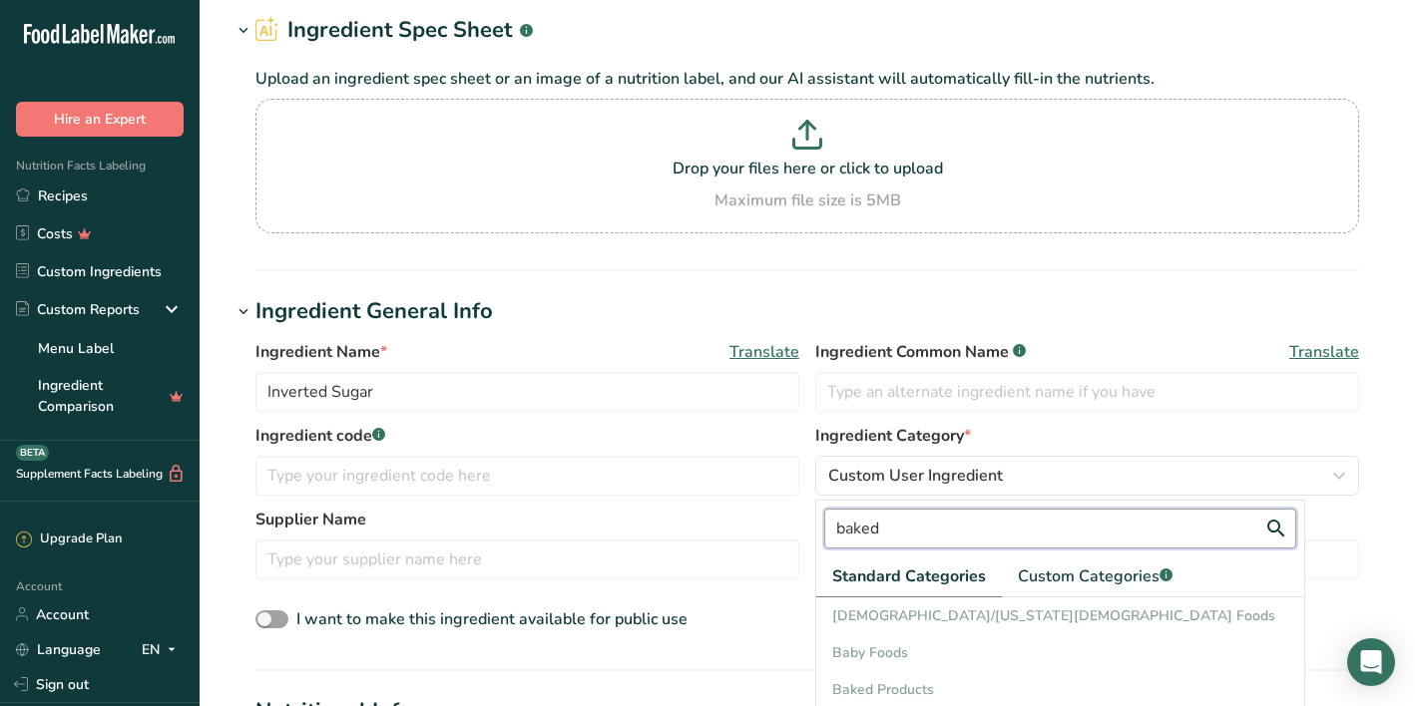
scroll to position [99, 0]
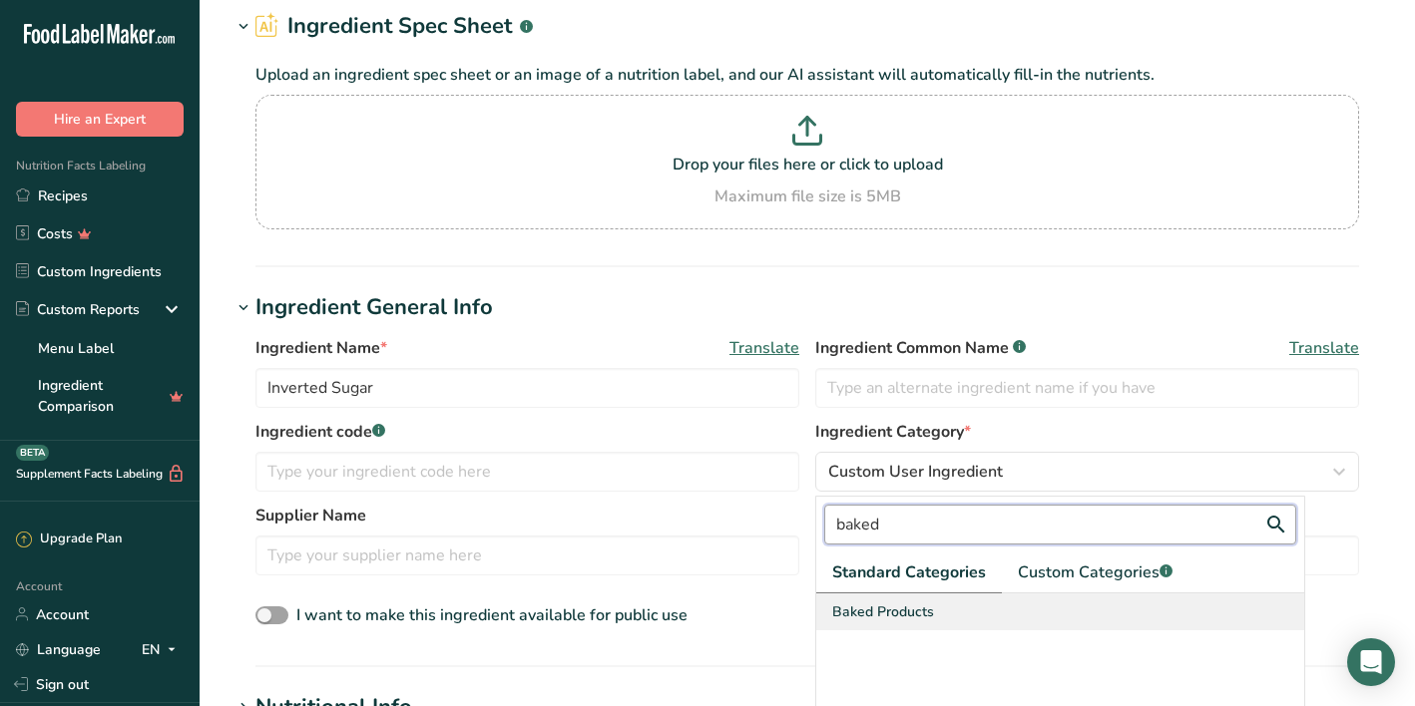
type input "baked"
click at [919, 617] on span "Baked Products" at bounding box center [883, 612] width 102 height 21
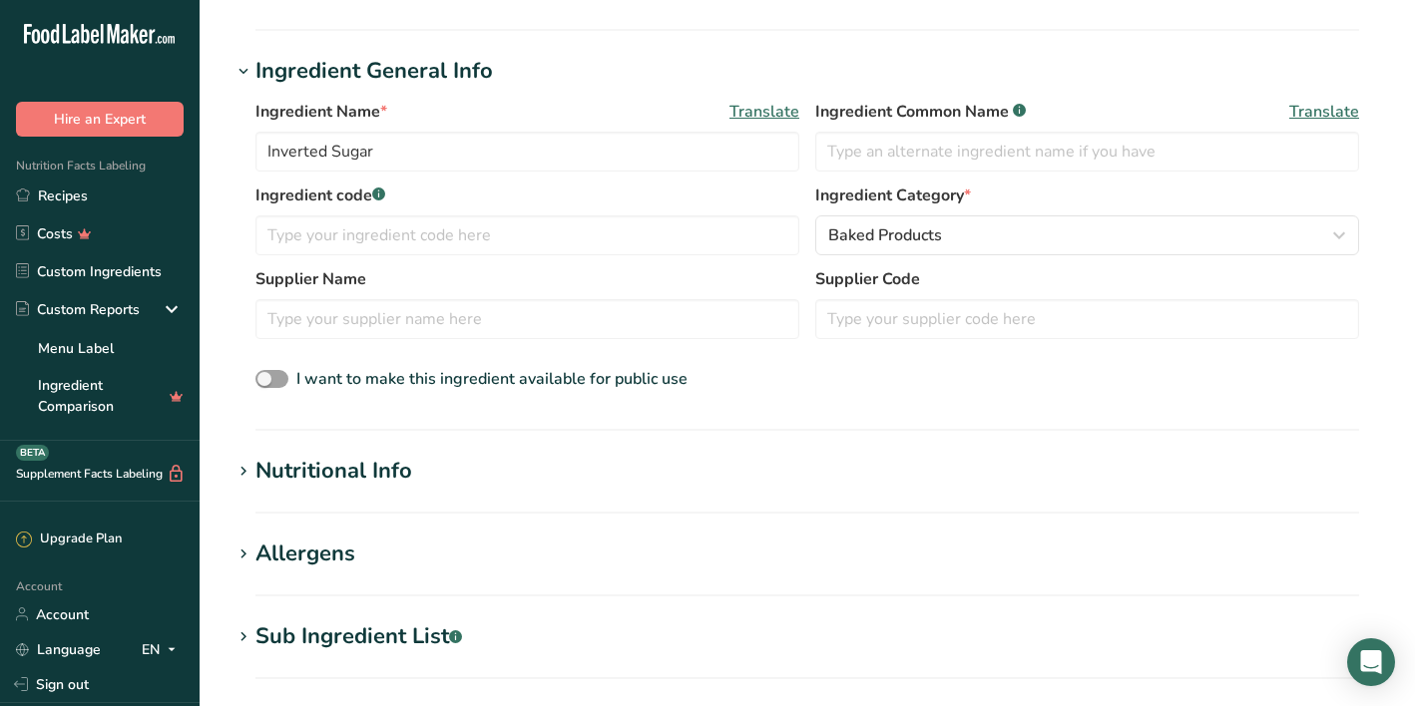
scroll to position [341, 0]
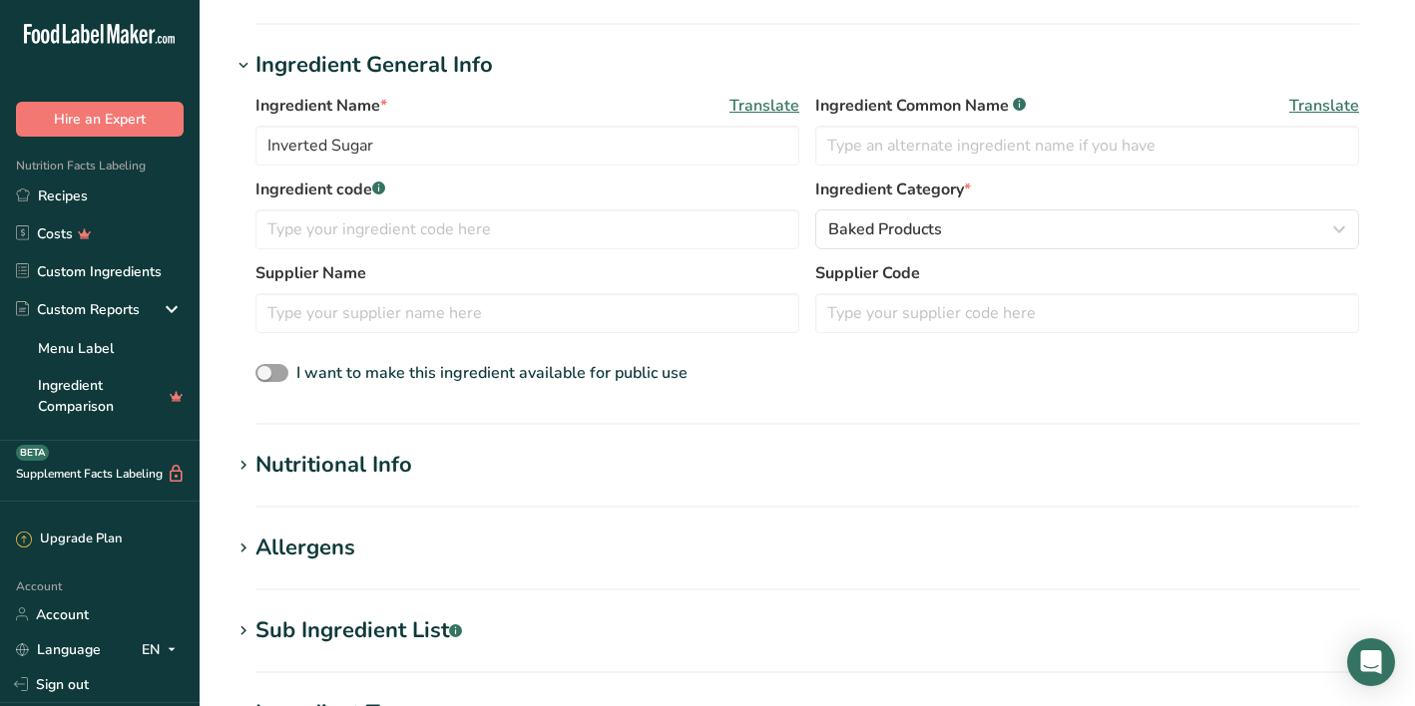
click at [666, 467] on h1 "Nutritional Info" at bounding box center [806, 465] width 1151 height 33
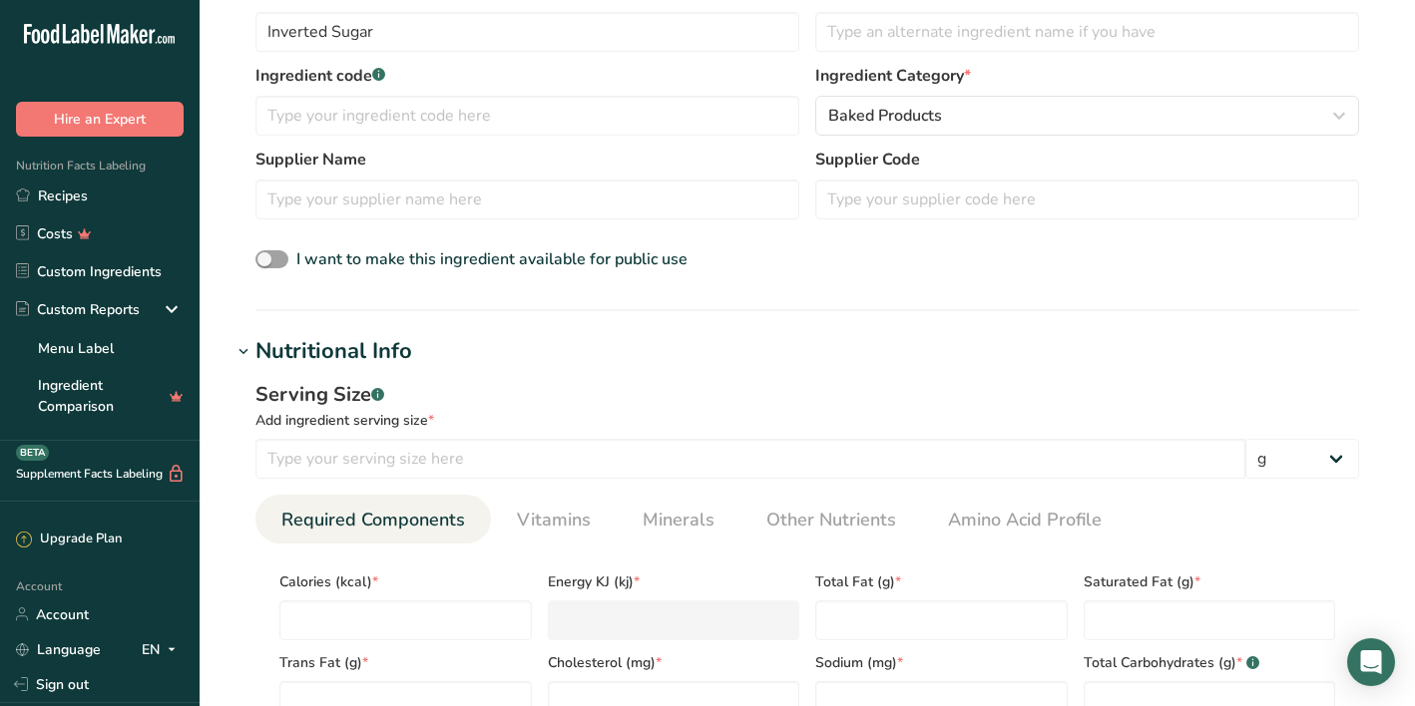
scroll to position [456, 0]
click at [379, 642] on div "Trans Fat (g) *" at bounding box center [405, 679] width 268 height 81
click at [398, 613] on input "number" at bounding box center [405, 620] width 252 height 40
type input "0"
type KJ "0"
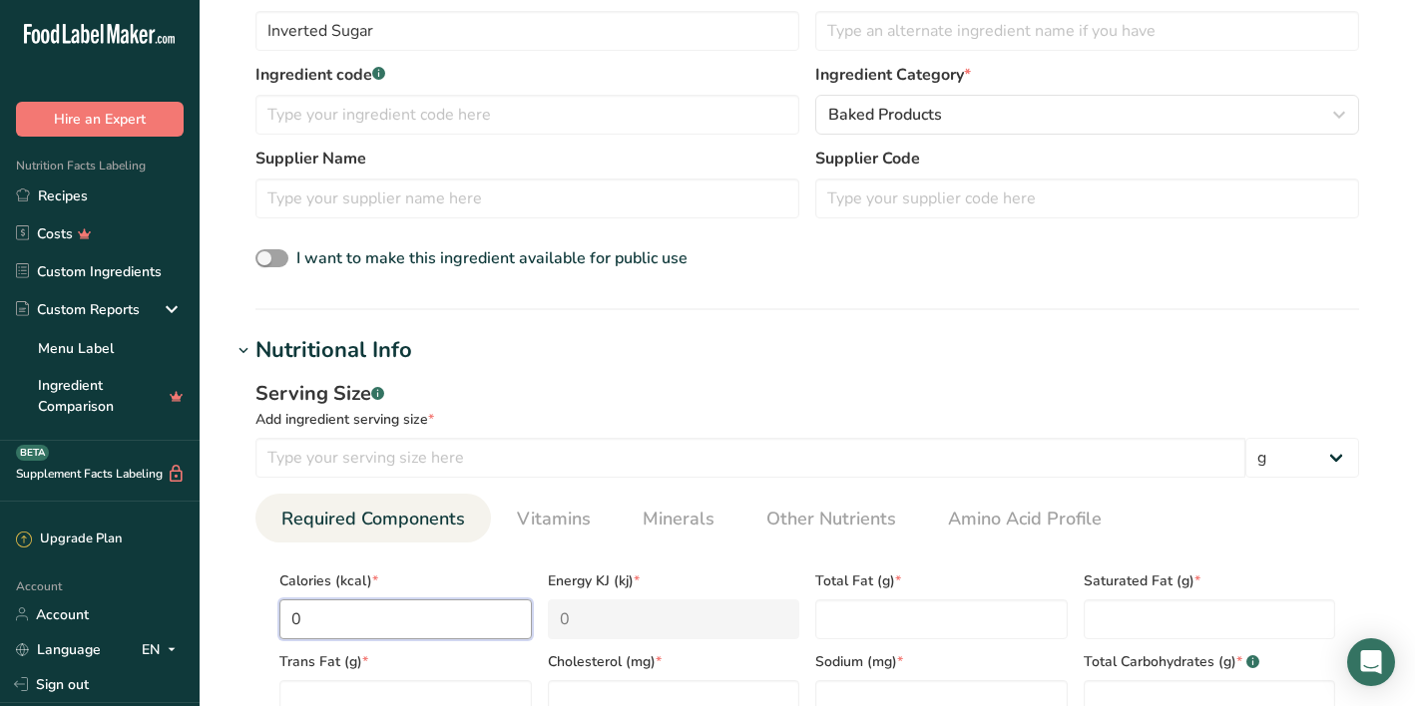
type input "0"
type Fat "0"
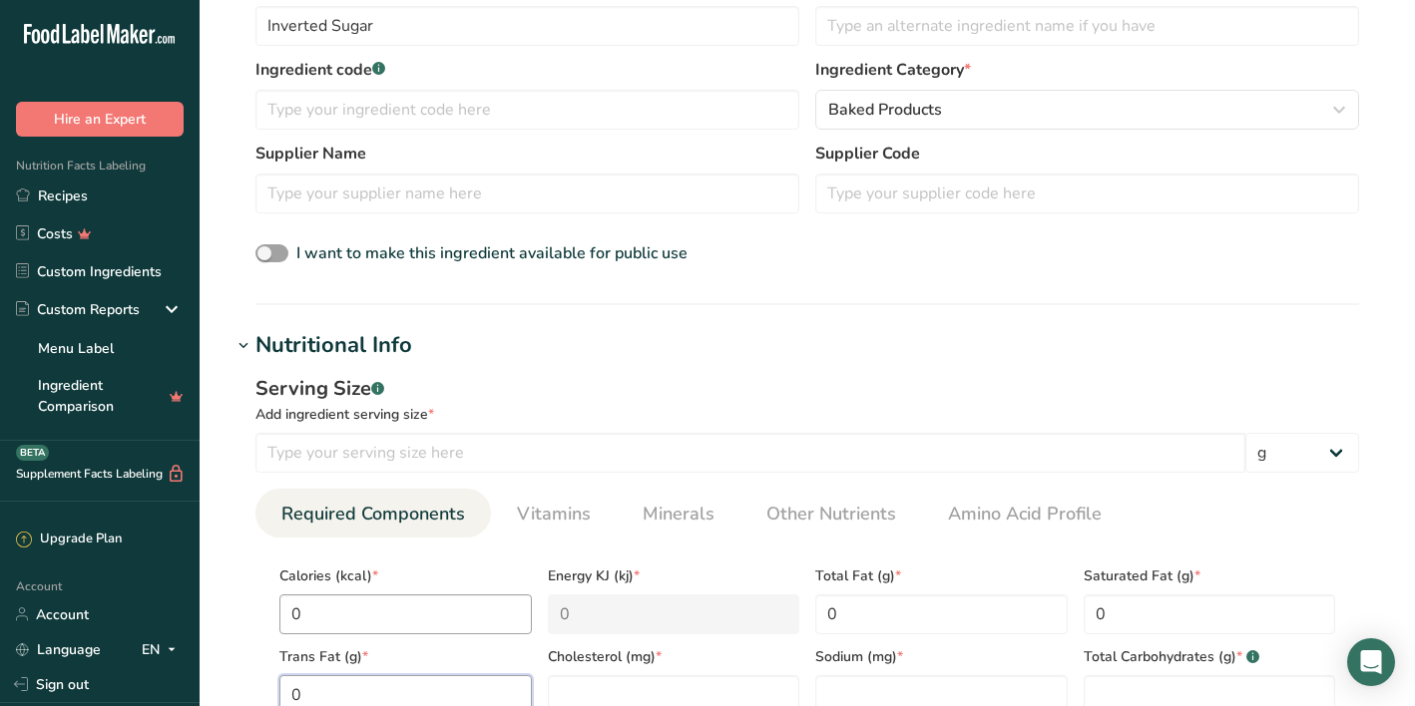
type Fat "0"
type input "0"
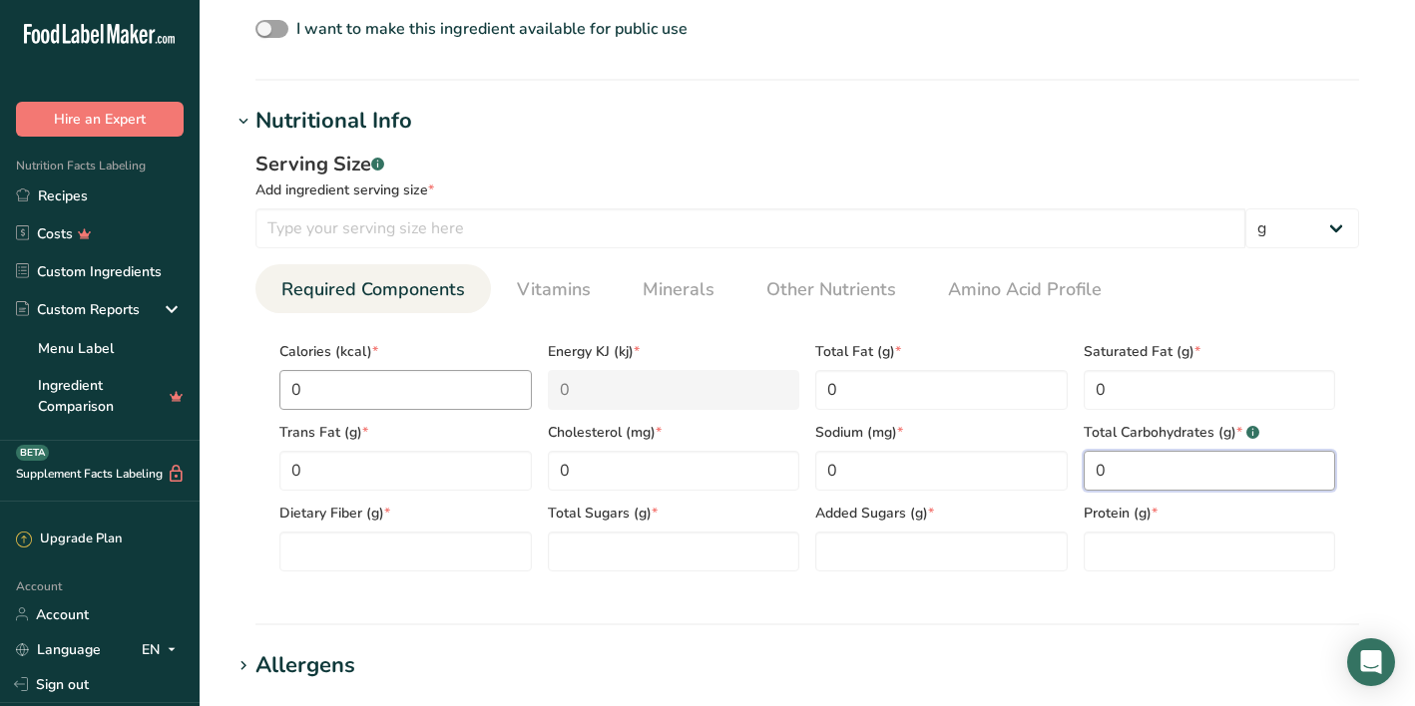
scroll to position [686, 0]
type Carbohydrates "0"
type Fiber "0"
type Sugars "0"
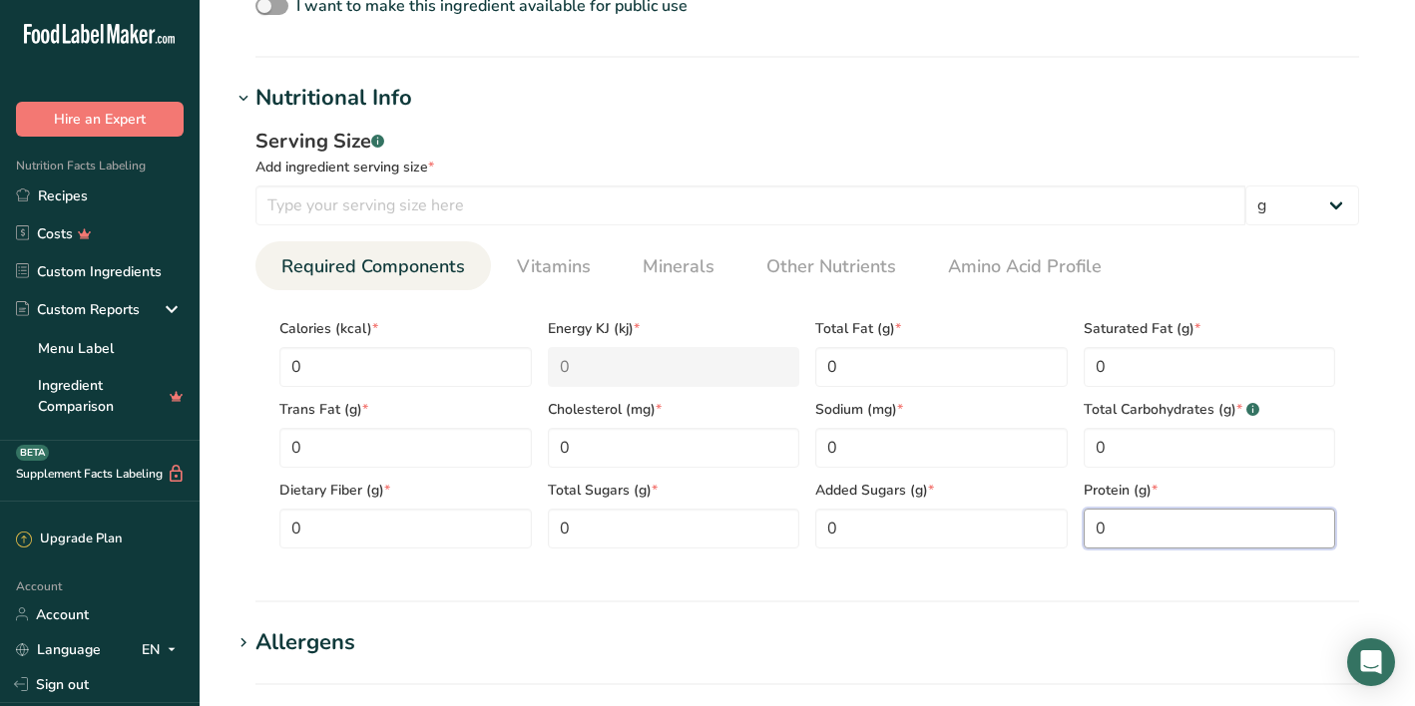
scroll to position [689, 0]
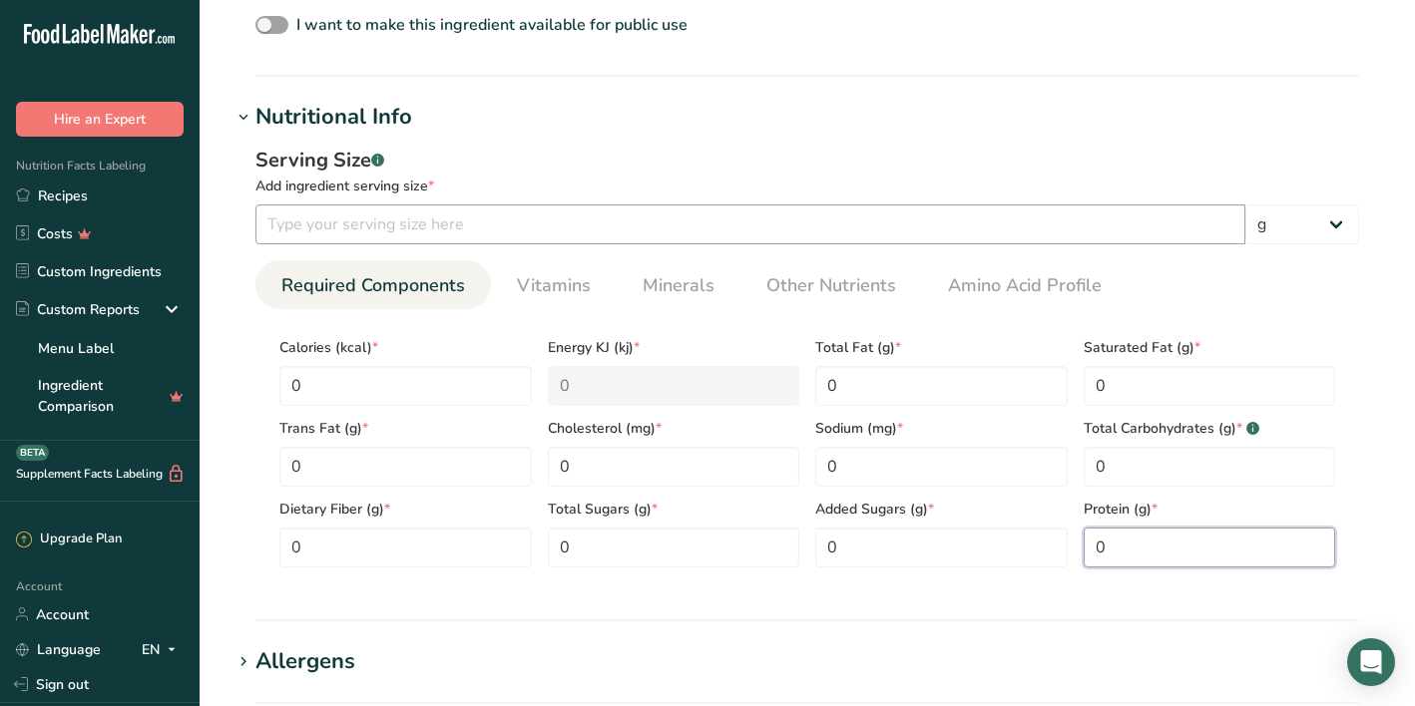
type input "0"
click at [455, 234] on input "number" at bounding box center [750, 225] width 990 height 40
type input "10"
click at [1209, 170] on div "Serving Size .a-a{fill:#347362;}.b-a{fill:#fff;}" at bounding box center [806, 161] width 1103 height 30
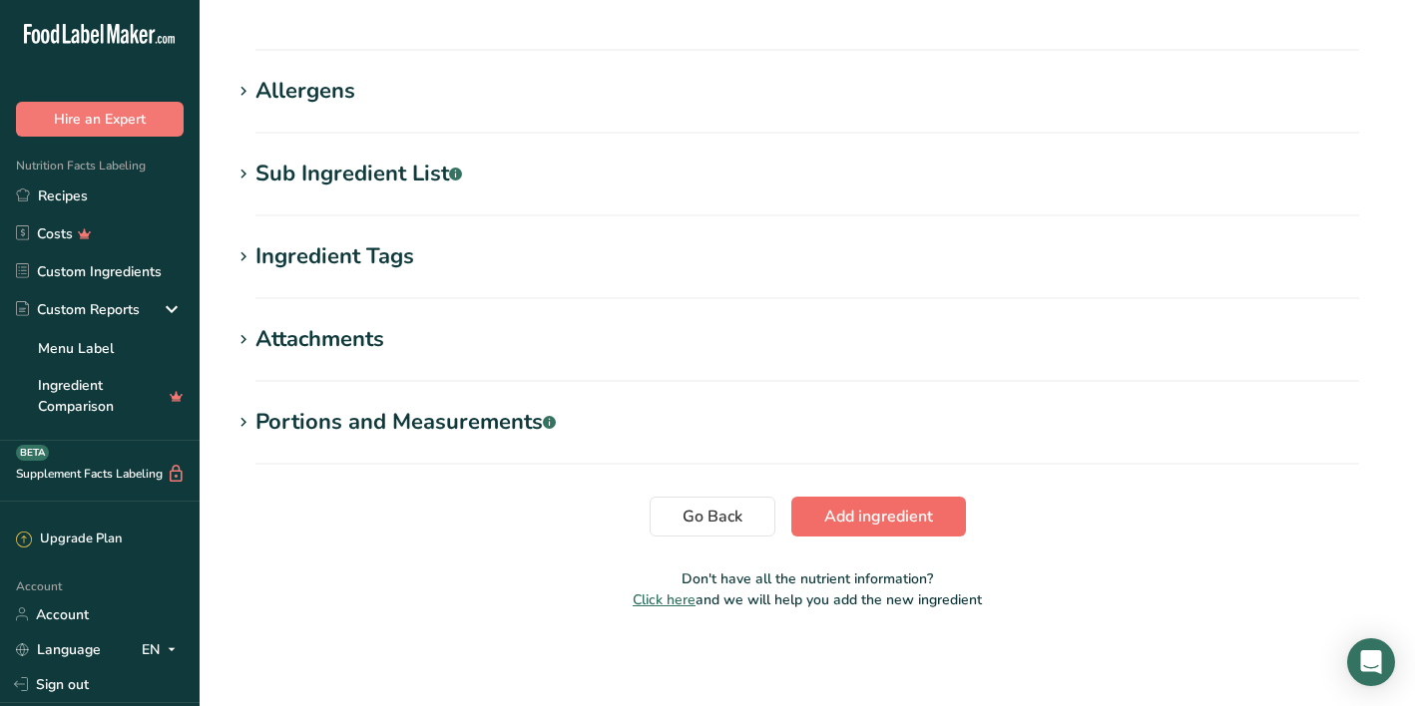
click at [915, 518] on span "Add ingredient" at bounding box center [878, 517] width 109 height 24
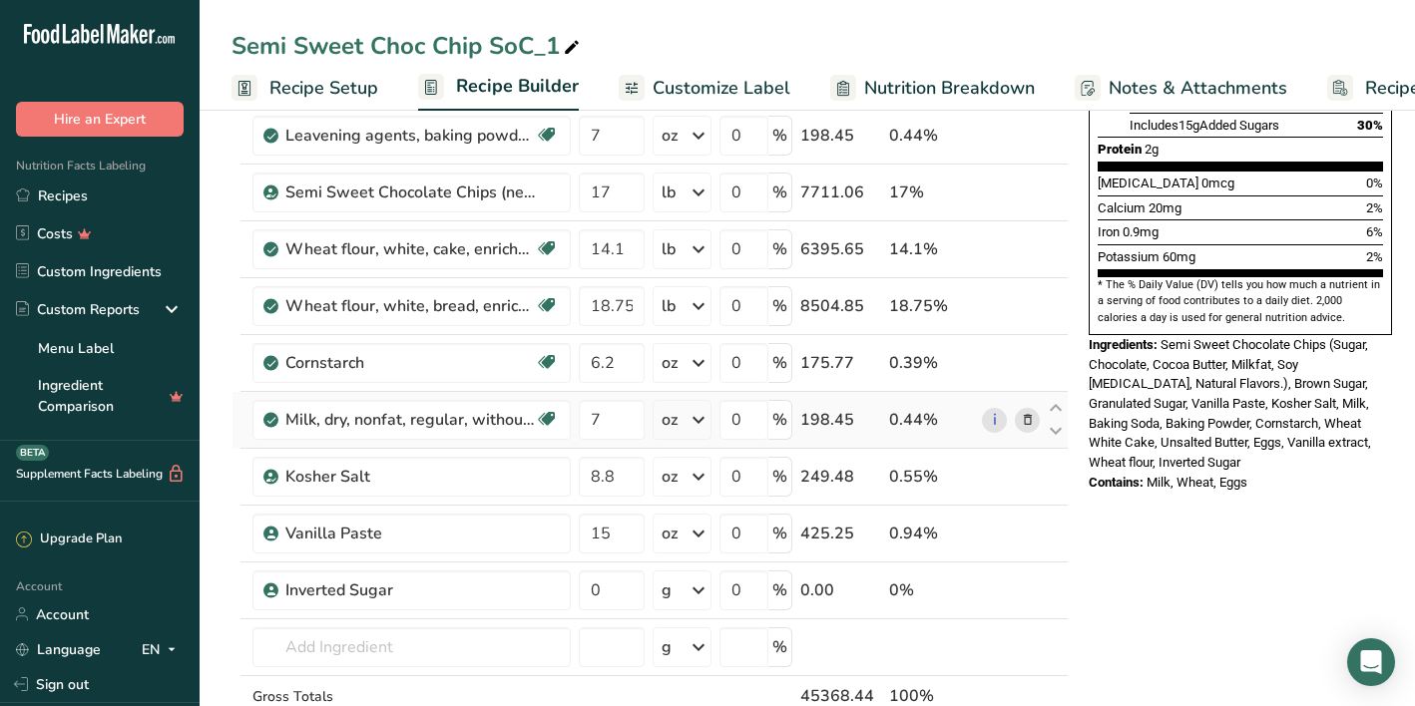
scroll to position [492, 0]
click at [610, 592] on input "0" at bounding box center [612, 591] width 66 height 40
type input "3.1"
click at [693, 604] on div "Ingredient * Amount * Unit * Waste * .a-a{fill:#347362;}.b-a{fill:#fff;} Grams …" at bounding box center [649, 262] width 837 height 1077
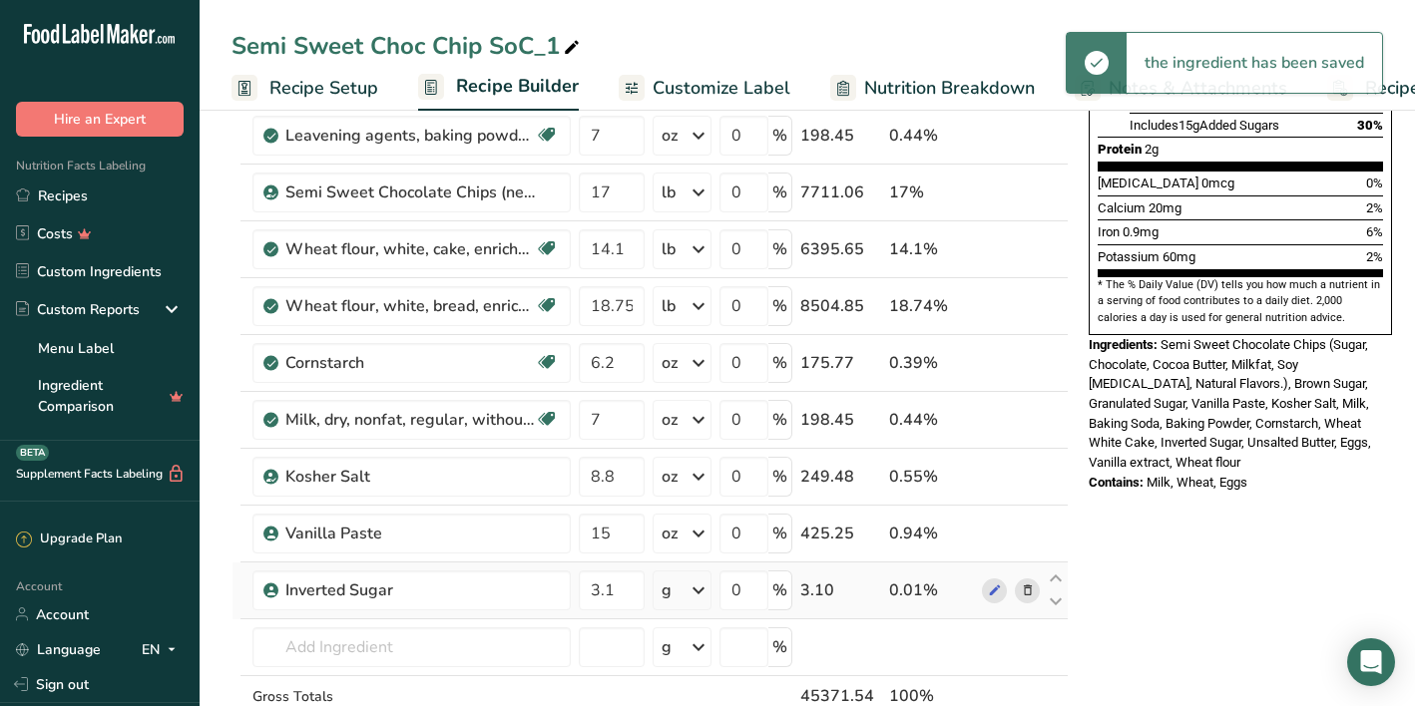
click at [693, 604] on icon at bounding box center [698, 591] width 24 height 36
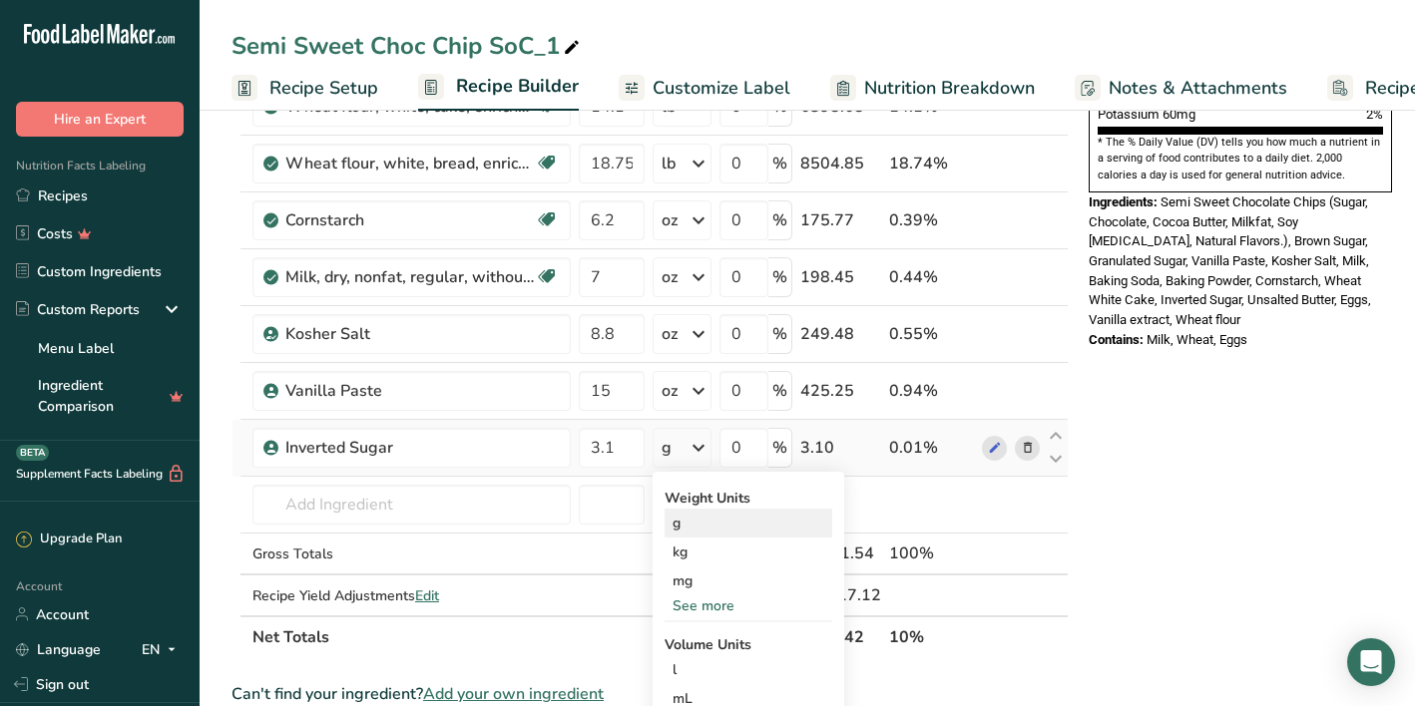
scroll to position [636, 0]
click at [716, 607] on div "See more" at bounding box center [748, 605] width 168 height 21
click at [699, 634] on div "lb" at bounding box center [748, 638] width 168 height 29
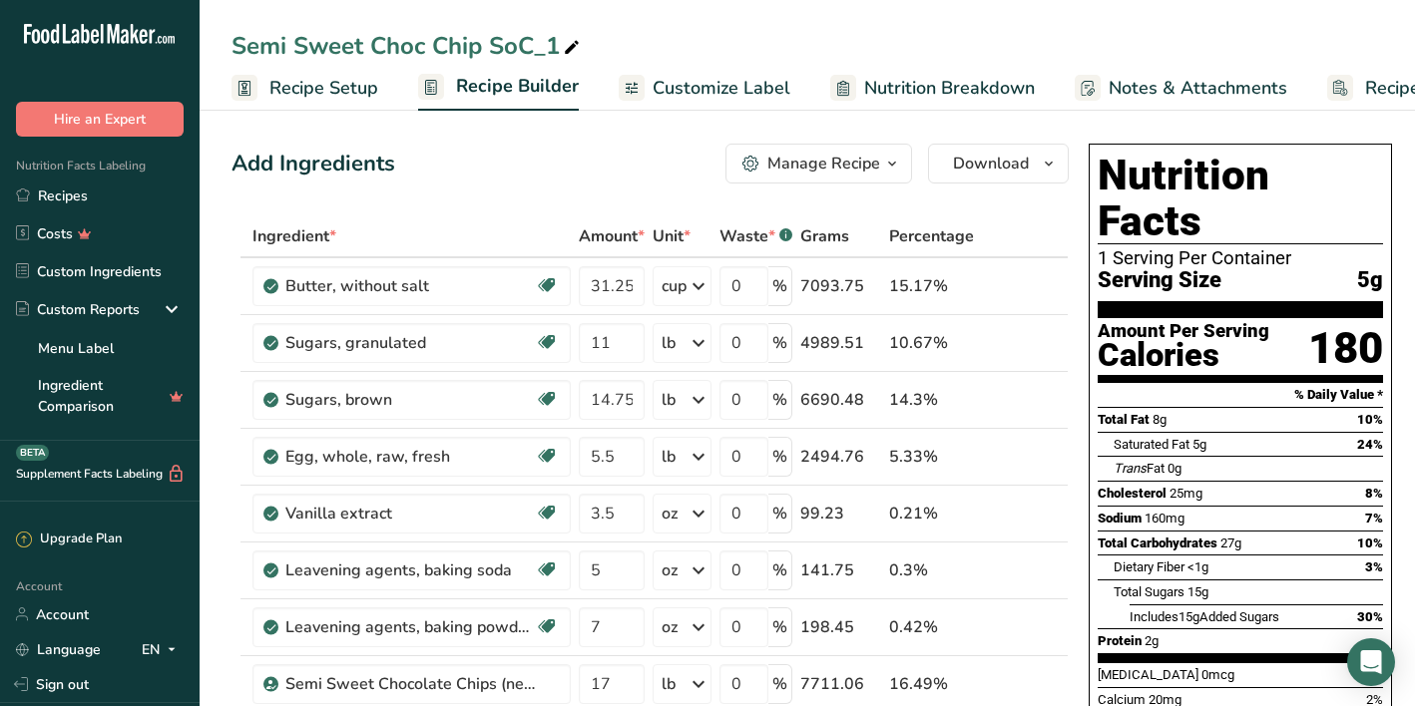
scroll to position [0, 0]
click at [733, 84] on span "Customize Label" at bounding box center [721, 88] width 138 height 27
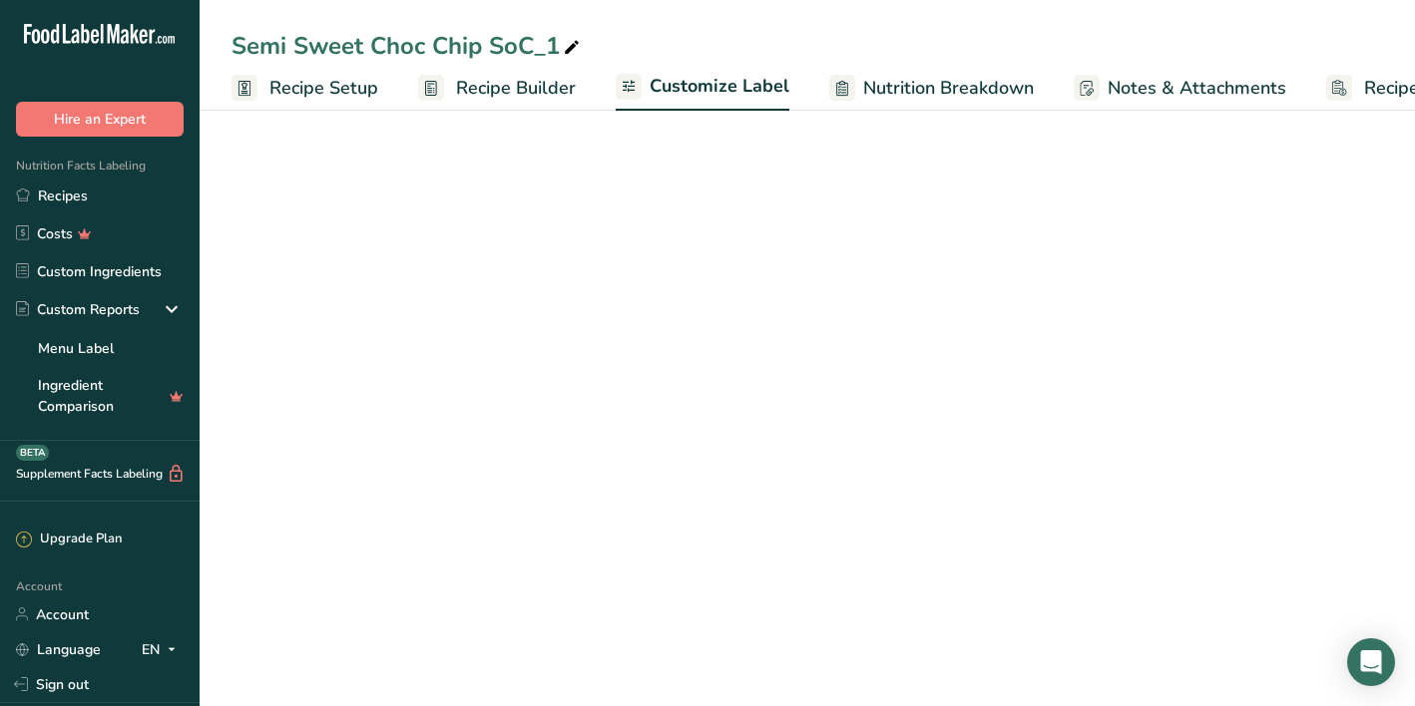
scroll to position [0, 122]
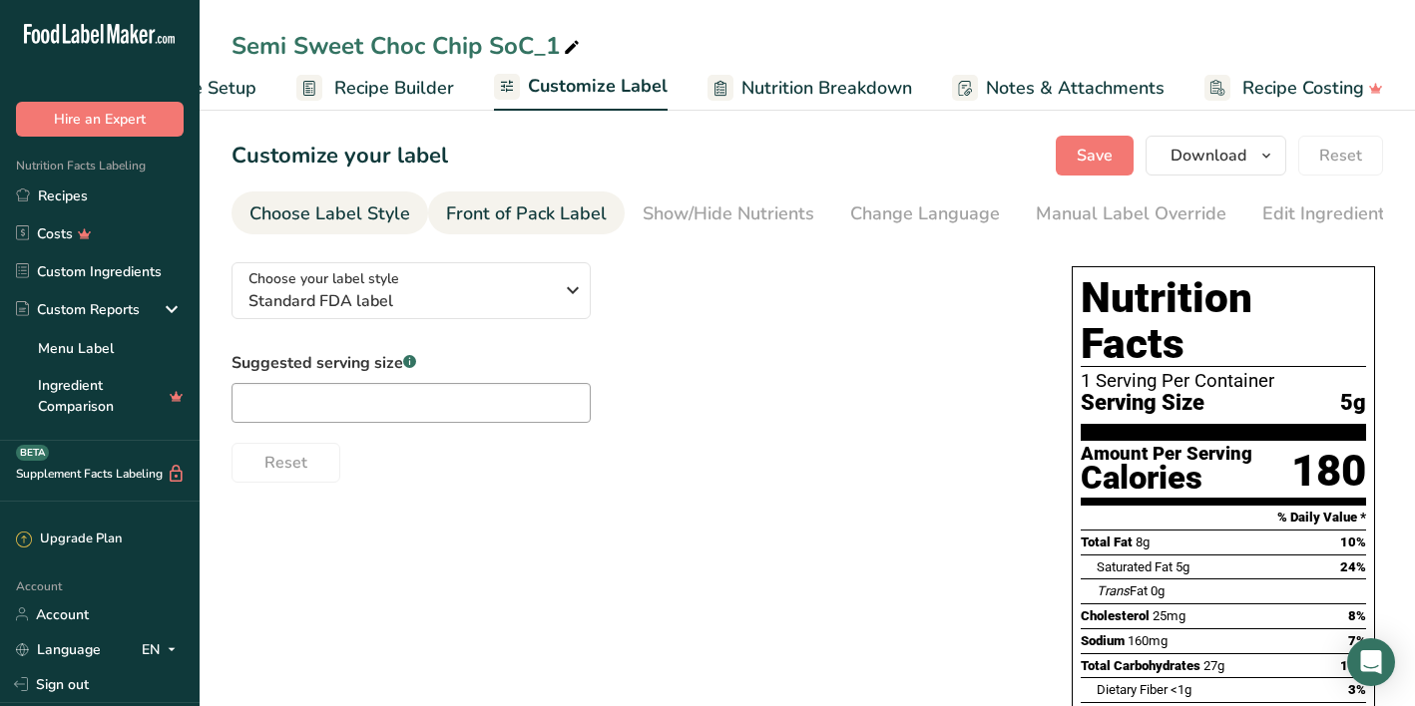
click at [501, 221] on div "Front of Pack Label" at bounding box center [526, 214] width 161 height 27
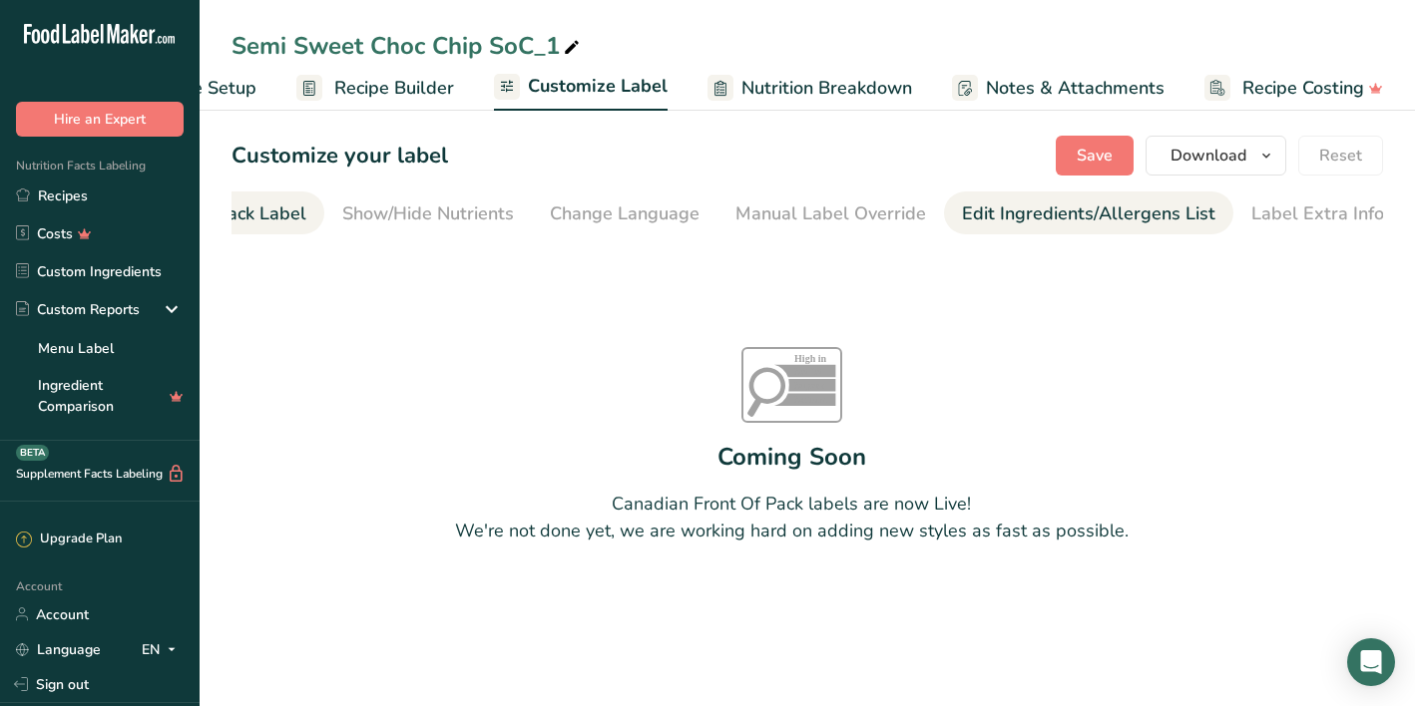
scroll to position [0, 298]
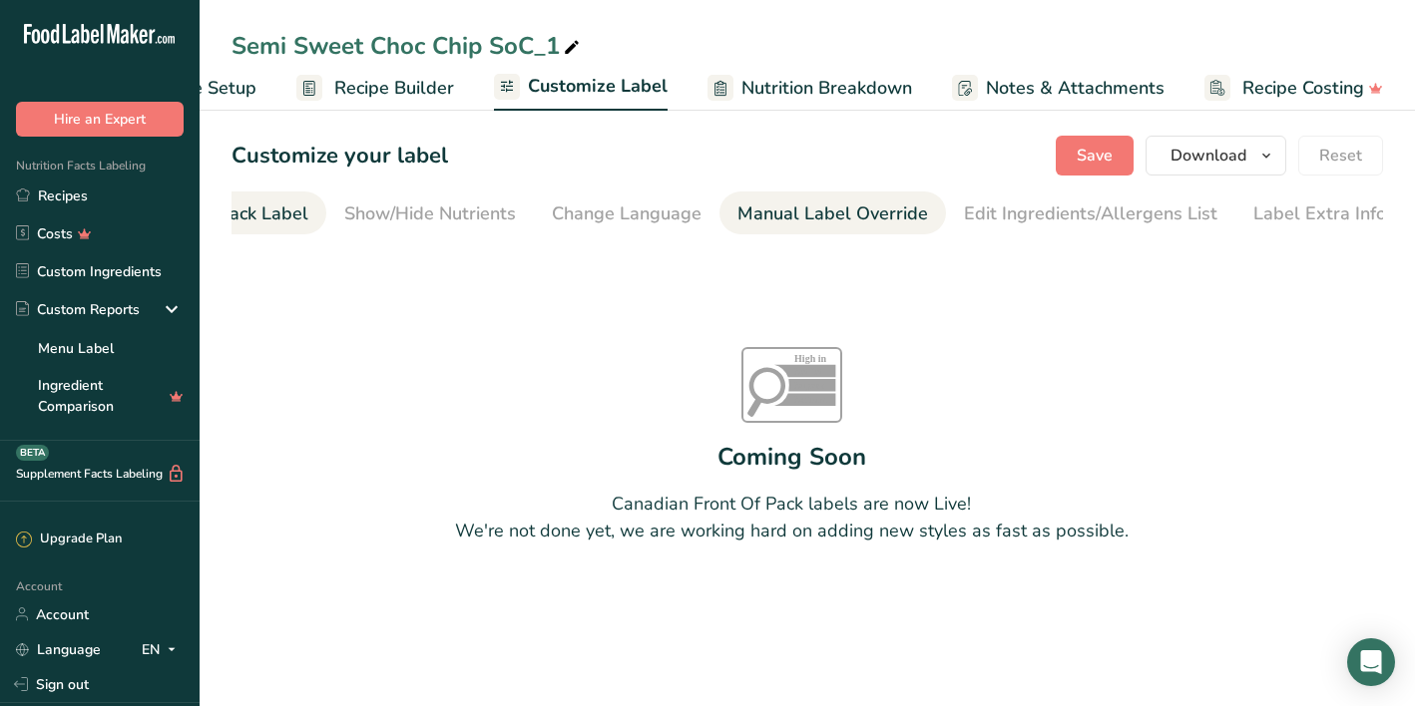
click at [884, 209] on div "Manual Label Override" at bounding box center [832, 214] width 191 height 27
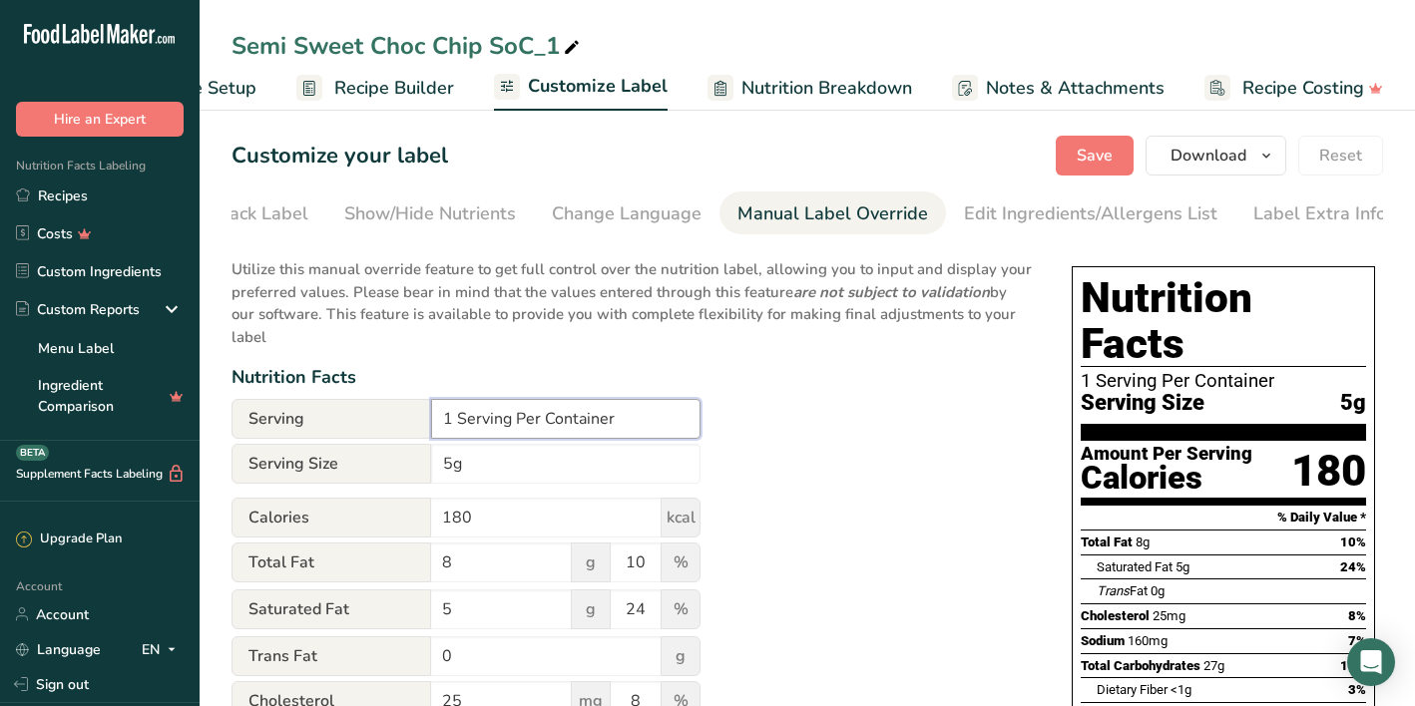
click at [452, 403] on input "1 Serving Per Container" at bounding box center [565, 419] width 269 height 40
type input "6 Serving Per Container"
click at [476, 449] on input "5g" at bounding box center [565, 464] width 269 height 40
type input "1.4oz"
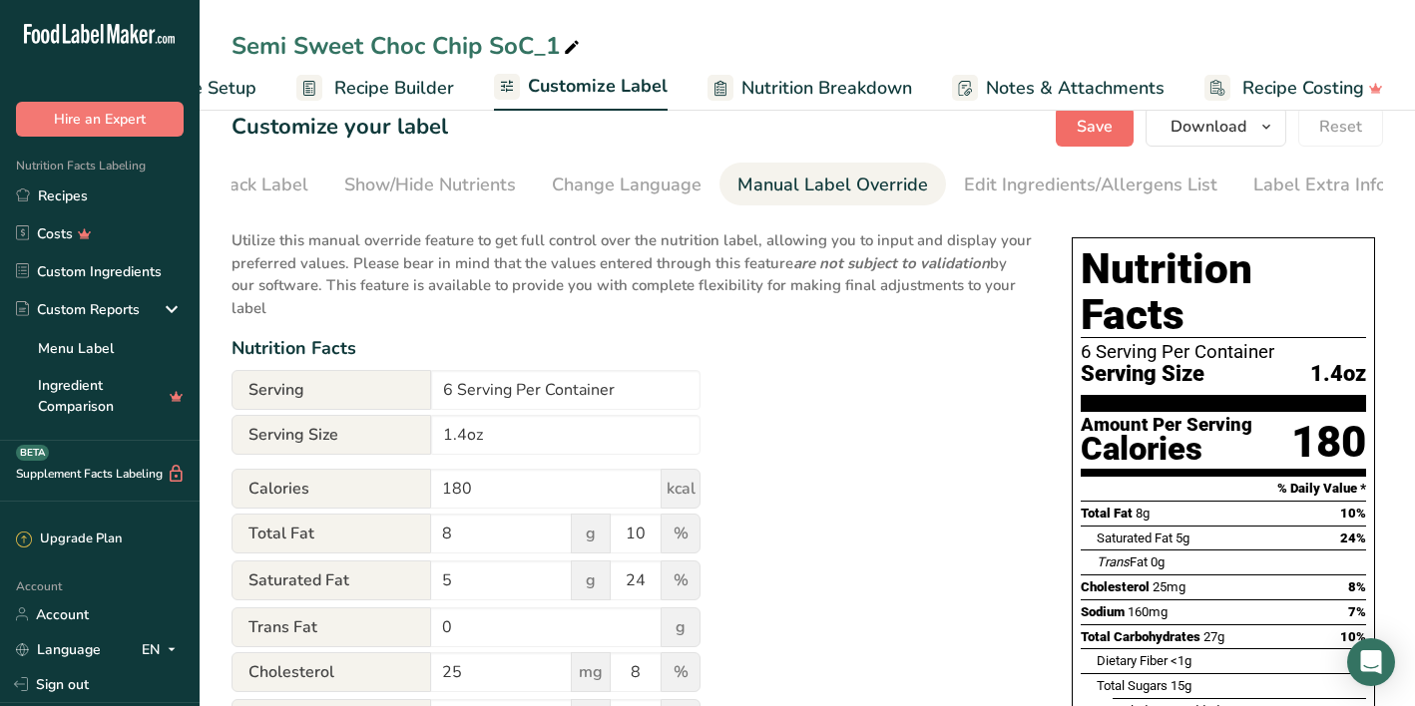
click at [1090, 128] on span "Save" at bounding box center [1094, 127] width 36 height 24
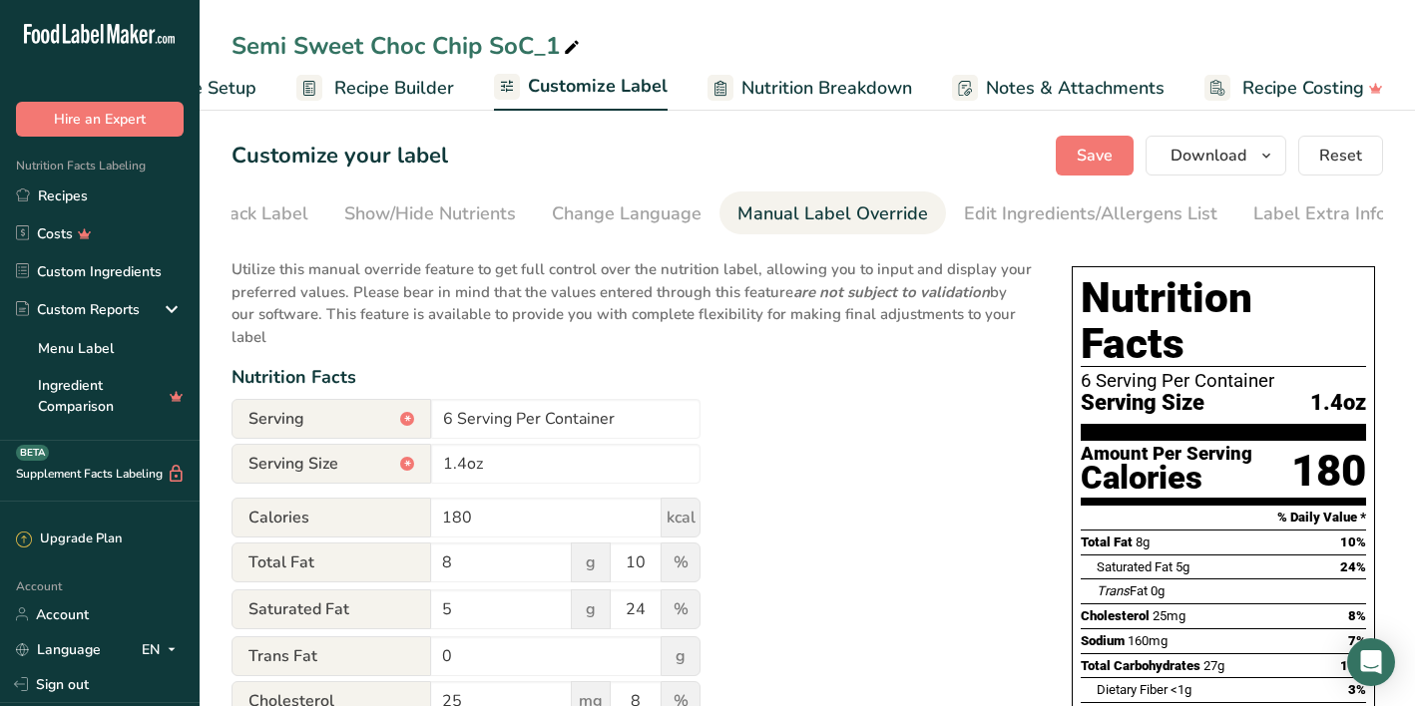
scroll to position [0, 0]
click at [1072, 207] on div "Edit Ingredients/Allergens List" at bounding box center [1090, 214] width 253 height 27
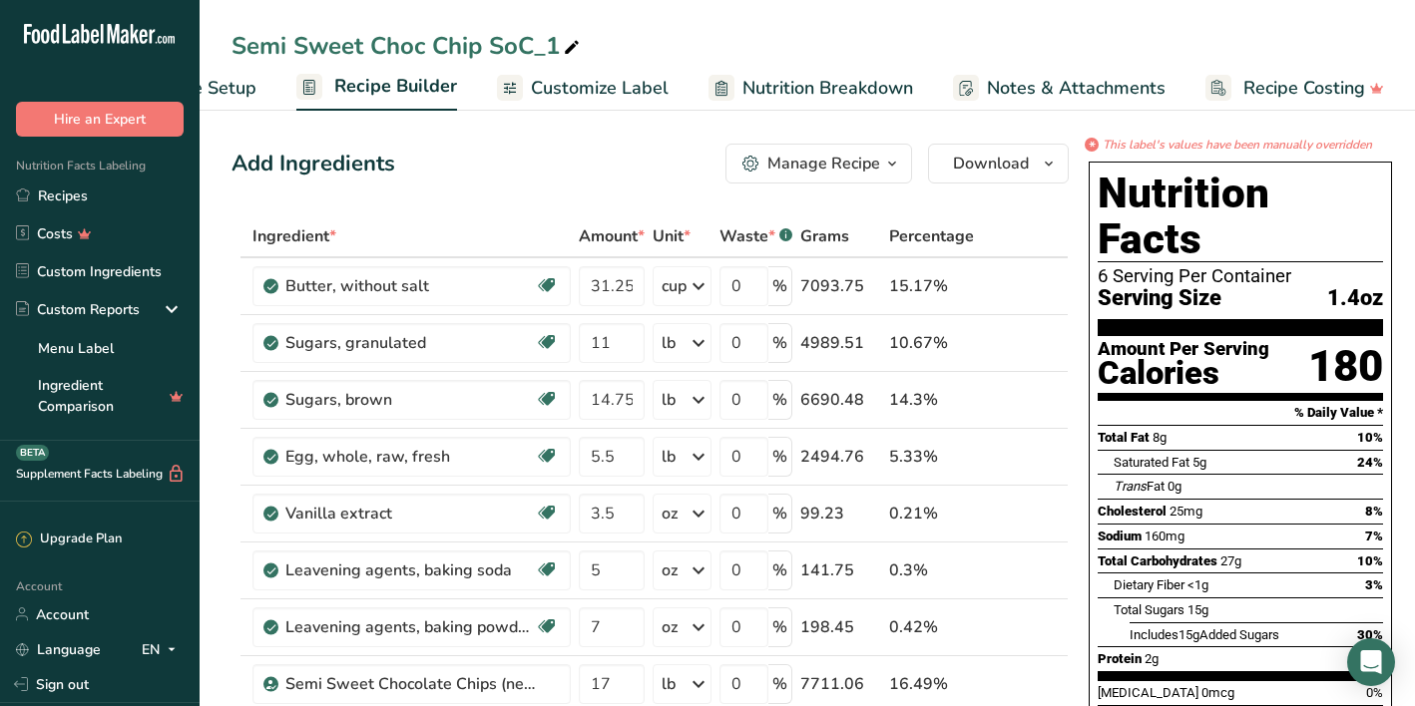
click at [866, 163] on div "Manage Recipe" at bounding box center [823, 164] width 113 height 24
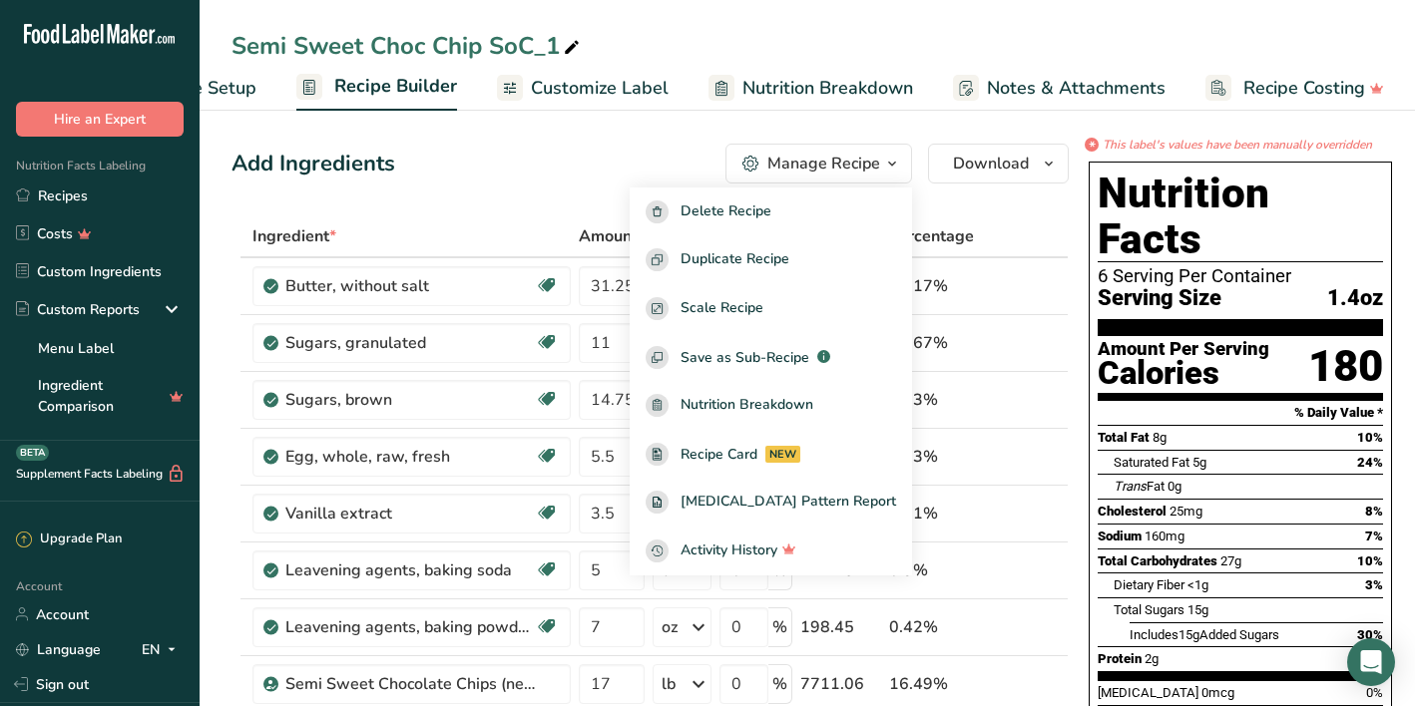
click at [565, 174] on div "Add Ingredients Manage Recipe Delete Recipe Duplicate Recipe Scale Recipe Save …" at bounding box center [649, 164] width 837 height 40
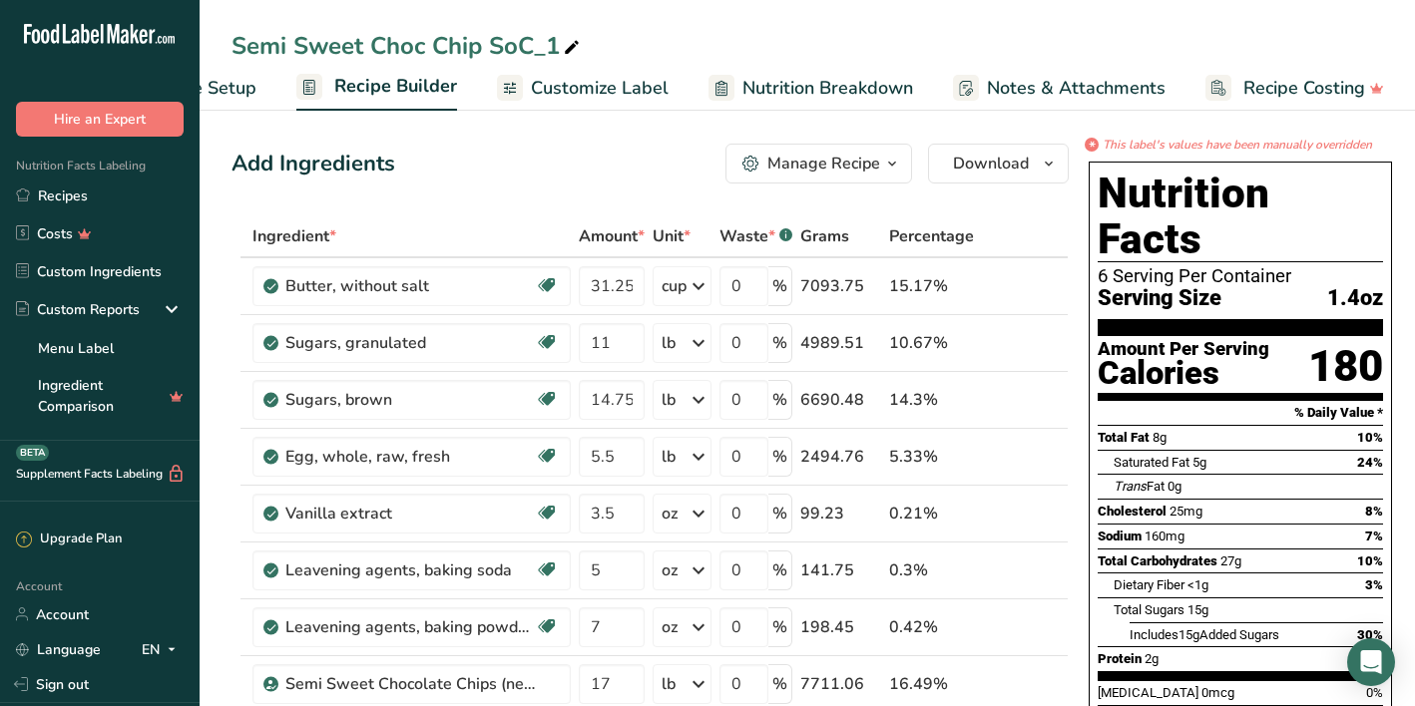
click at [856, 92] on span "Nutrition Breakdown" at bounding box center [827, 88] width 171 height 27
select select "Calories"
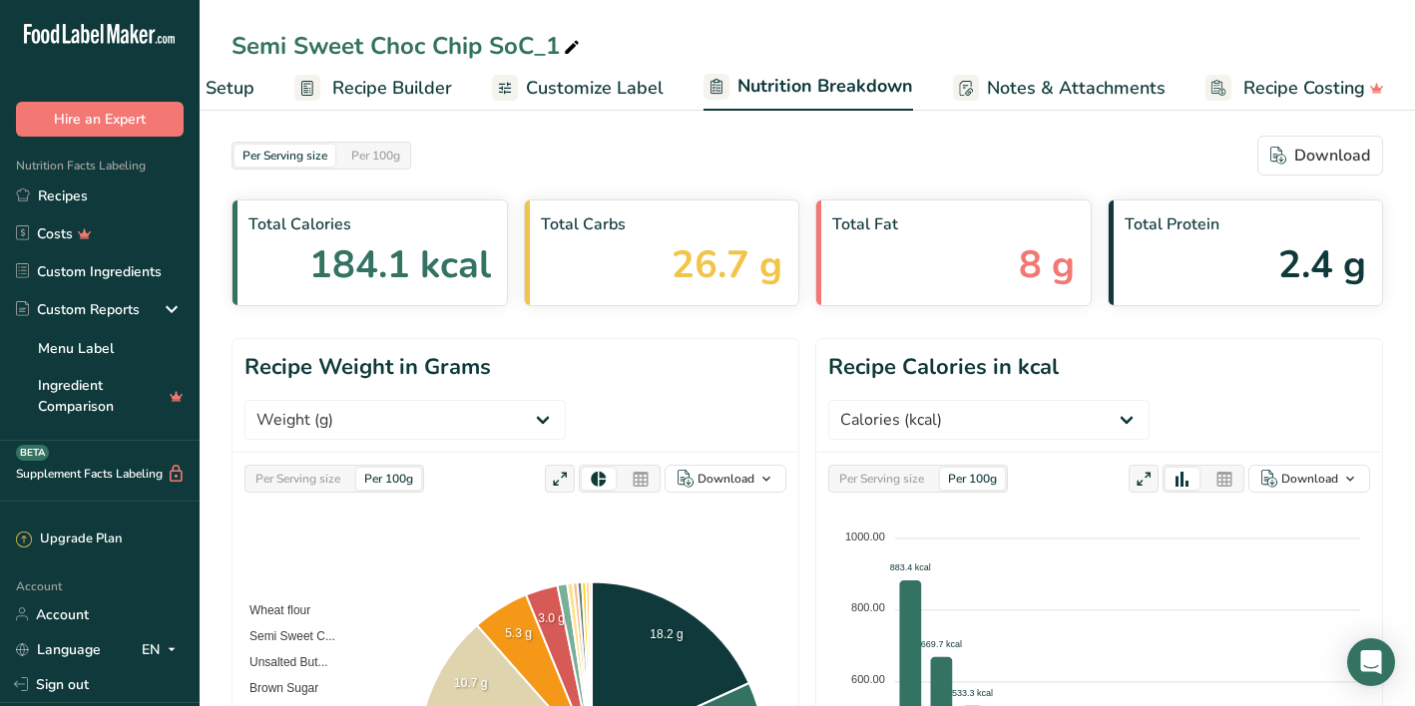
click at [604, 91] on span "Customize Label" at bounding box center [595, 88] width 138 height 27
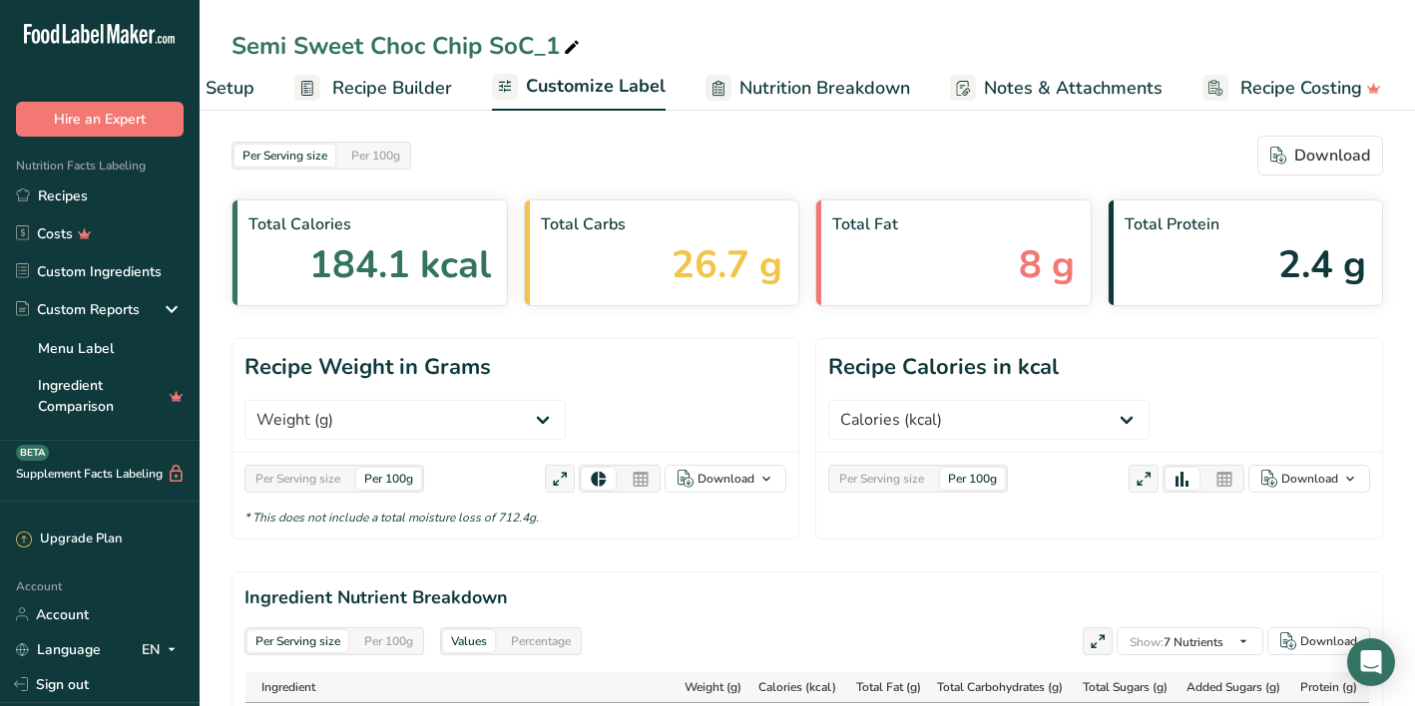
scroll to position [0, 122]
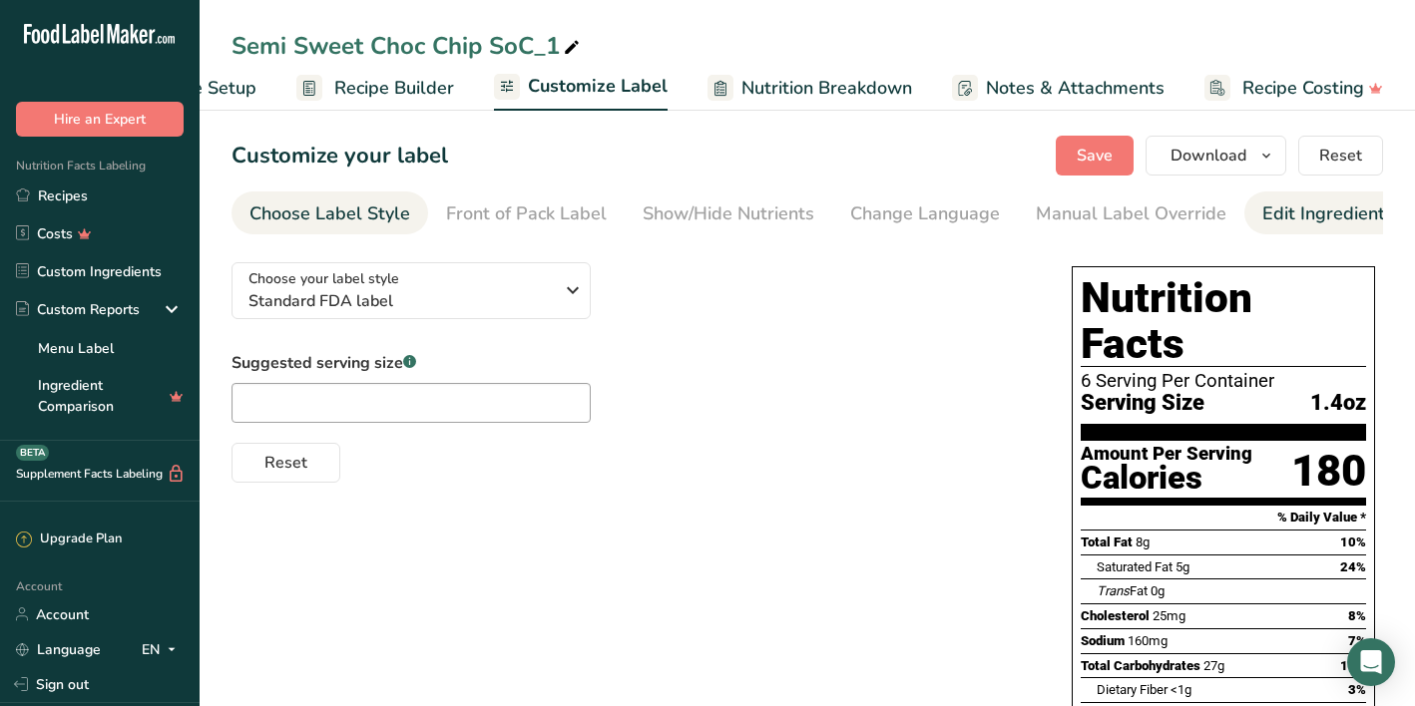
click at [1296, 219] on div "Edit Ingredients/Allergens List" at bounding box center [1388, 214] width 253 height 27
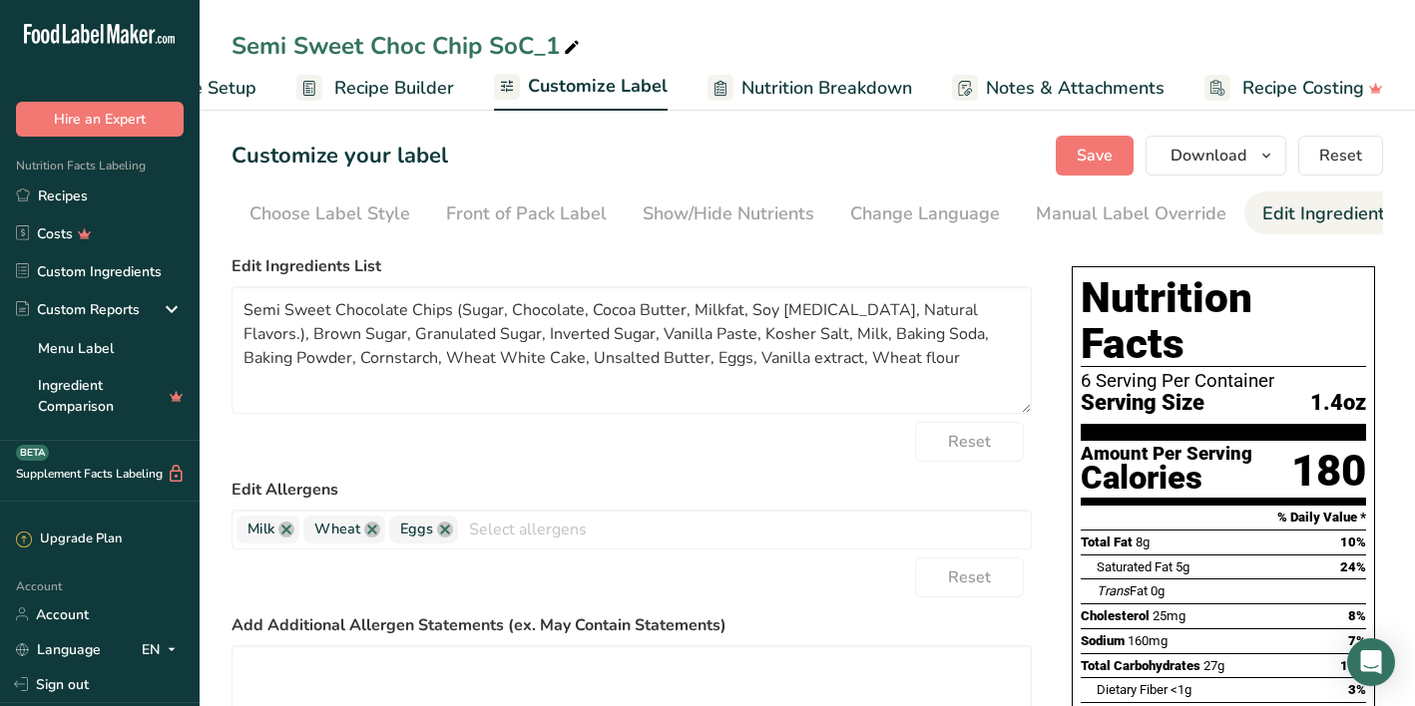
scroll to position [0, 298]
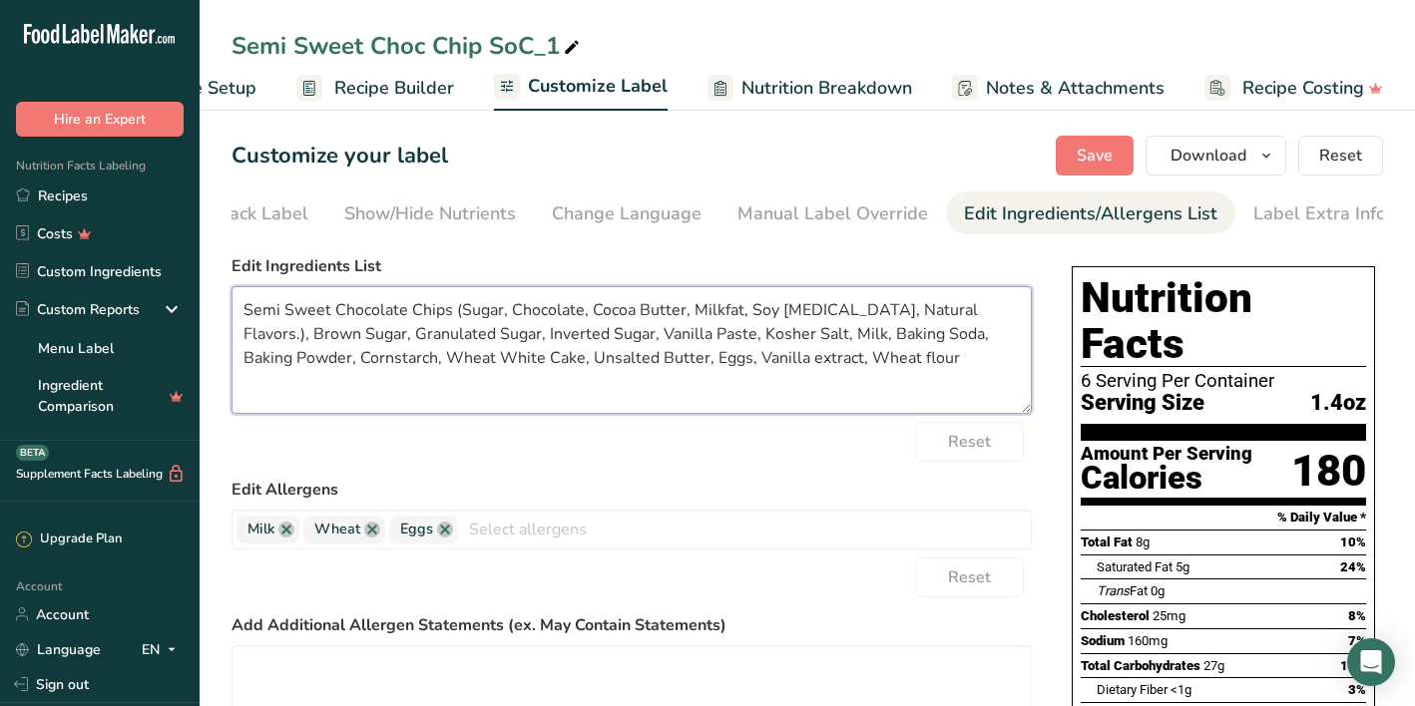
click at [245, 307] on textarea "Semi Sweet Chocolate Chips (Sugar, Chocolate, Cocoa Butter, Milkfat, Soy [MEDIC…" at bounding box center [631, 350] width 800 height 128
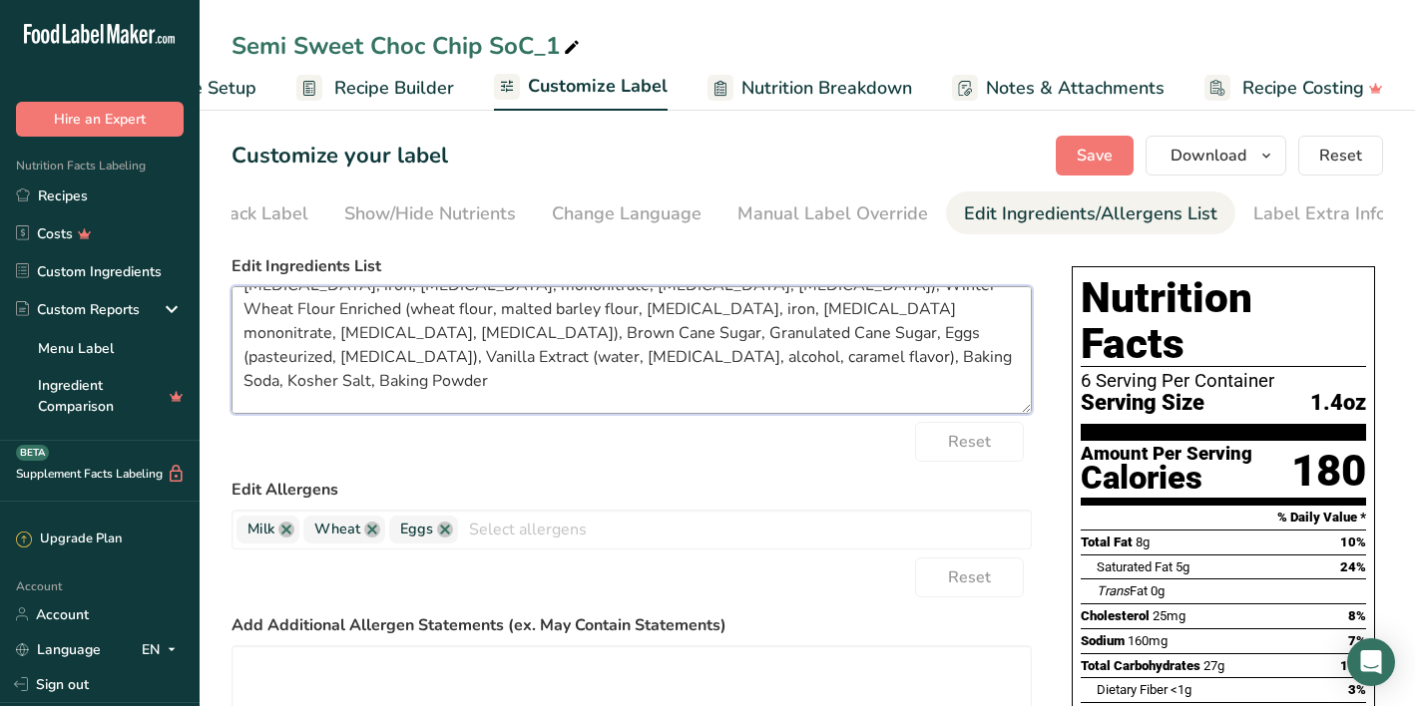
scroll to position [61, 0]
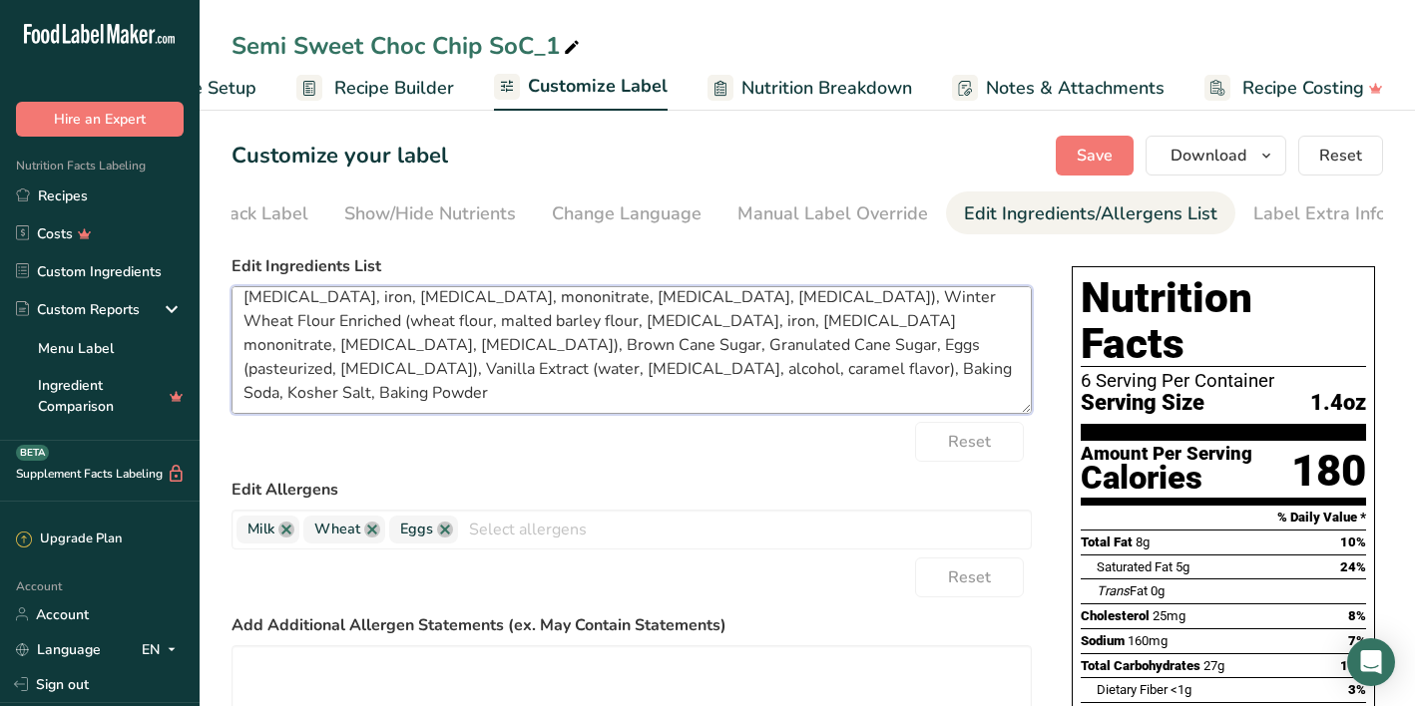
click at [706, 353] on textarea "Unsalted Butter, Semi Sweet Chocolate Chips (sugar, chocolate liquor, cocoa but…" at bounding box center [631, 350] width 800 height 128
click at [1020, 328] on textarea "Unsalted Butter, Semi Sweet Chocolate Chips (sugar, chocolate liquor, cocoa but…" at bounding box center [631, 350] width 800 height 128
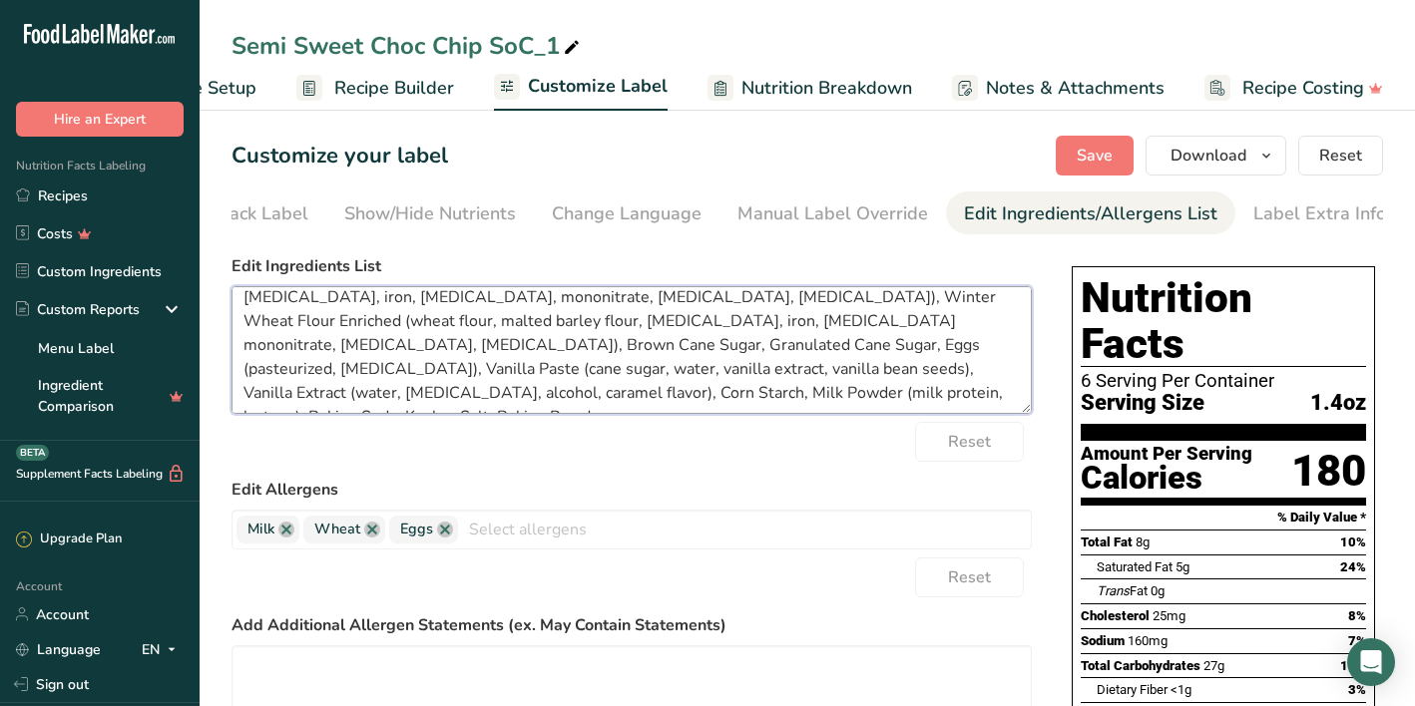
click at [1021, 327] on textarea "Unsalted Butter, Semi Sweet Chocolate Chips (sugar, chocolate liquor, cocoa but…" at bounding box center [631, 350] width 800 height 128
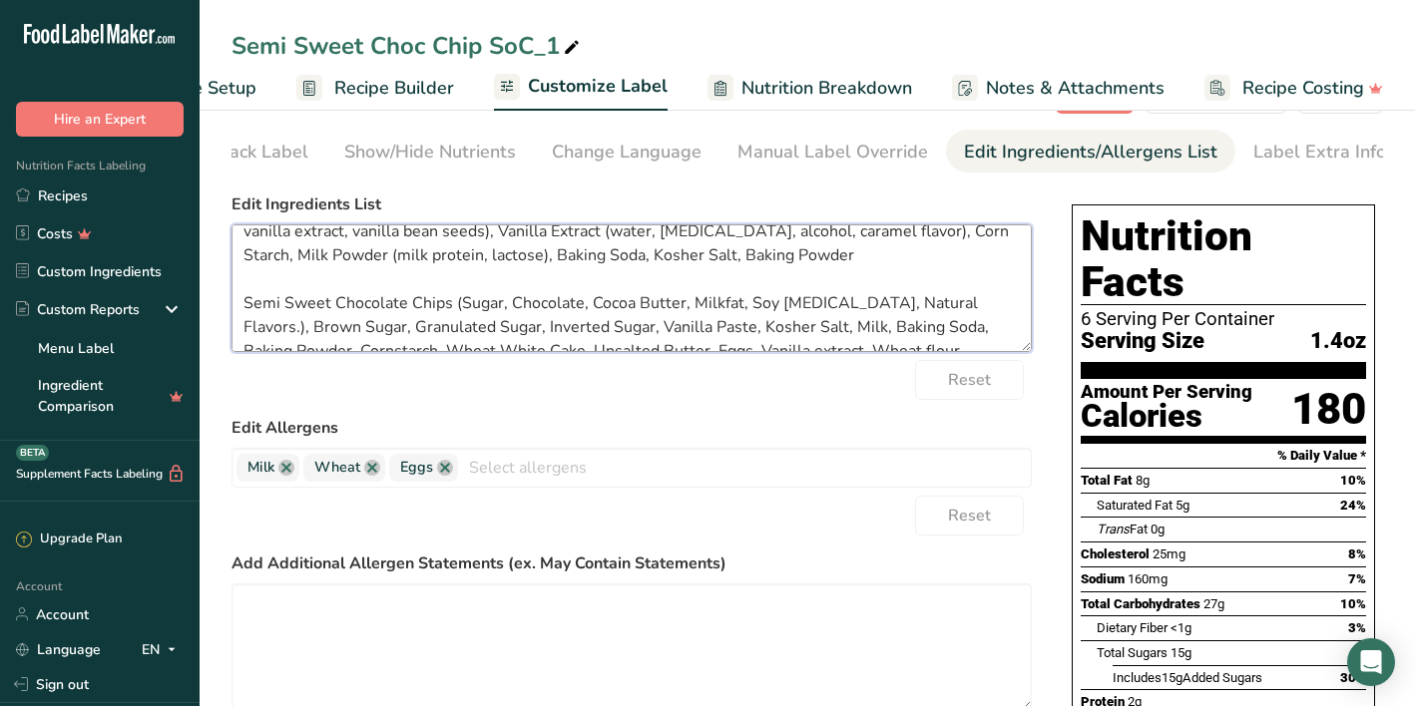
scroll to position [160, 0]
drag, startPoint x: 851, startPoint y: 336, endPoint x: 205, endPoint y: 282, distance: 648.7
click at [205, 282] on section "Customize your label Save Download Choose what to show on your downloaded label…" at bounding box center [807, 569] width 1215 height 1055
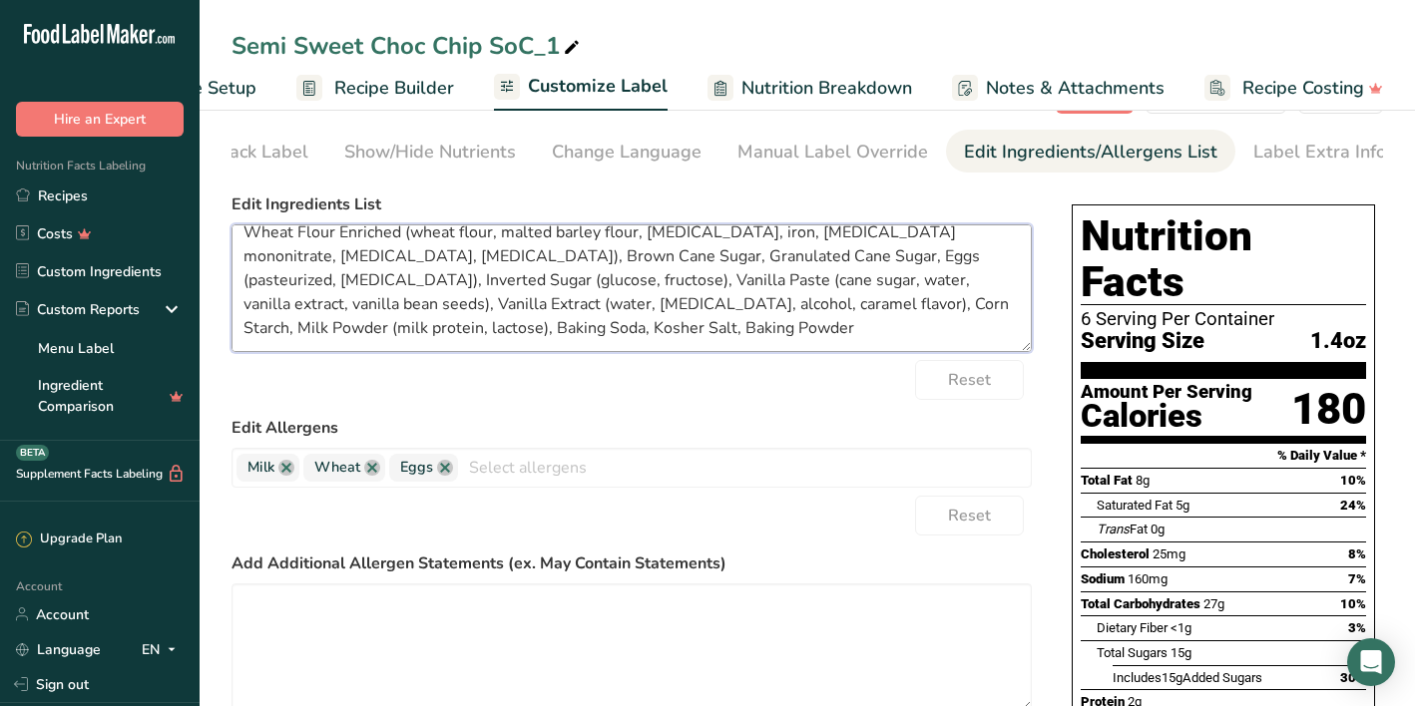
scroll to position [94, 0]
type textarea "Unsalted Butter, Semi Sweet Chocolate Chips (sugar, chocolate liquor, cocoa but…"
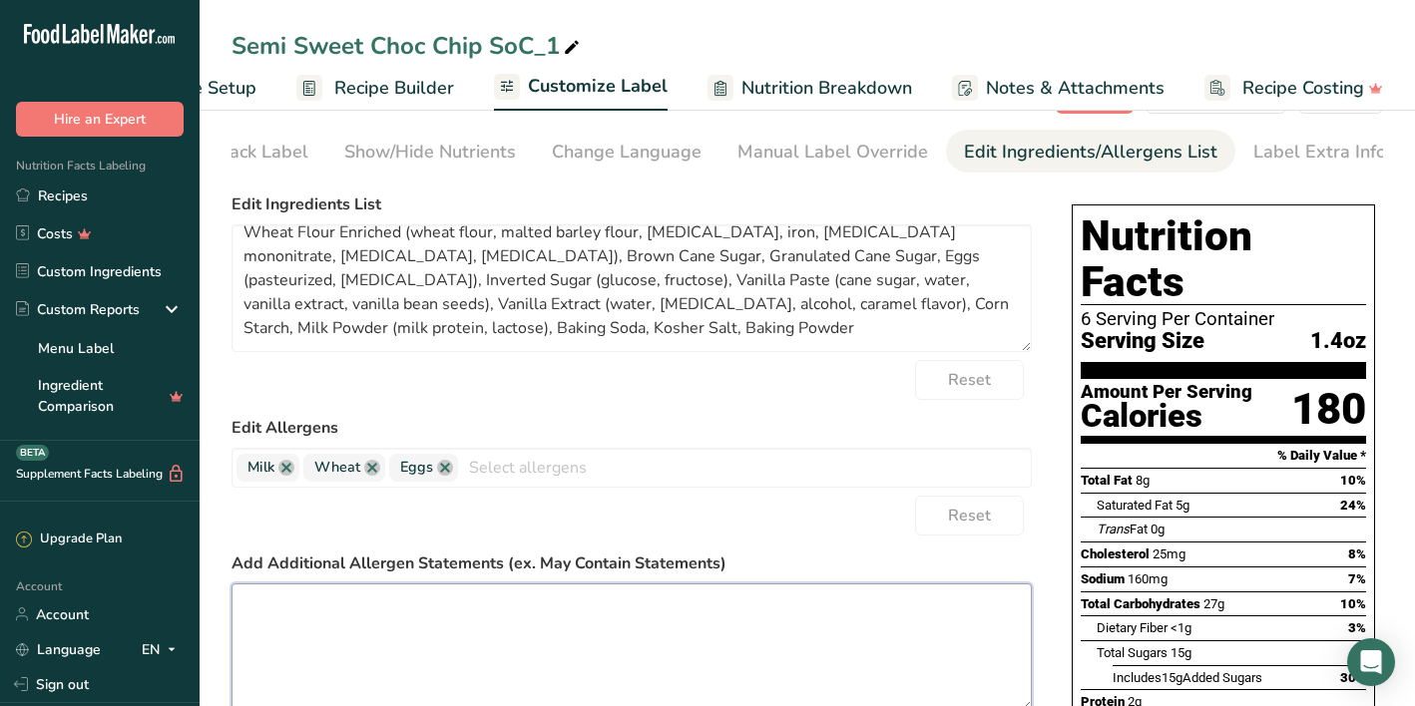
click at [299, 615] on textarea at bounding box center [631, 648] width 800 height 128
type textarea "Processed in a facility that also processes peanuts and tree nuts"
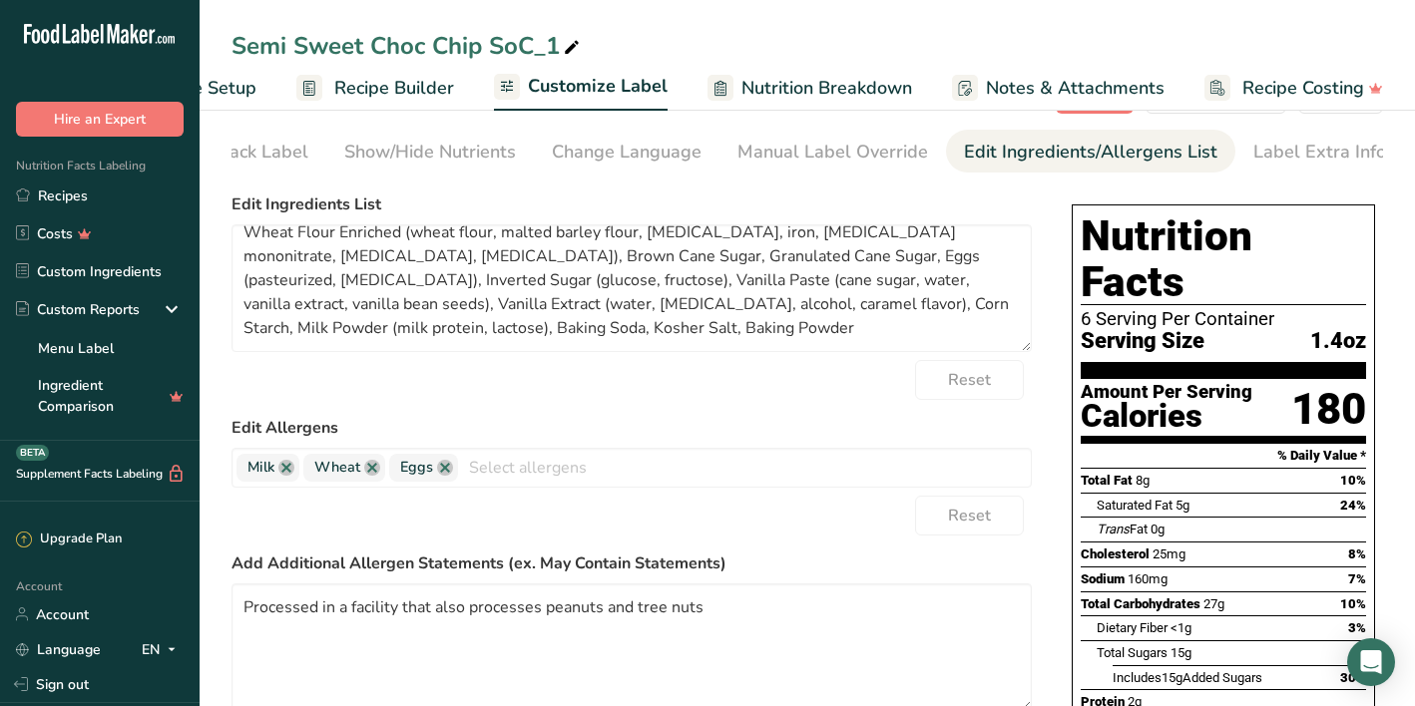
click at [673, 391] on div "Reset" at bounding box center [631, 380] width 800 height 40
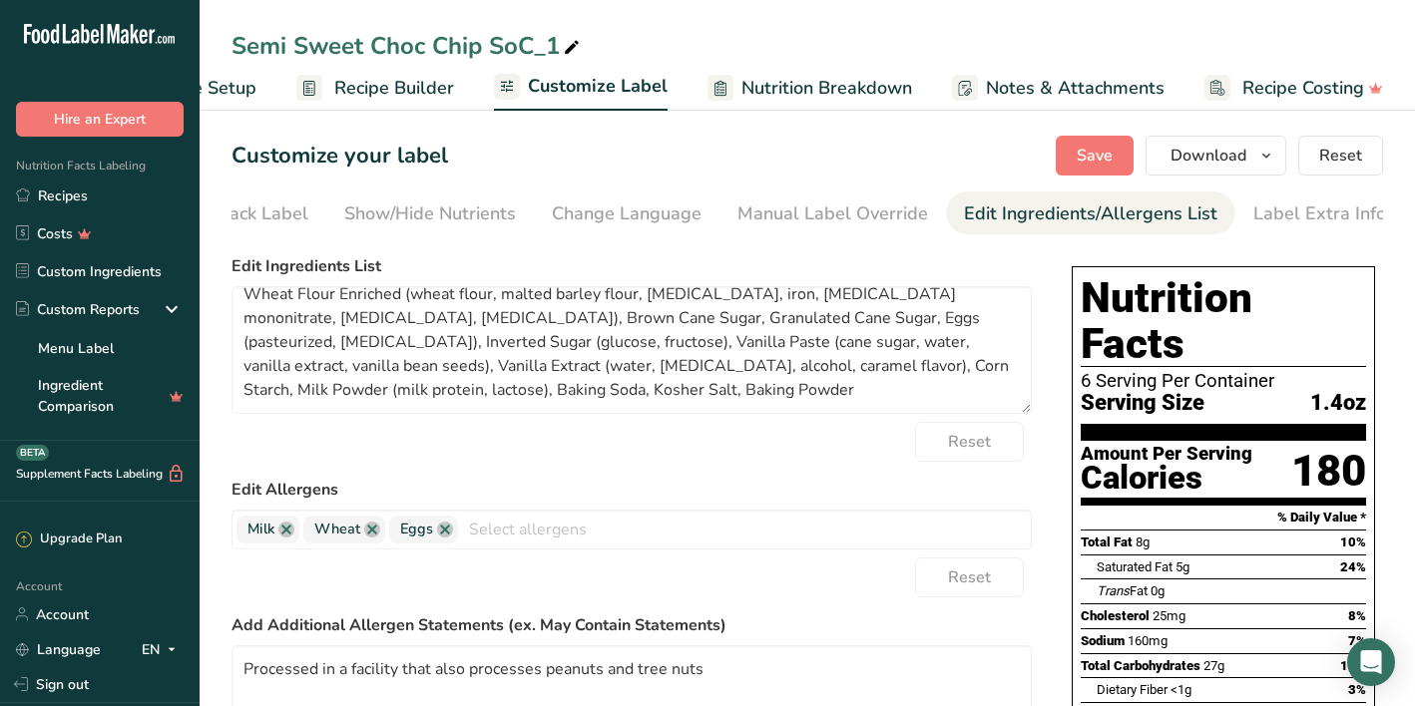
scroll to position [0, 0]
click at [1097, 168] on button "Save" at bounding box center [1095, 156] width 78 height 40
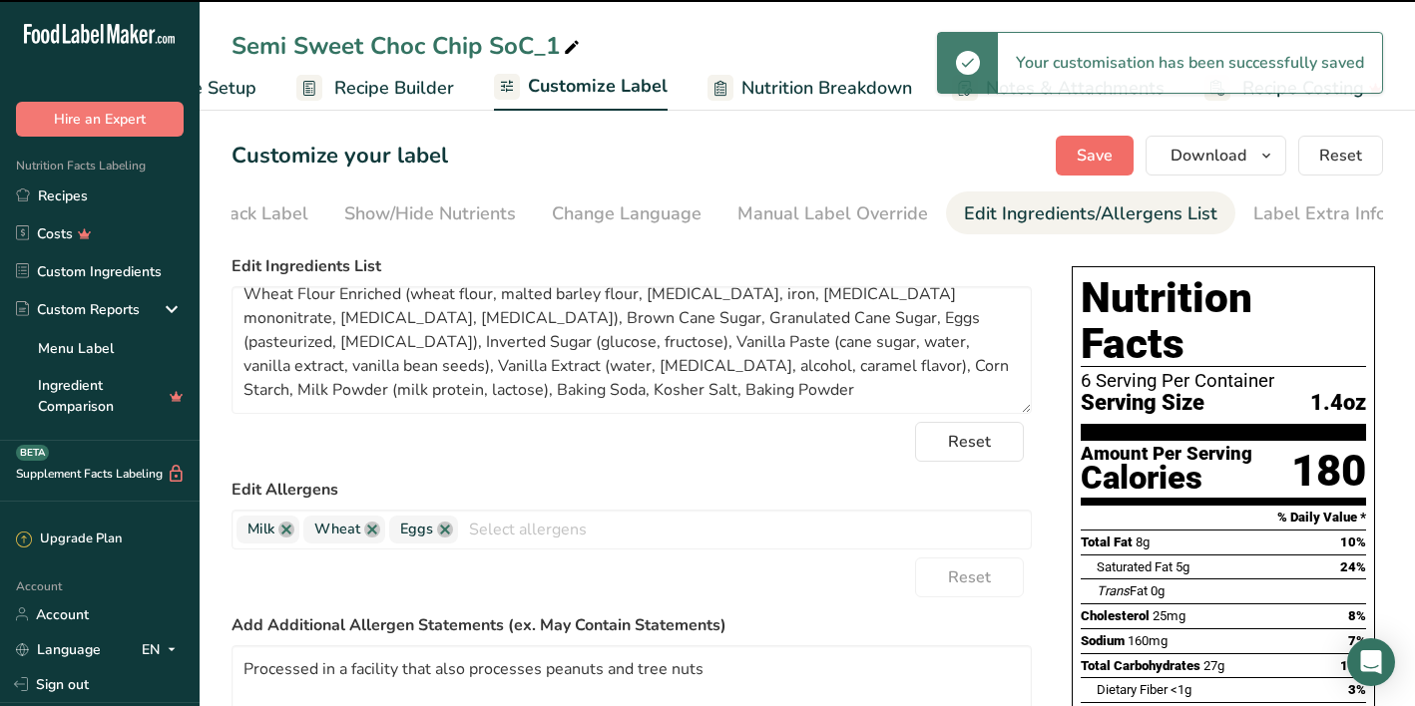
type textarea "Unsalted Butter, Semi Sweet Chocolate Chips (sugar, chocolate liquor, cocoa but…"
type textarea "Processed in a facility that also processes peanuts and tree nuts"
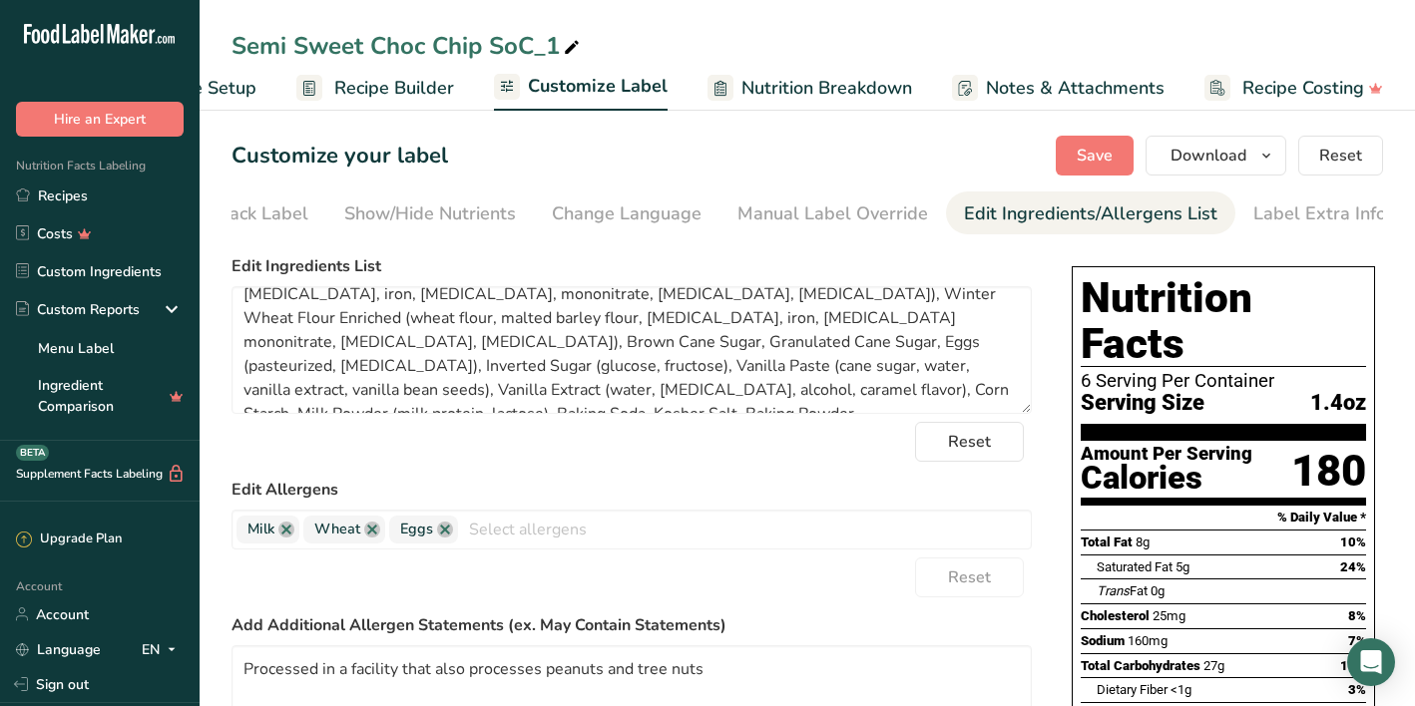
click at [557, 52] on div "Semi Sweet Choc Chip SoC_1" at bounding box center [407, 46] width 352 height 36
click at [751, 43] on input "Semi Sweet Choc Chip SoC [DATE]" at bounding box center [806, 46] width 1151 height 36
type input "Semi Sweet Choc Chip SoC [DATE]"
click at [1097, 161] on span "Save" at bounding box center [1094, 156] width 36 height 24
click at [1272, 155] on icon "button" at bounding box center [1266, 156] width 16 height 25
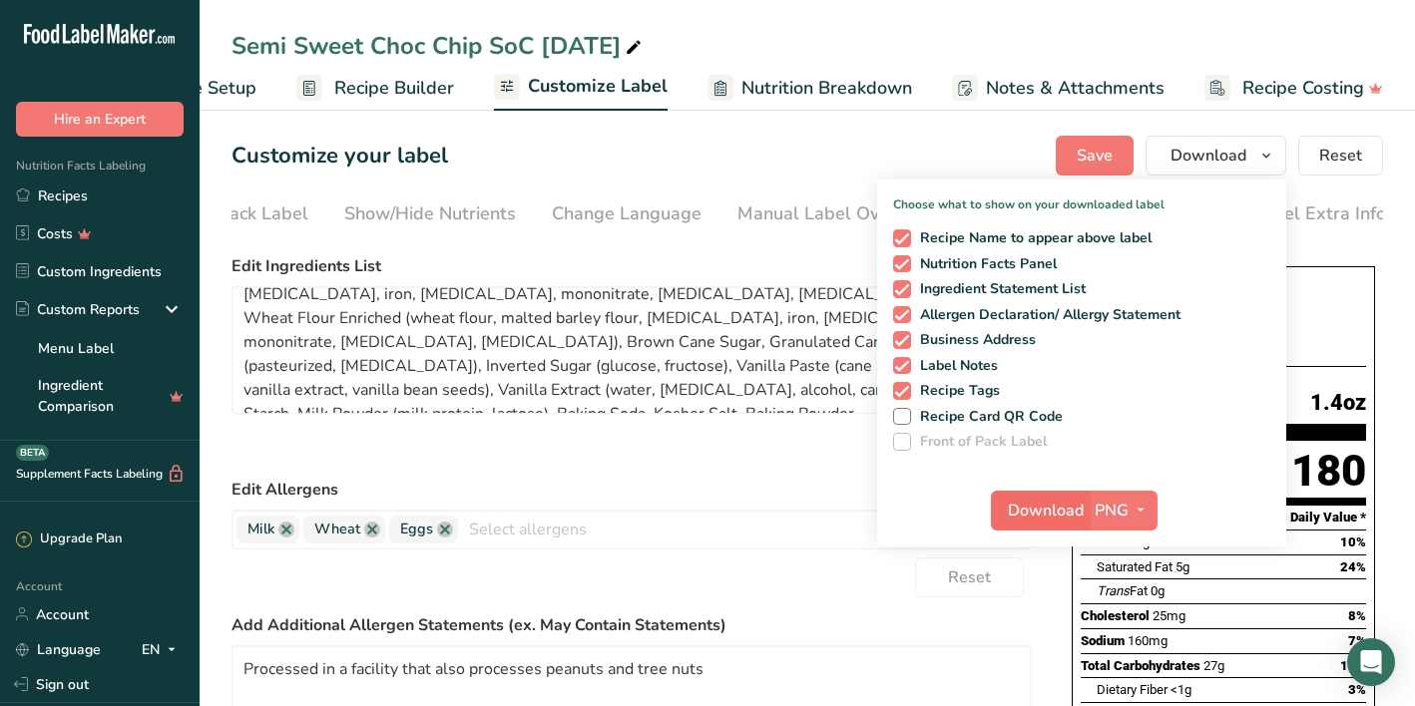
click at [1009, 501] on span "Download" at bounding box center [1046, 511] width 76 height 24
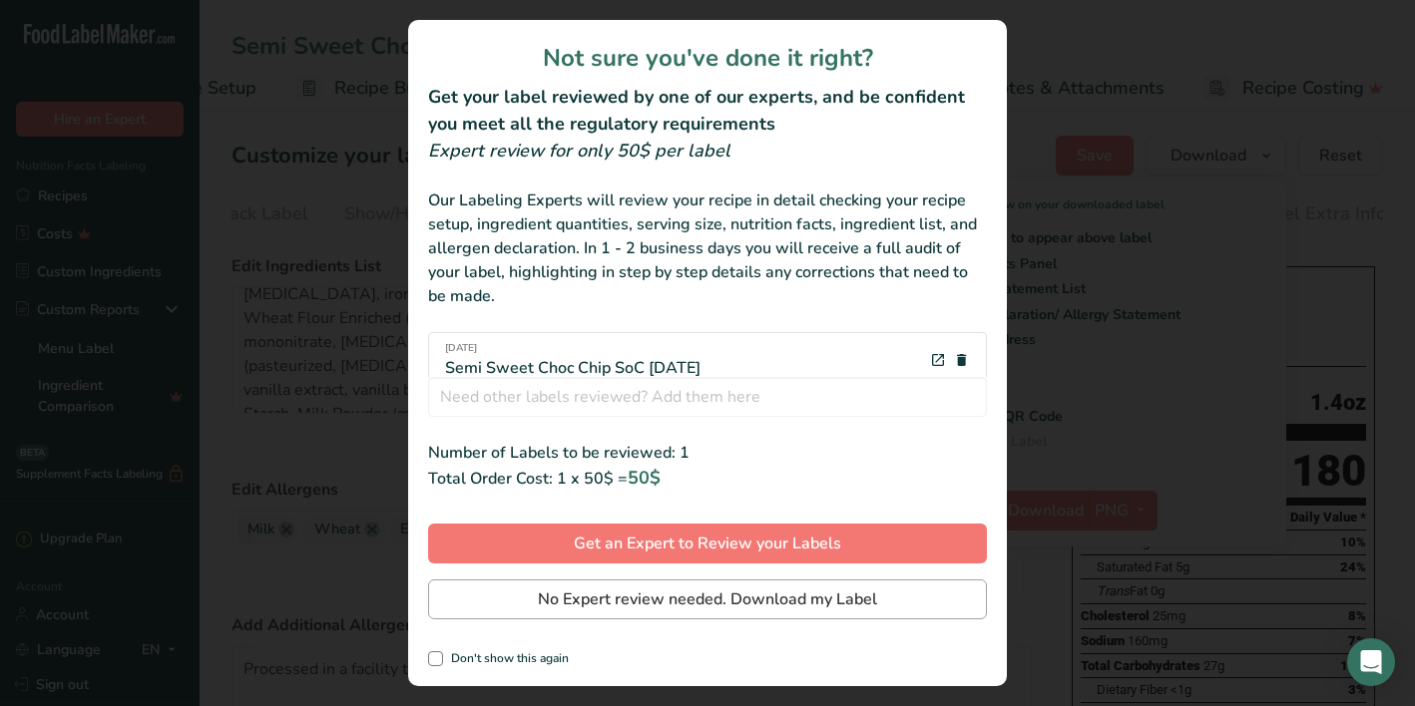
click at [742, 601] on span "No Expert review needed. Download my Label" at bounding box center [707, 600] width 339 height 24
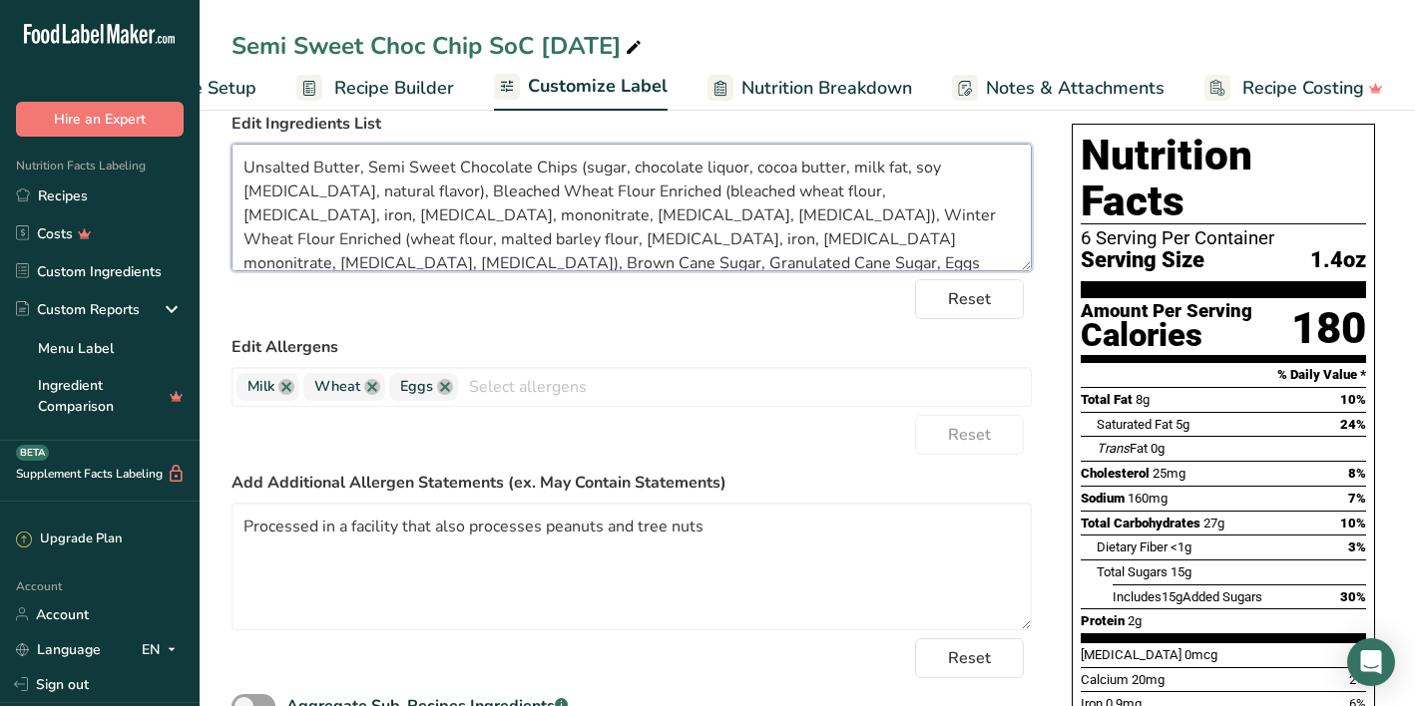
drag, startPoint x: 676, startPoint y: 252, endPoint x: 217, endPoint y: 133, distance: 474.3
click at [217, 133] on section "Customize your label Save Download Choose what to show on your downloaded label…" at bounding box center [807, 596] width 1215 height 1271
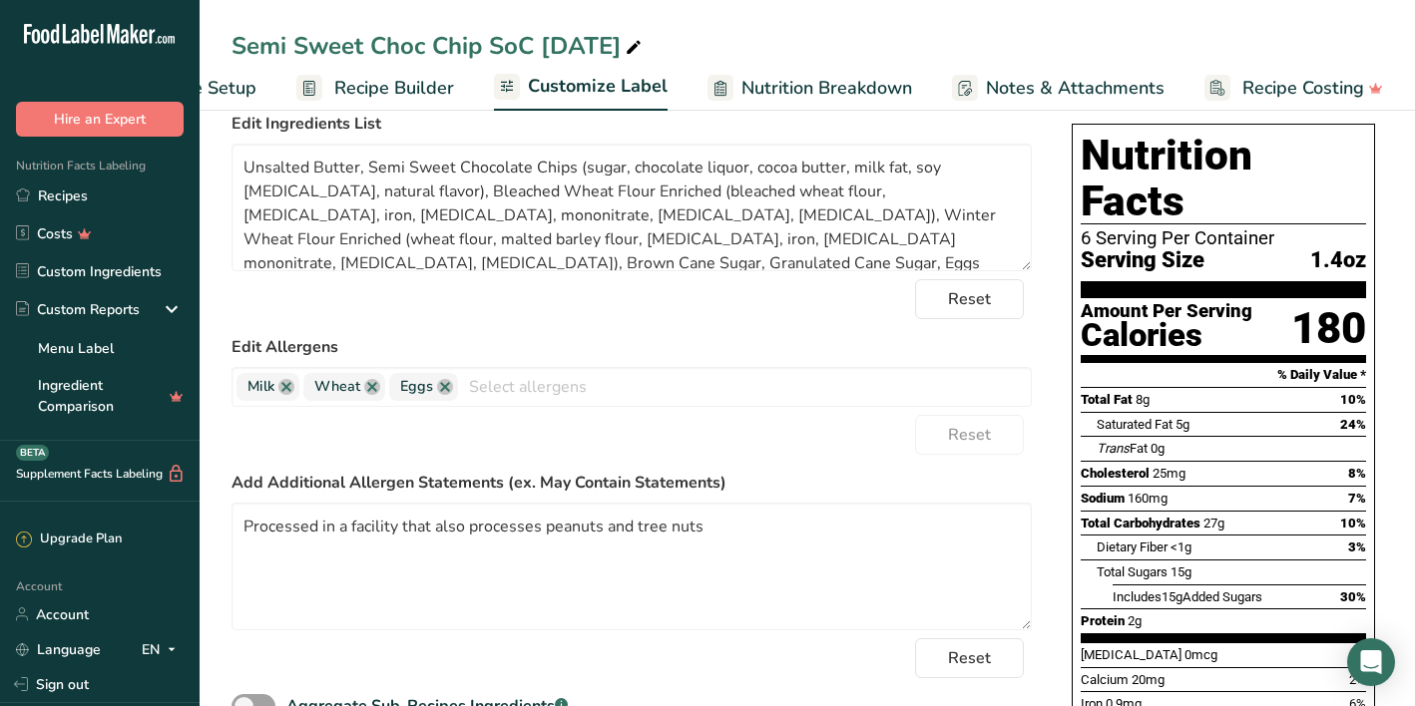
click at [743, 319] on div "Reset" at bounding box center [631, 299] width 800 height 40
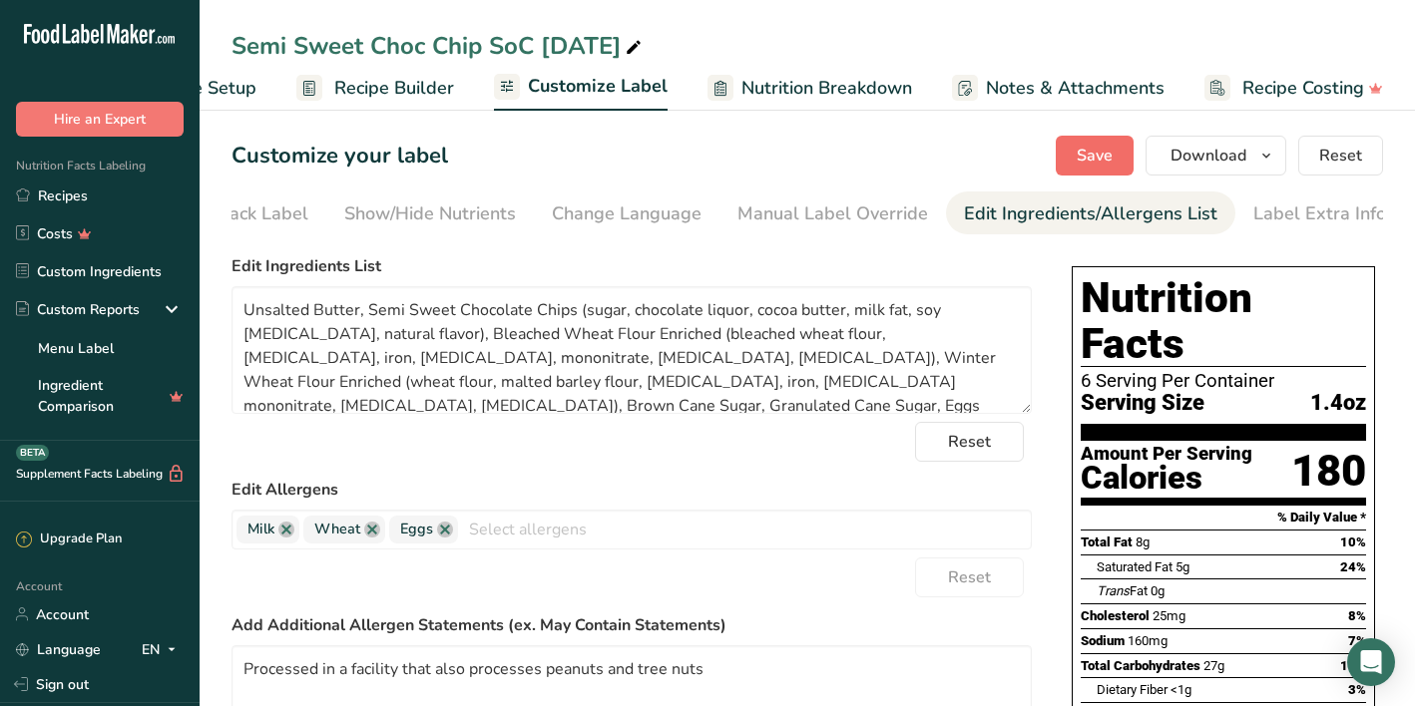
click at [1093, 160] on span "Save" at bounding box center [1094, 156] width 36 height 24
